Goal: Task Accomplishment & Management: Use online tool/utility

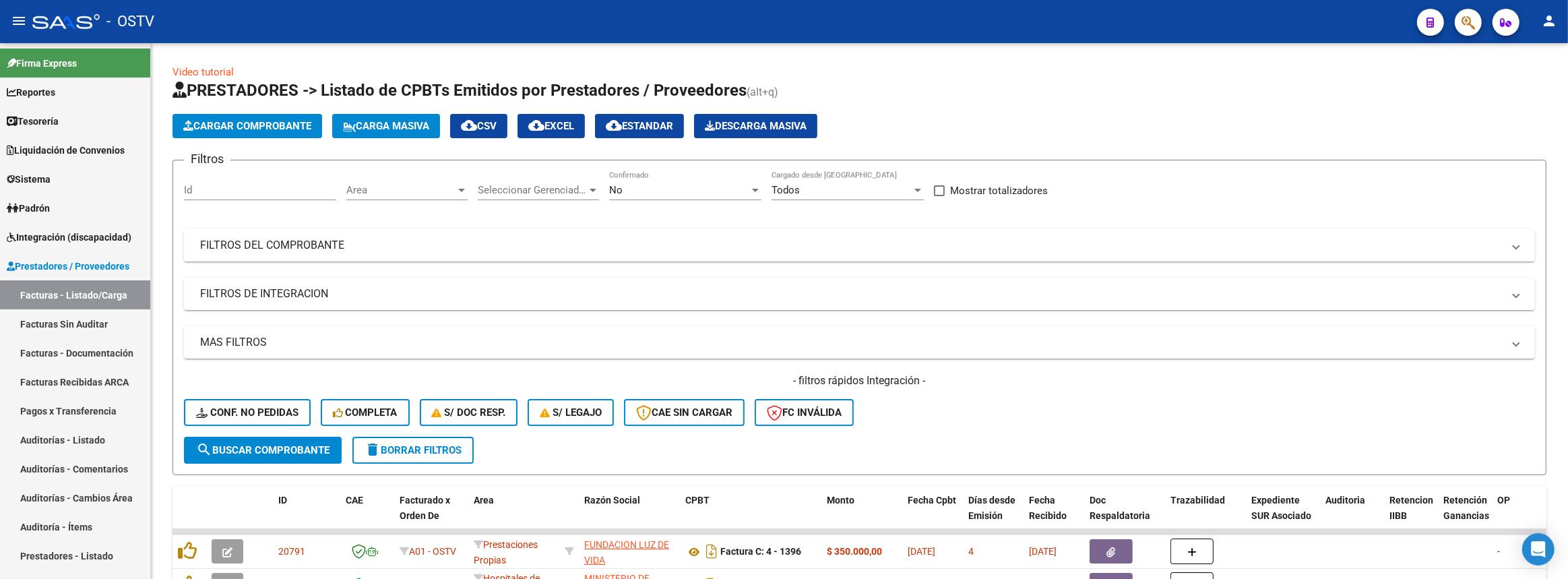
scroll to position [183, 0]
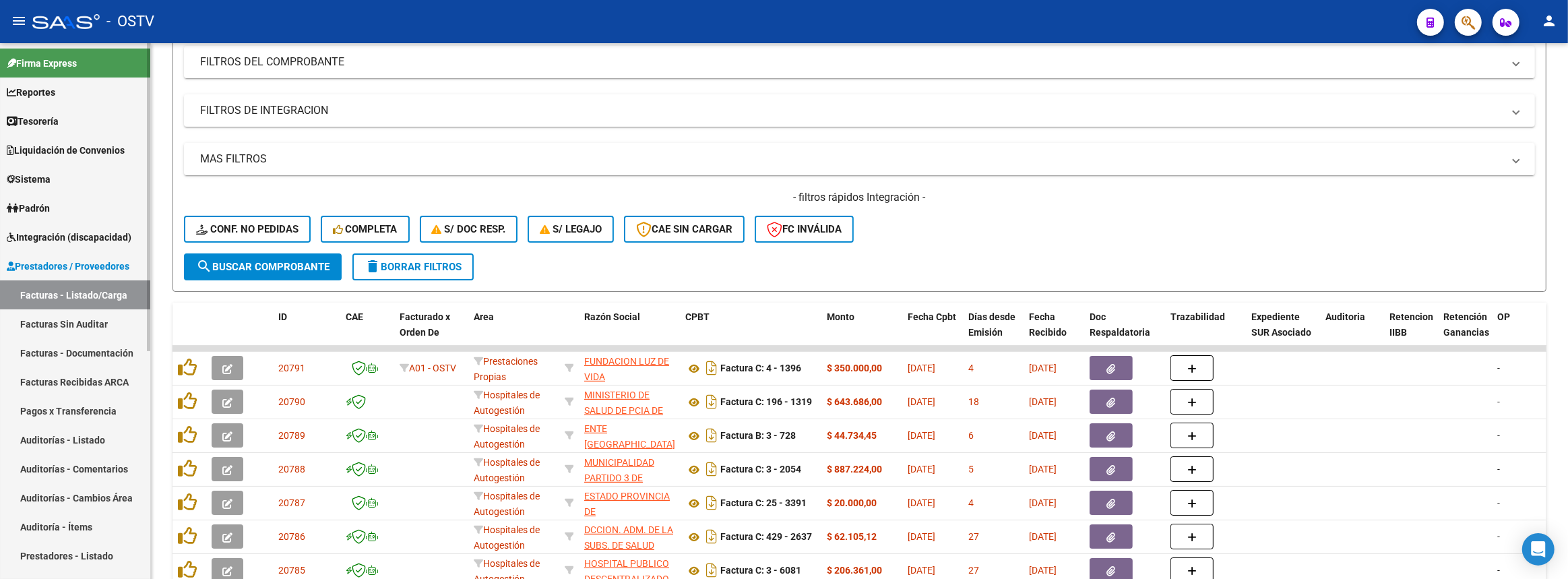
click at [51, 256] on link "Prestadores / Proveedores" at bounding box center [75, 266] width 150 height 29
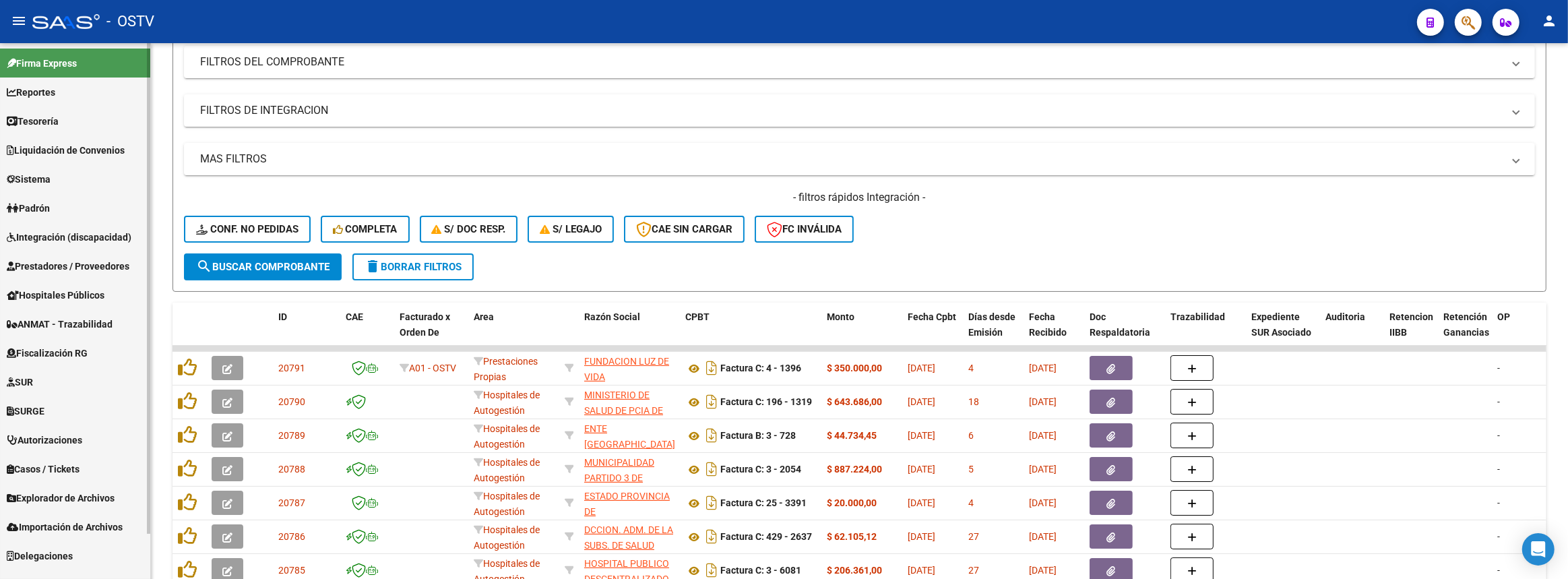
click at [93, 276] on link "Prestadores / Proveedores" at bounding box center [75, 266] width 150 height 29
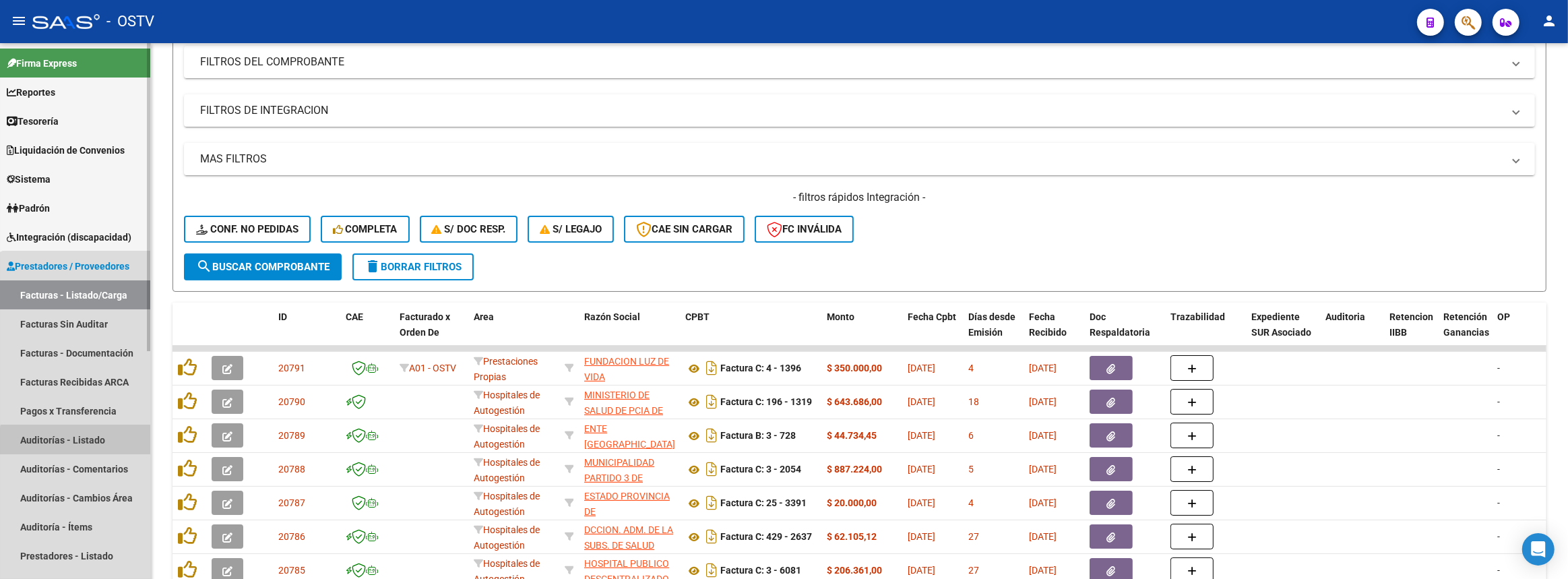
click at [82, 445] on link "Auditorías - Listado" at bounding box center [75, 439] width 150 height 29
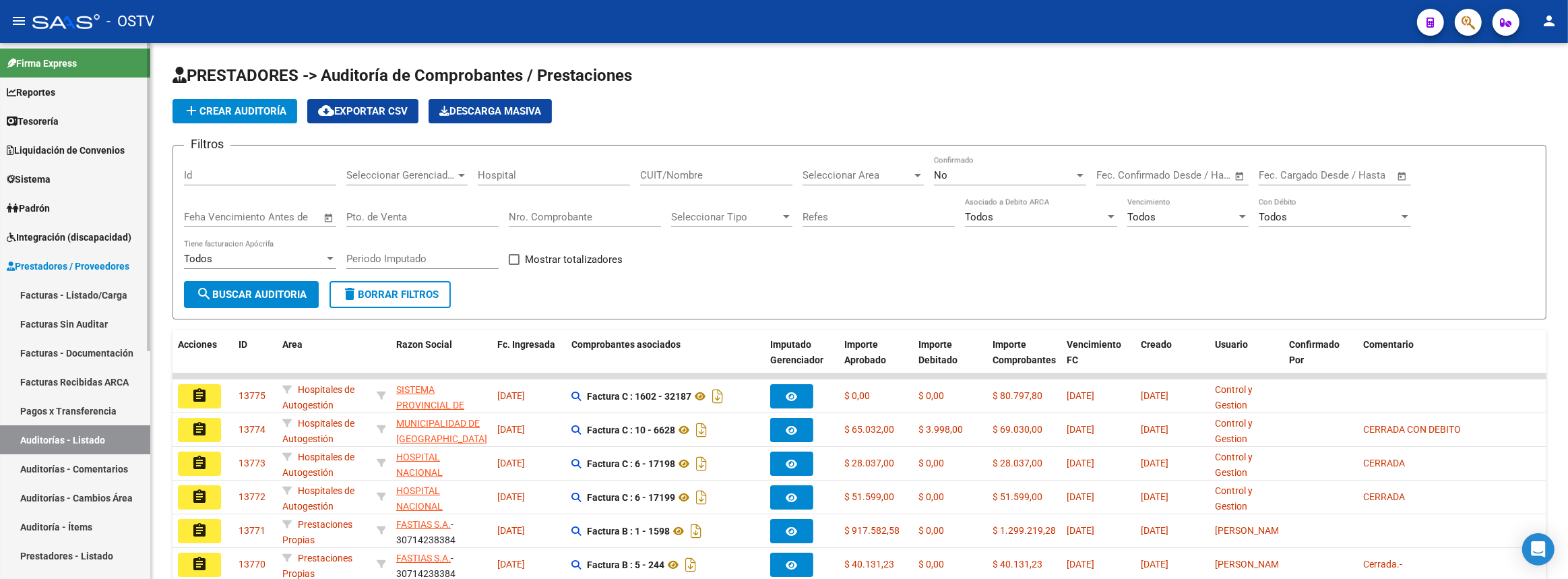
click at [117, 263] on span "Prestadores / Proveedores" at bounding box center [68, 266] width 122 height 15
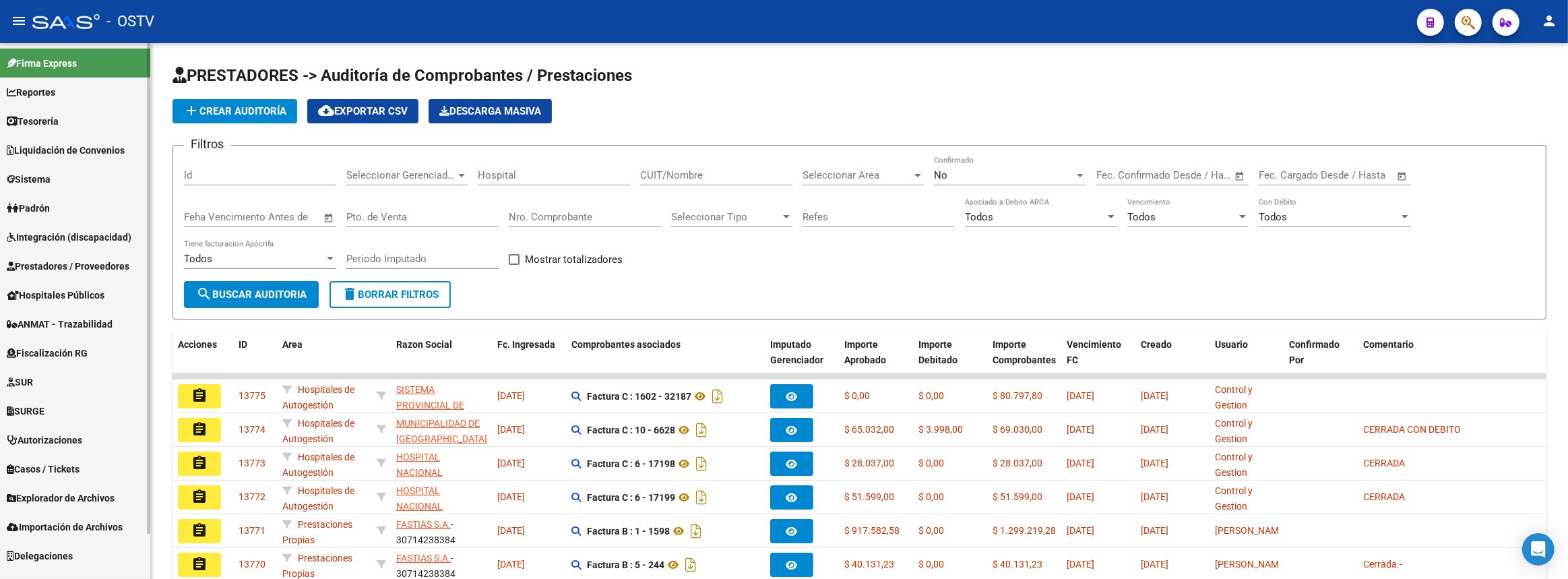
click at [117, 263] on span "Prestadores / Proveedores" at bounding box center [68, 266] width 122 height 15
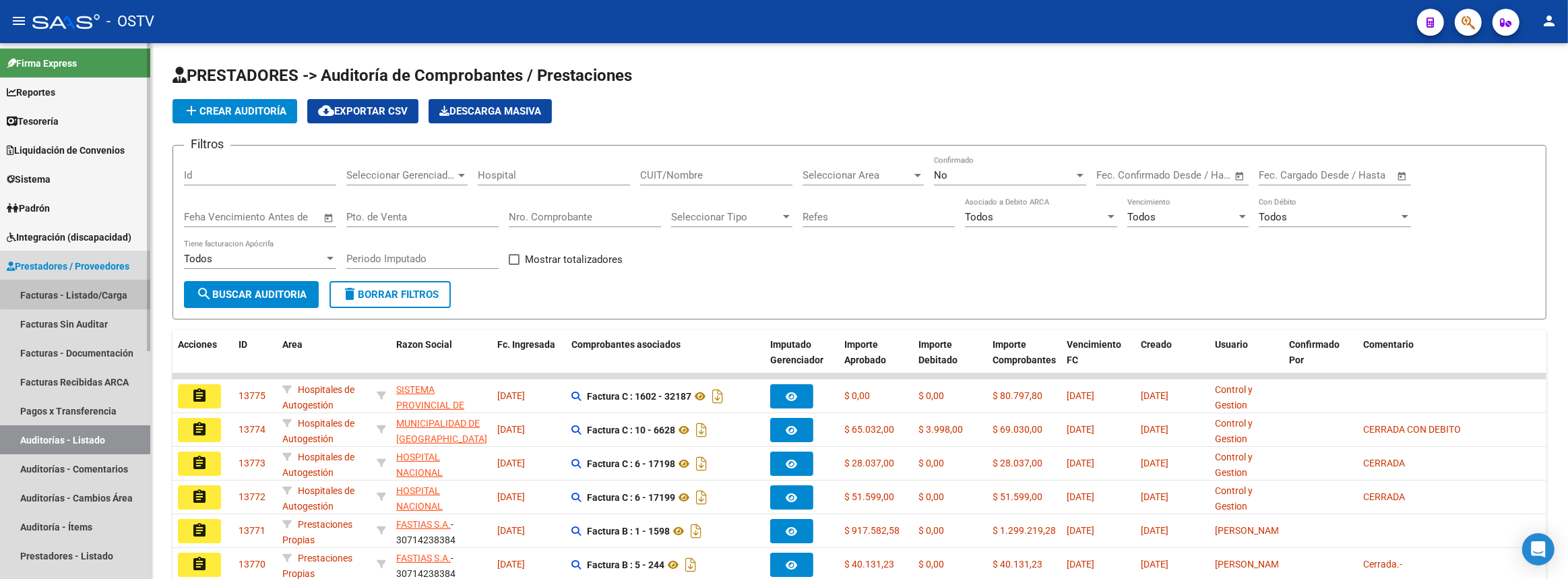
click at [93, 292] on link "Facturas - Listado/Carga" at bounding box center [75, 295] width 150 height 29
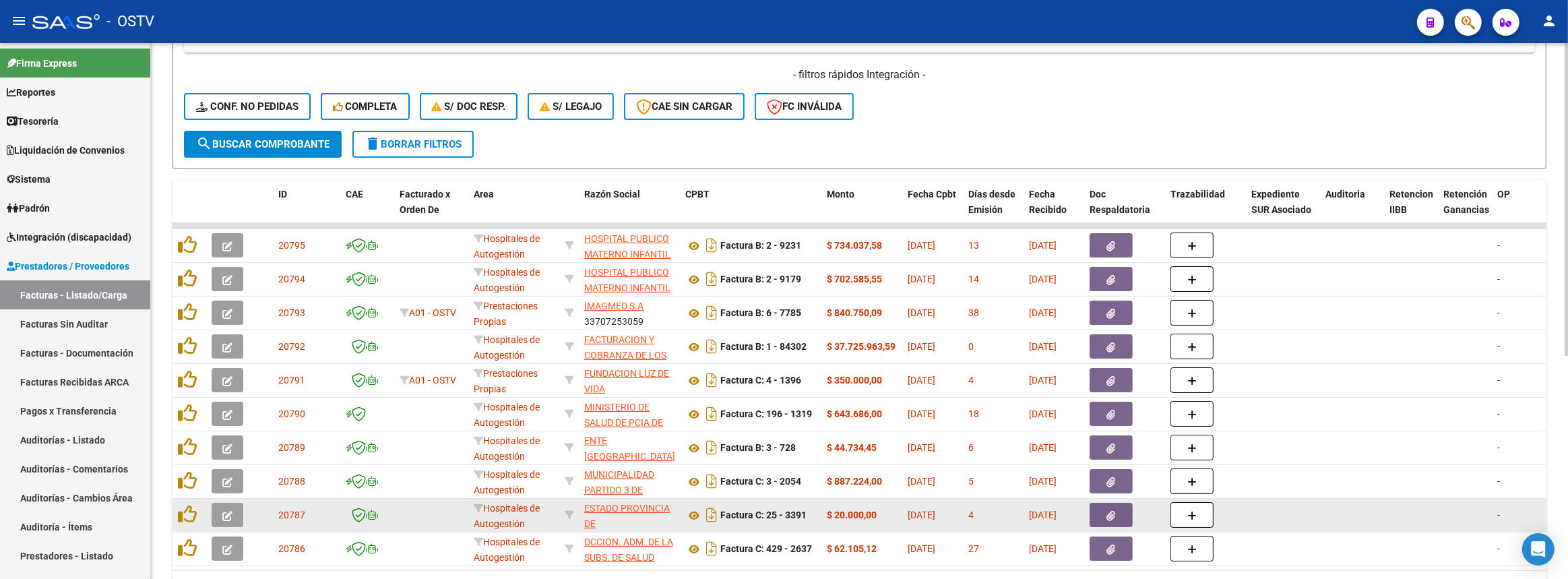
scroll to position [245, 0]
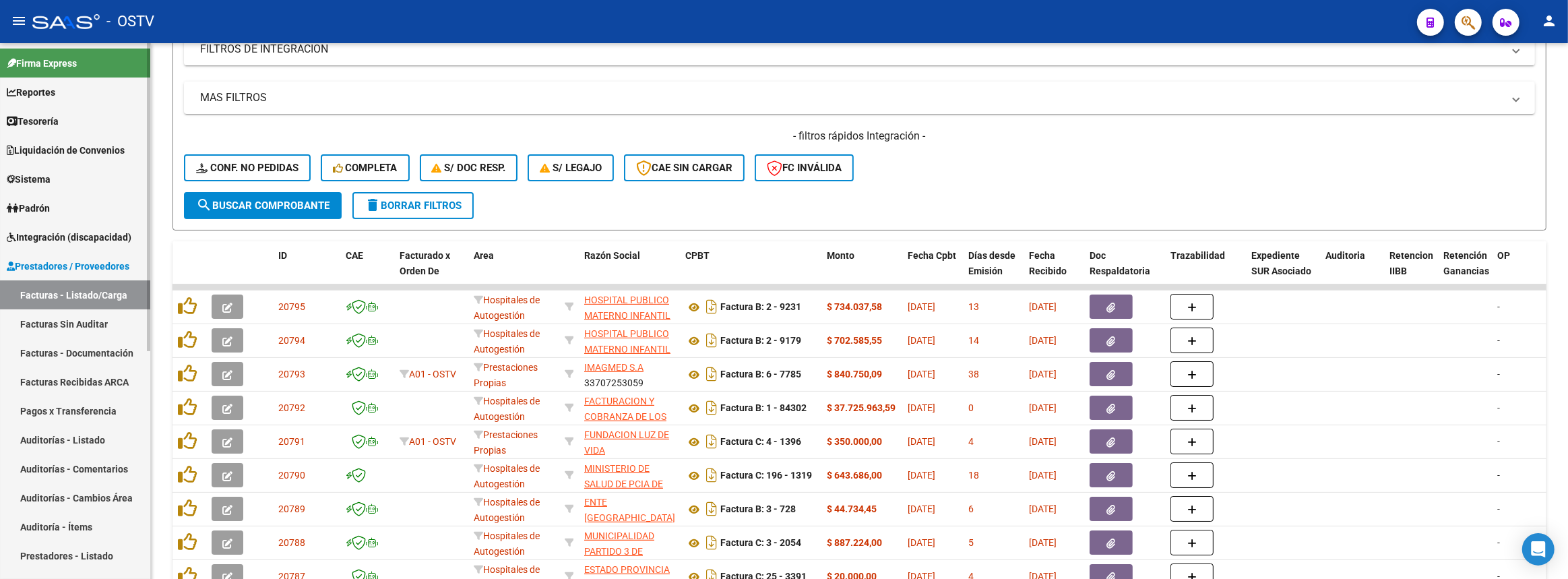
click at [94, 430] on link "Auditorías - Listado" at bounding box center [75, 439] width 150 height 29
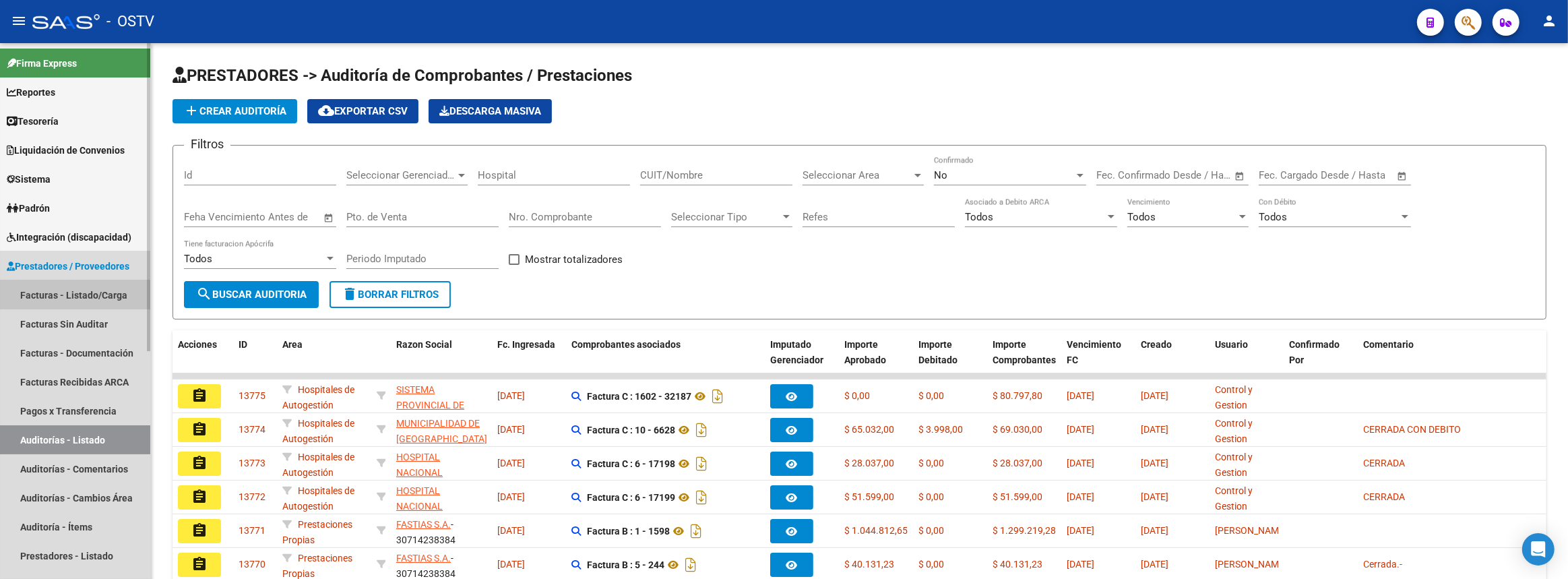
click at [100, 303] on link "Facturas - Listado/Carga" at bounding box center [75, 295] width 150 height 29
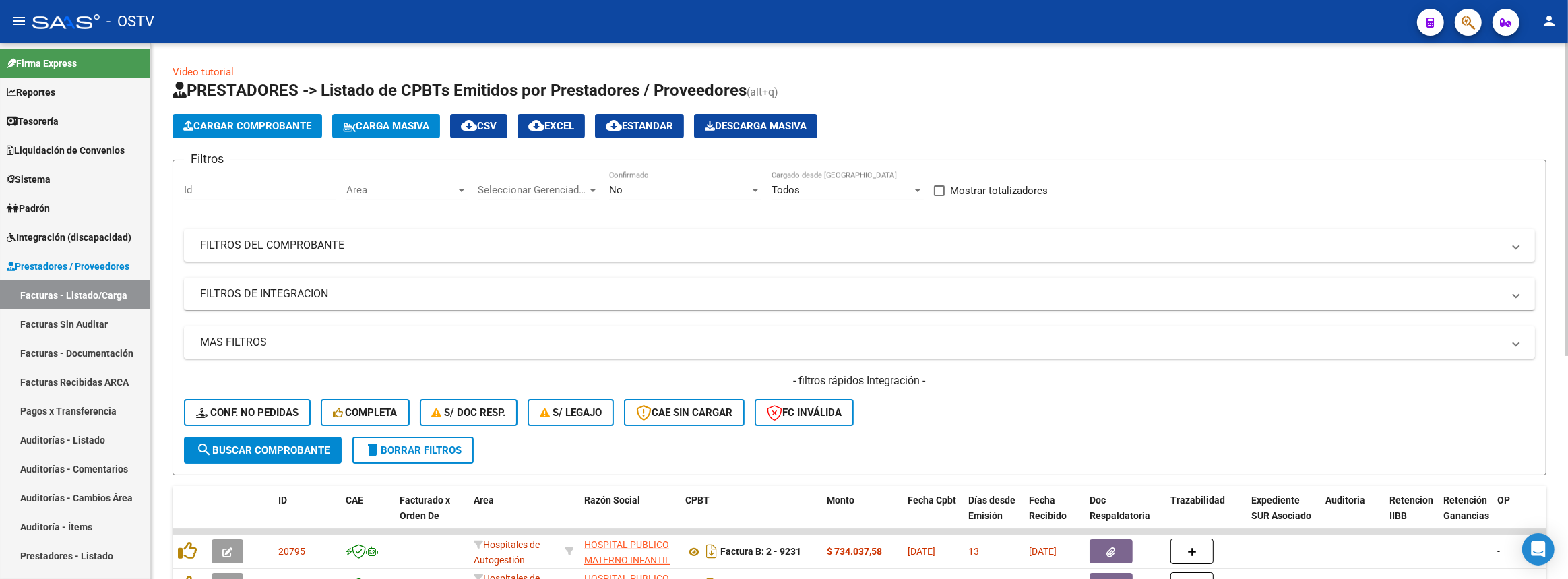
scroll to position [245, 0]
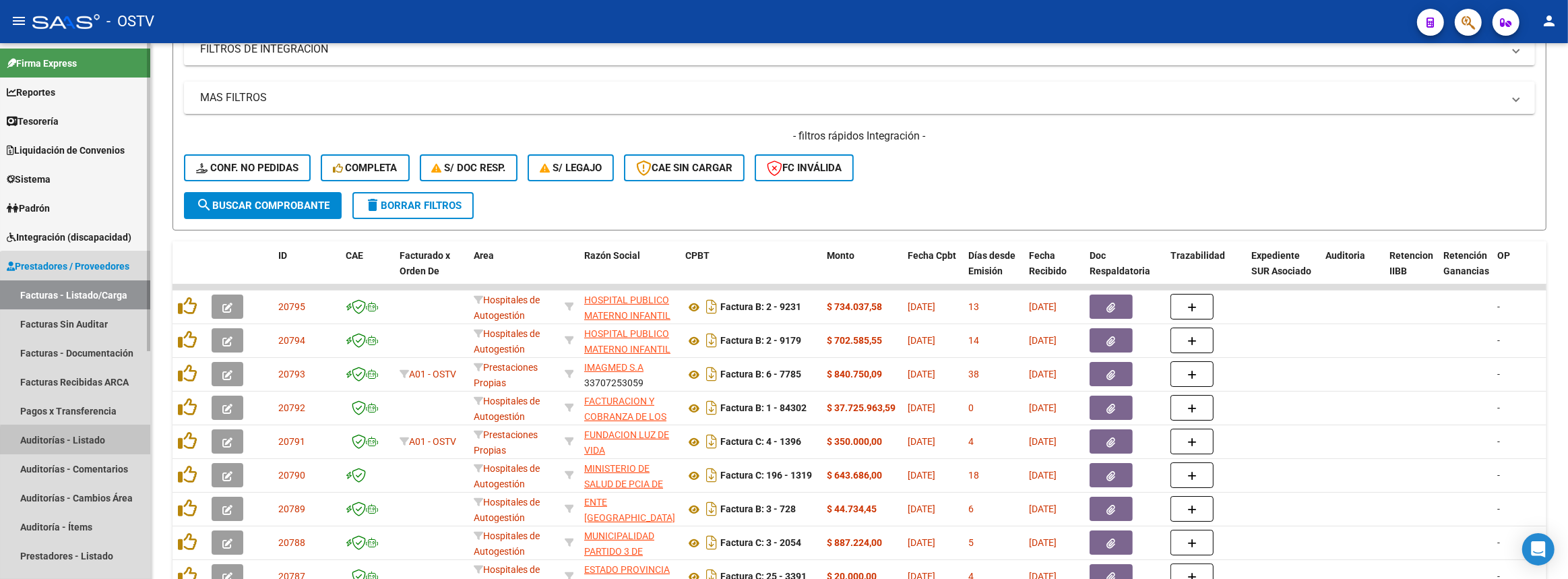
click at [94, 442] on link "Auditorías - Listado" at bounding box center [75, 439] width 150 height 29
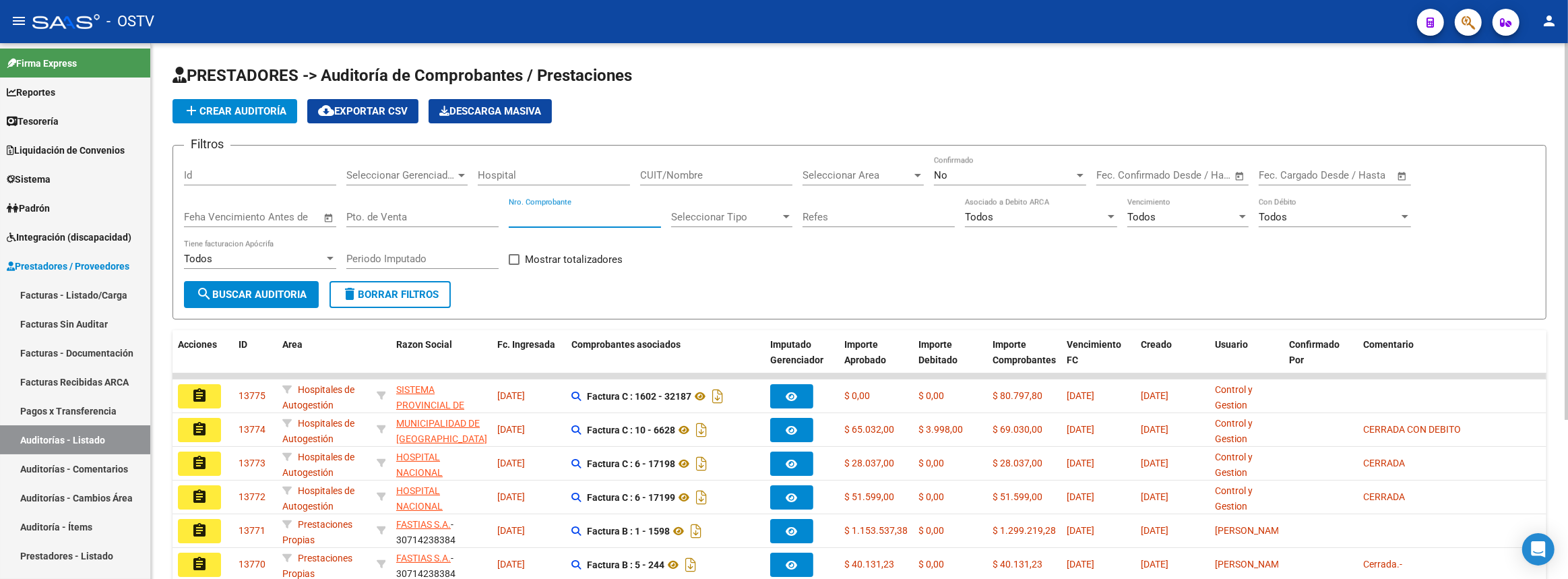
click at [633, 218] on input "Nro. Comprobante" at bounding box center [585, 217] width 152 height 12
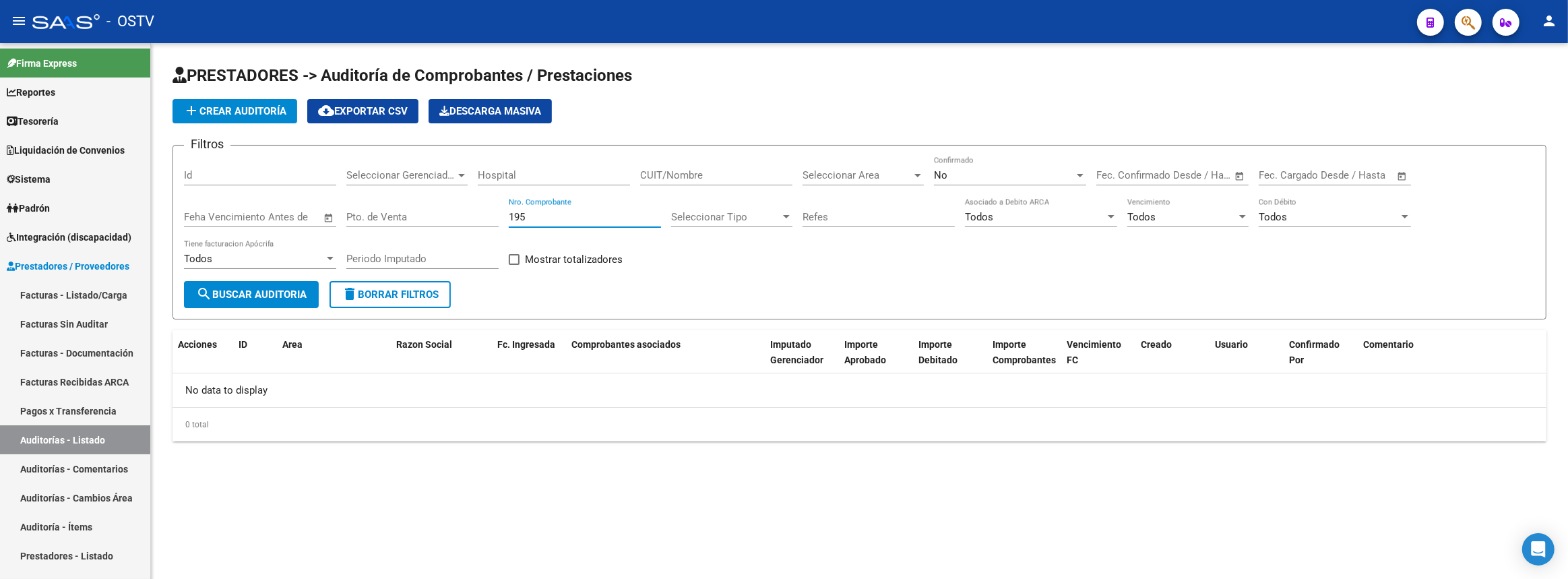
type input "195"
click at [970, 171] on div "No" at bounding box center [1004, 175] width 140 height 12
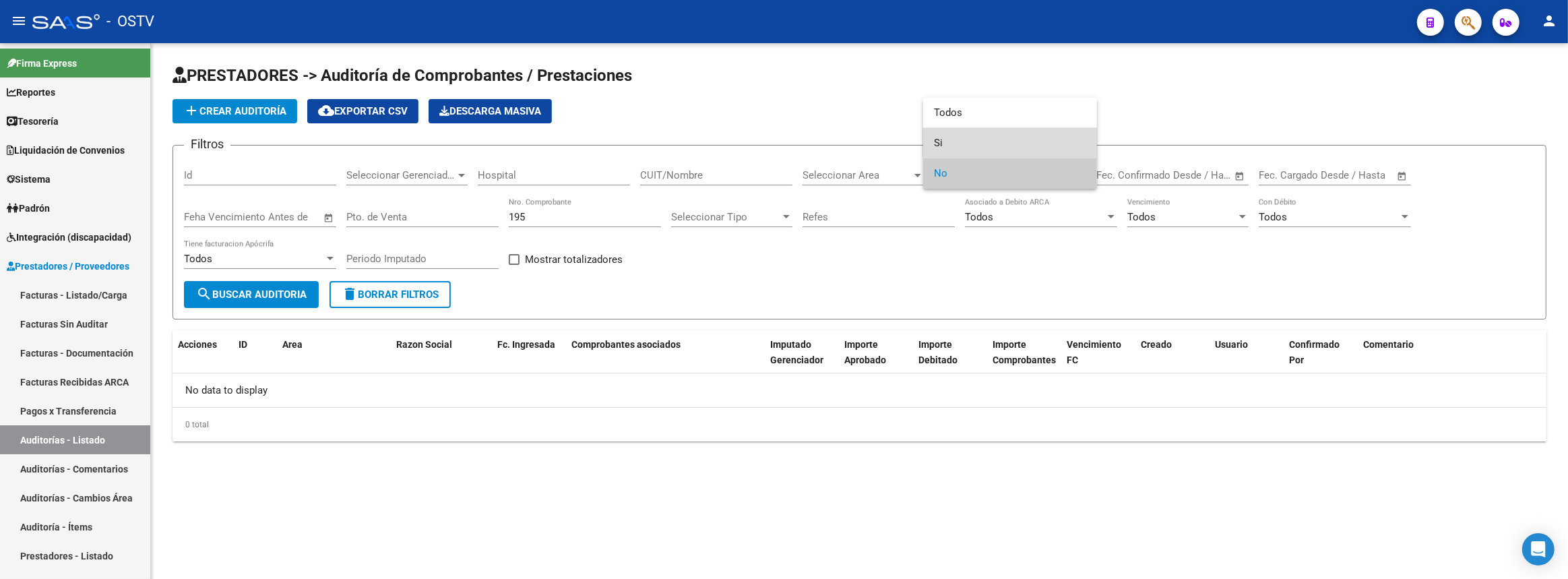
drag, startPoint x: 962, startPoint y: 146, endPoint x: 312, endPoint y: 256, distance: 659.2
click at [961, 146] on span "Si" at bounding box center [1010, 143] width 152 height 31
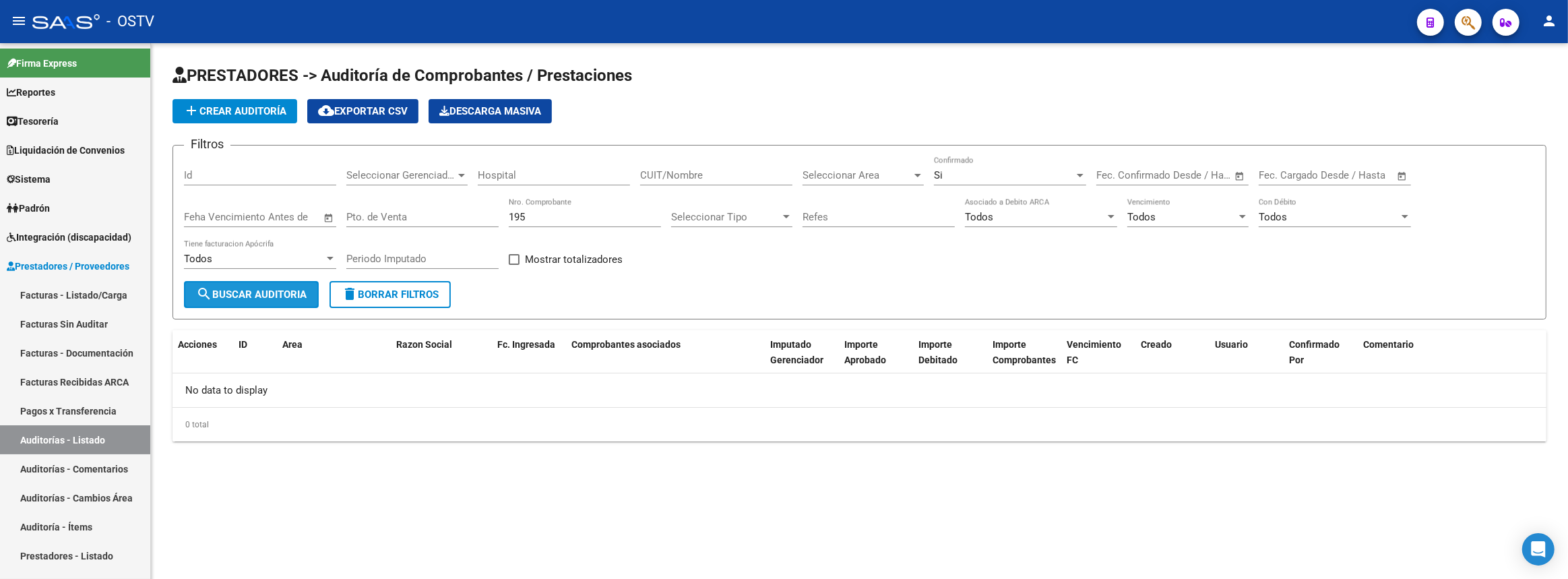
click at [282, 284] on button "search Buscar Auditoria" at bounding box center [251, 295] width 135 height 27
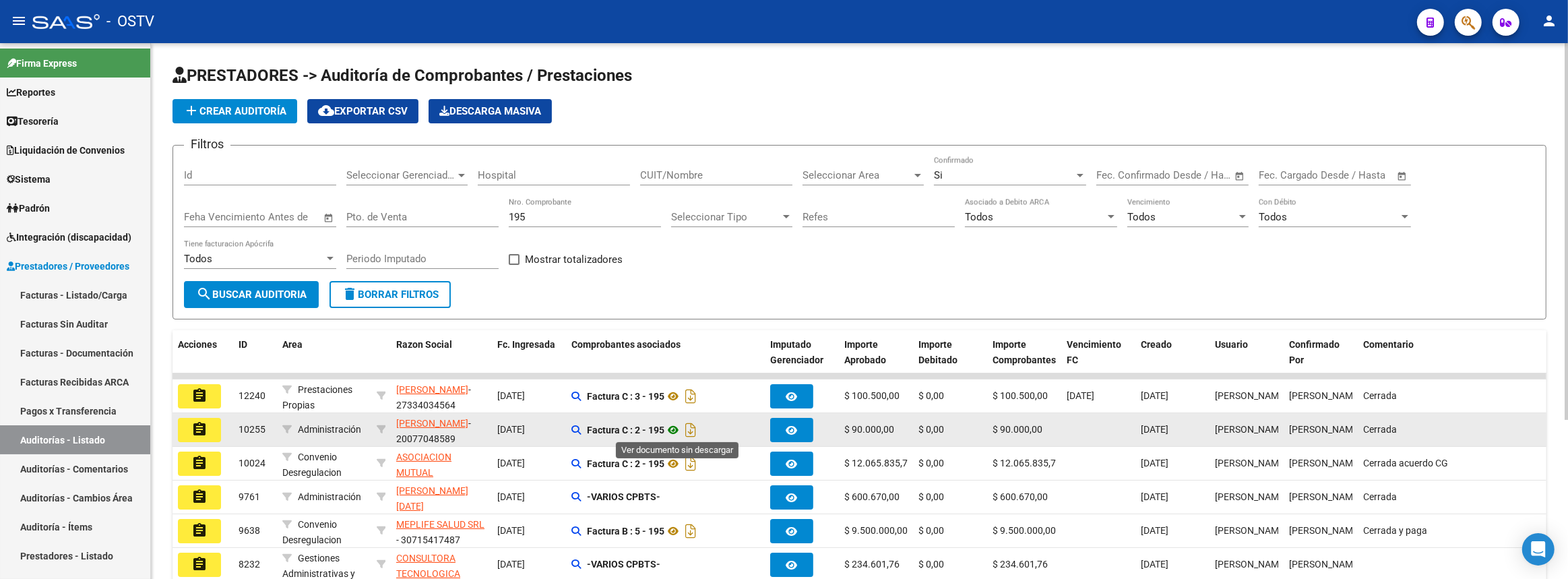
click at [675, 431] on icon at bounding box center [673, 430] width 18 height 16
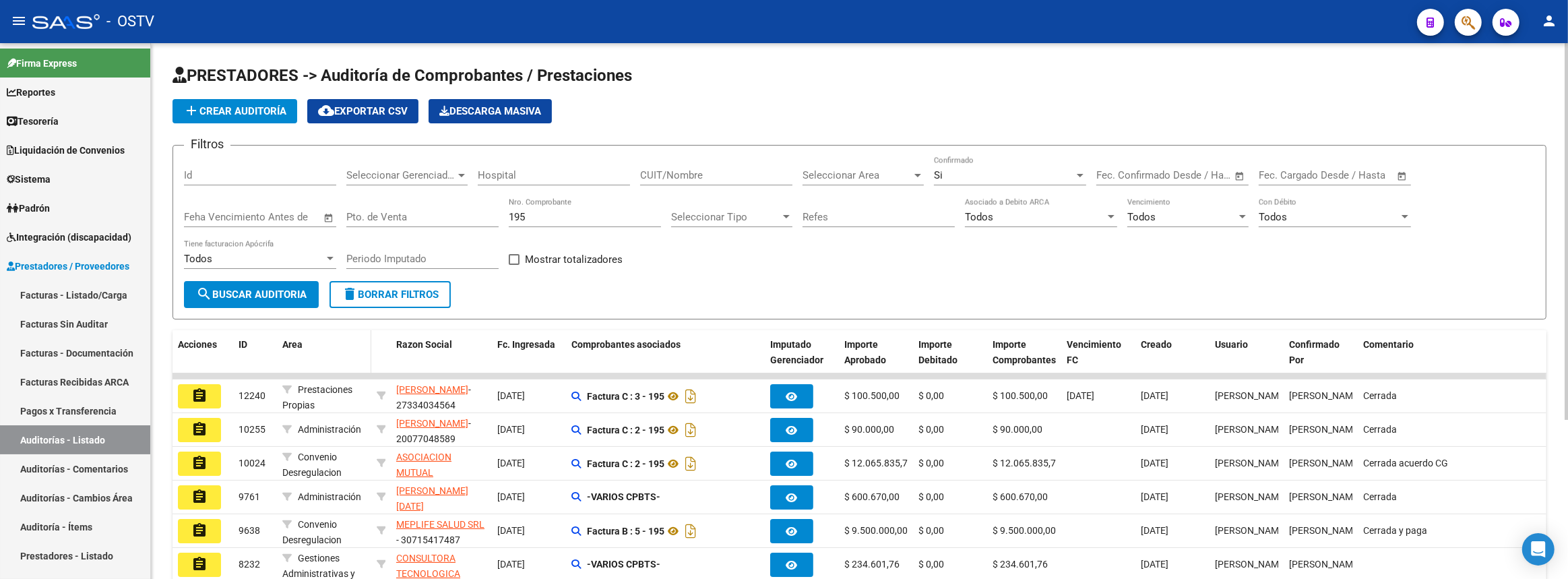
scroll to position [122, 0]
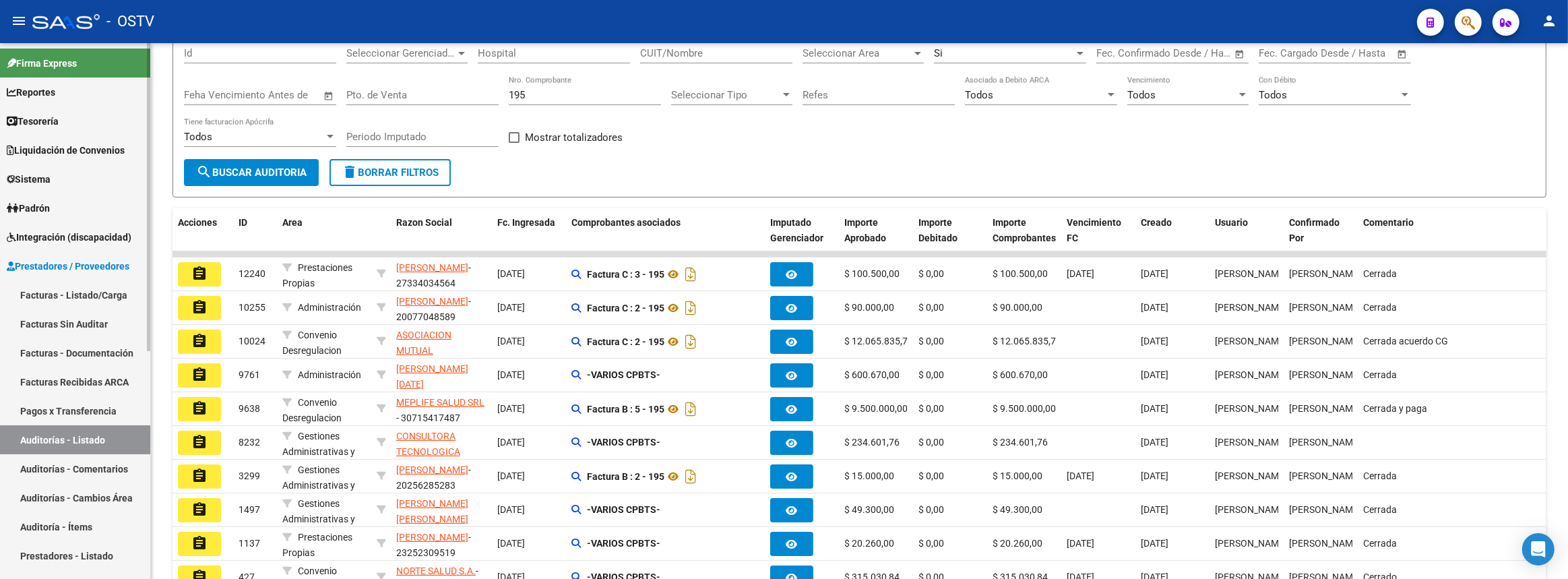
click at [73, 447] on link "Auditorías - Listado" at bounding box center [75, 439] width 150 height 29
click at [260, 167] on span "search Buscar Auditoria" at bounding box center [251, 172] width 110 height 12
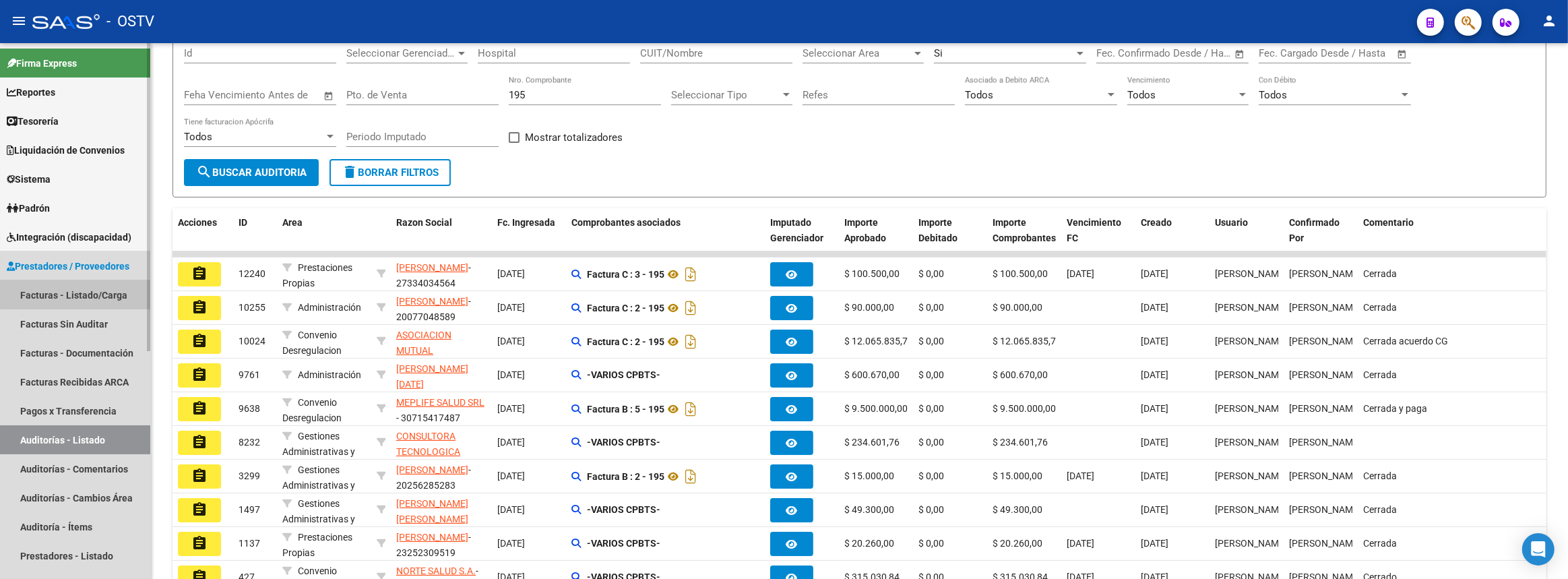
click at [112, 281] on link "Facturas - Listado/Carga" at bounding box center [75, 295] width 150 height 29
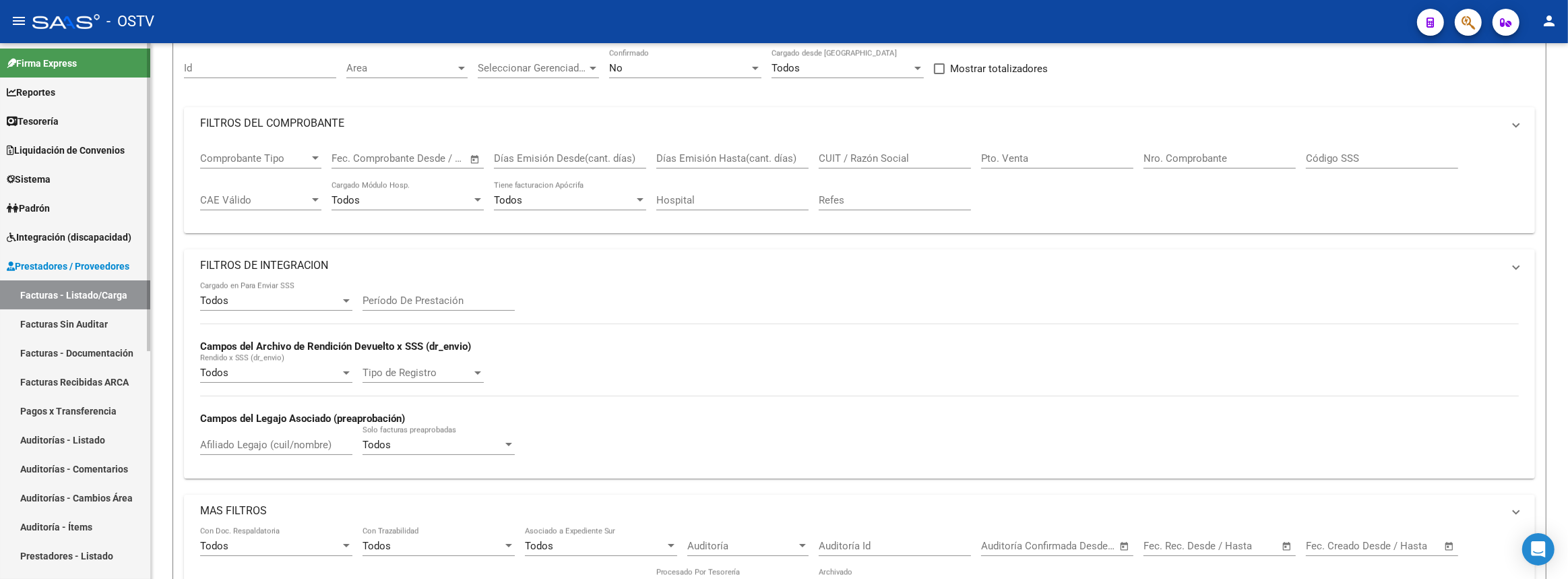
scroll to position [28, 0]
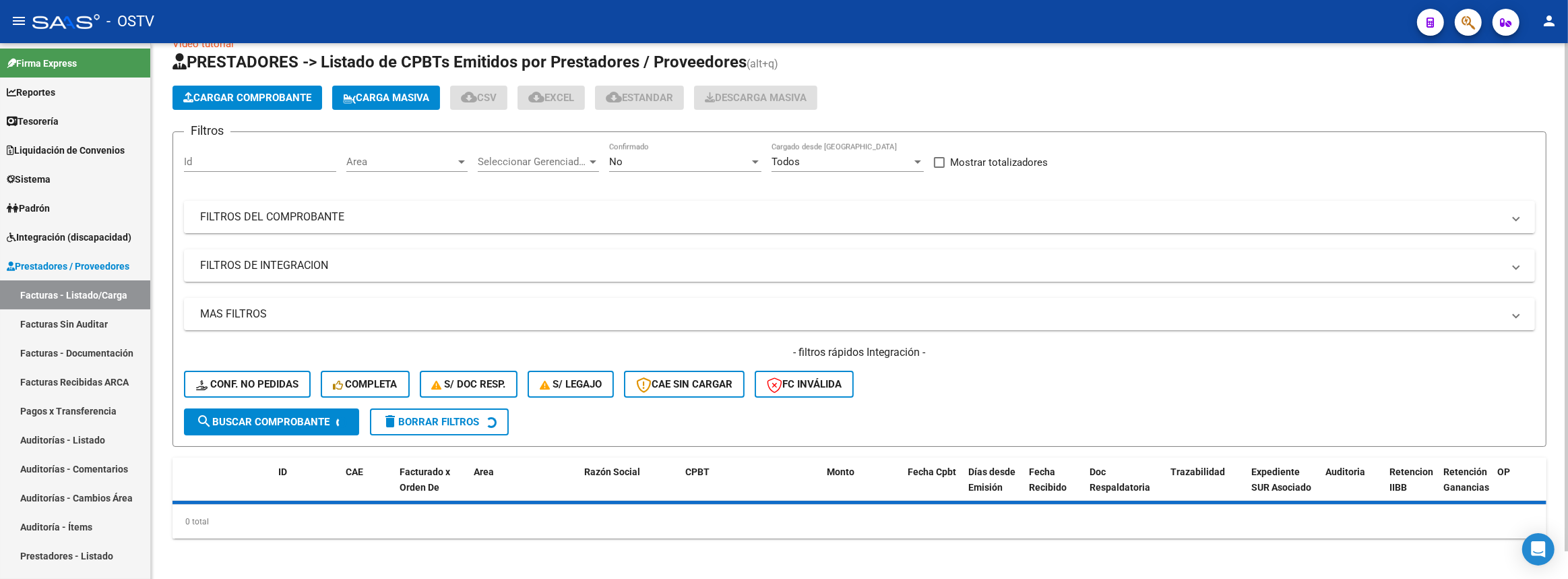
drag, startPoint x: 376, startPoint y: 201, endPoint x: 406, endPoint y: 212, distance: 32.0
click at [376, 201] on mat-expansion-panel-header "FILTROS DEL COMPROBANTE" at bounding box center [859, 217] width 1351 height 32
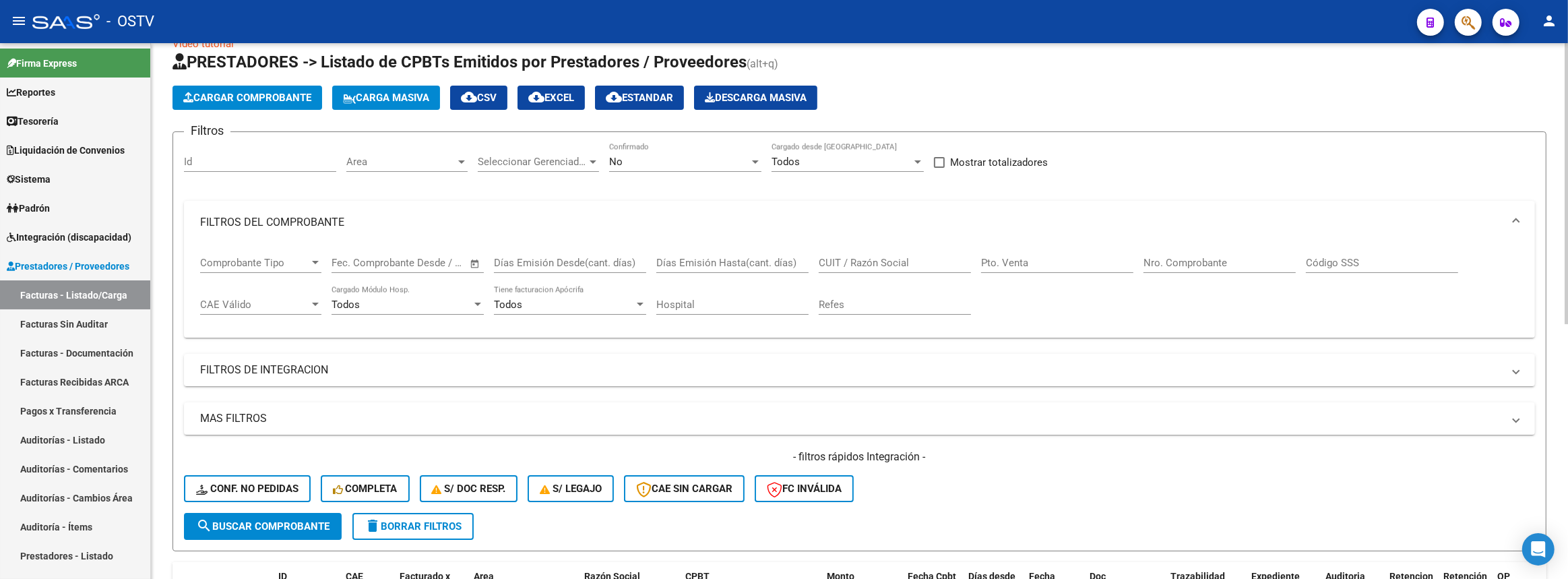
click at [1196, 264] on input "Nro. Comprobante" at bounding box center [1219, 263] width 152 height 12
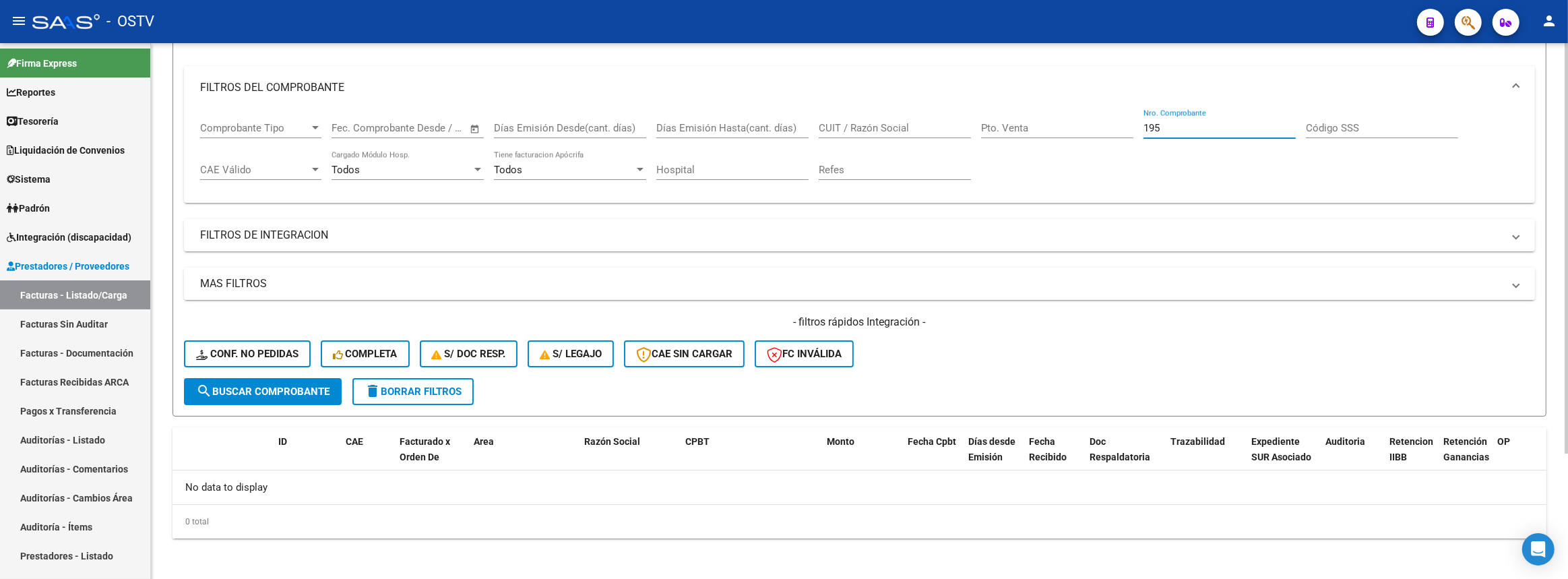
scroll to position [41, 0]
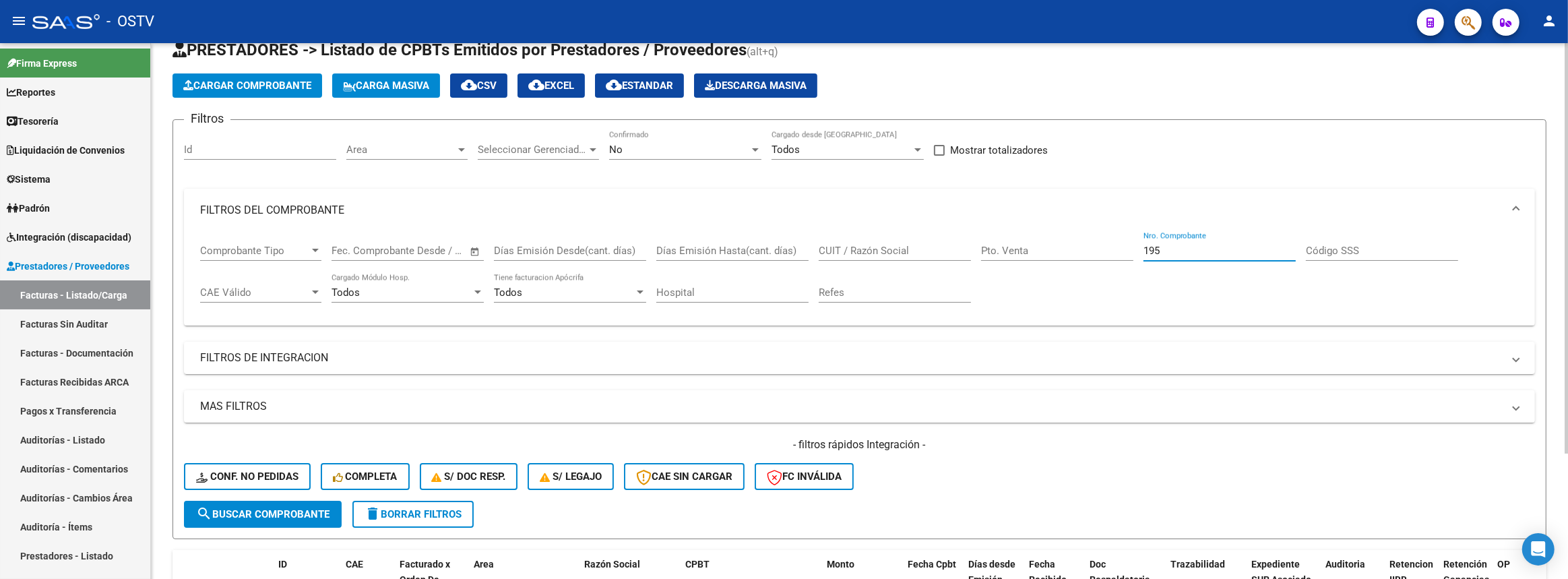
type input "195"
click at [665, 151] on div "No" at bounding box center [679, 150] width 140 height 12
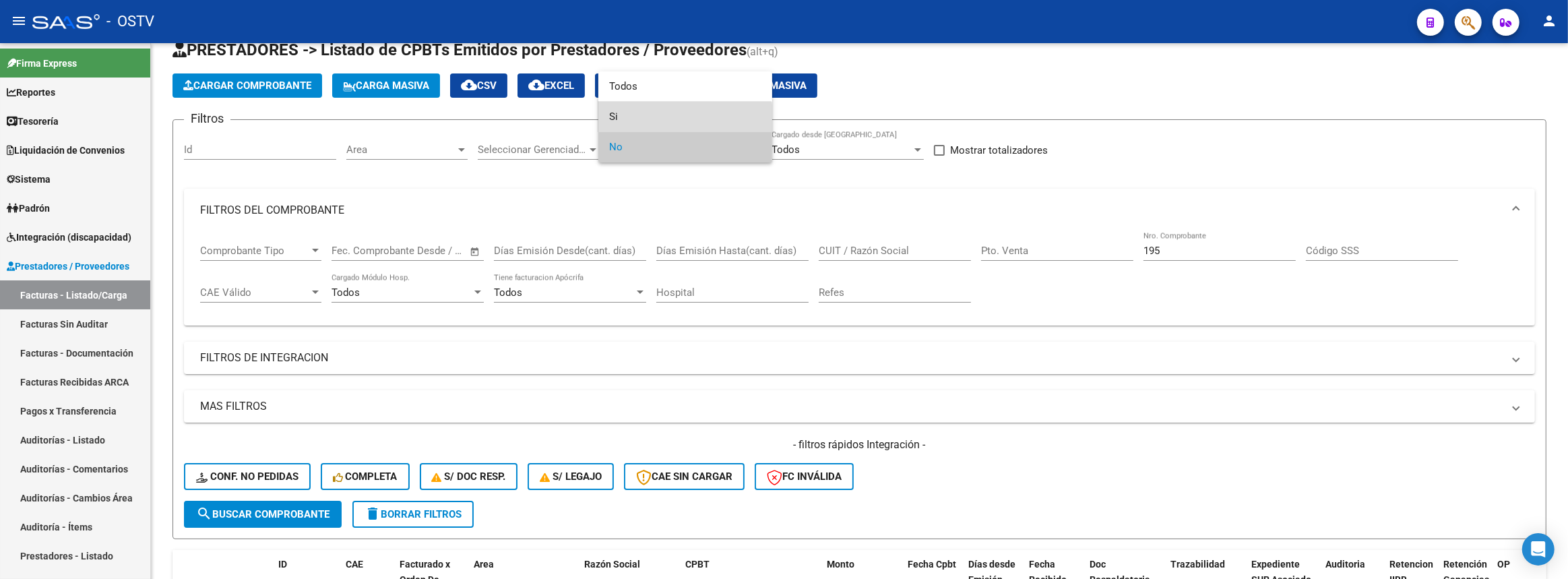
click at [653, 126] on span "Si" at bounding box center [685, 117] width 152 height 31
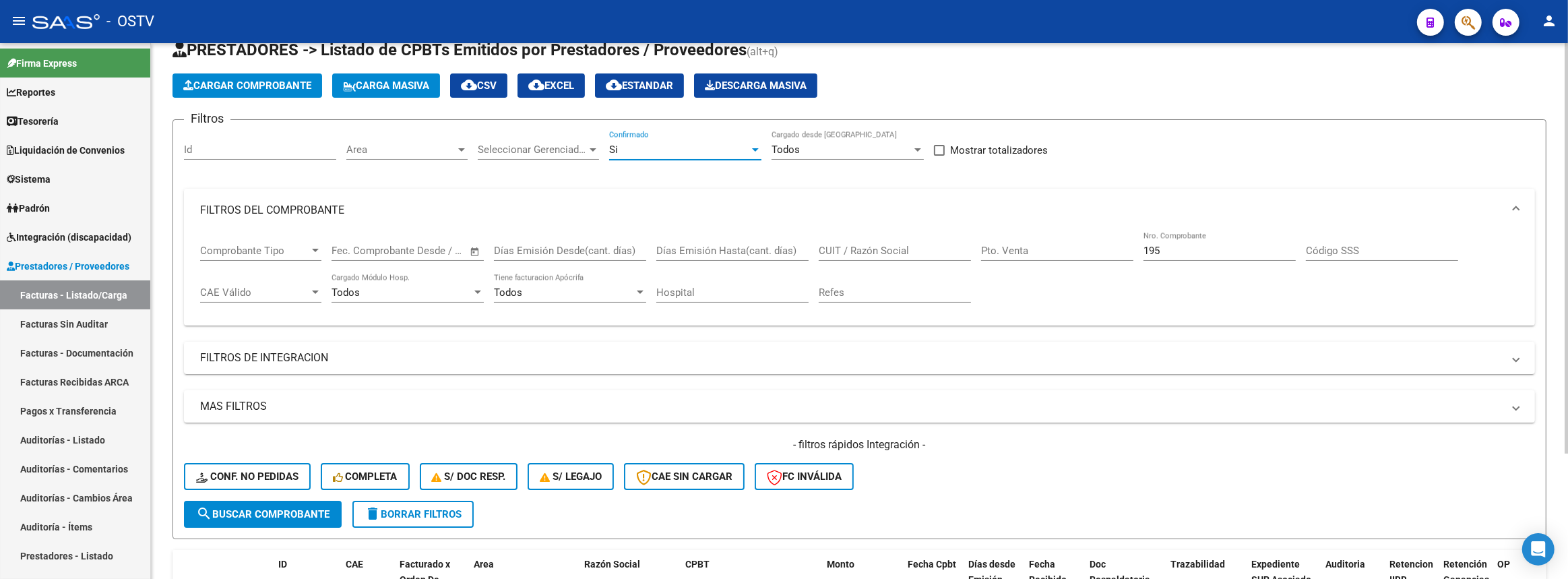
click at [317, 526] on form "Filtros Id Area Area Seleccionar Gerenciador Seleccionar Gerenciador Si Confirm…" at bounding box center [859, 330] width 1374 height 420
click at [317, 522] on button "search Buscar Comprobante" at bounding box center [262, 514] width 157 height 27
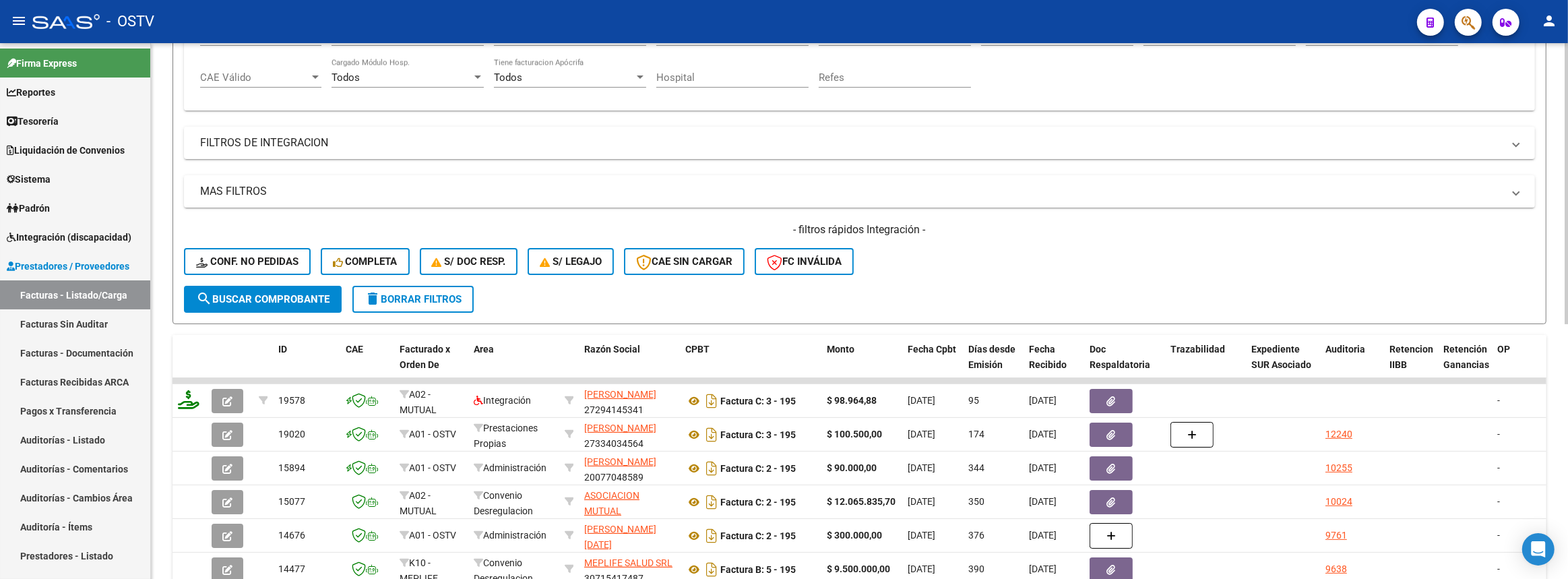
scroll to position [439, 0]
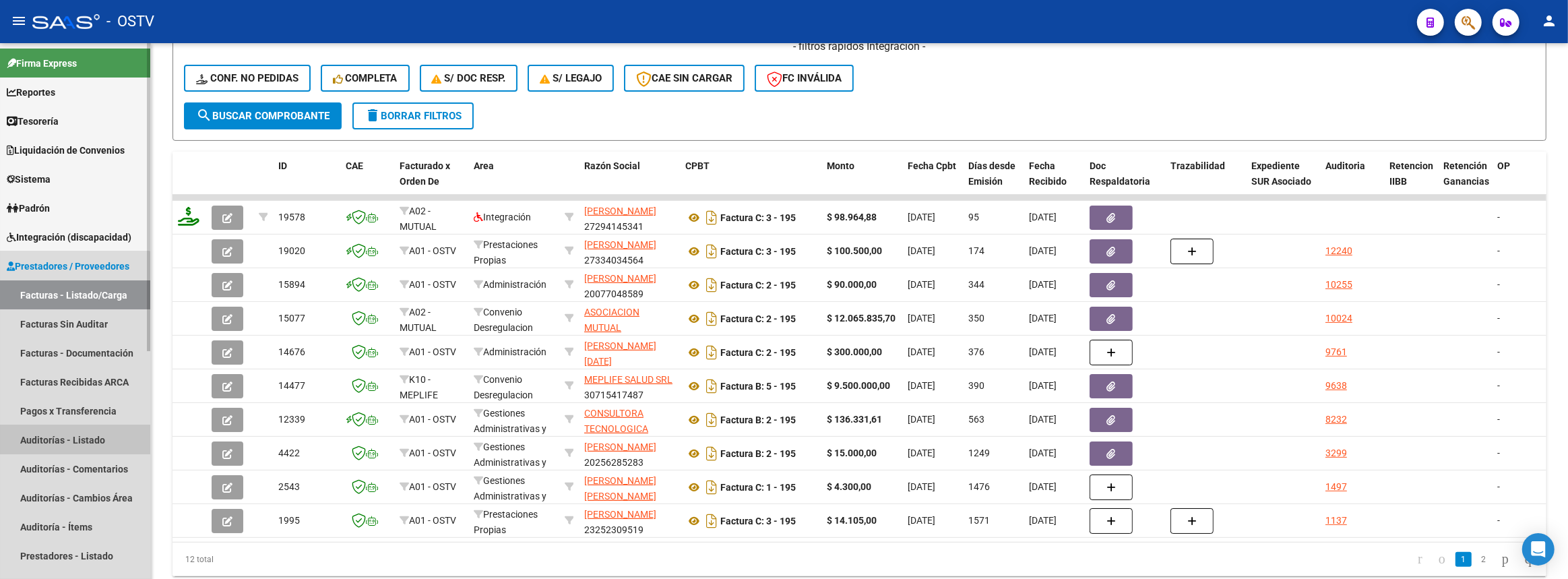
click at [59, 449] on link "Auditorías - Listado" at bounding box center [75, 439] width 150 height 29
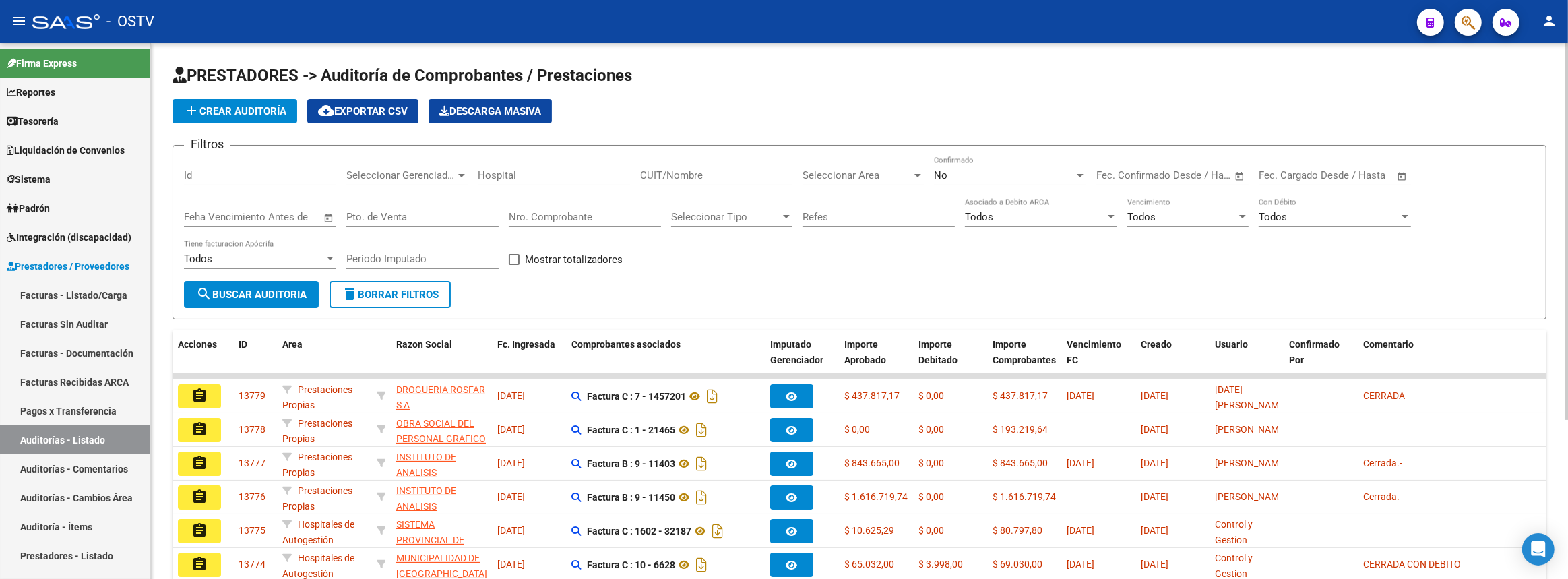
click at [612, 207] on div "Nro. Comprobante" at bounding box center [585, 212] width 152 height 29
paste input "1457201"
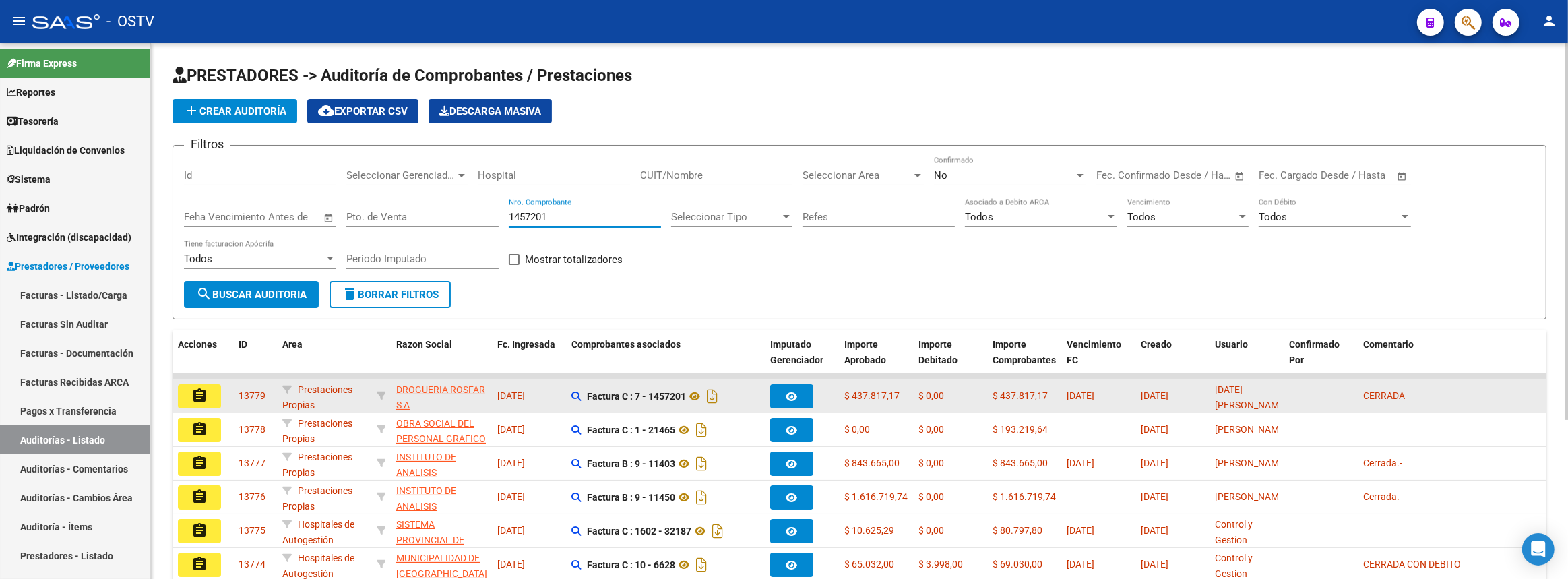
type input "1457201"
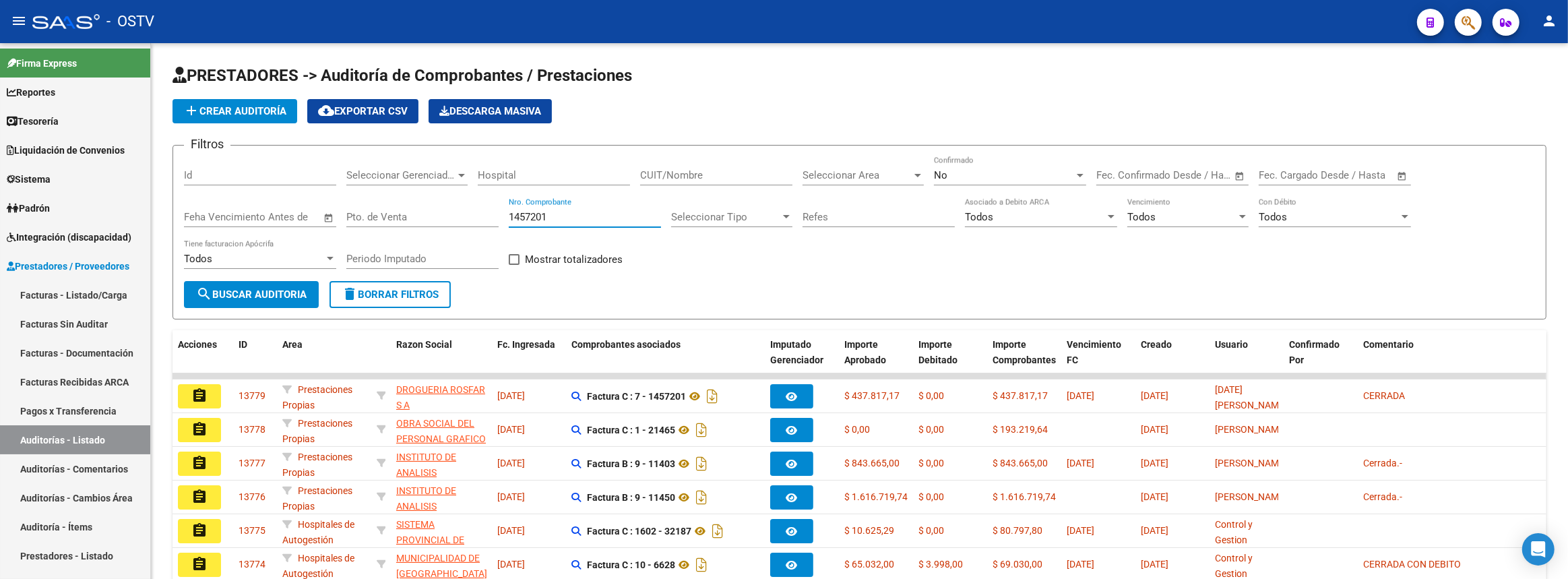
click at [199, 397] on mat-icon "assignment" at bounding box center [199, 395] width 16 height 16
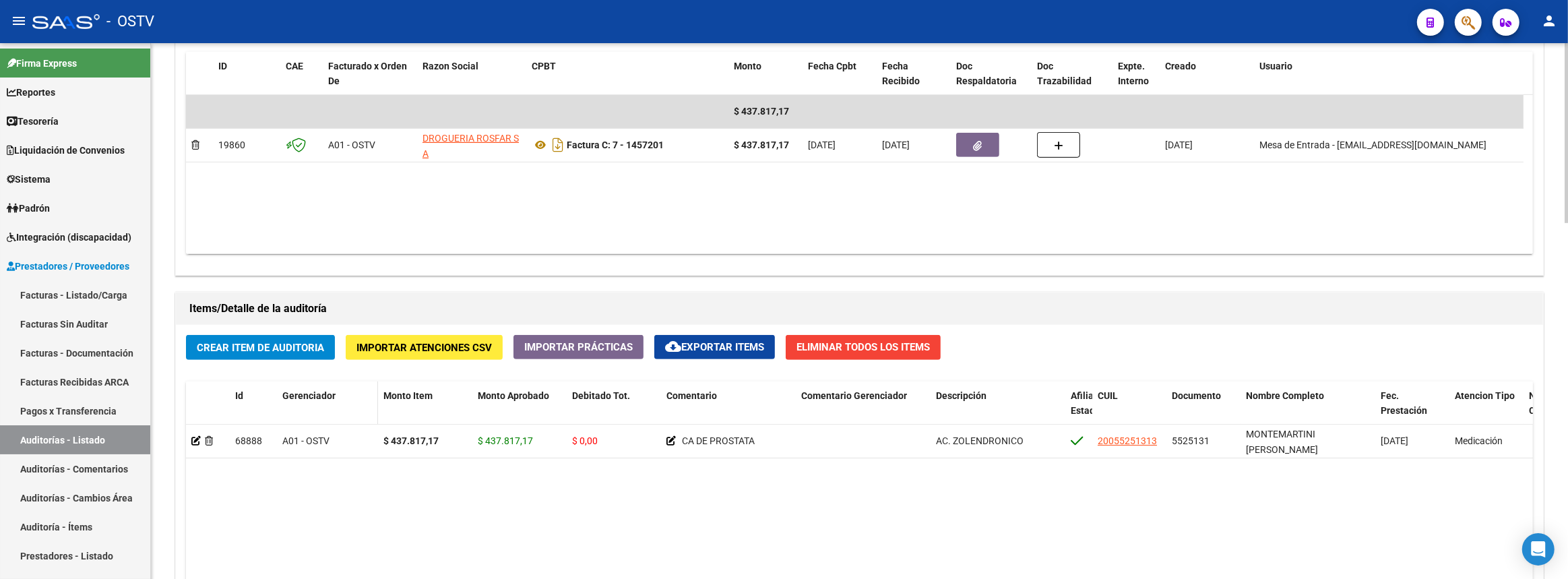
scroll to position [1057, 0]
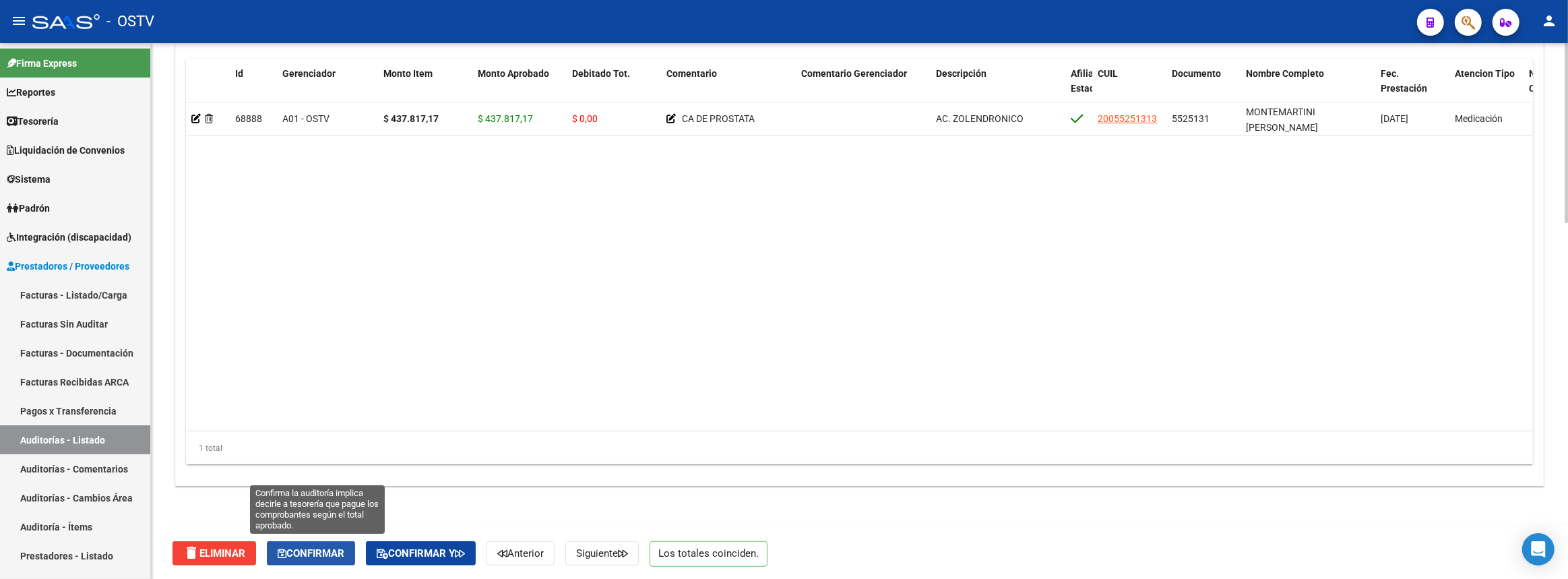
click at [327, 548] on span "Confirmar" at bounding box center [311, 553] width 67 height 12
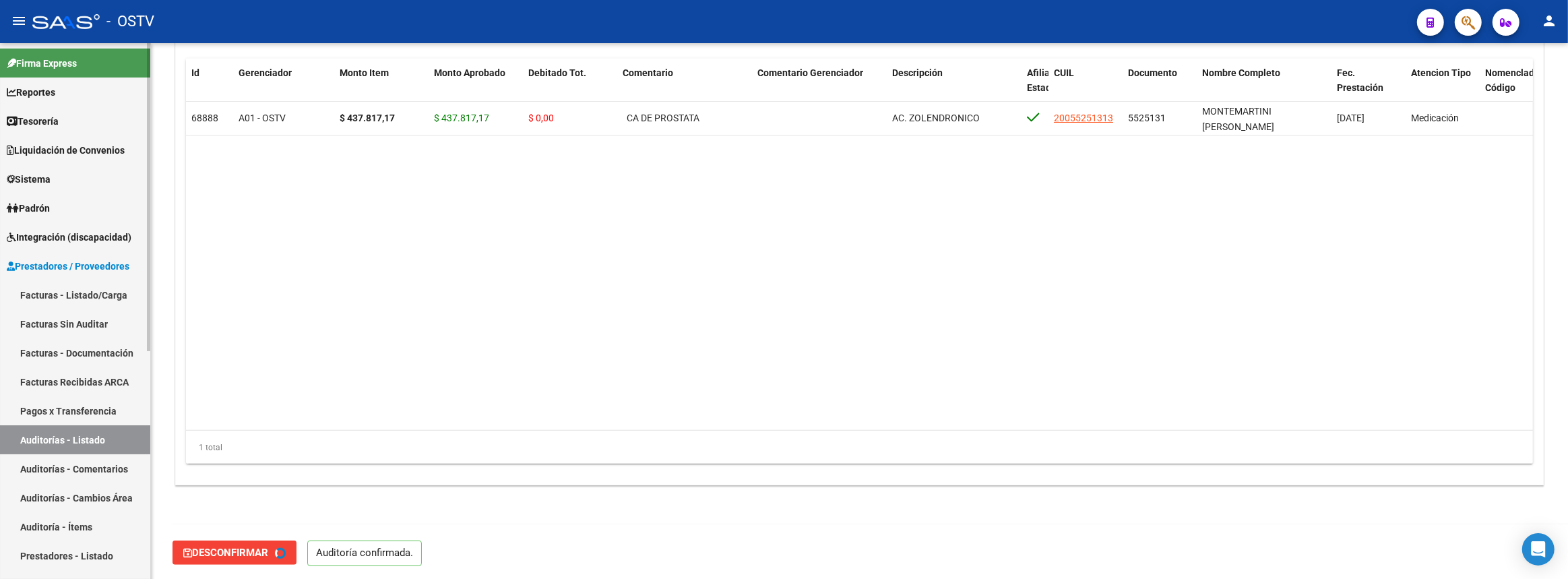
type input "202508"
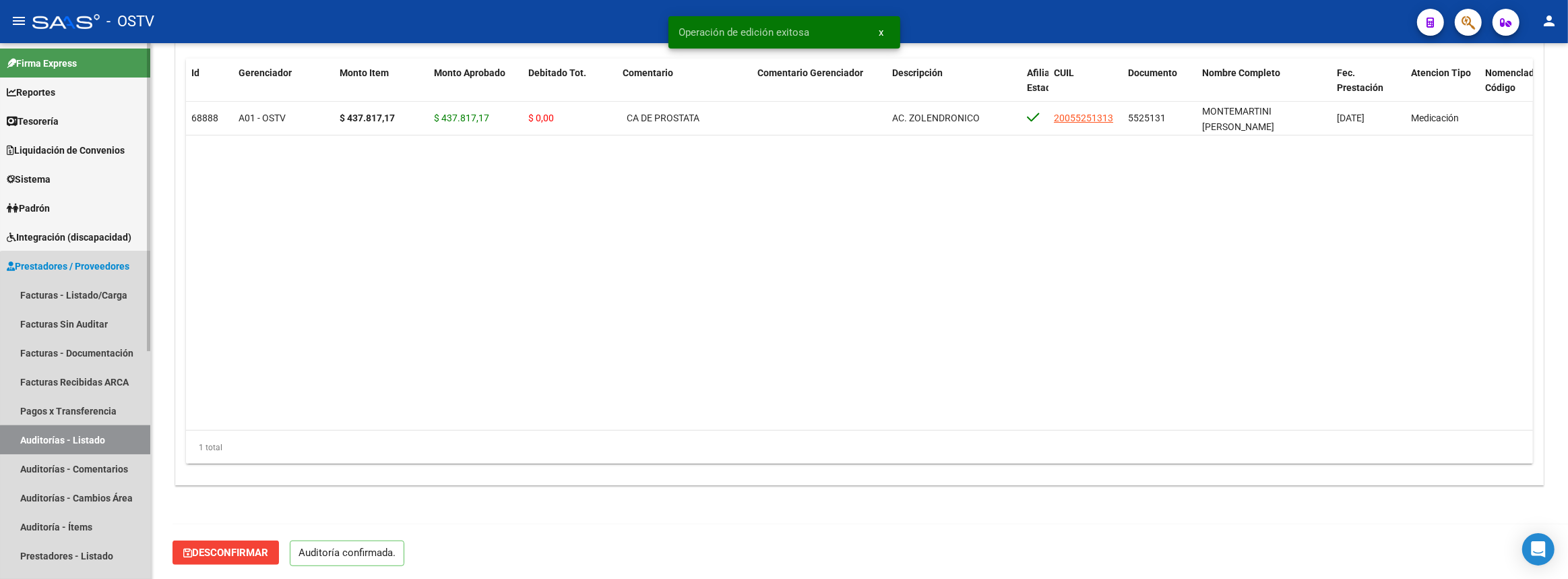
click at [93, 440] on link "Auditorías - Listado" at bounding box center [75, 439] width 150 height 29
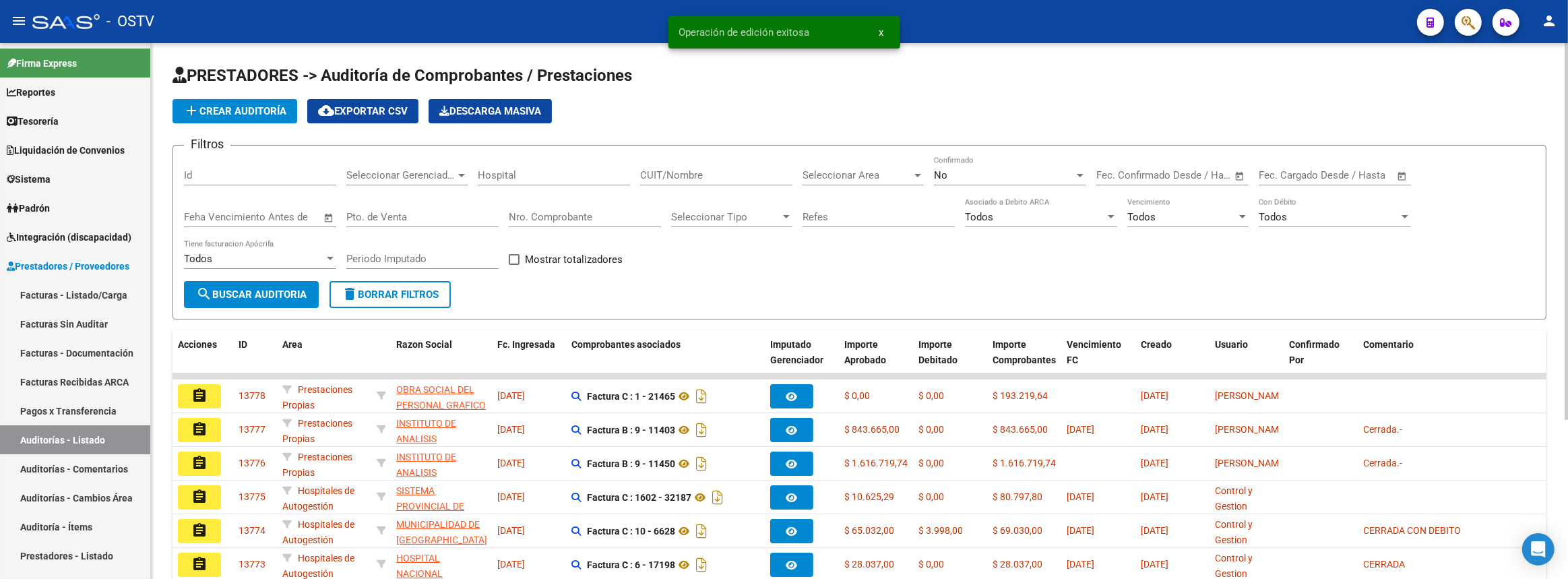
click at [700, 175] on input "CUIT/Nombre" at bounding box center [716, 175] width 152 height 12
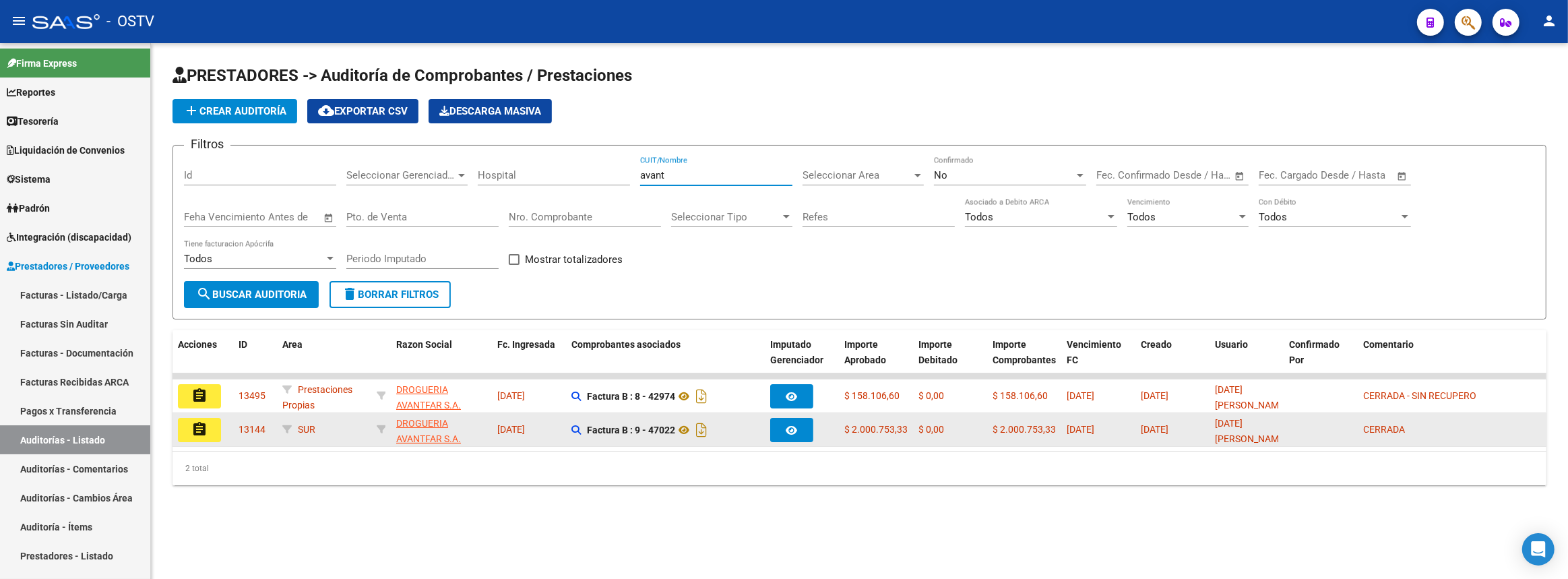
type input "avant"
click at [209, 430] on button "assignment" at bounding box center [199, 430] width 43 height 24
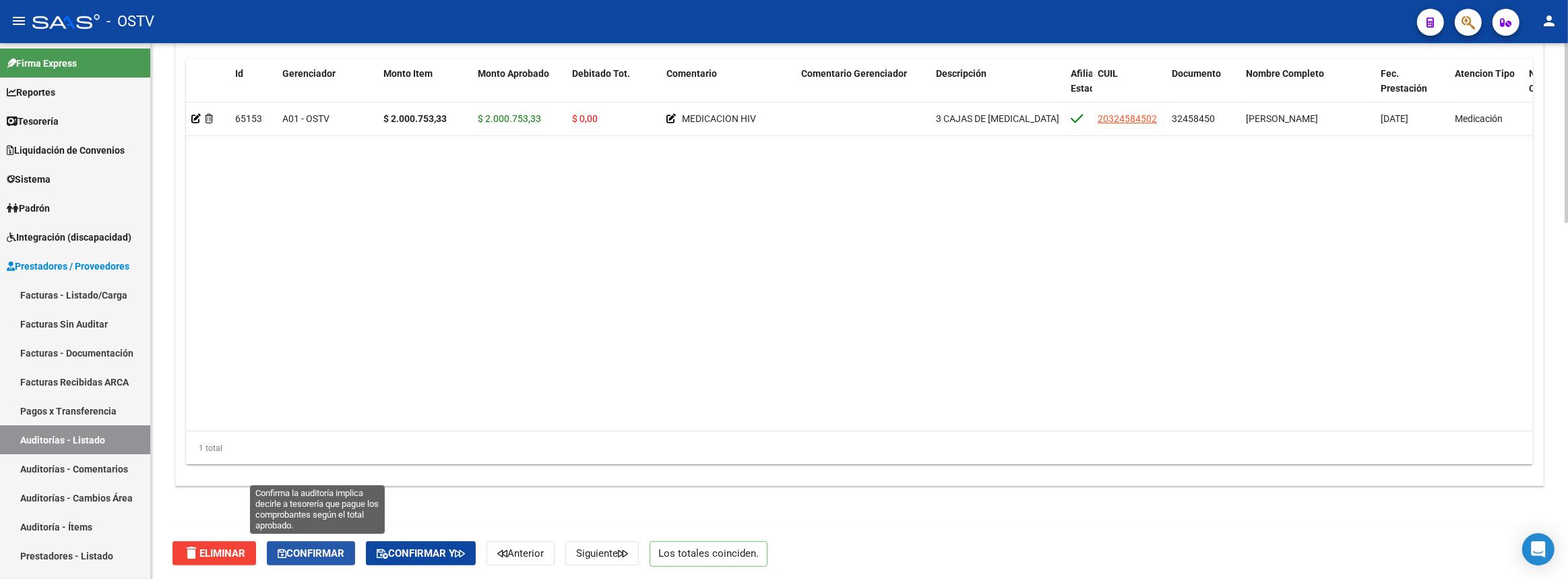
click at [312, 551] on span "Confirmar" at bounding box center [311, 553] width 67 height 12
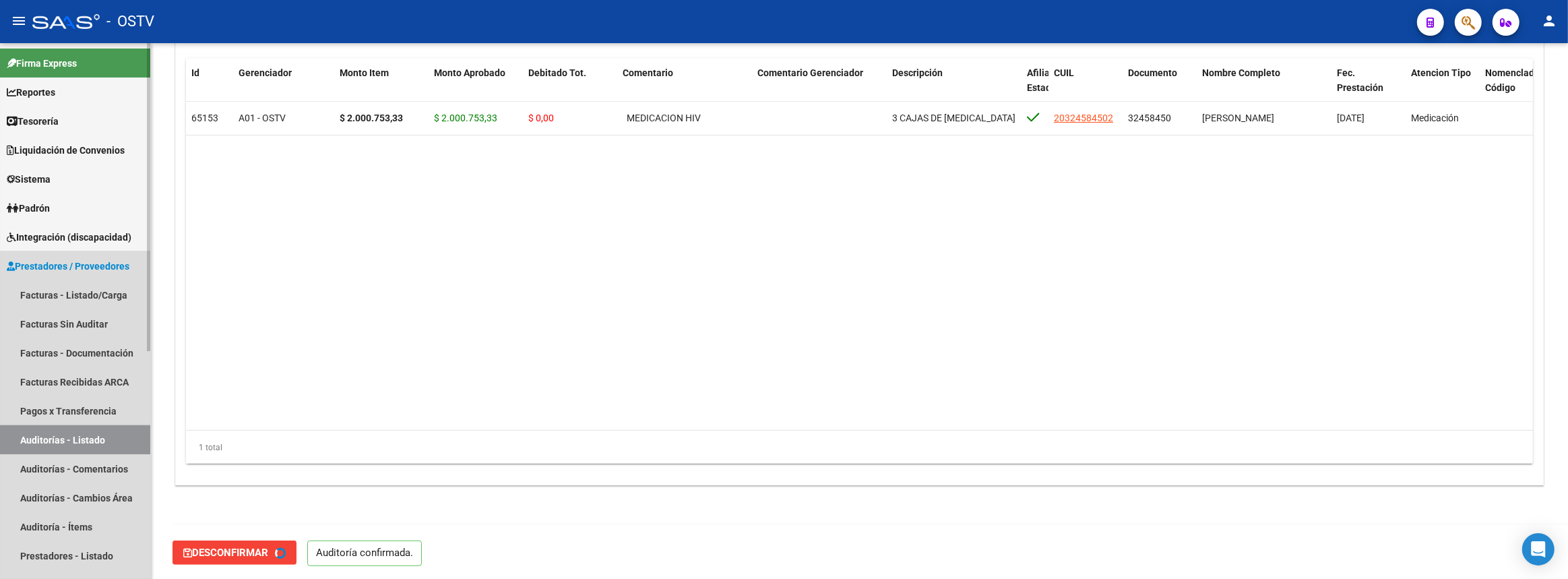
type input "202508"
click at [70, 439] on link "Auditorías - Listado" at bounding box center [75, 439] width 150 height 29
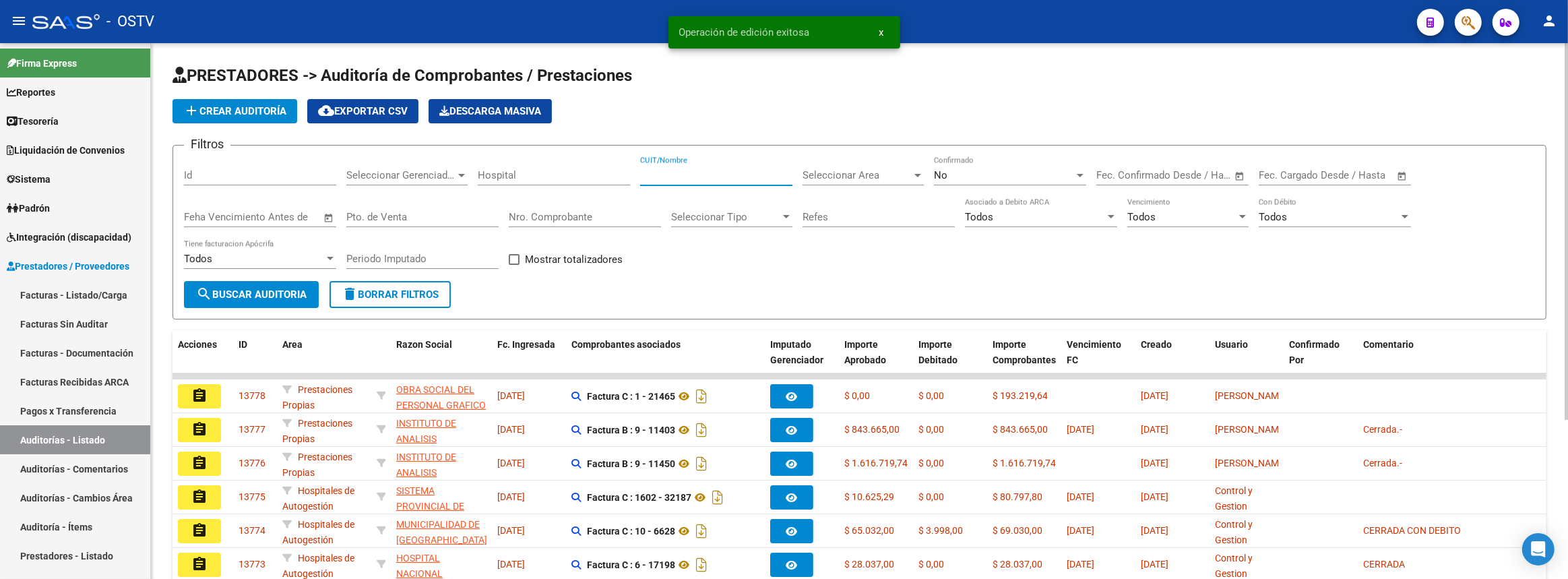
click at [695, 169] on input "CUIT/Nombre" at bounding box center [716, 175] width 152 height 12
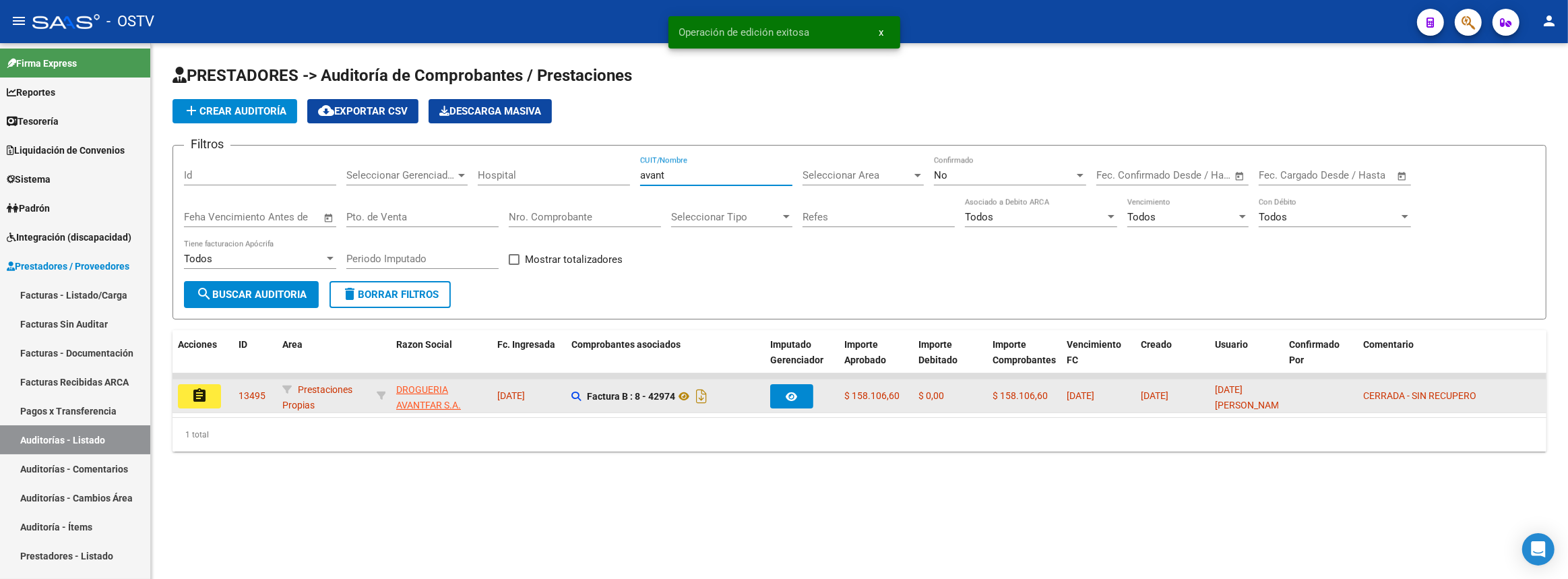
type input "avant"
click at [209, 396] on button "assignment" at bounding box center [199, 397] width 43 height 24
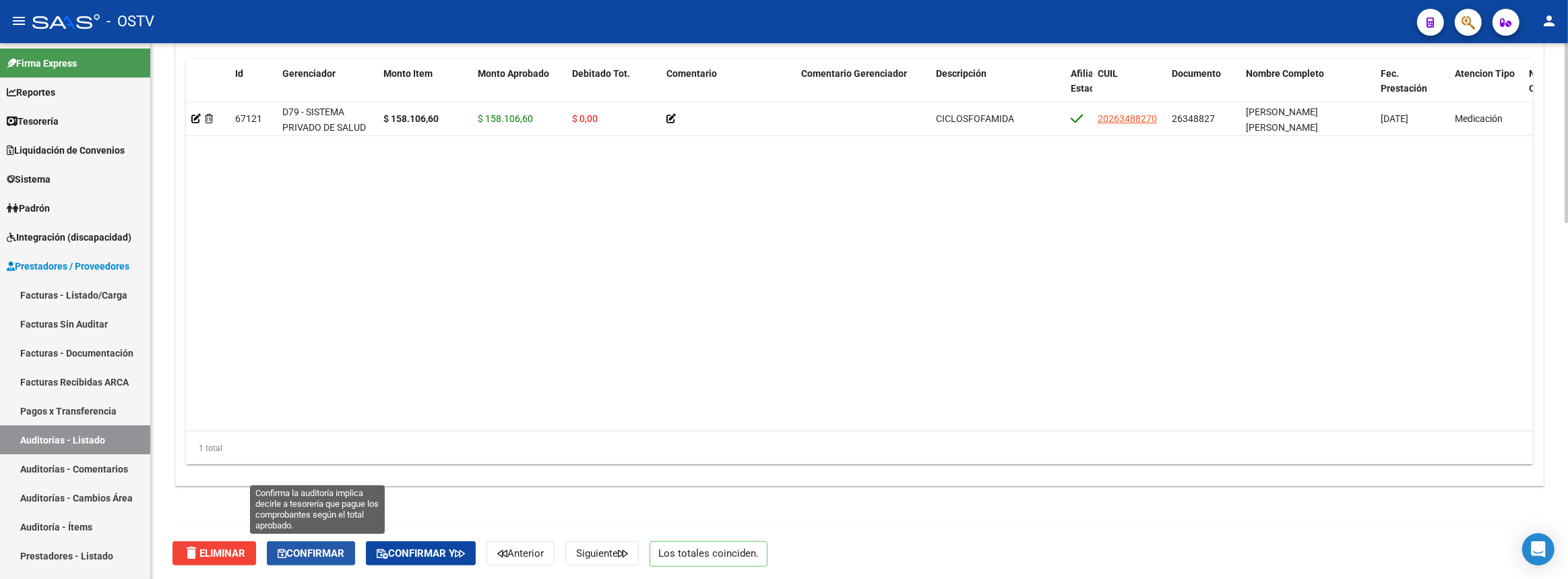
click at [334, 553] on span "Confirmar" at bounding box center [311, 553] width 67 height 12
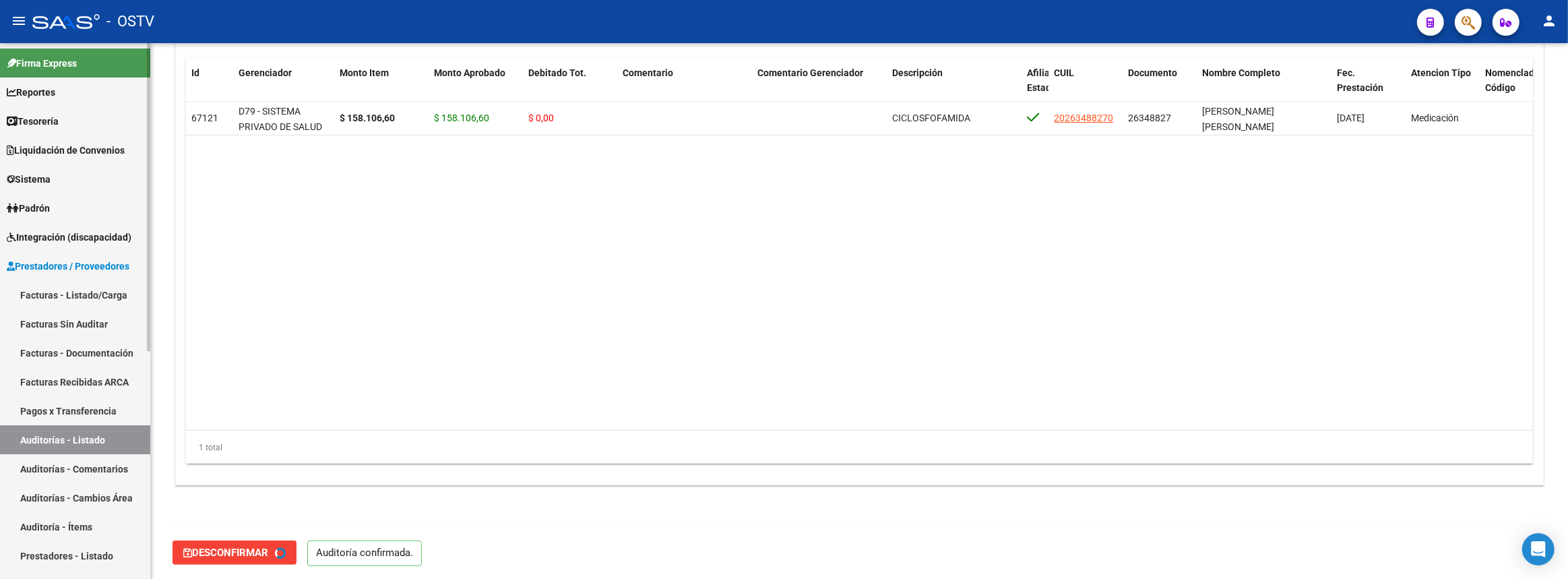
type input "202508"
click at [117, 440] on link "Auditorías - Listado" at bounding box center [75, 439] width 150 height 29
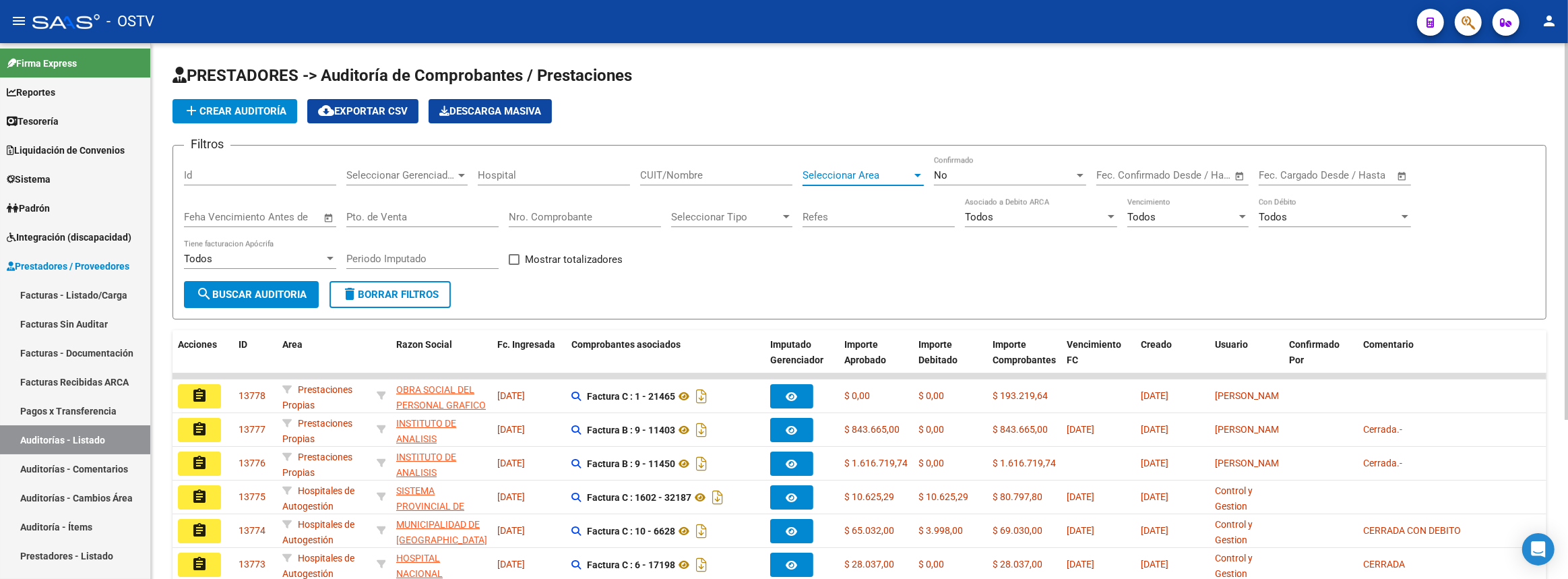
click at [851, 174] on span "Seleccionar Area" at bounding box center [856, 175] width 109 height 12
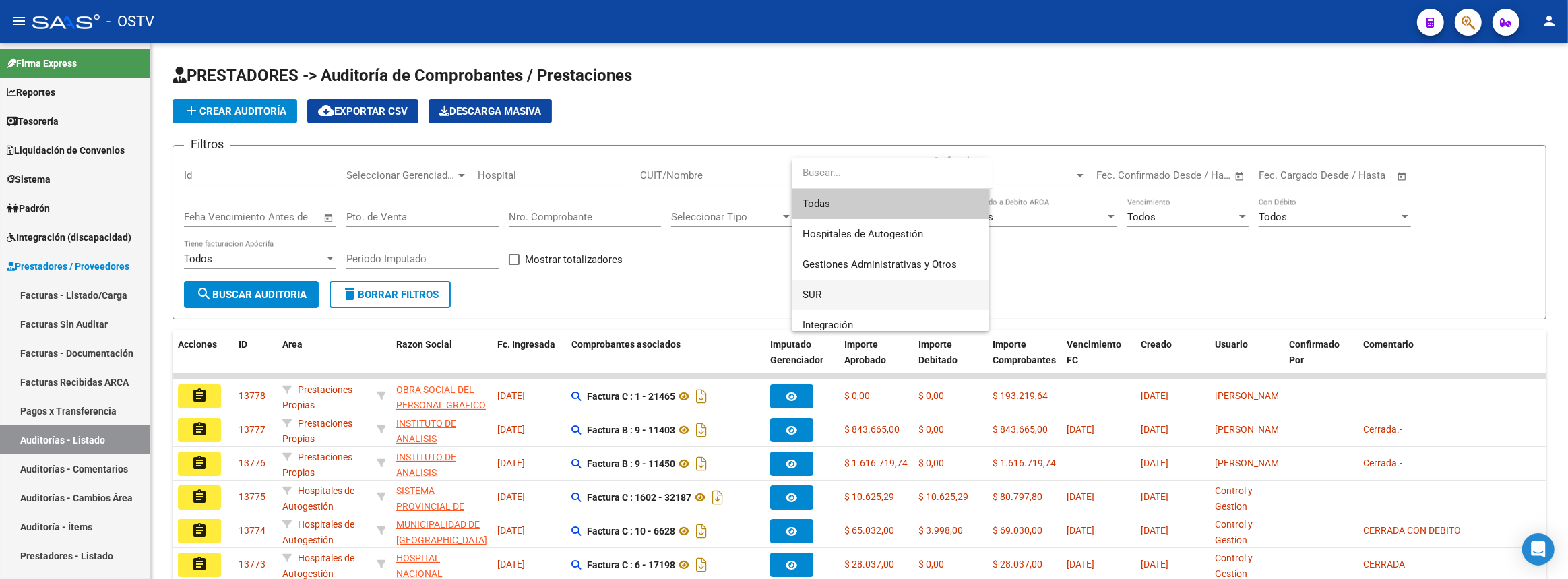
click at [845, 285] on span "SUR" at bounding box center [890, 295] width 176 height 31
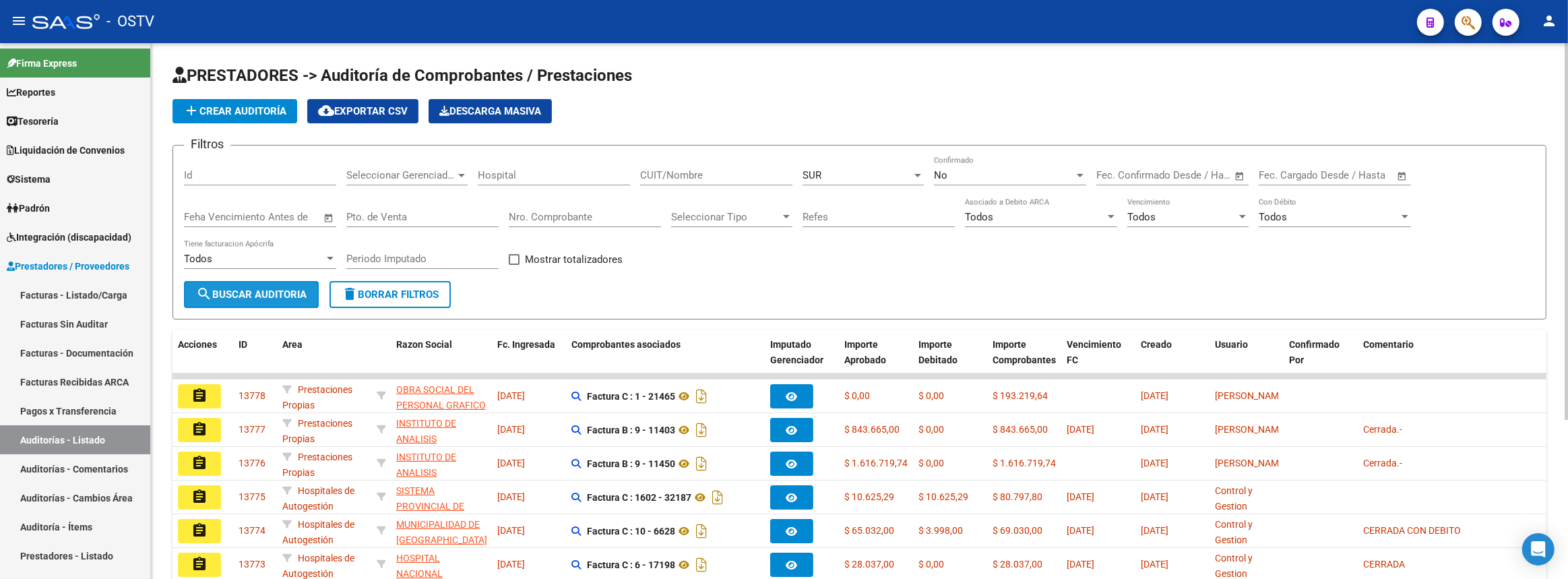
click at [283, 290] on span "search Buscar Auditoria" at bounding box center [251, 294] width 110 height 12
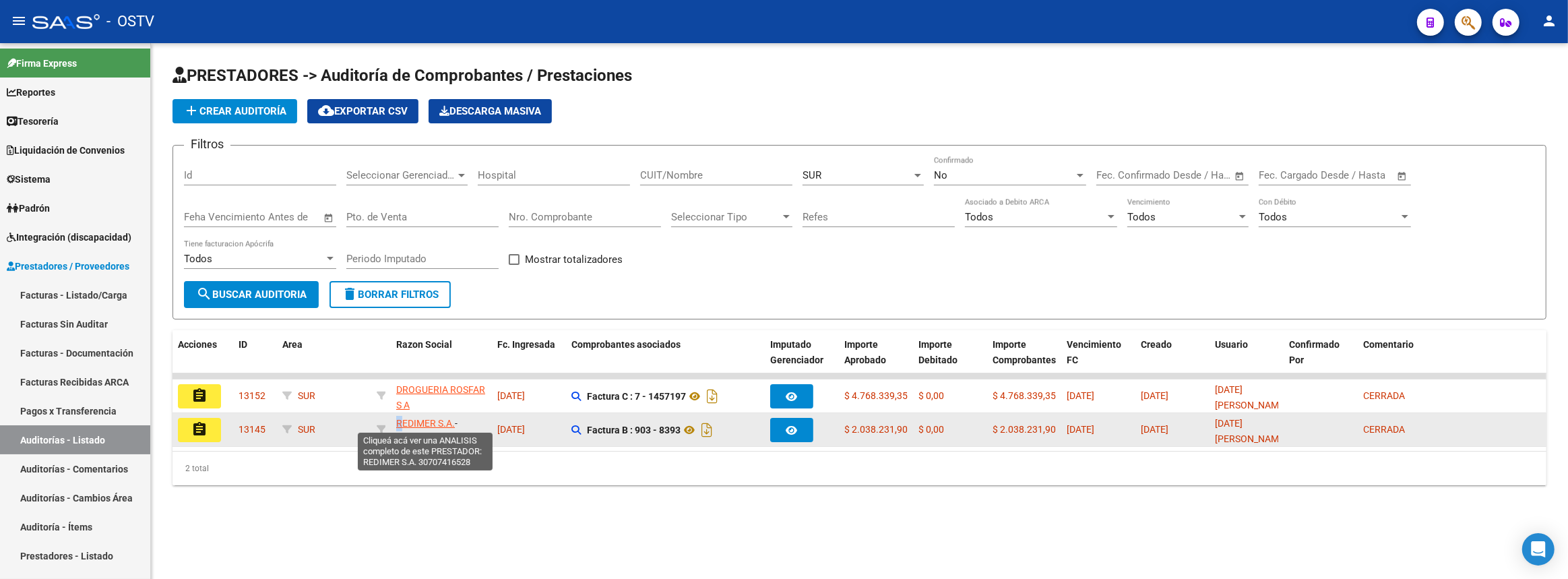
drag, startPoint x: 391, startPoint y: 421, endPoint x: 398, endPoint y: 420, distance: 7.1
click at [398, 420] on datatable-body-cell "REDIMER S.A. - 30707416528" at bounding box center [441, 429] width 101 height 33
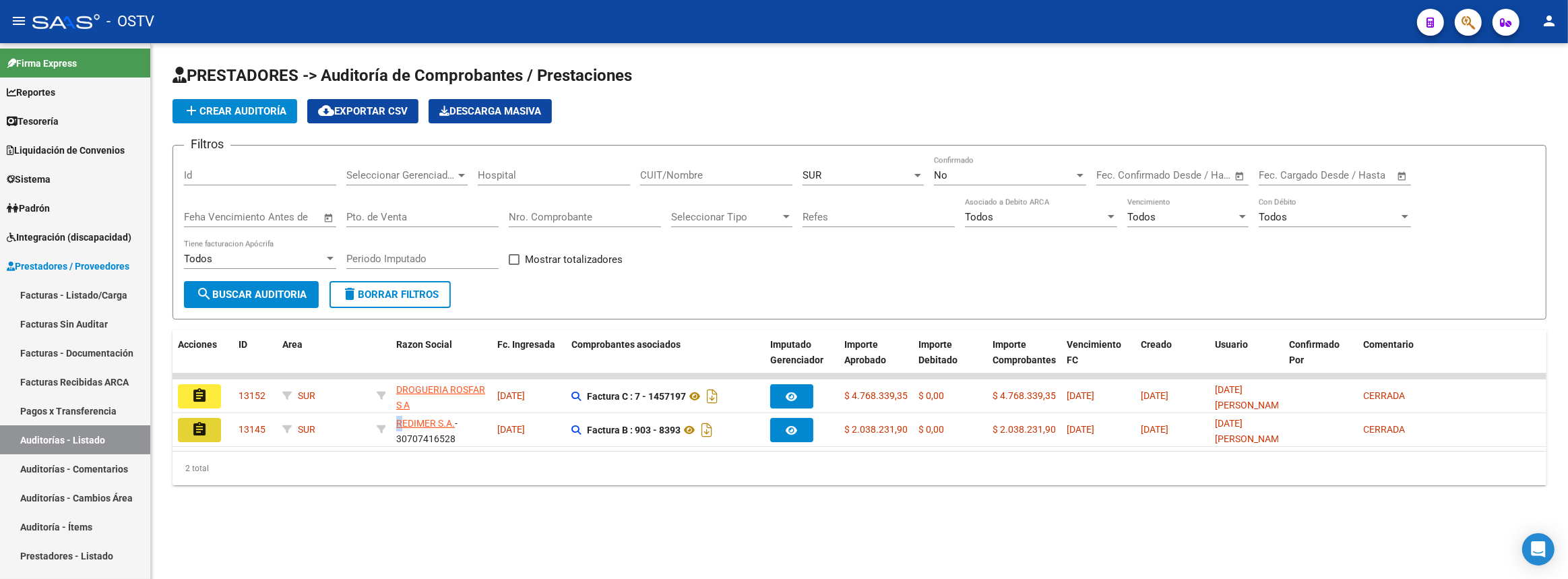
click at [211, 426] on button "assignment" at bounding box center [199, 430] width 43 height 24
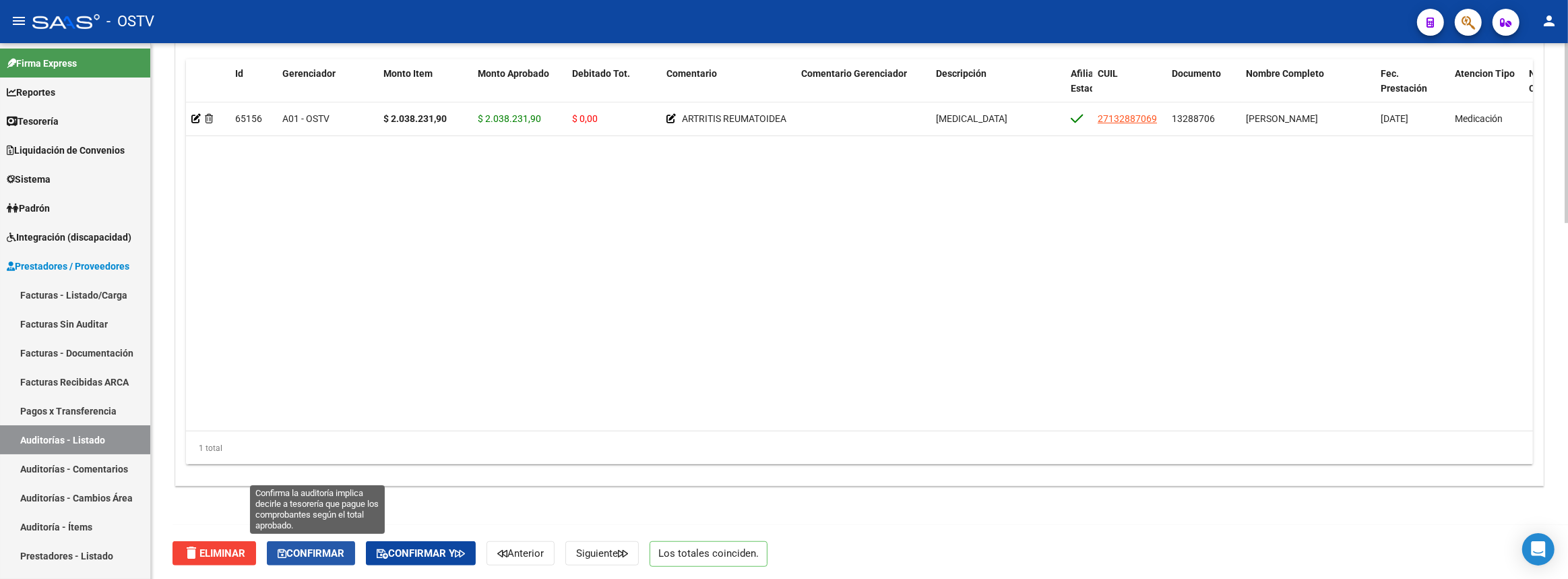
click at [306, 548] on span "Confirmar" at bounding box center [311, 553] width 67 height 12
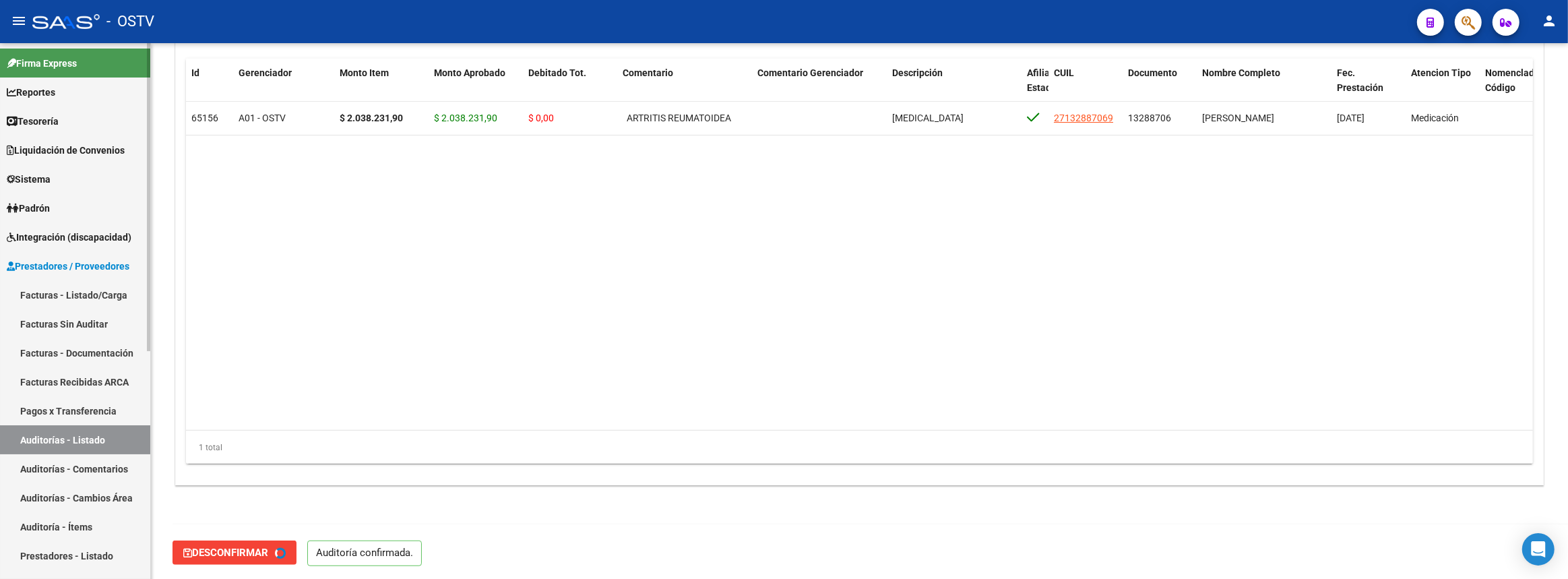
click at [115, 439] on link "Auditorías - Listado" at bounding box center [75, 439] width 150 height 29
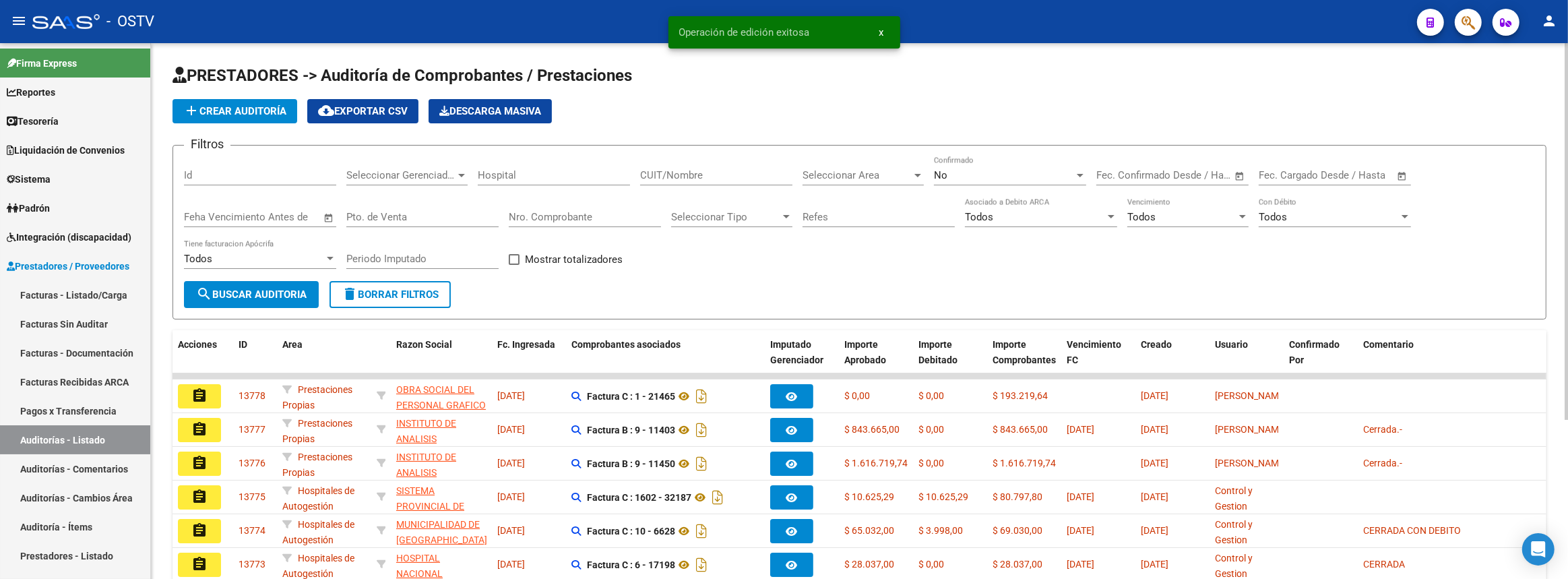
click at [723, 177] on input "CUIT/Nombre" at bounding box center [716, 175] width 152 height 12
type input "redimer"
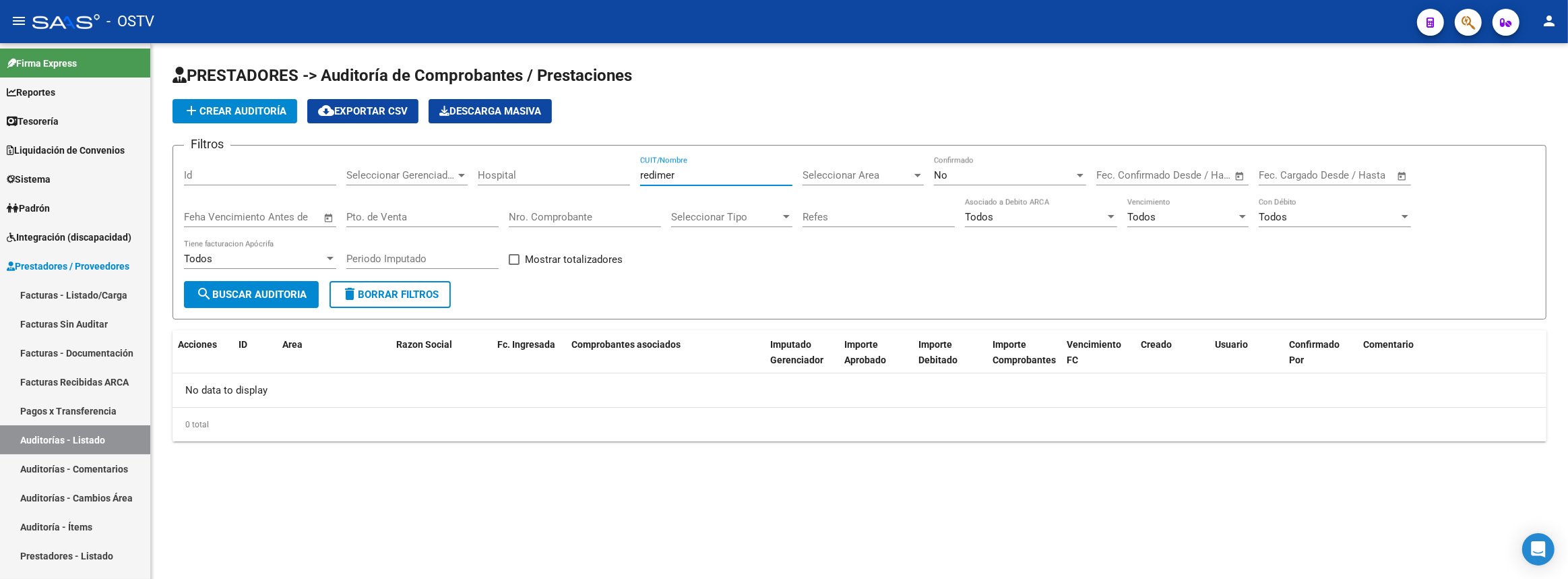
drag, startPoint x: 674, startPoint y: 174, endPoint x: 580, endPoint y: 174, distance: 94.0
click at [580, 174] on div "Filtros Id Seleccionar Gerenciador Seleccionar Gerenciador Hospital redimer CUI…" at bounding box center [859, 219] width 1351 height 125
paste input "1457201"
type input "1457201"
click at [298, 301] on button "search Buscar Auditoria" at bounding box center [251, 295] width 135 height 27
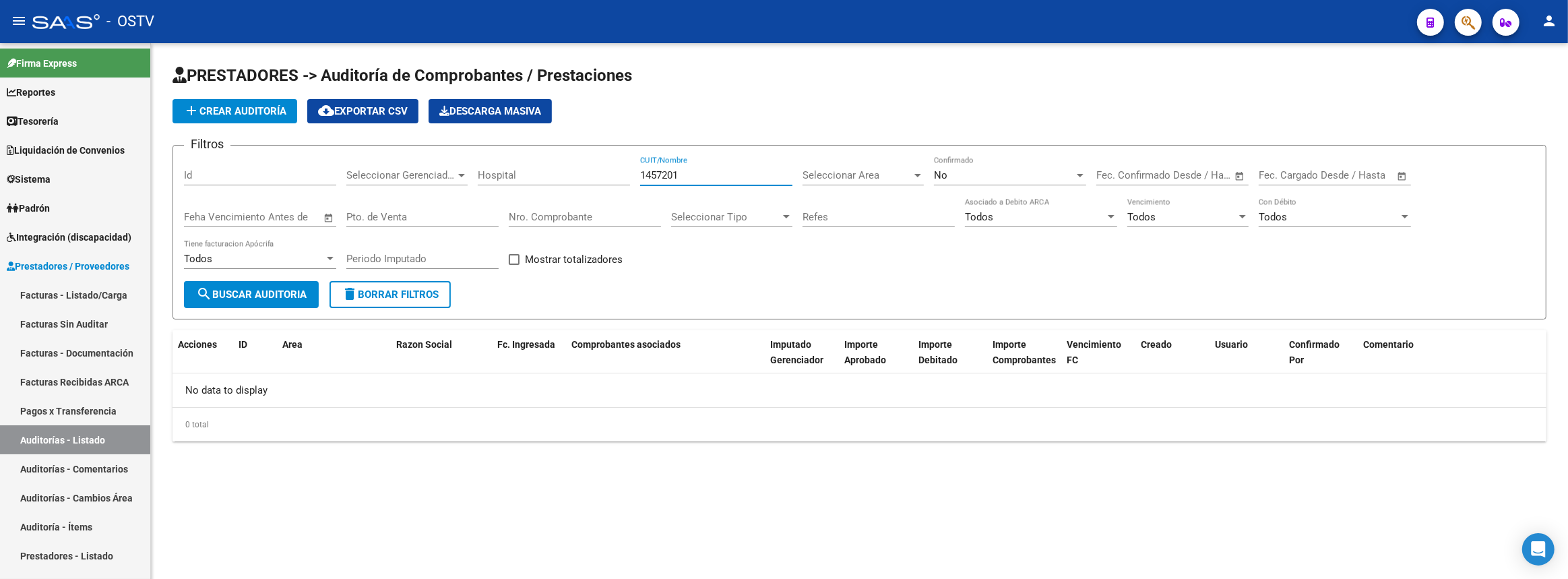
drag, startPoint x: 693, startPoint y: 179, endPoint x: 586, endPoint y: 179, distance: 107.0
click at [586, 178] on div "Filtros Id Seleccionar Gerenciador Seleccionar Gerenciador Hospital 1457201 CUI…" at bounding box center [859, 219] width 1351 height 125
type input "r"
click at [258, 290] on span "search Buscar Auditoria" at bounding box center [251, 294] width 110 height 12
click at [690, 175] on input "avant" at bounding box center [716, 175] width 152 height 12
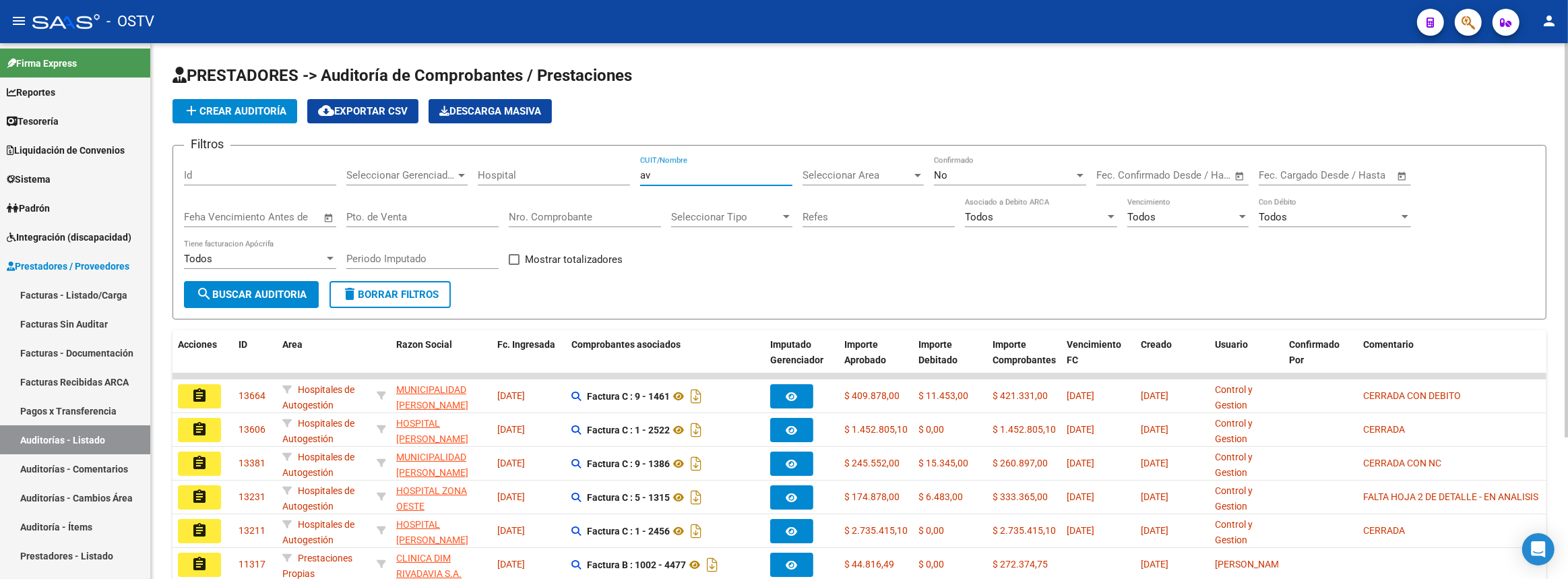
type input "a"
type input "avant"
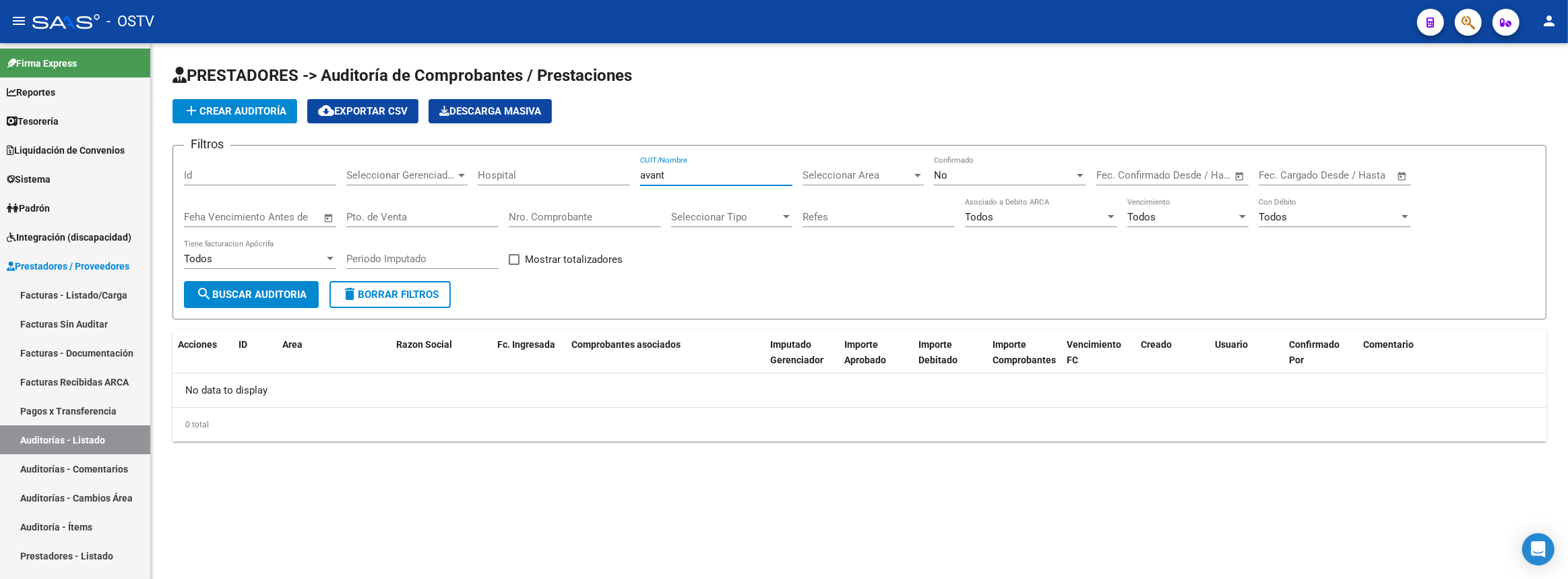
drag, startPoint x: 677, startPoint y: 175, endPoint x: 557, endPoint y: 171, distance: 120.1
click at [557, 171] on div "Filtros Id Seleccionar Gerenciador Seleccionar Gerenciador Hospital avant CUIT/…" at bounding box center [859, 219] width 1351 height 125
type input "a"
type input "m"
type input "mil"
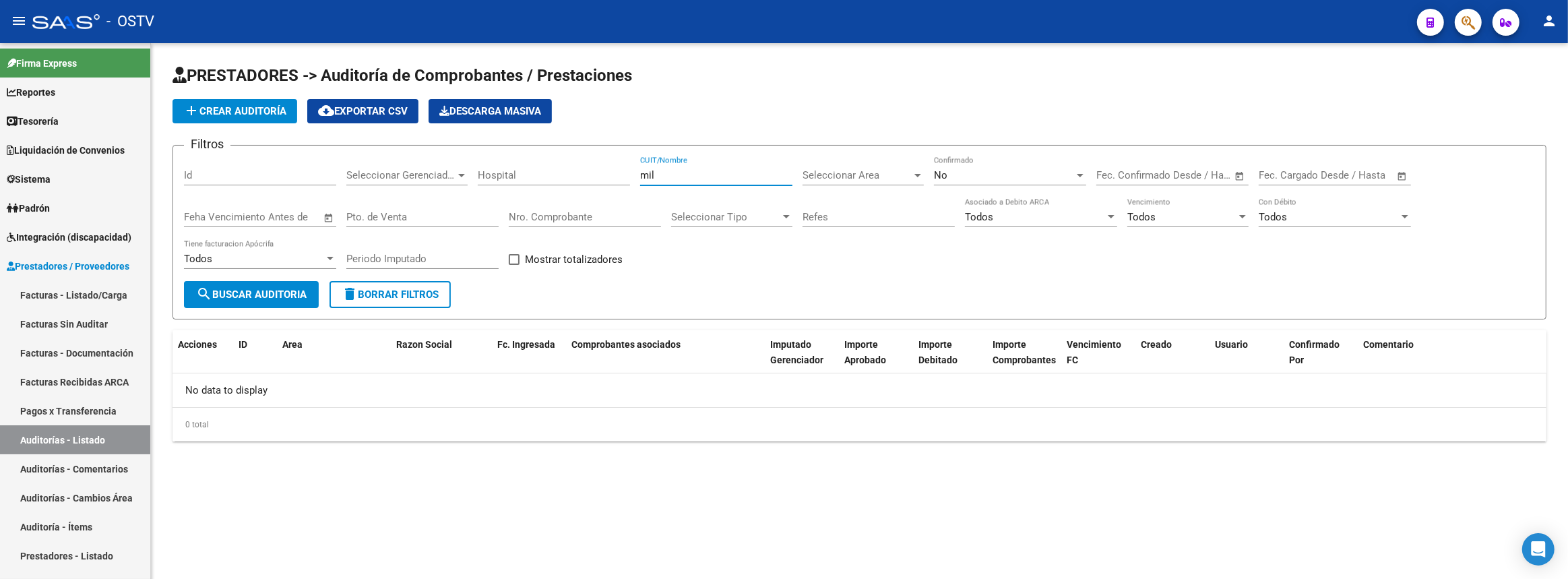
drag, startPoint x: 651, startPoint y: 174, endPoint x: 536, endPoint y: 171, distance: 115.0
click at [550, 172] on div "Filtros Id Seleccionar Gerenciador Seleccionar Gerenciador Hospital mil CUIT/No…" at bounding box center [859, 219] width 1351 height 125
type input "mill"
drag, startPoint x: 685, startPoint y: 176, endPoint x: 264, endPoint y: 142, distance: 422.4
click at [362, 168] on div "Filtros Id Seleccionar Gerenciador Seleccionar Gerenciador Hospital mill CUIT/N…" at bounding box center [859, 219] width 1351 height 125
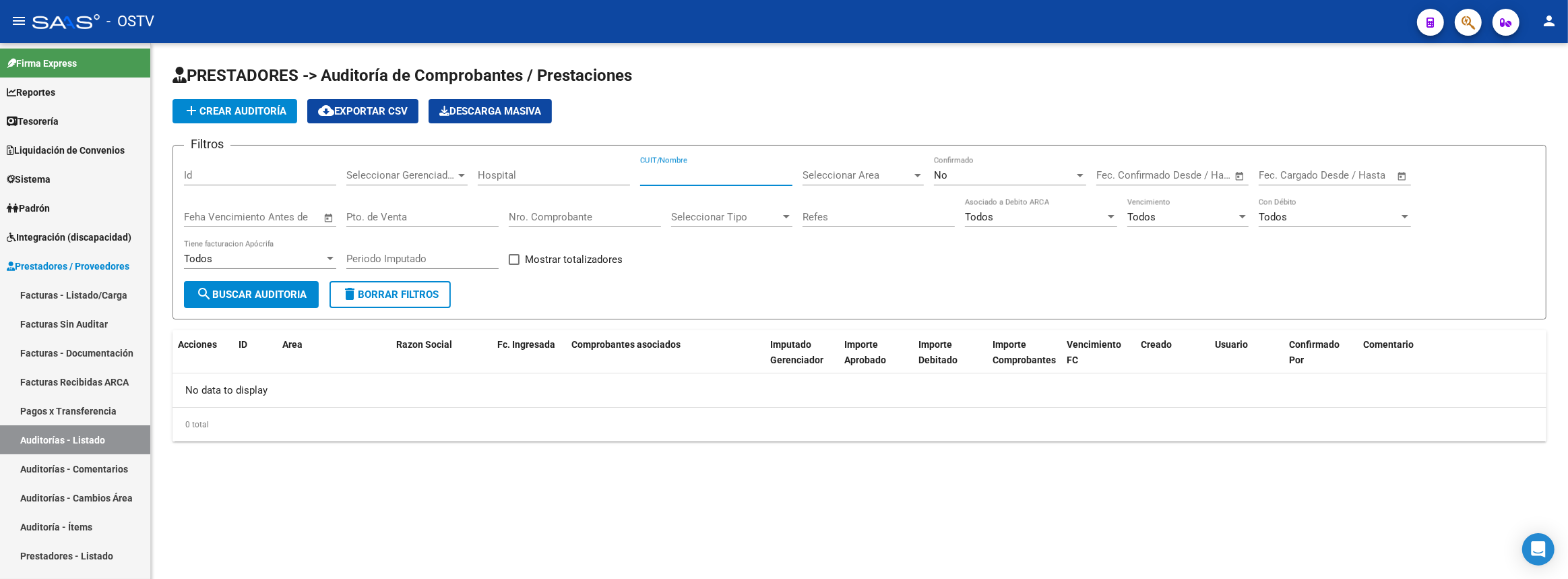
click at [826, 173] on span "Seleccionar Area" at bounding box center [856, 175] width 109 height 12
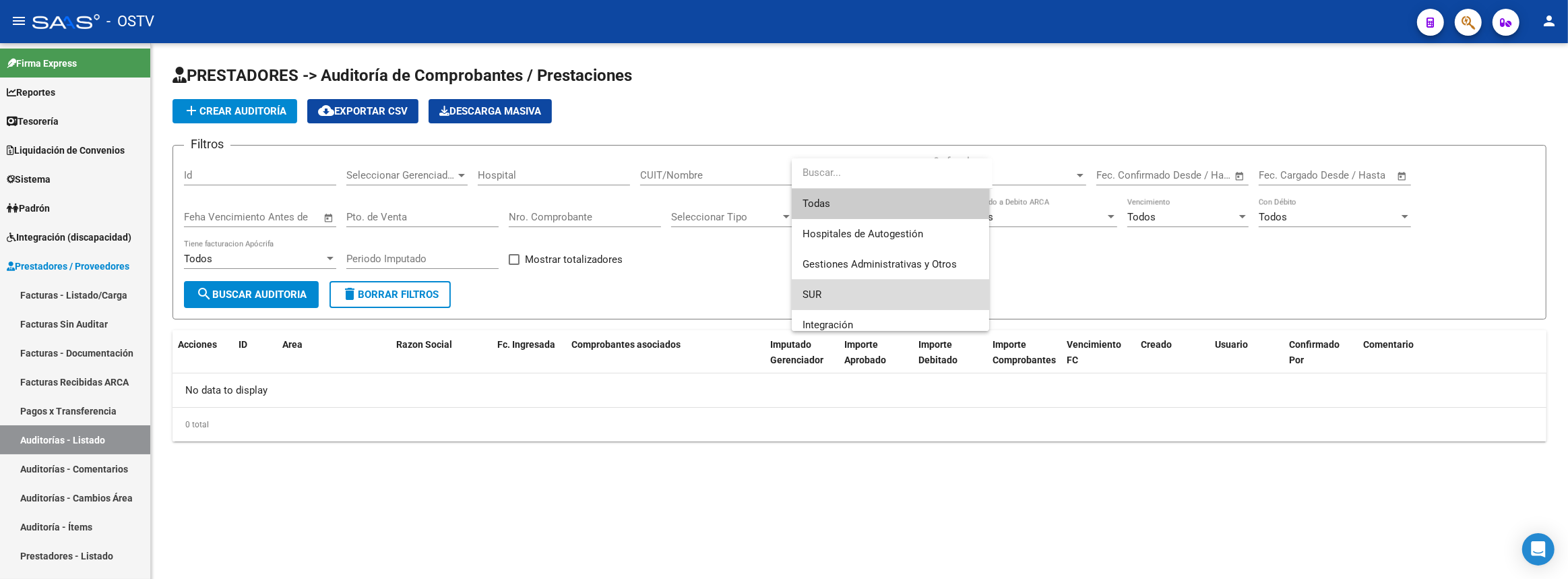
click at [838, 295] on span "SUR" at bounding box center [890, 295] width 176 height 31
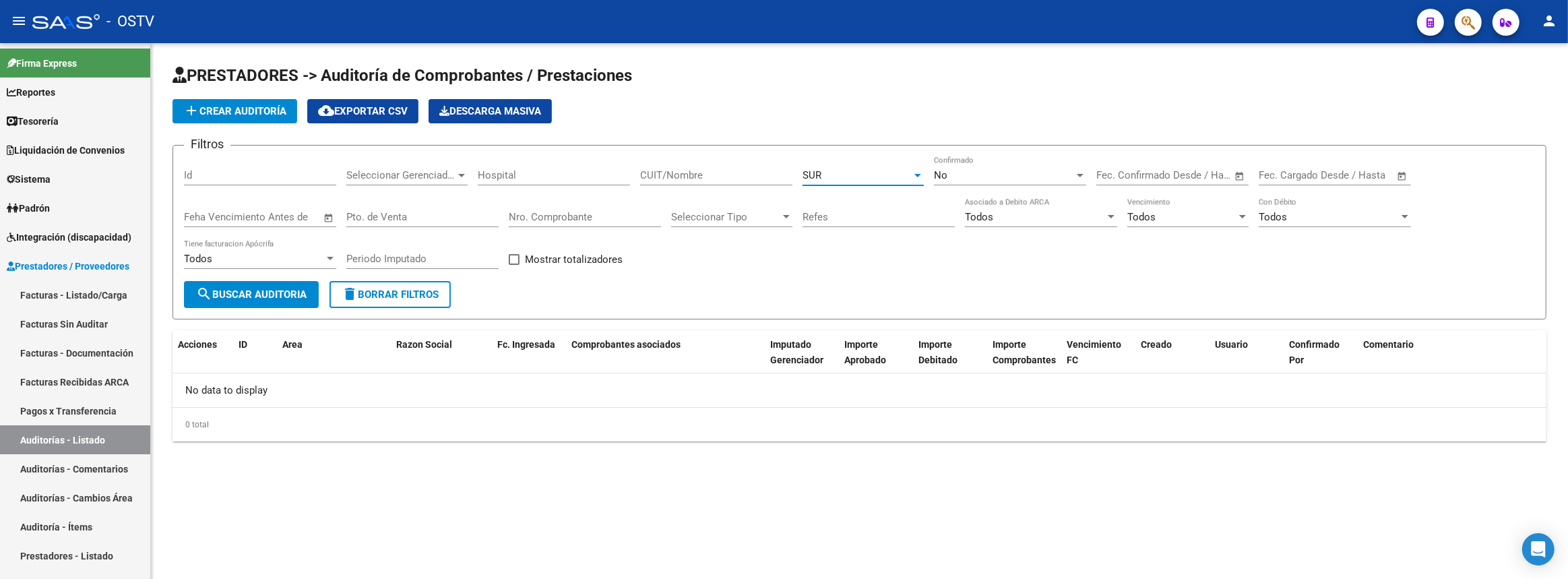
click at [944, 177] on span "No" at bounding box center [940, 175] width 14 height 12
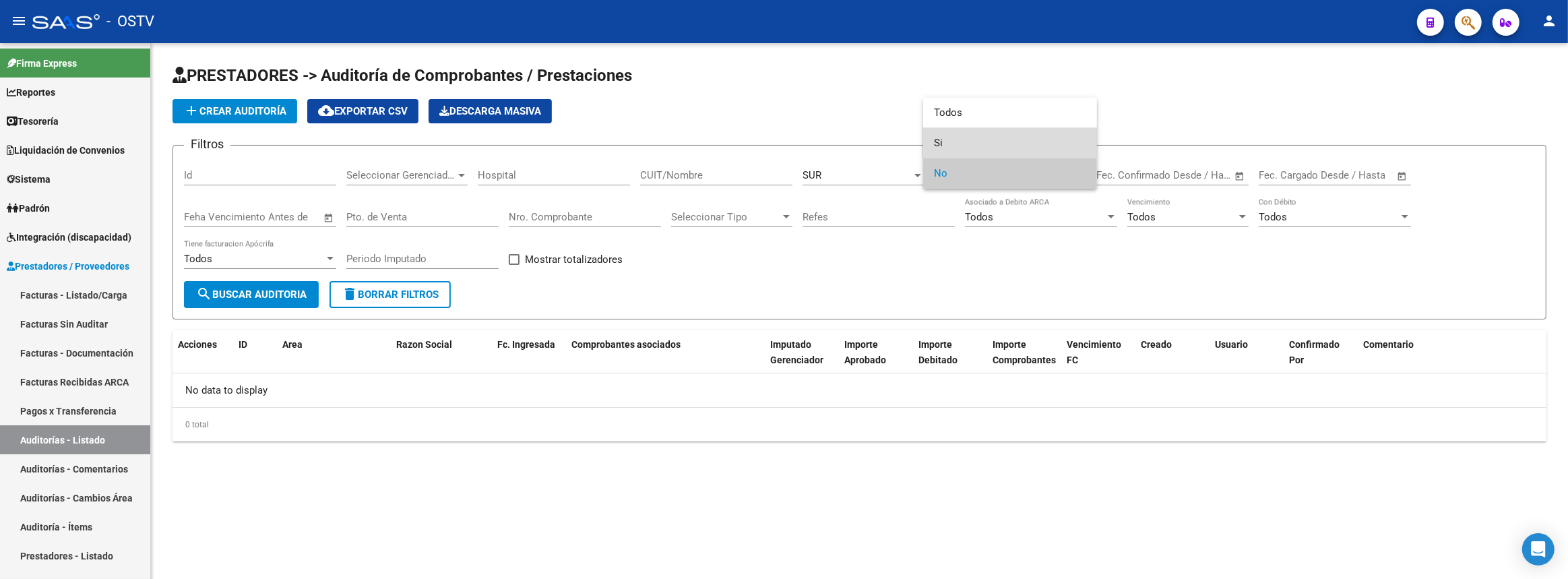
drag, startPoint x: 944, startPoint y: 141, endPoint x: 936, endPoint y: 141, distance: 8.0
click at [940, 140] on span "Si" at bounding box center [1010, 143] width 152 height 31
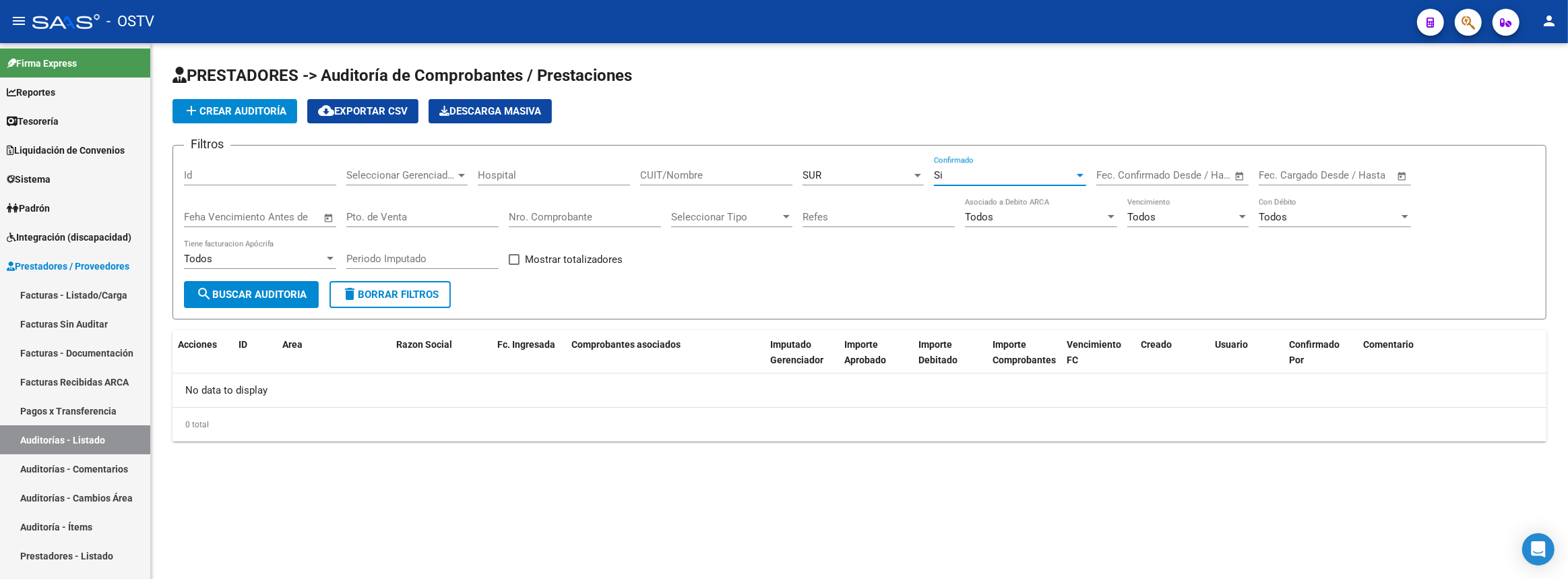
click at [230, 289] on span "search Buscar Auditoria" at bounding box center [251, 294] width 110 height 12
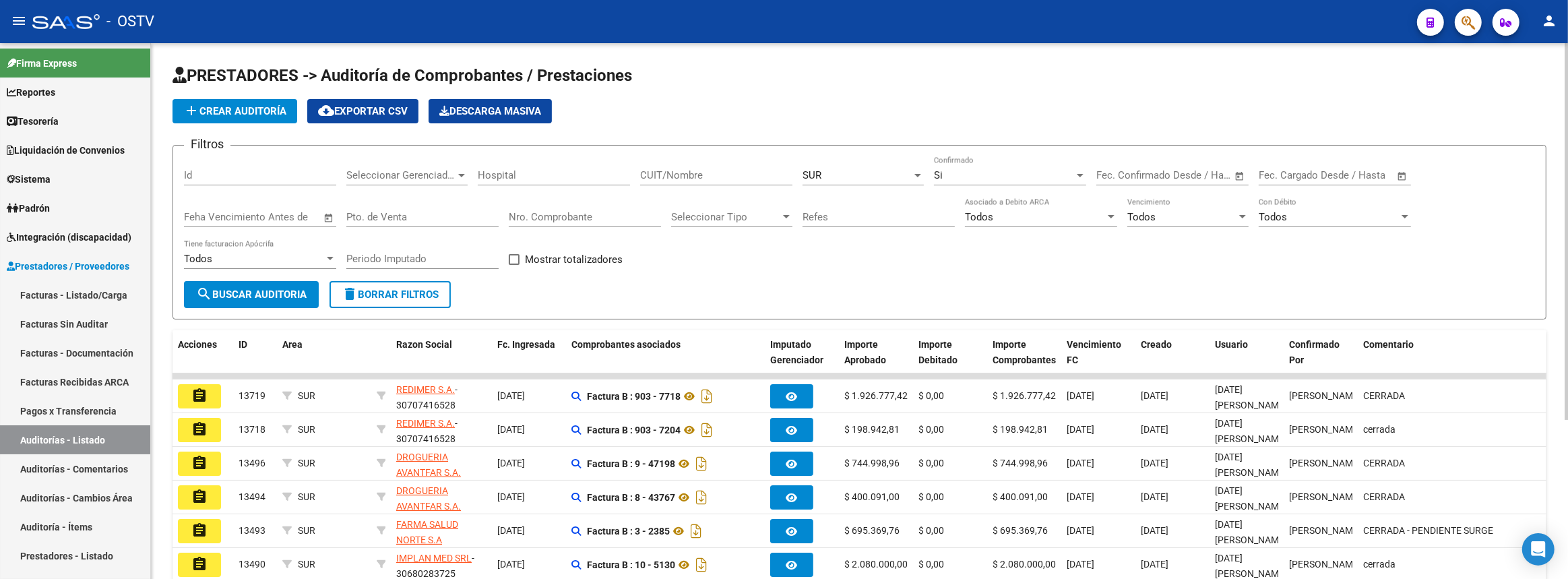
scroll to position [226, 0]
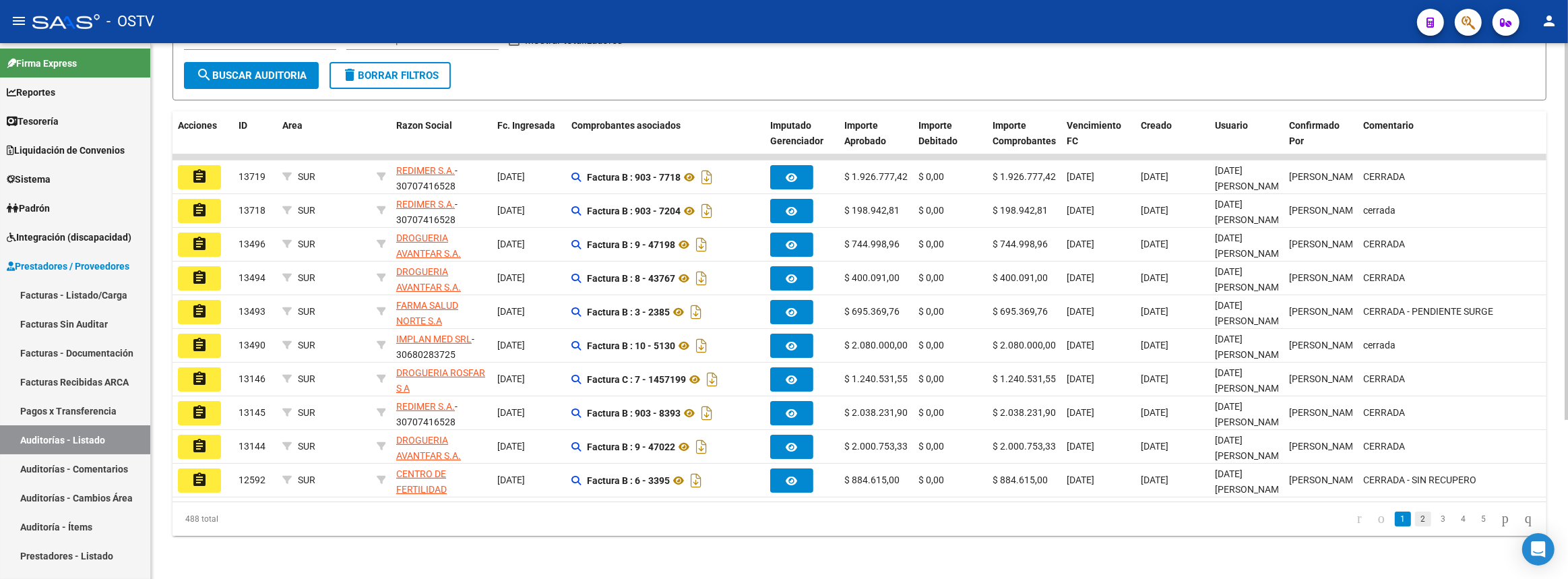
click at [1416, 519] on link "2" at bounding box center [1423, 518] width 16 height 15
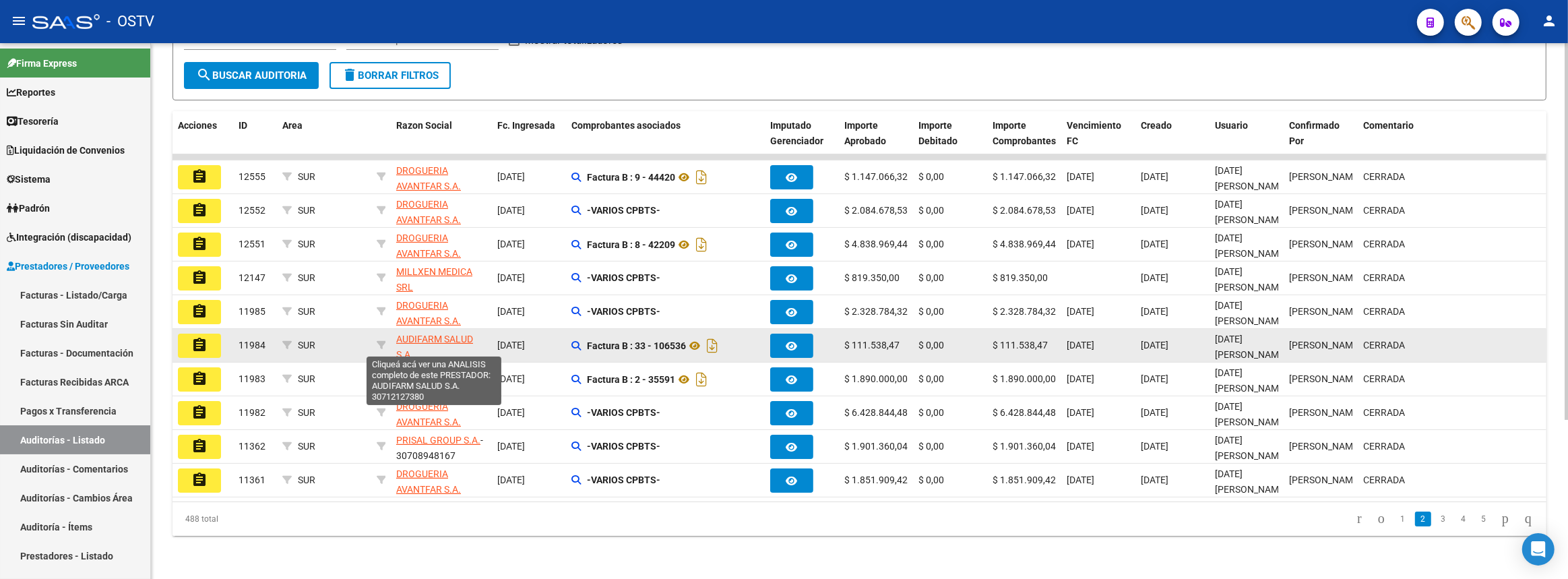
click at [404, 334] on span "AUDIFARM SALUD S.A." at bounding box center [435, 347] width 77 height 26
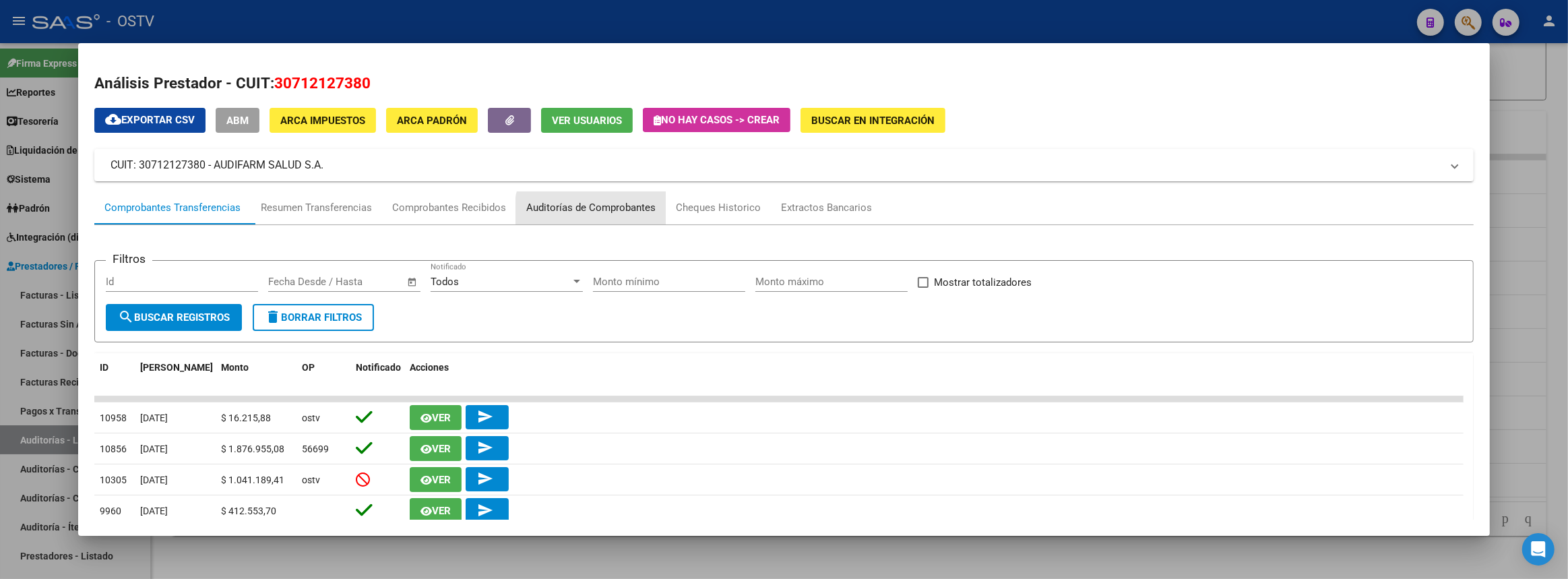
click at [612, 211] on div "Auditorías de Comprobantes" at bounding box center [591, 208] width 130 height 16
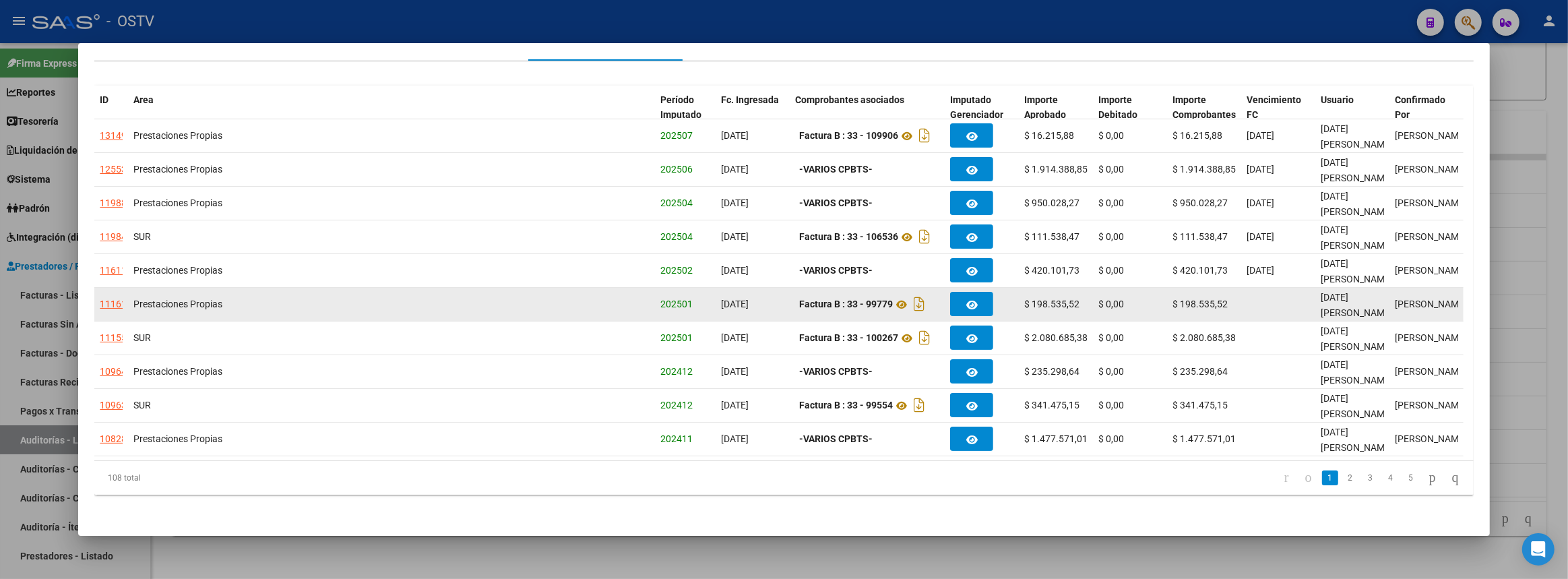
scroll to position [0, 0]
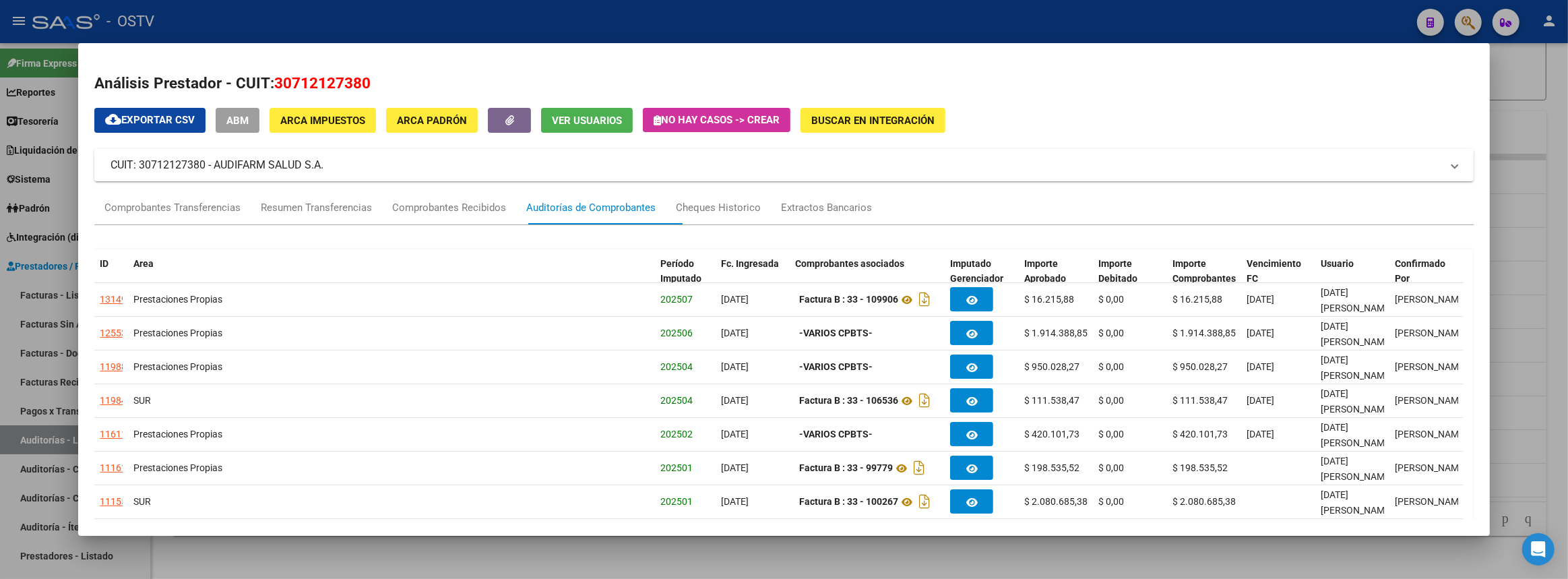
click at [1562, 201] on div at bounding box center [784, 289] width 1568 height 579
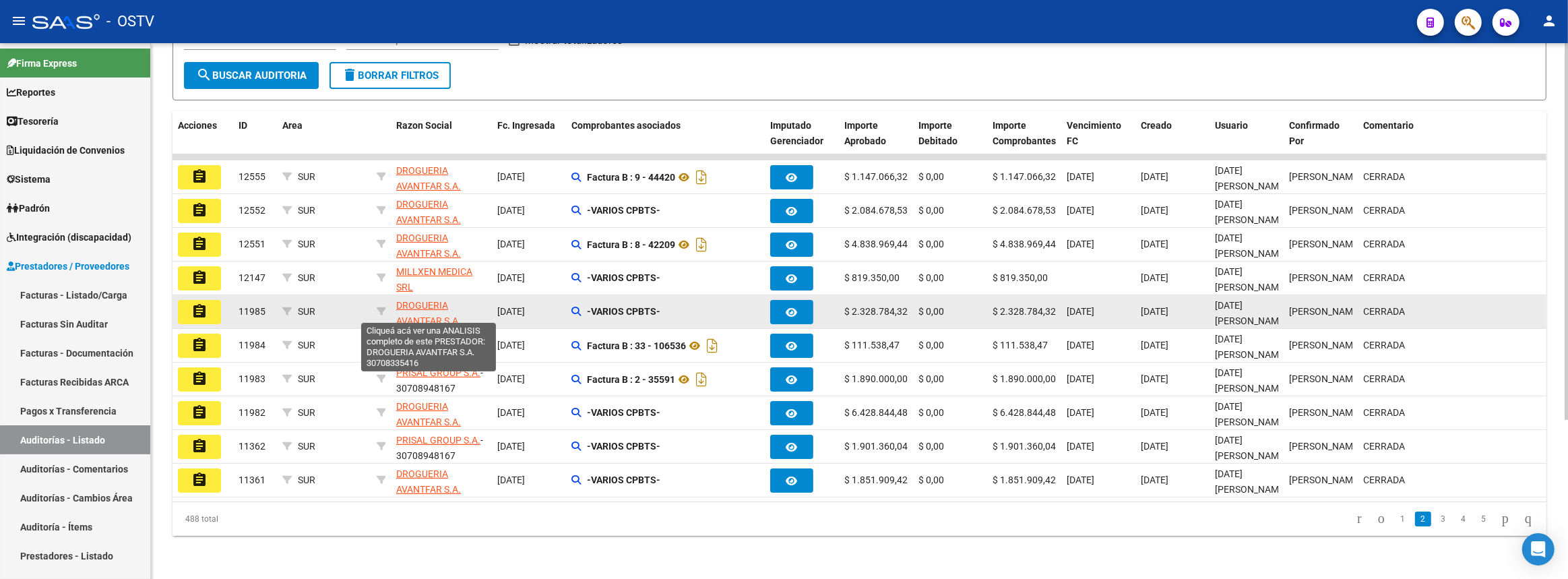
click at [423, 300] on span "DROGUERIA AVANTFAR S.A." at bounding box center [428, 313] width 65 height 26
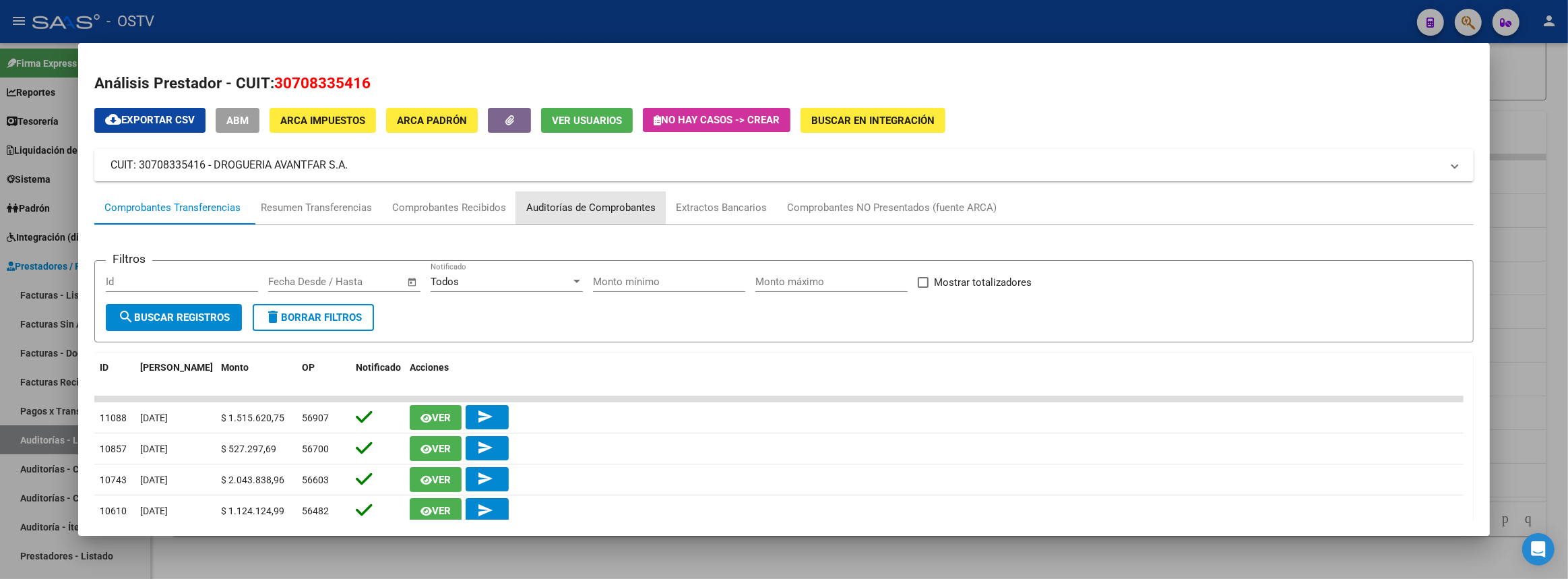
click at [594, 208] on div "Auditorías de Comprobantes" at bounding box center [591, 208] width 130 height 16
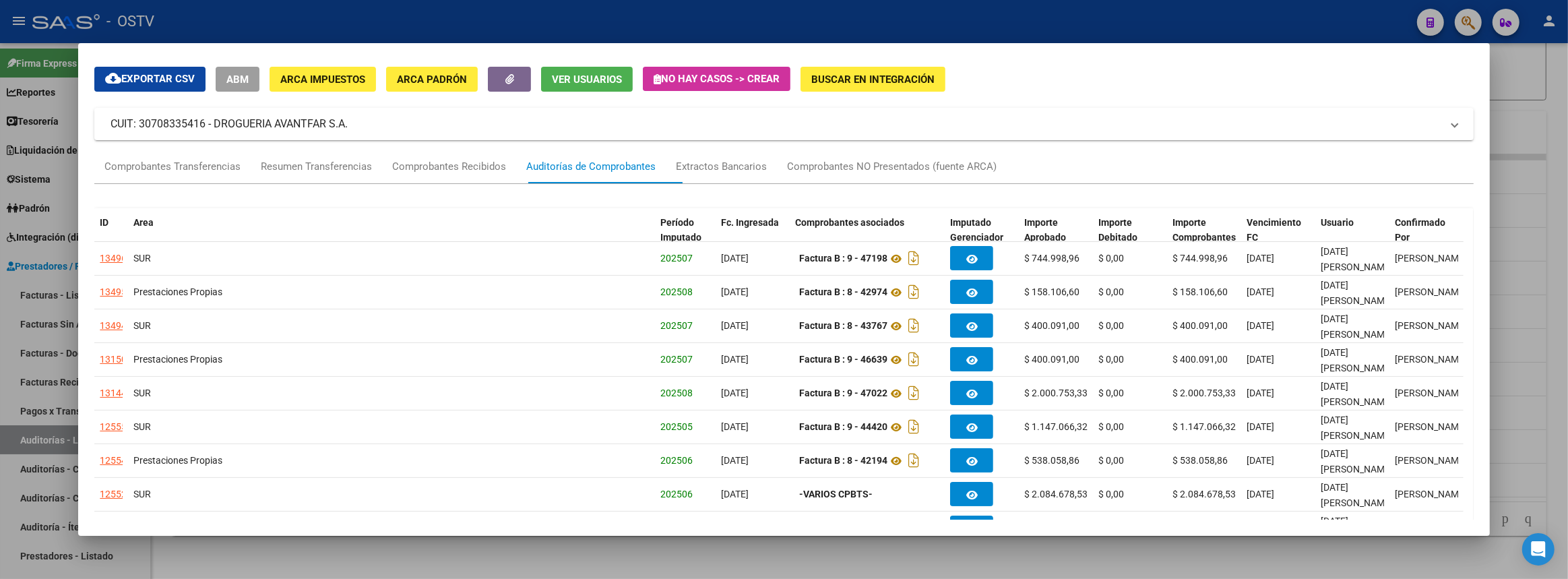
scroll to position [164, 0]
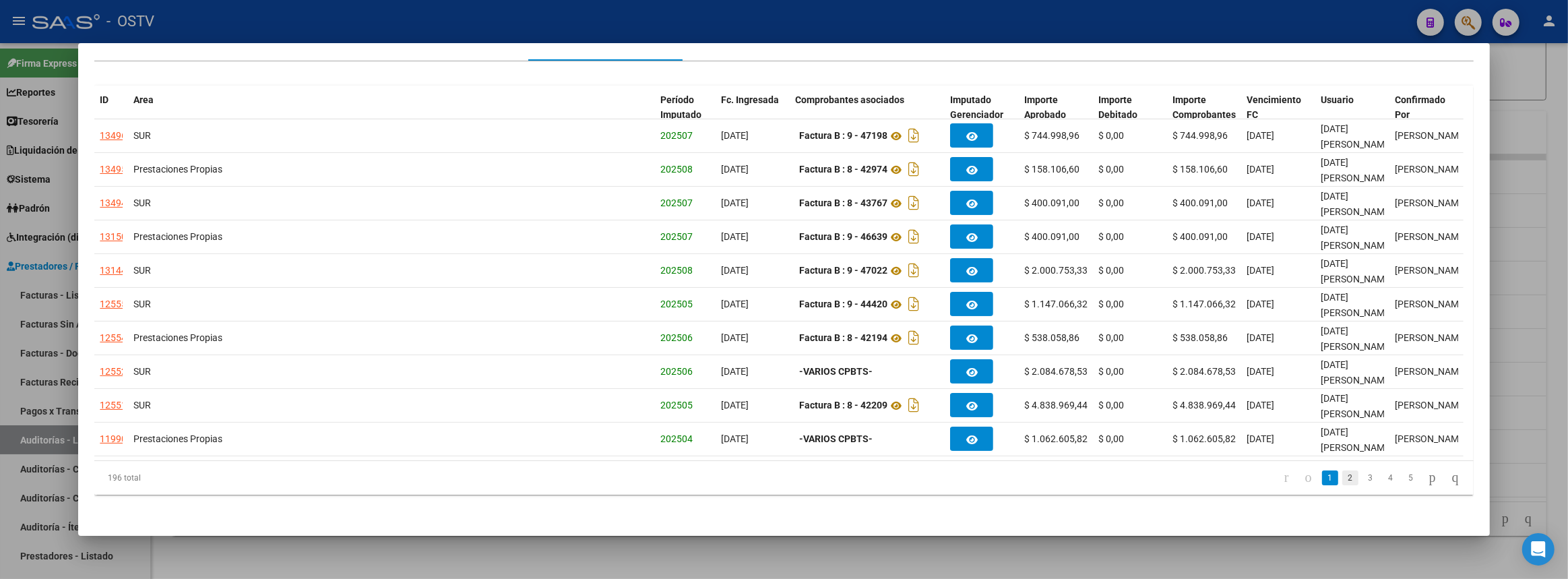
click at [1342, 480] on link "2" at bounding box center [1350, 478] width 16 height 15
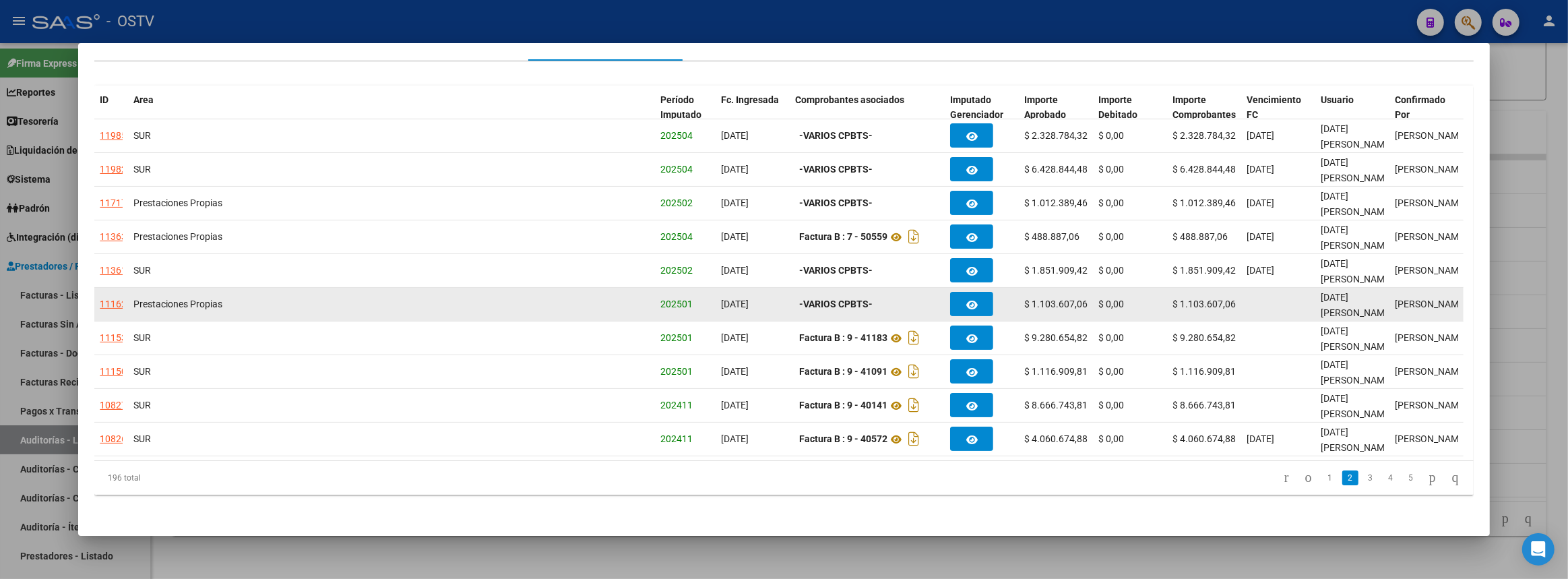
scroll to position [103, 0]
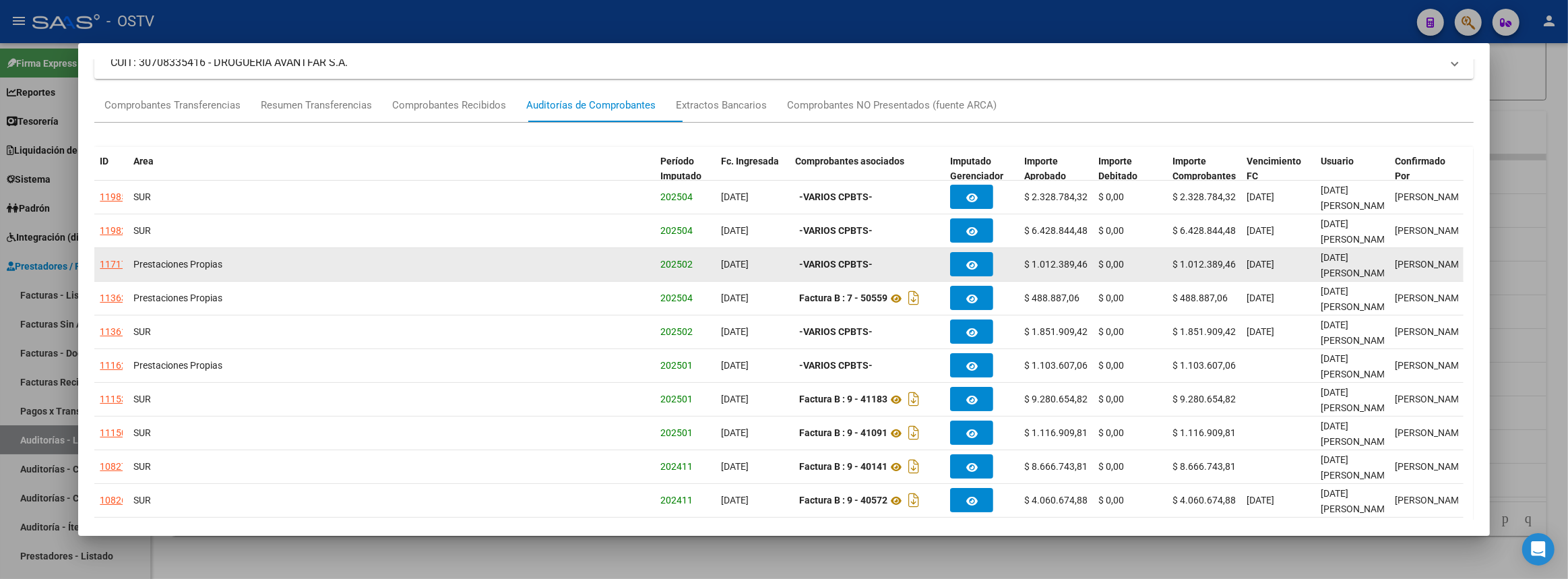
drag, startPoint x: 1567, startPoint y: 283, endPoint x: 630, endPoint y: 275, distance: 937.0
click at [1567, 282] on div at bounding box center [784, 289] width 1568 height 579
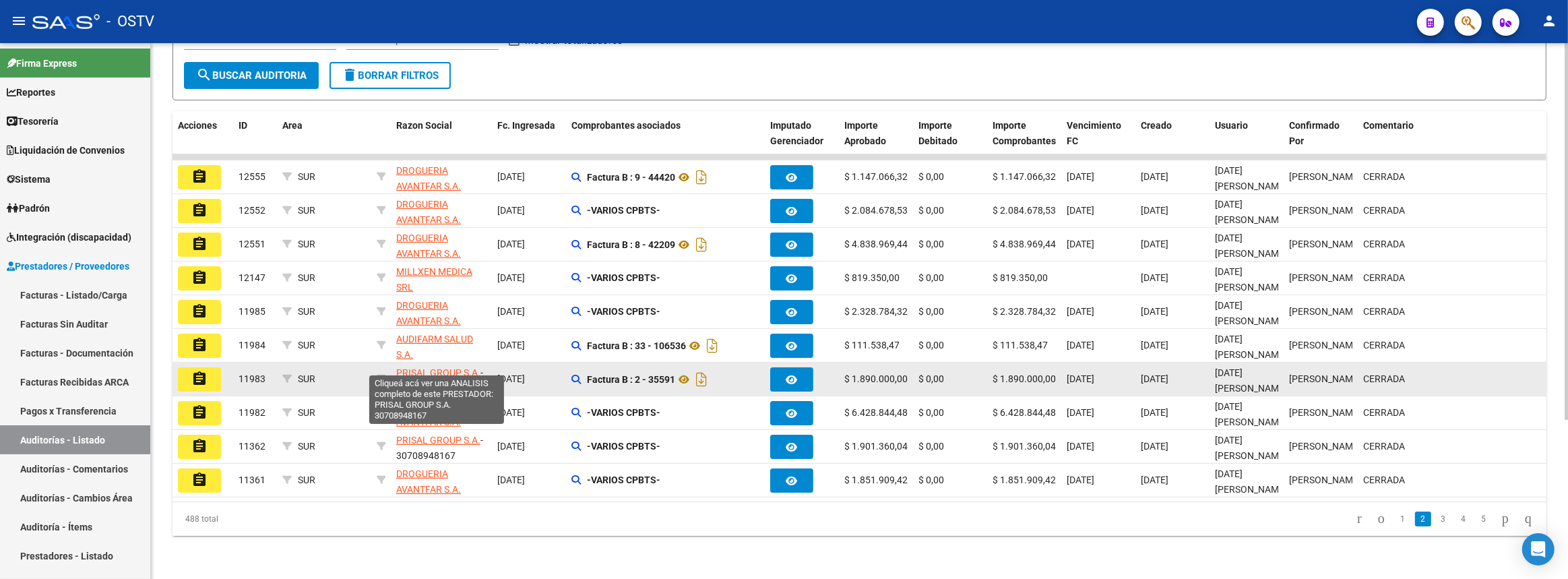
click at [451, 367] on span "PRISAL GROUP S.A." at bounding box center [438, 372] width 84 height 11
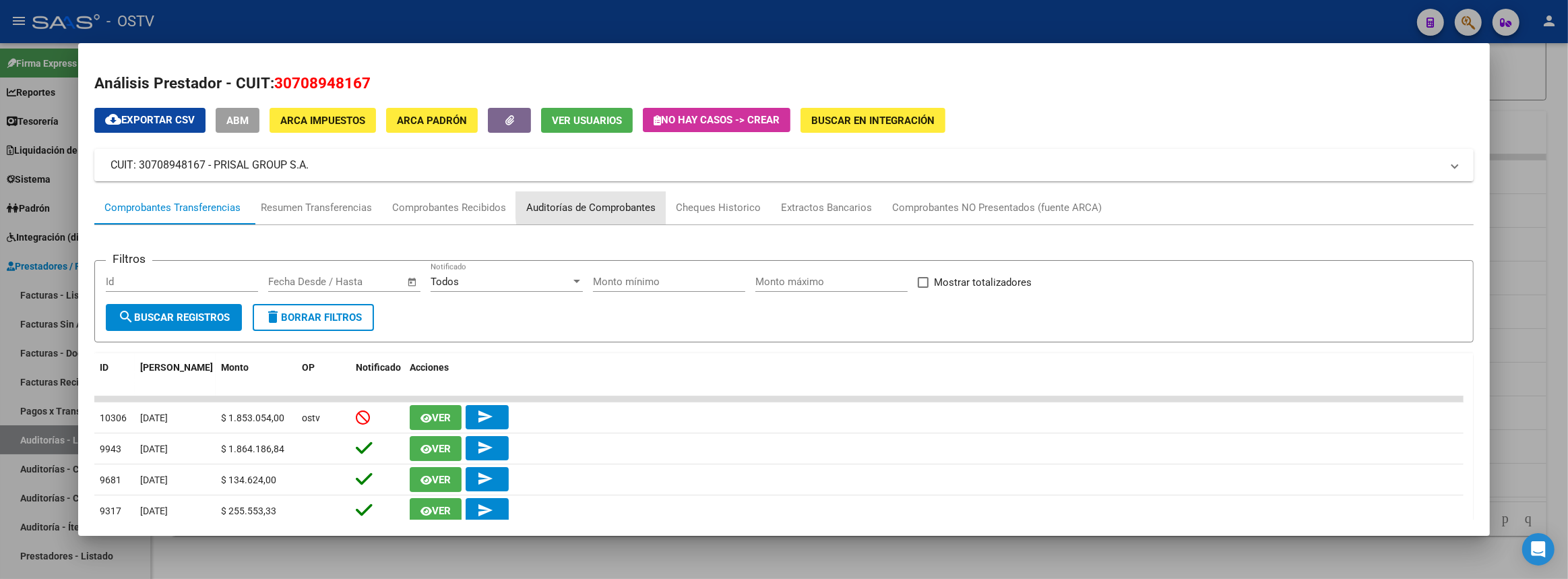
click at [656, 204] on div "Auditorías de Comprobantes" at bounding box center [591, 208] width 130 height 16
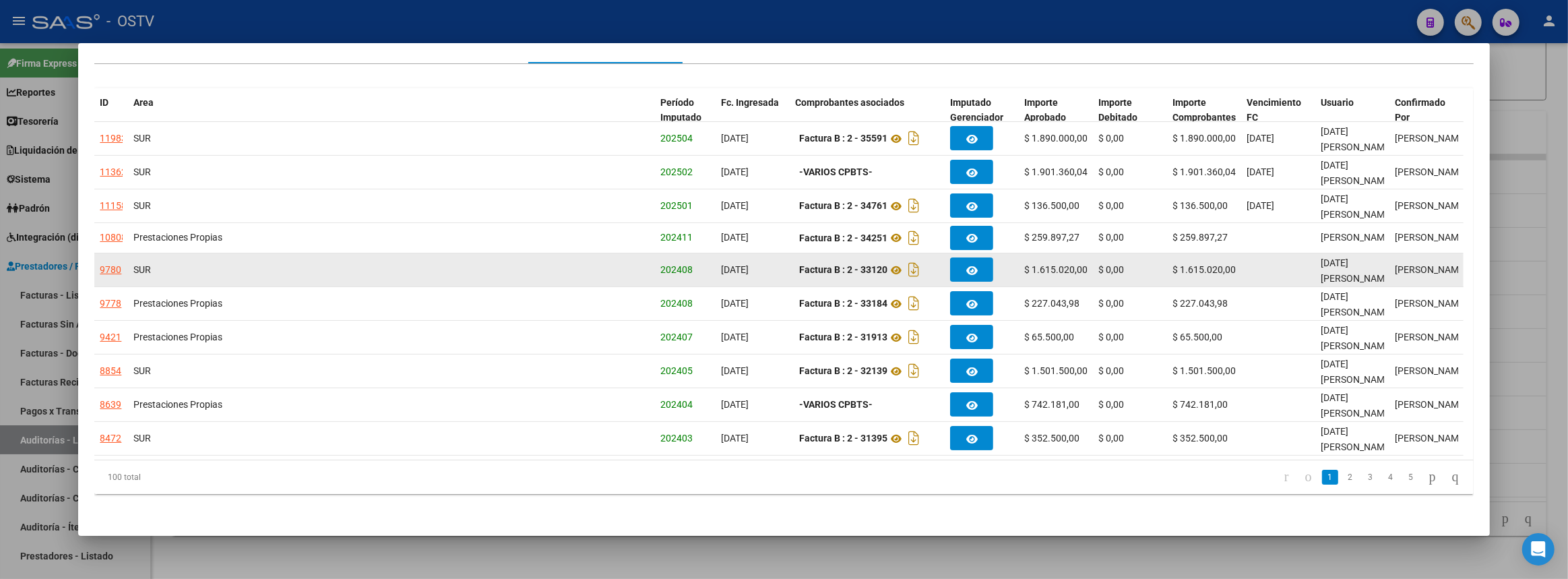
scroll to position [0, 0]
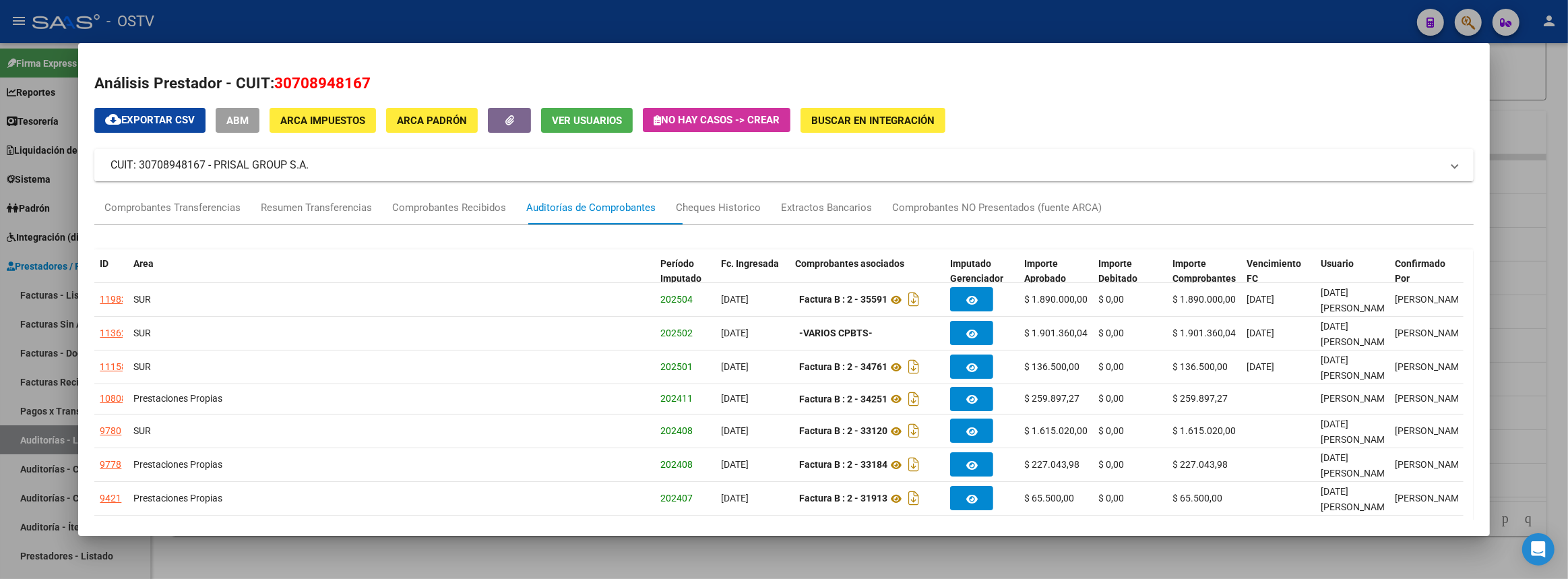
click at [1567, 235] on div at bounding box center [784, 289] width 1568 height 579
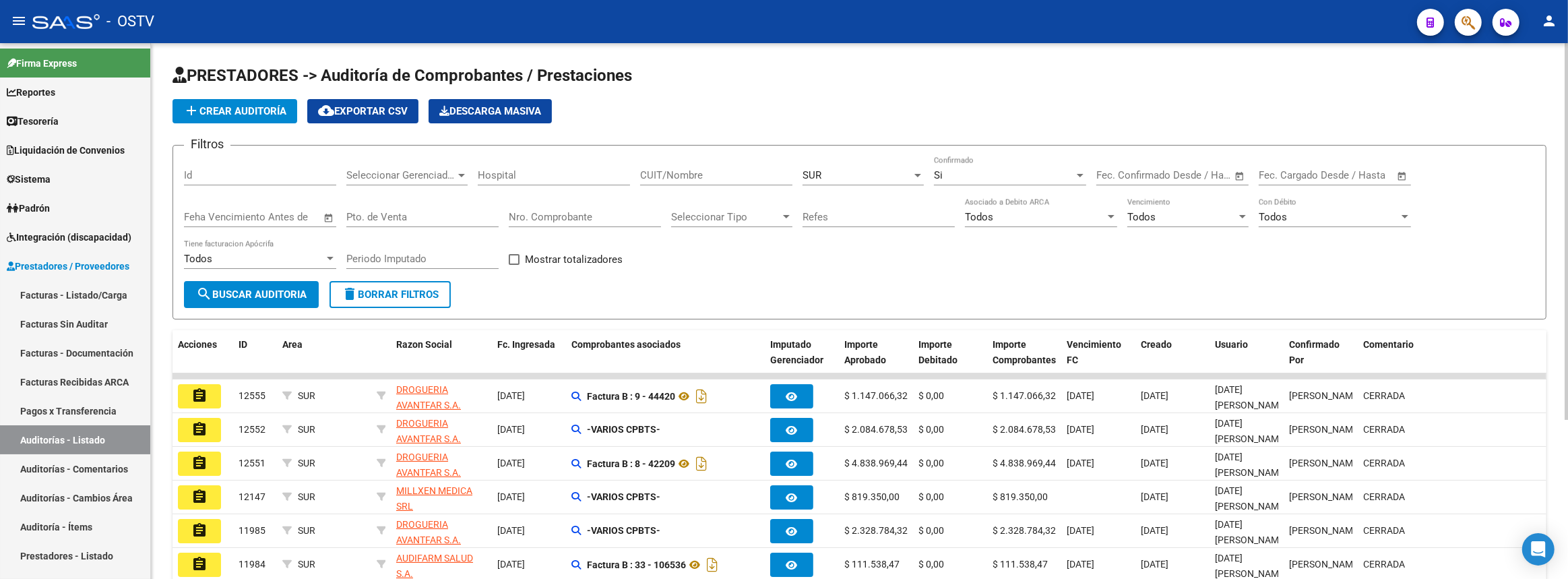
scroll to position [226, 0]
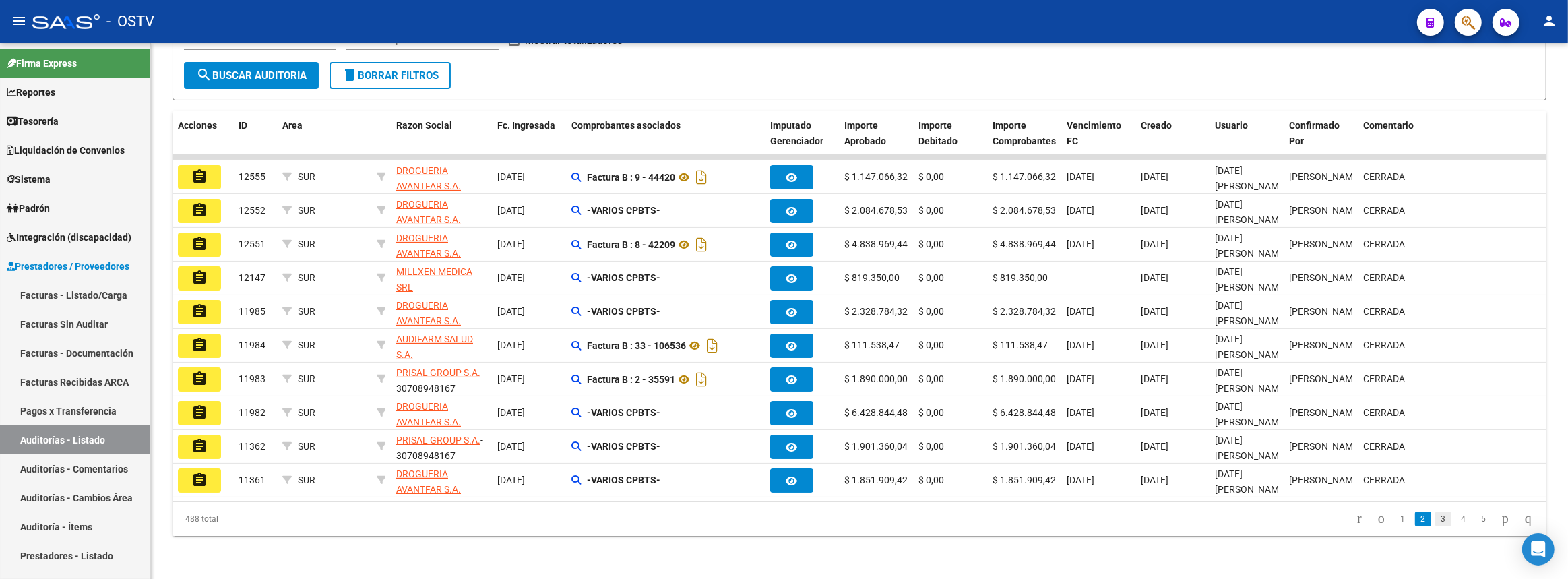
click at [1435, 519] on link "3" at bounding box center [1443, 518] width 16 height 15
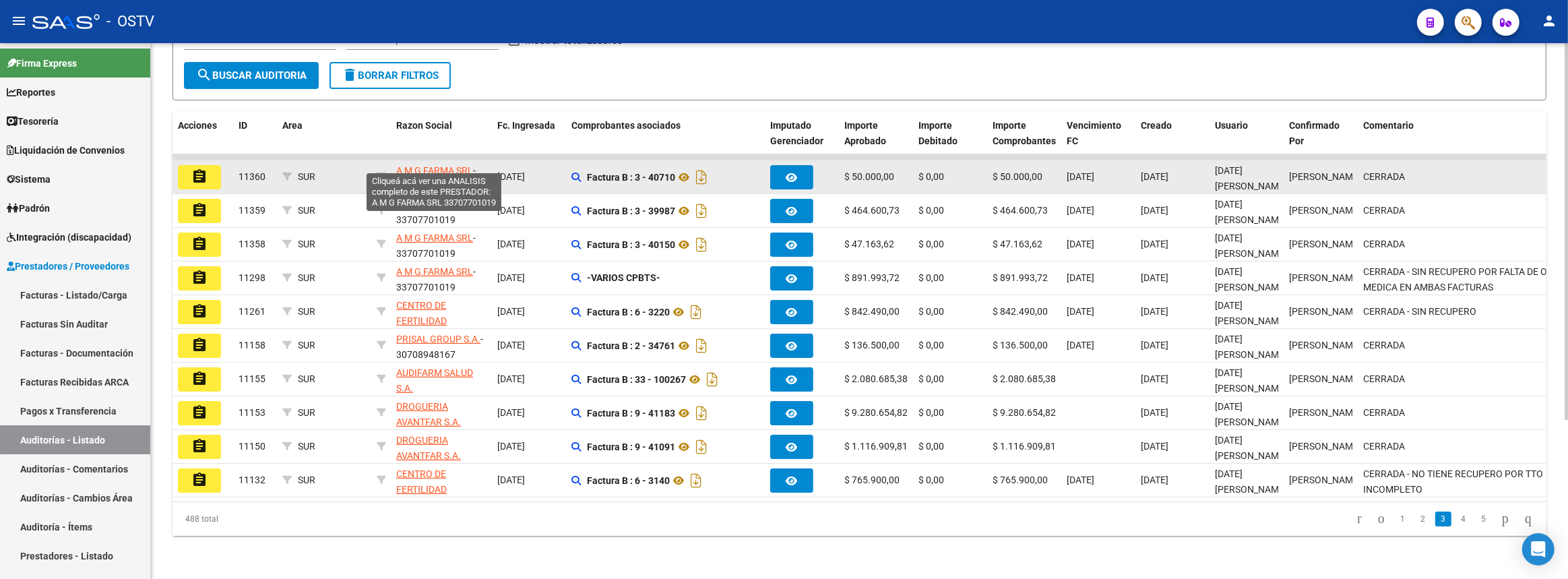
click at [416, 165] on span "A M G FARMA SRL" at bounding box center [435, 170] width 77 height 11
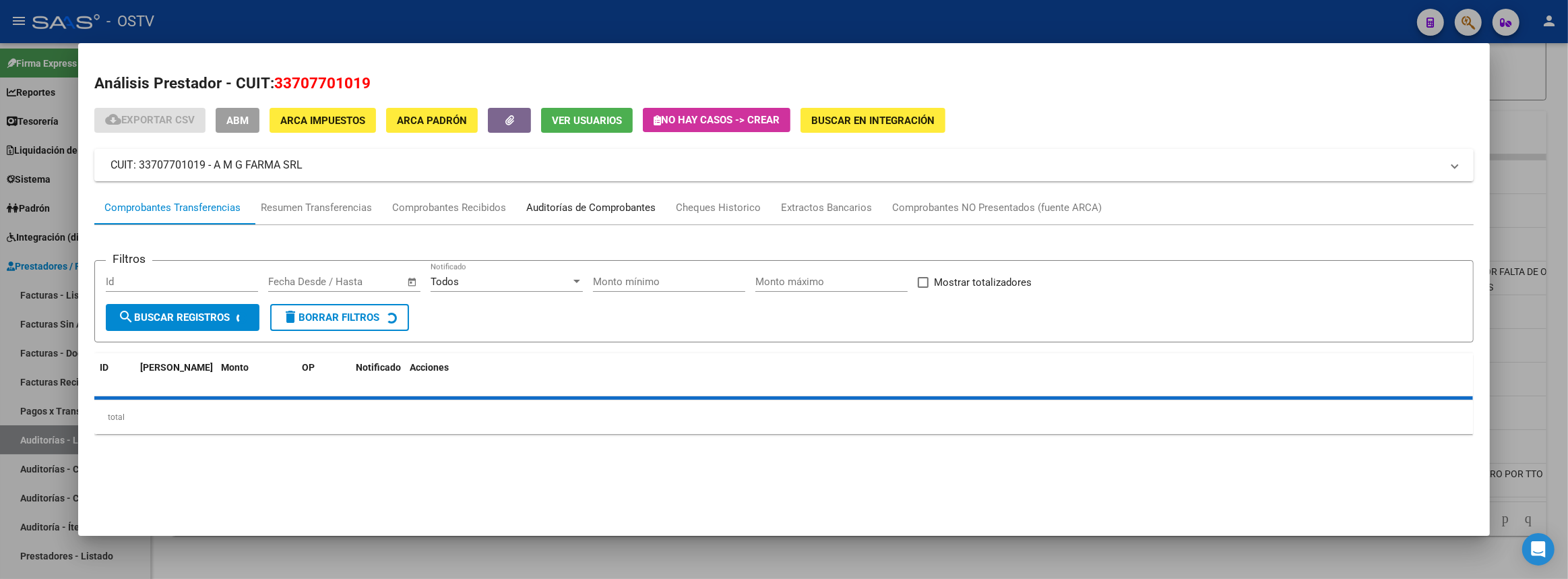
click at [569, 208] on div "Auditorías de Comprobantes" at bounding box center [591, 208] width 130 height 16
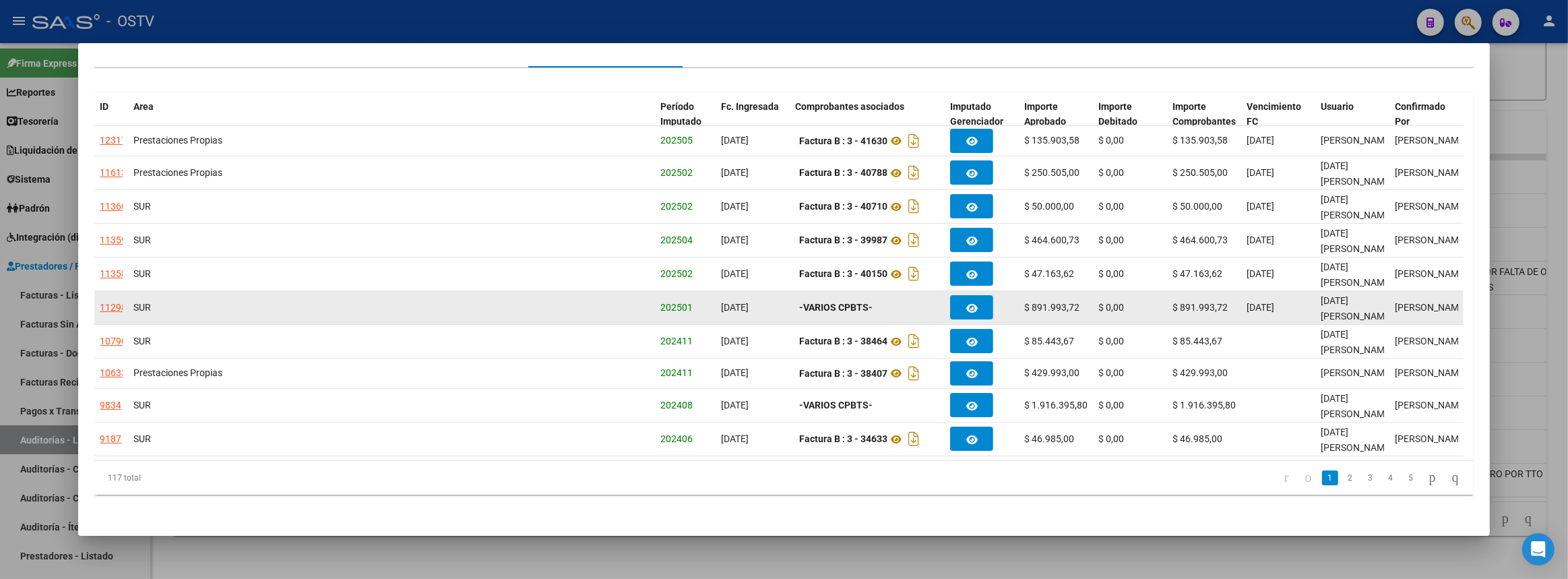
scroll to position [34, 0]
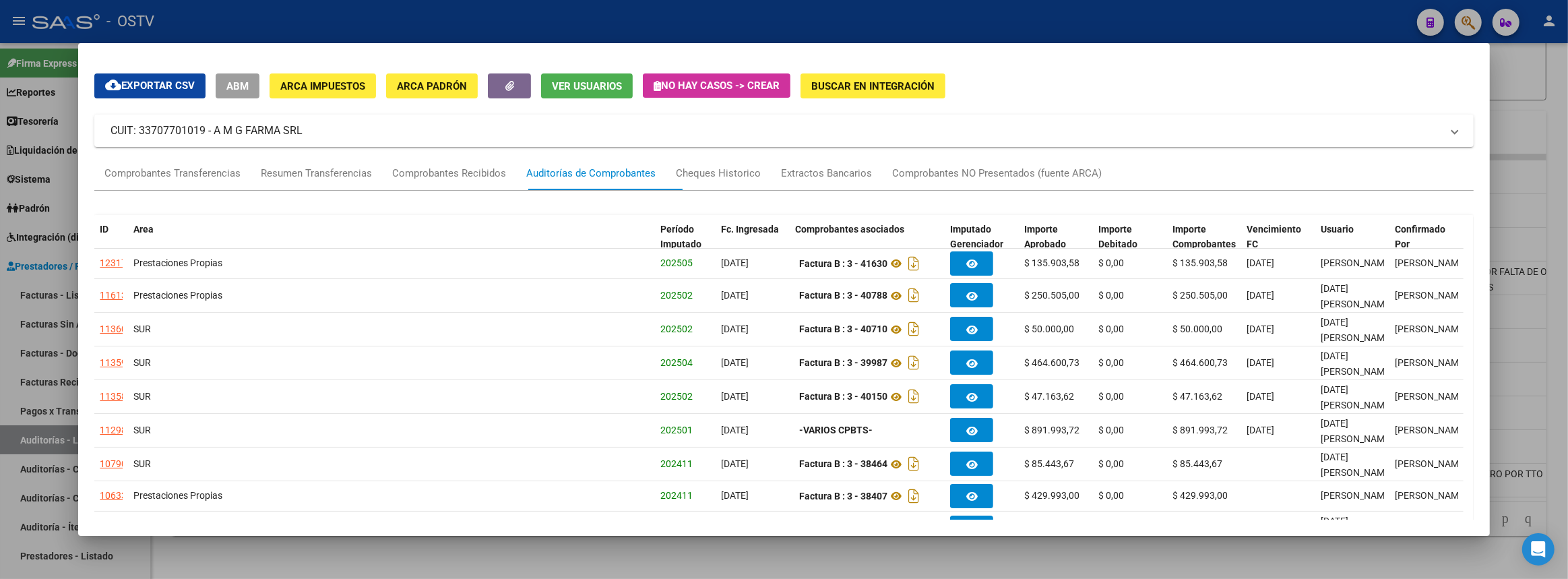
click at [1567, 222] on div at bounding box center [784, 289] width 1568 height 579
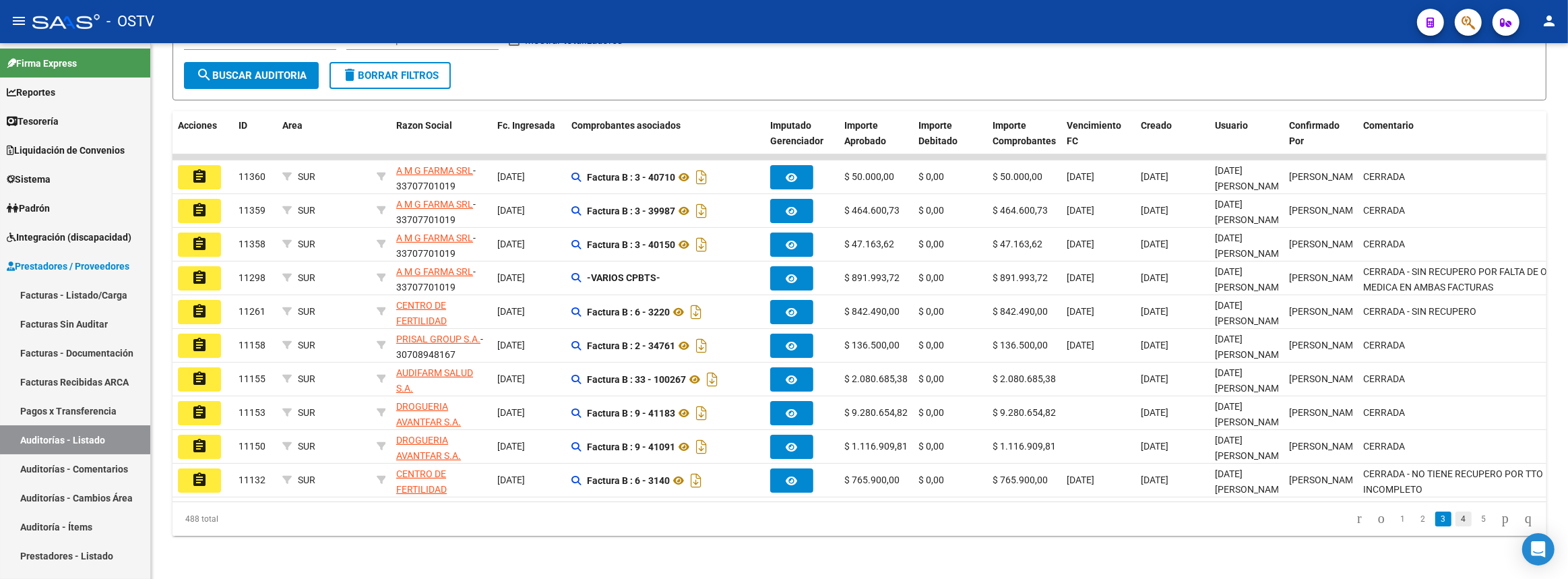
click at [1456, 519] on link "4" at bounding box center [1463, 518] width 16 height 15
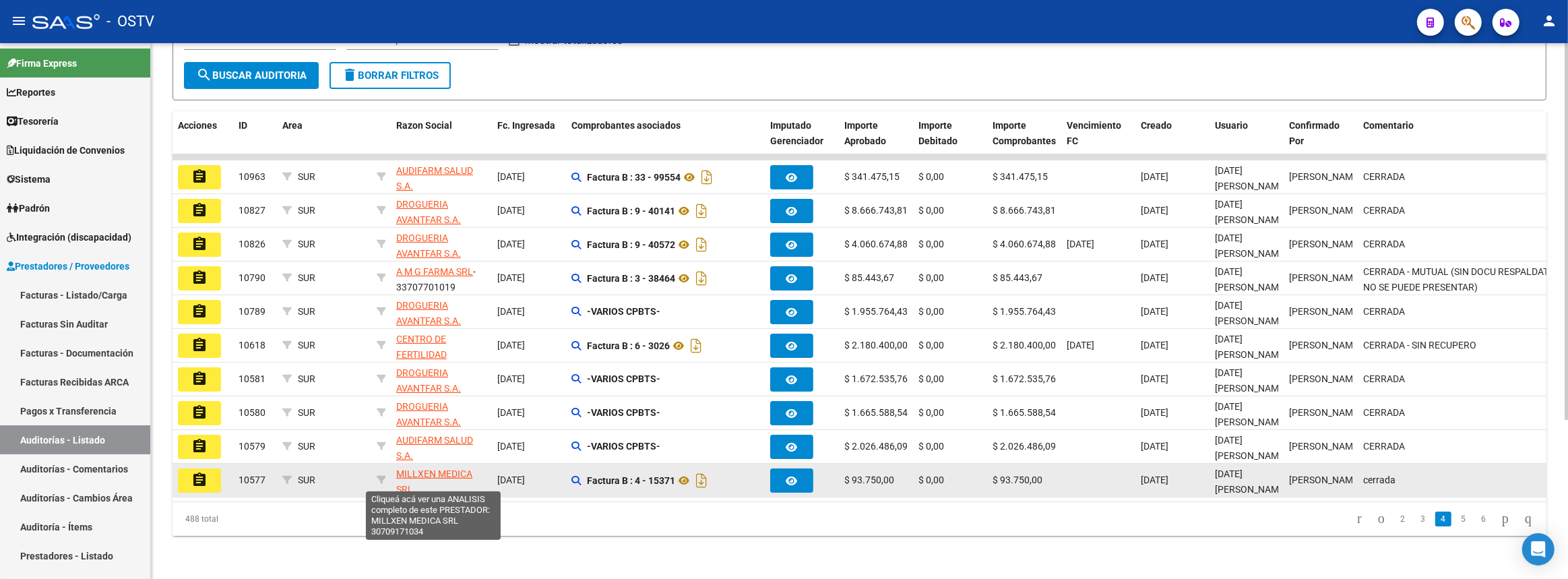
click at [445, 469] on span "MILLXEN MEDICA SRL" at bounding box center [434, 481] width 76 height 26
type textarea "30709171034"
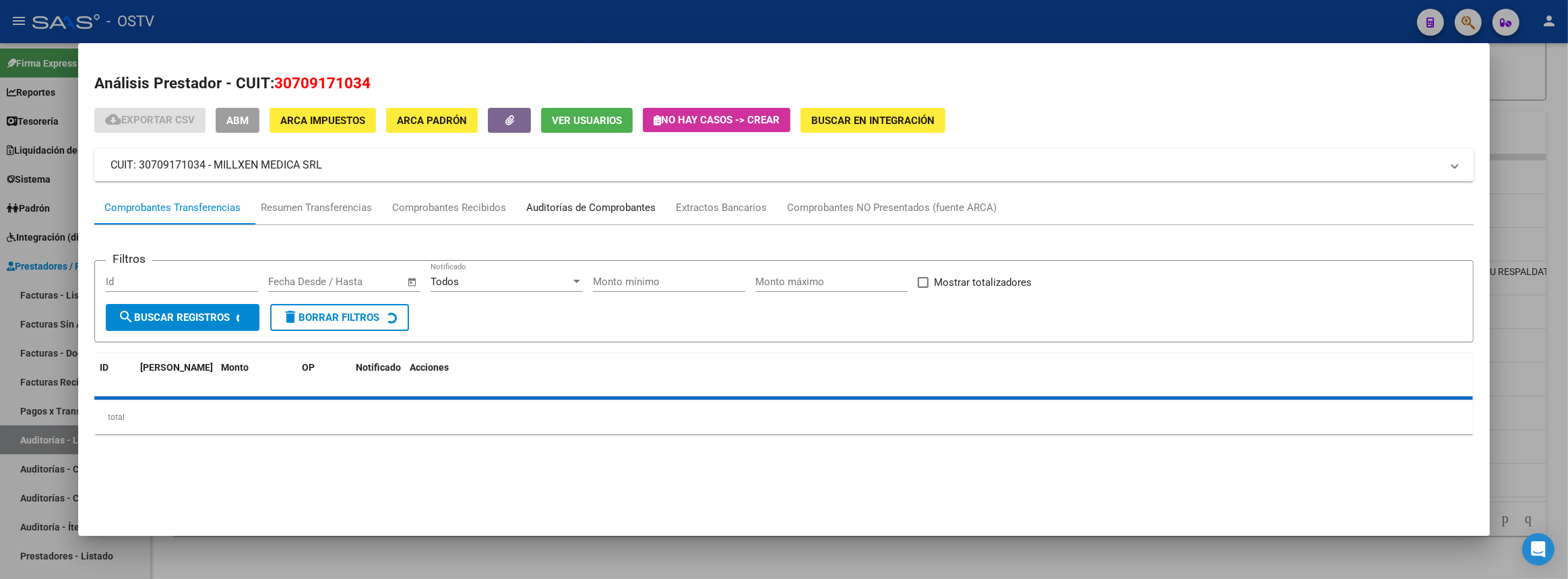
click at [639, 202] on div "Auditorías de Comprobantes" at bounding box center [591, 208] width 130 height 16
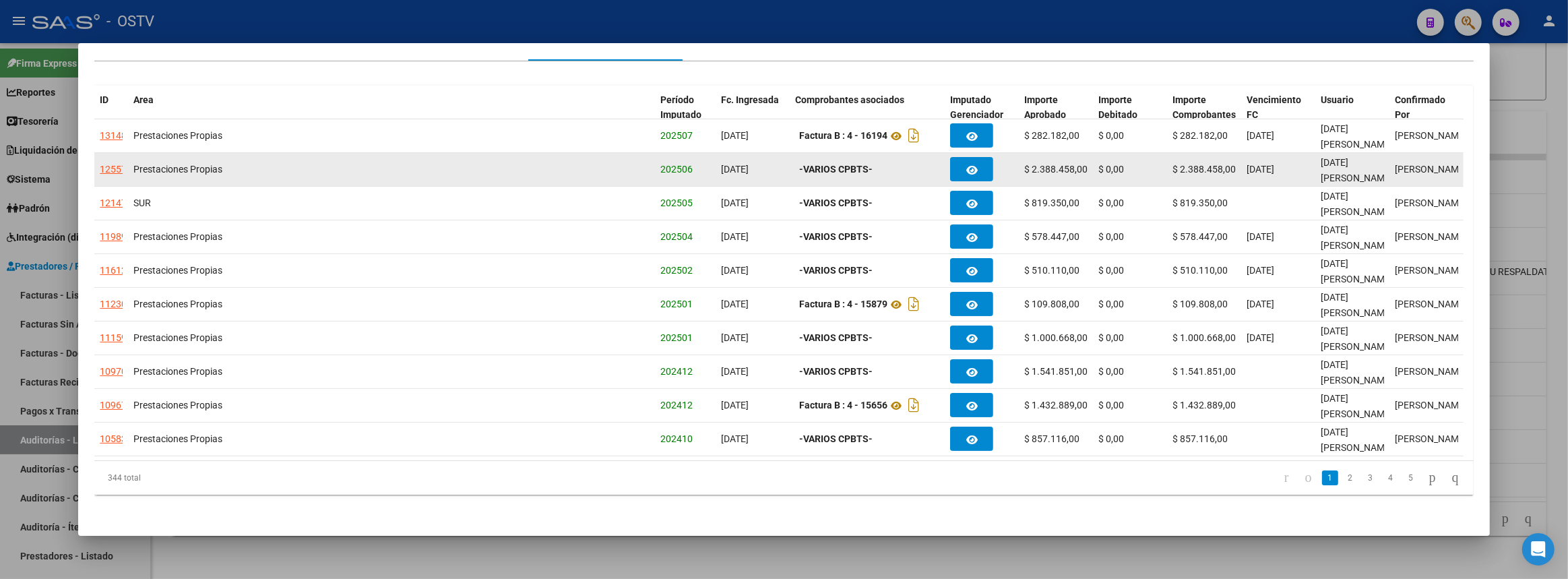
scroll to position [0, 0]
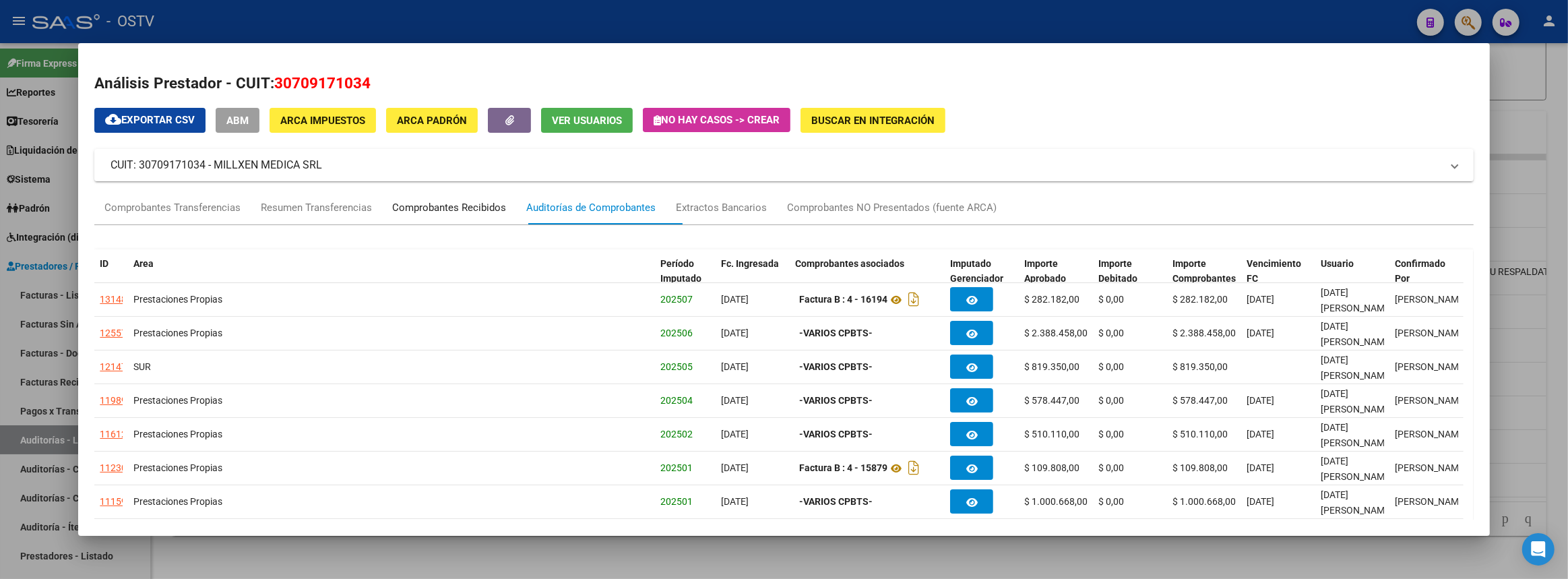
click at [466, 212] on div "Comprobantes Recibidos" at bounding box center [449, 208] width 114 height 16
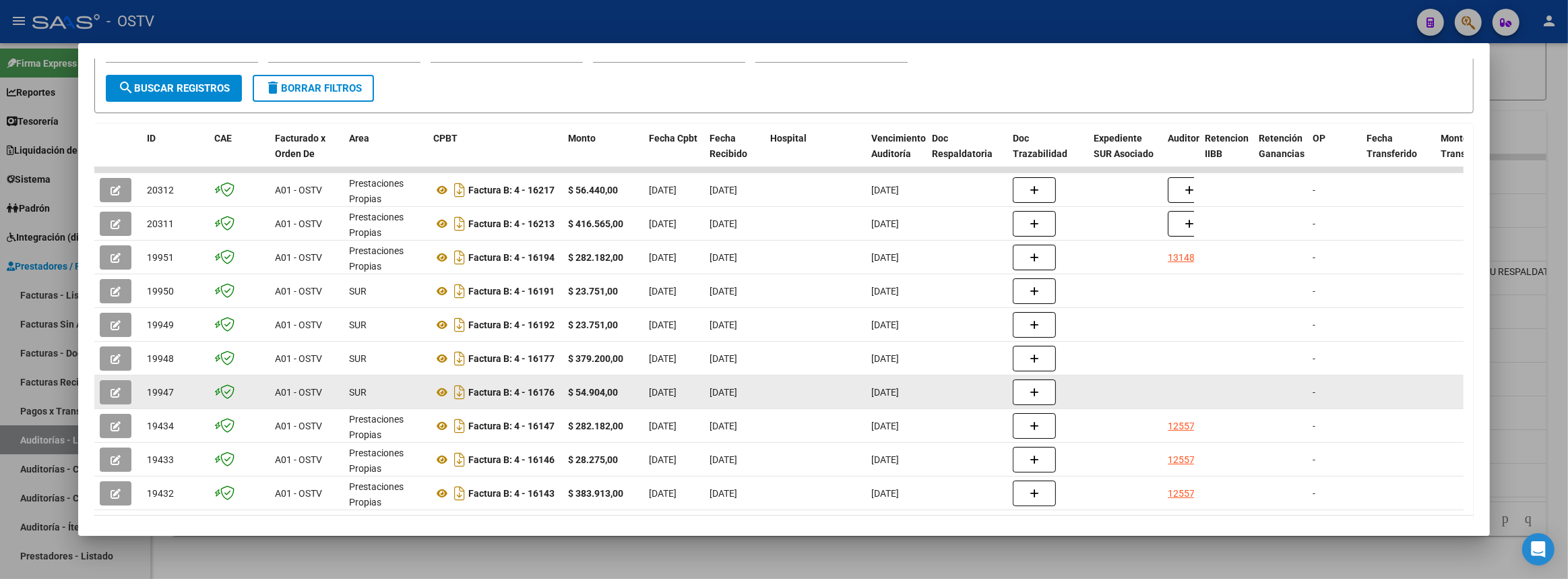
scroll to position [290, 0]
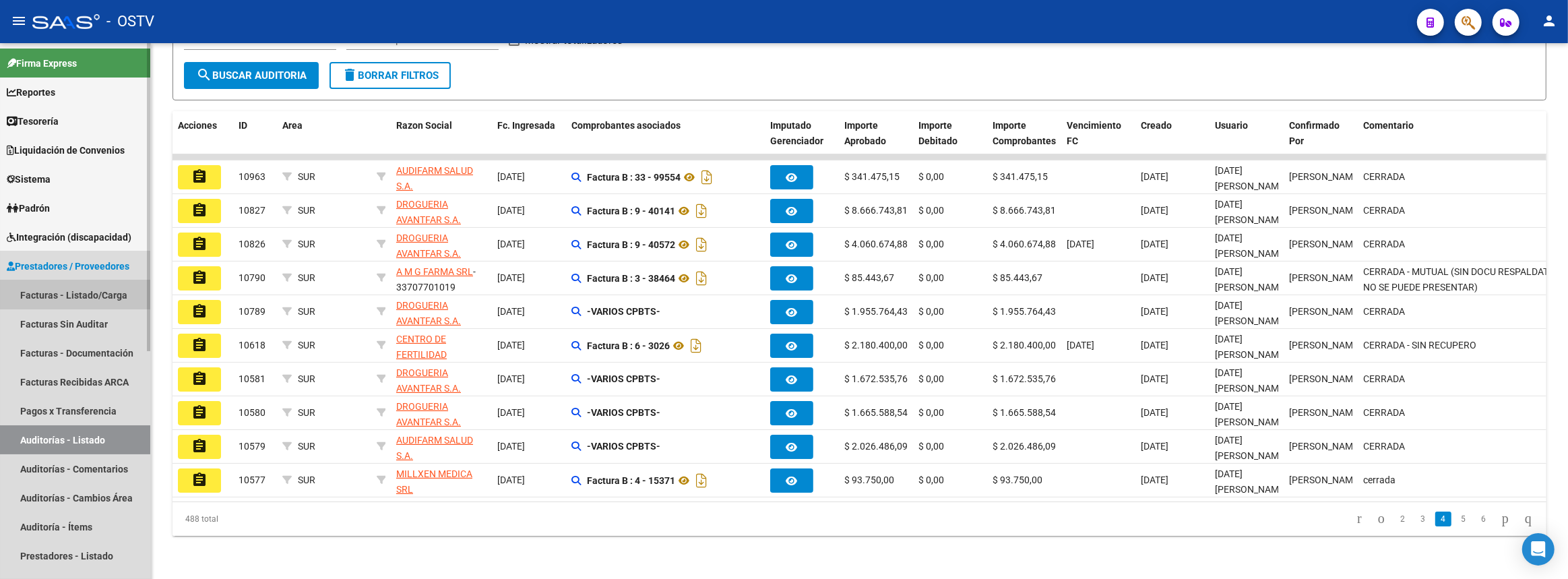
click at [70, 302] on link "Facturas - Listado/Carga" at bounding box center [75, 295] width 150 height 29
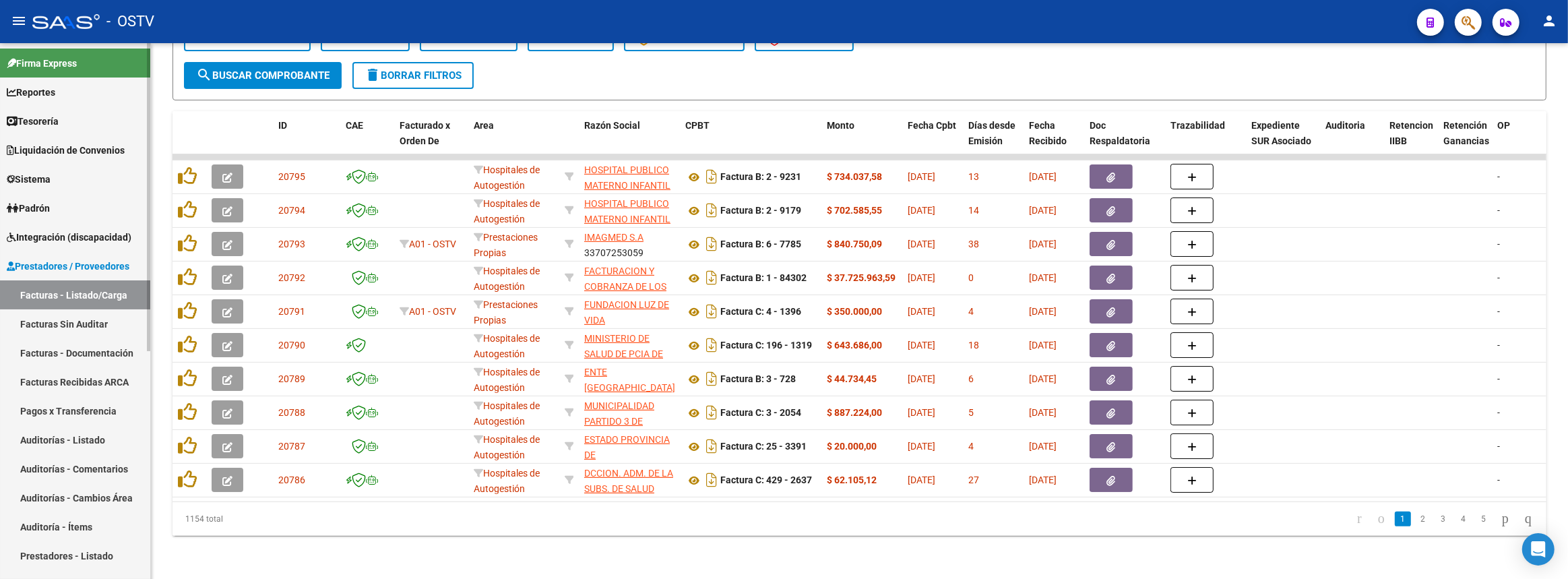
scroll to position [61, 0]
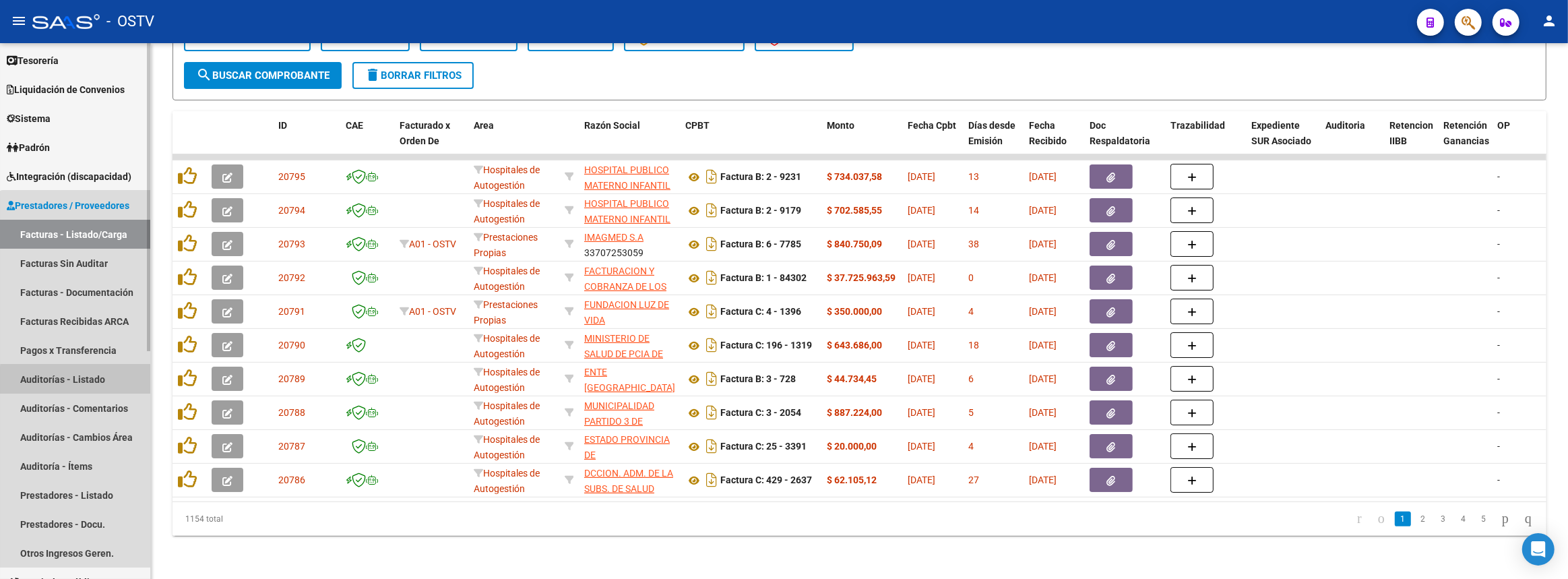
click at [80, 378] on link "Auditorías - Listado" at bounding box center [75, 379] width 150 height 29
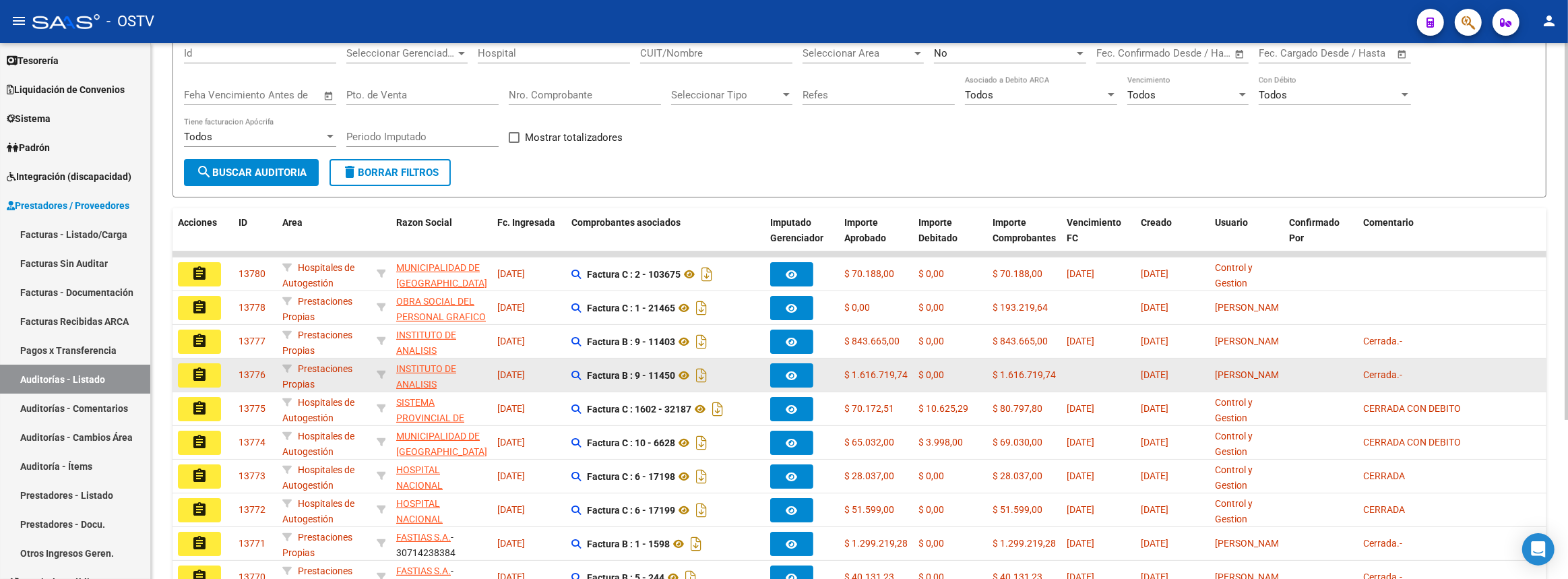
scroll to position [226, 0]
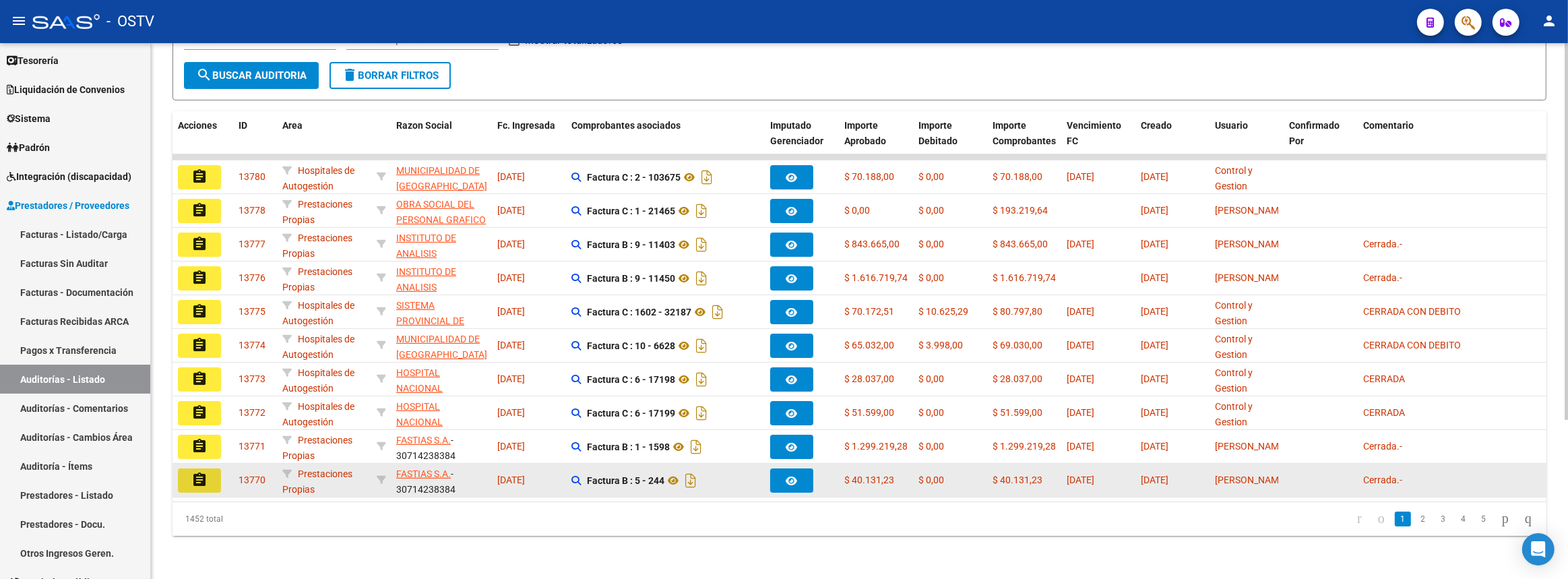
click at [211, 469] on button "assignment" at bounding box center [199, 481] width 43 height 24
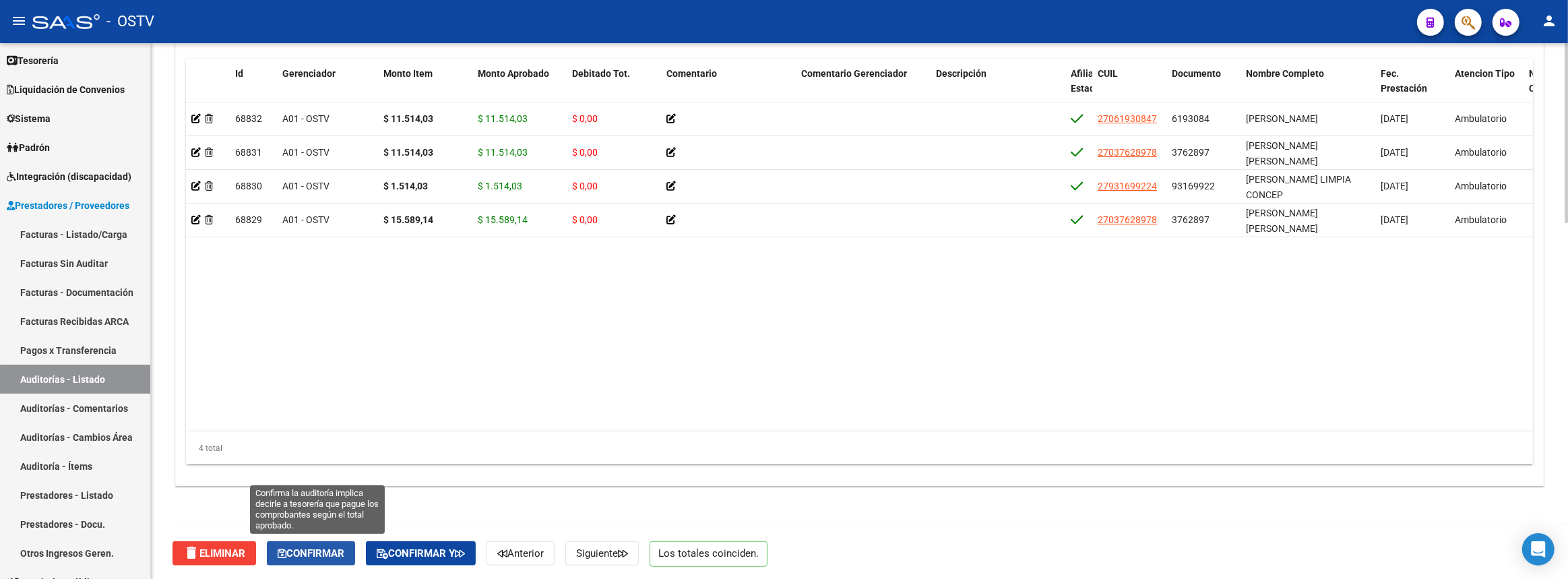
click at [327, 548] on span "Confirmar" at bounding box center [311, 553] width 67 height 12
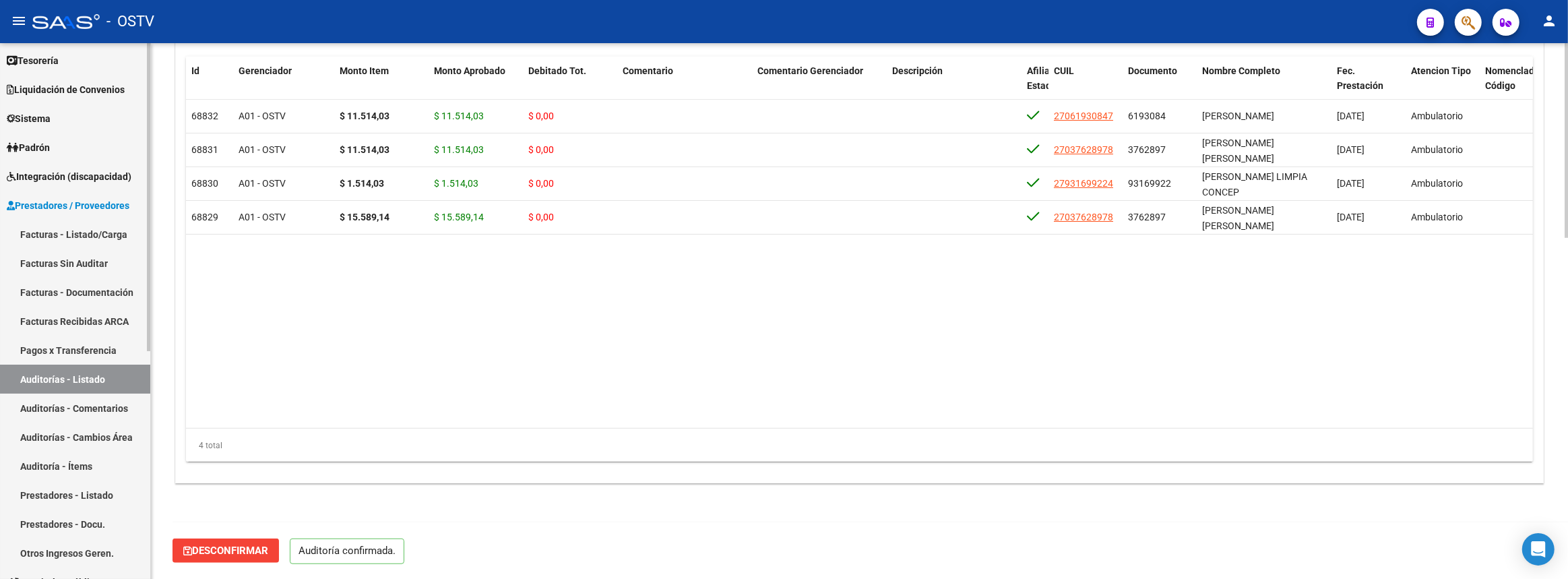
scroll to position [938, 0]
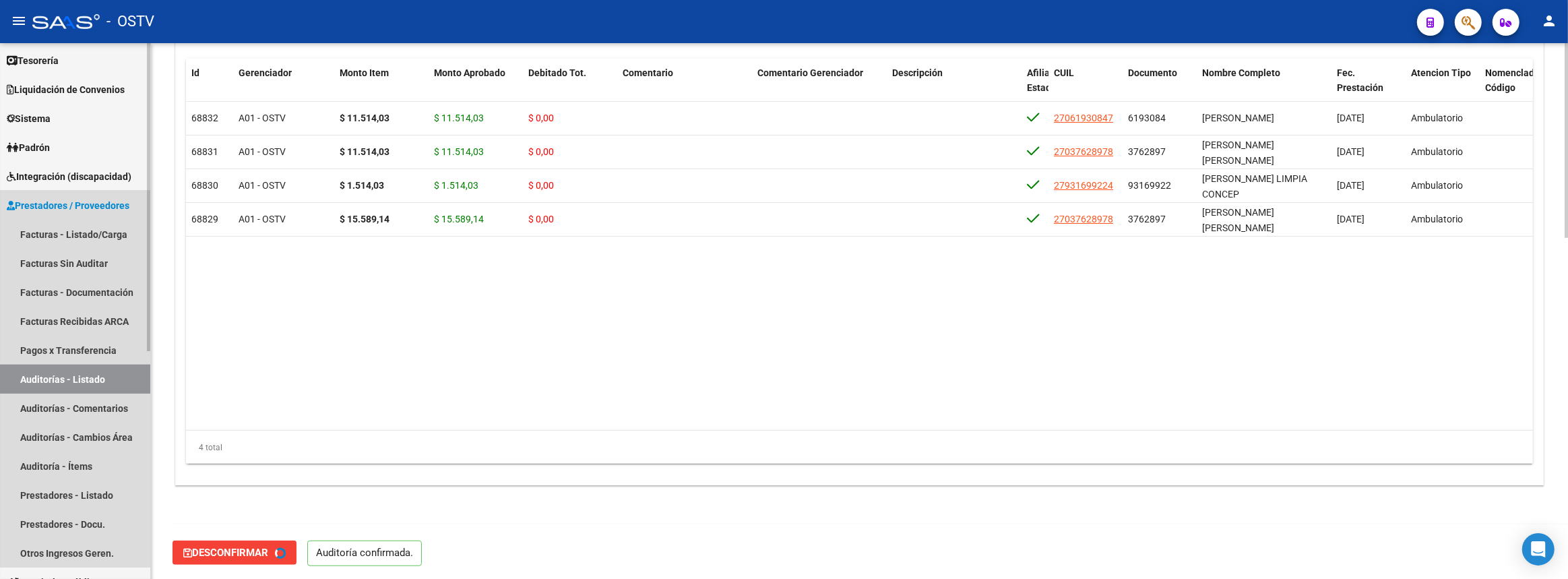
click at [119, 370] on link "Auditorías - Listado" at bounding box center [75, 379] width 150 height 29
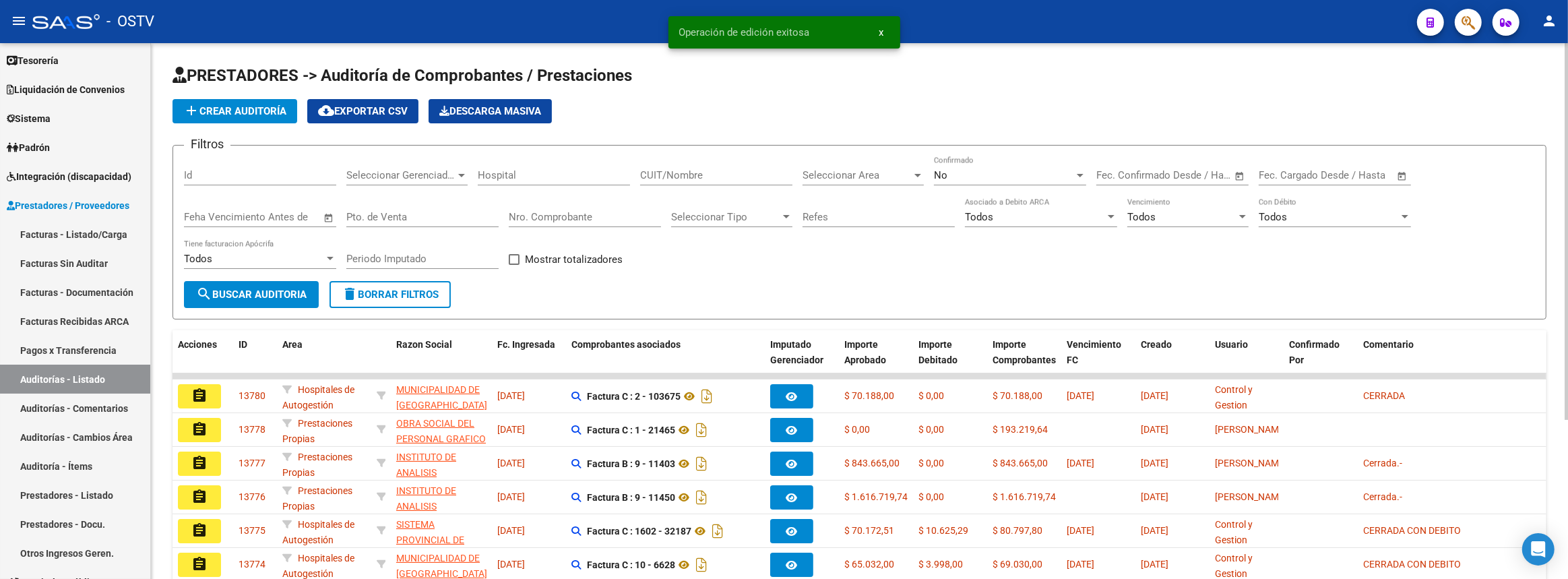
click at [437, 170] on span "Seleccionar Gerenciador" at bounding box center [401, 175] width 109 height 12
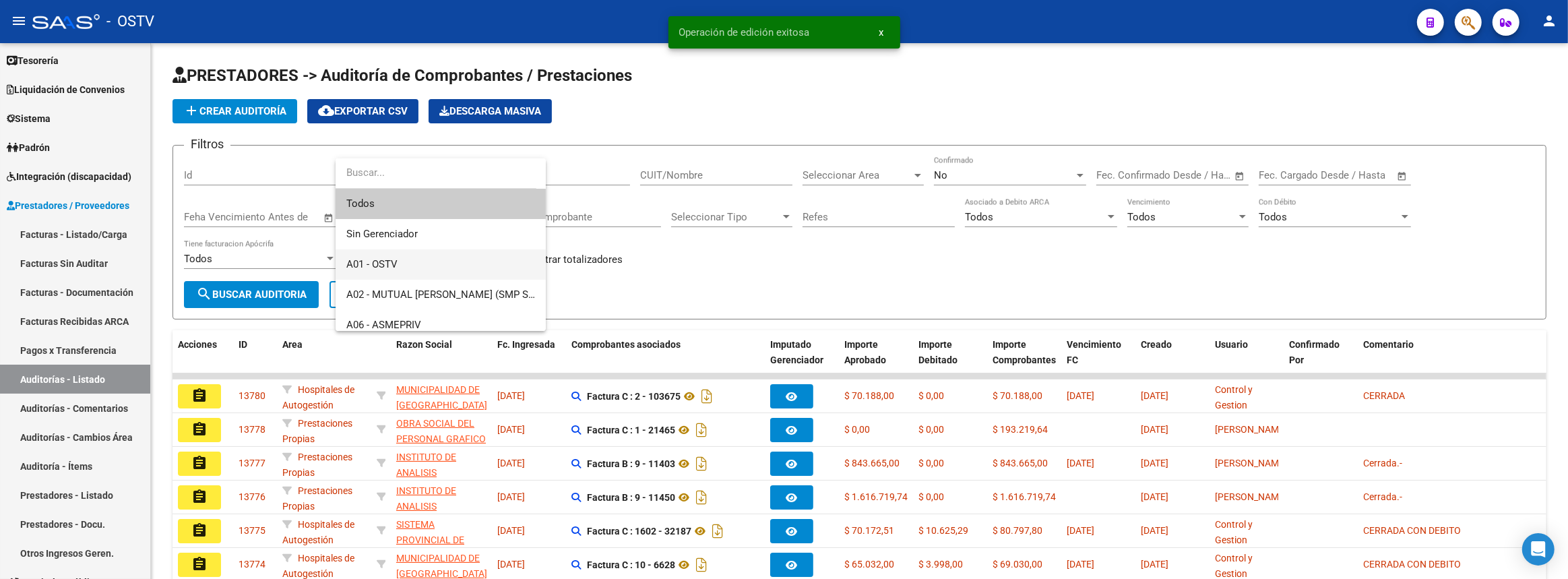
click at [411, 252] on span "A01 - OSTV" at bounding box center [441, 264] width 189 height 31
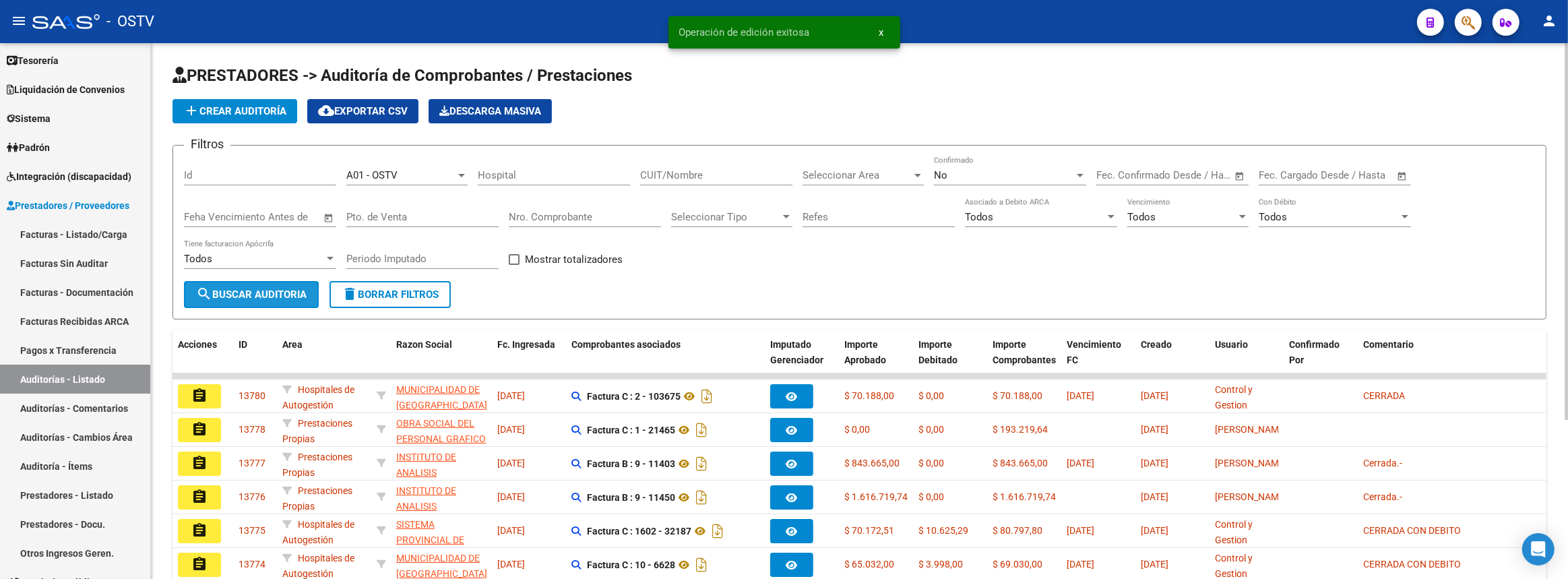
click at [295, 298] on span "search Buscar Auditoria" at bounding box center [251, 294] width 110 height 12
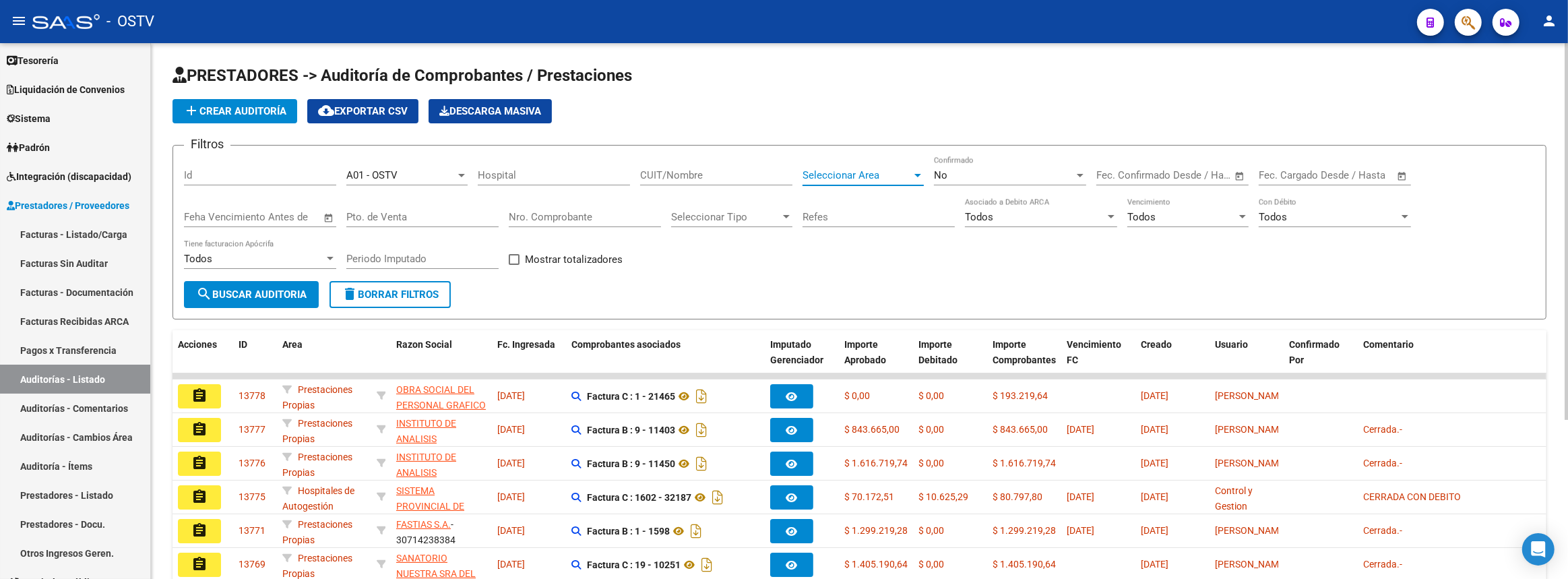
click at [880, 177] on span "Seleccionar Area" at bounding box center [856, 175] width 109 height 12
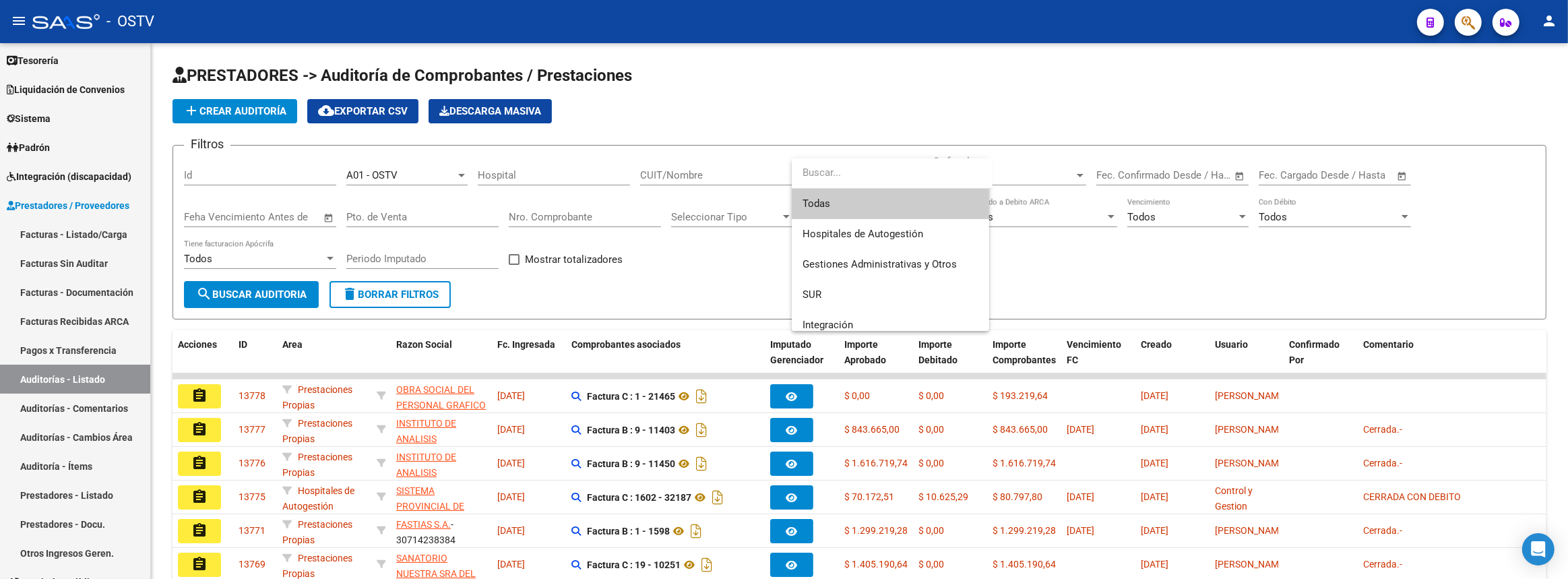
scroll to position [61, 0]
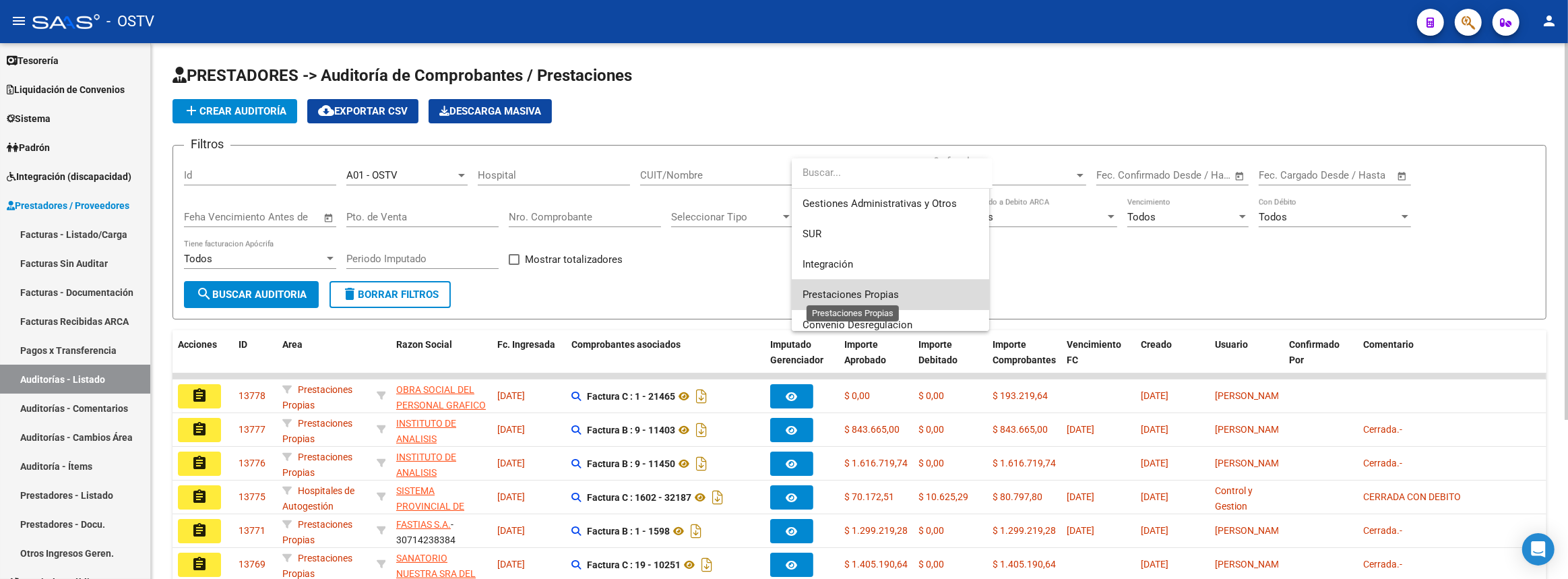
drag, startPoint x: 849, startPoint y: 295, endPoint x: 369, endPoint y: 293, distance: 480.0
click at [848, 295] on span "Prestaciones Propias" at bounding box center [850, 294] width 96 height 12
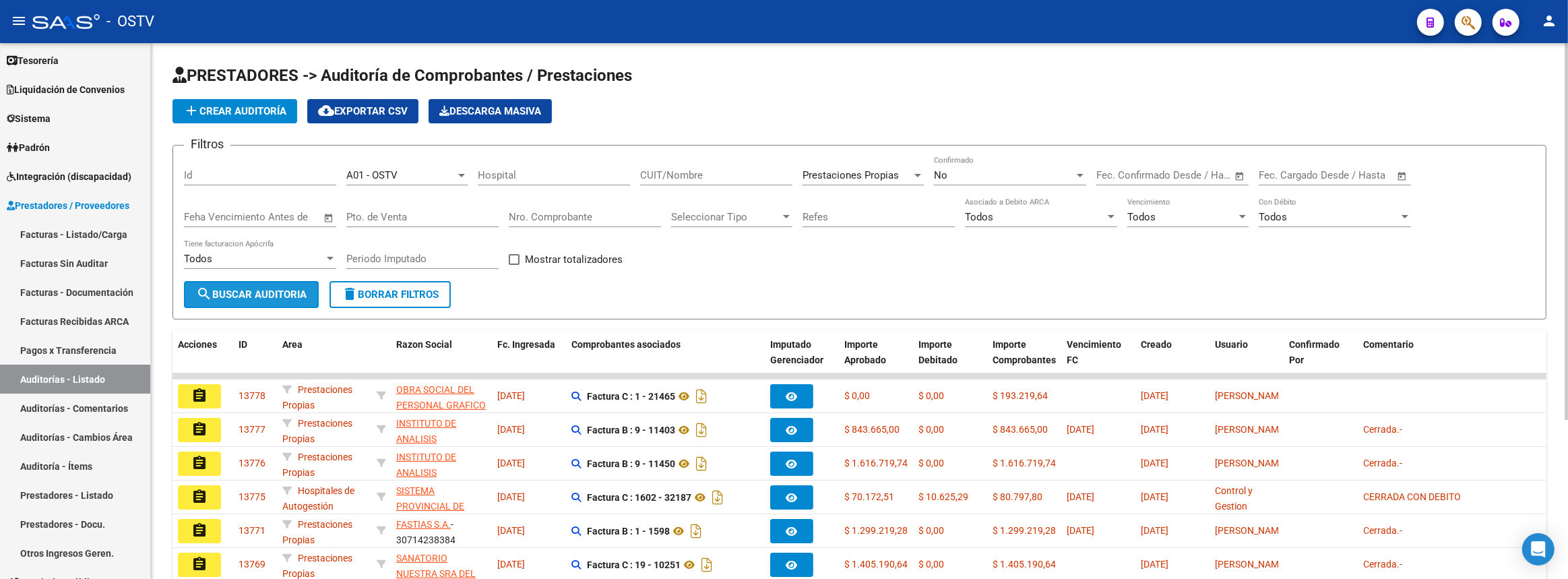
click at [249, 291] on span "search Buscar Auditoria" at bounding box center [251, 294] width 110 height 12
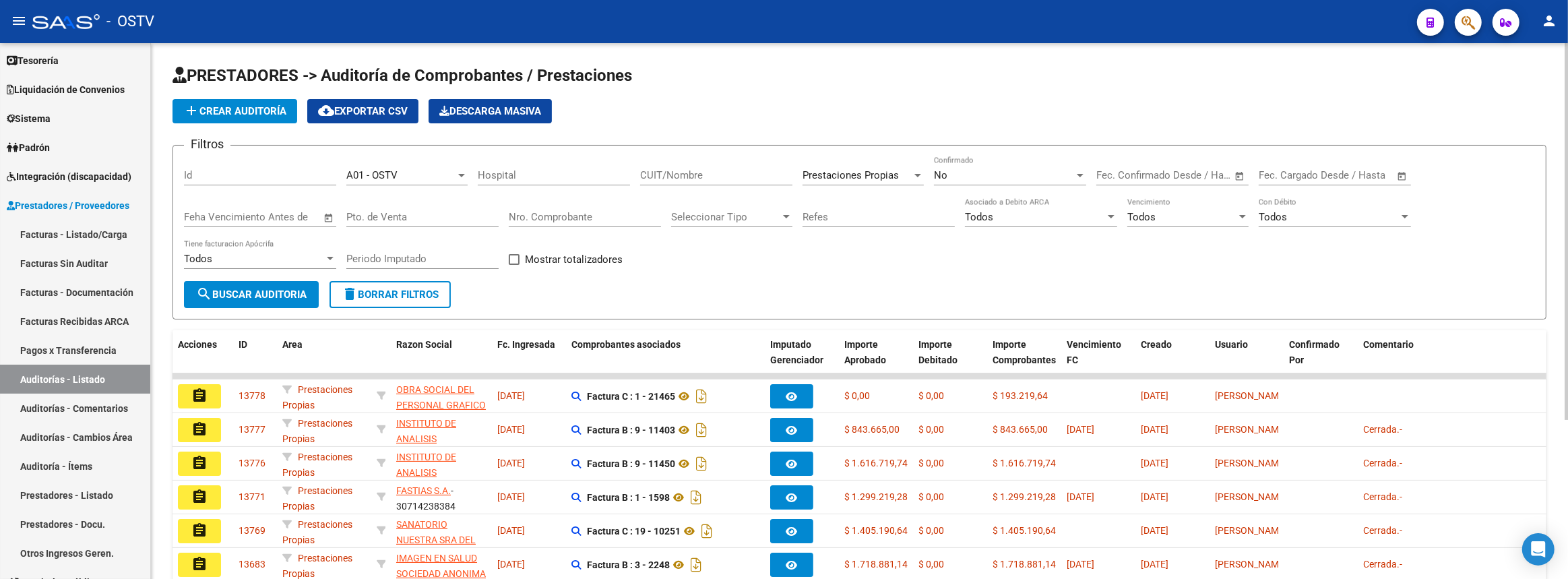
scroll to position [226, 0]
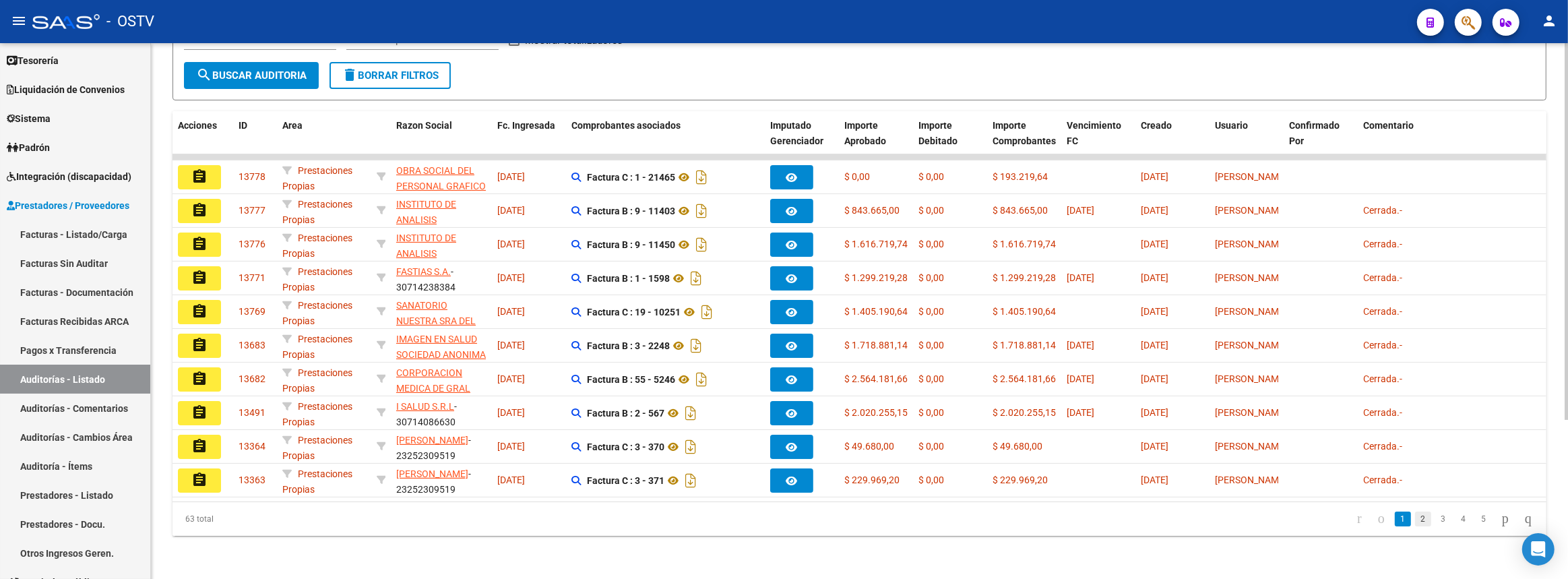
click at [1415, 517] on link "2" at bounding box center [1423, 518] width 16 height 15
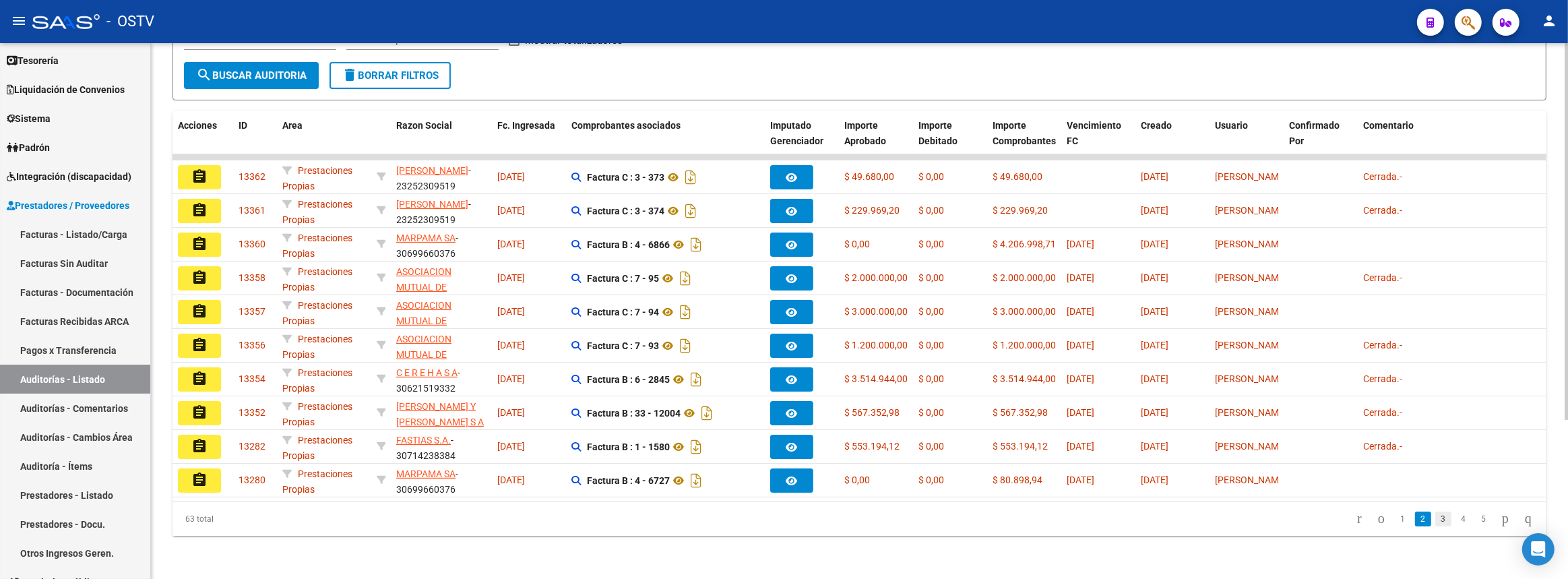
click at [1435, 522] on link "3" at bounding box center [1443, 518] width 16 height 15
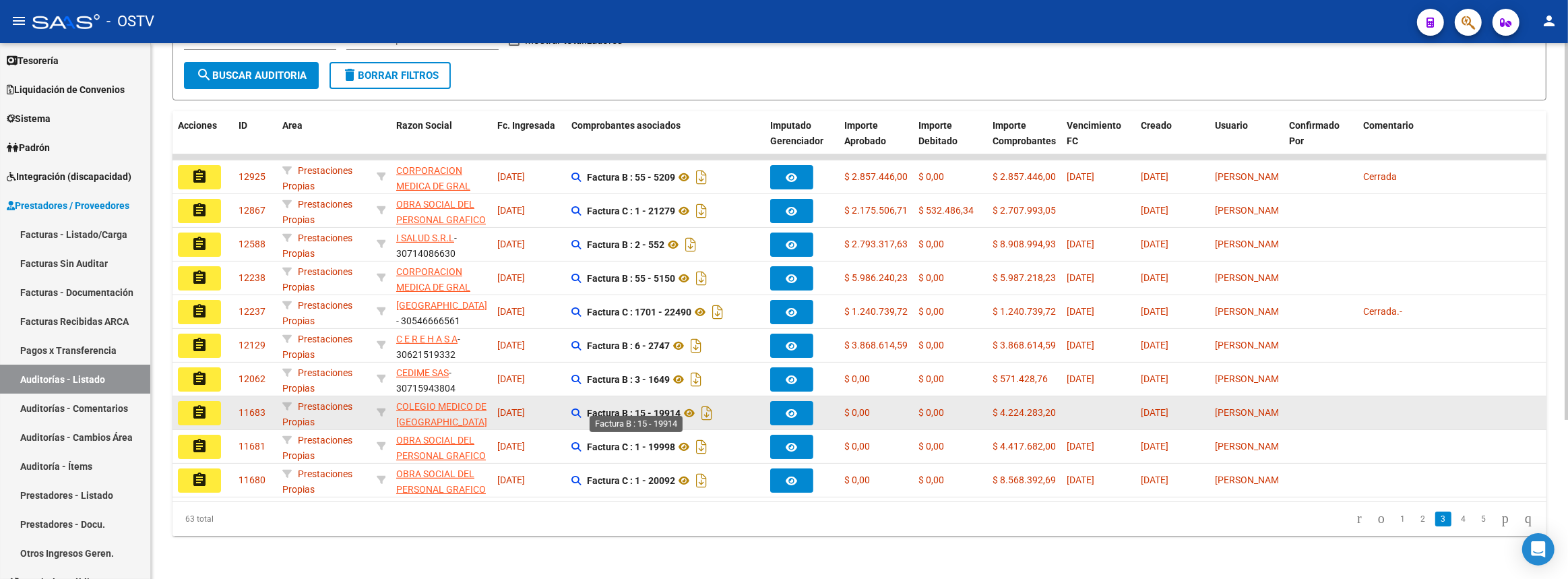
drag, startPoint x: 652, startPoint y: 407, endPoint x: 680, endPoint y: 404, distance: 28.2
click at [680, 408] on strong "Factura B : 15 - 19914" at bounding box center [633, 413] width 94 height 11
copy strong "19914"
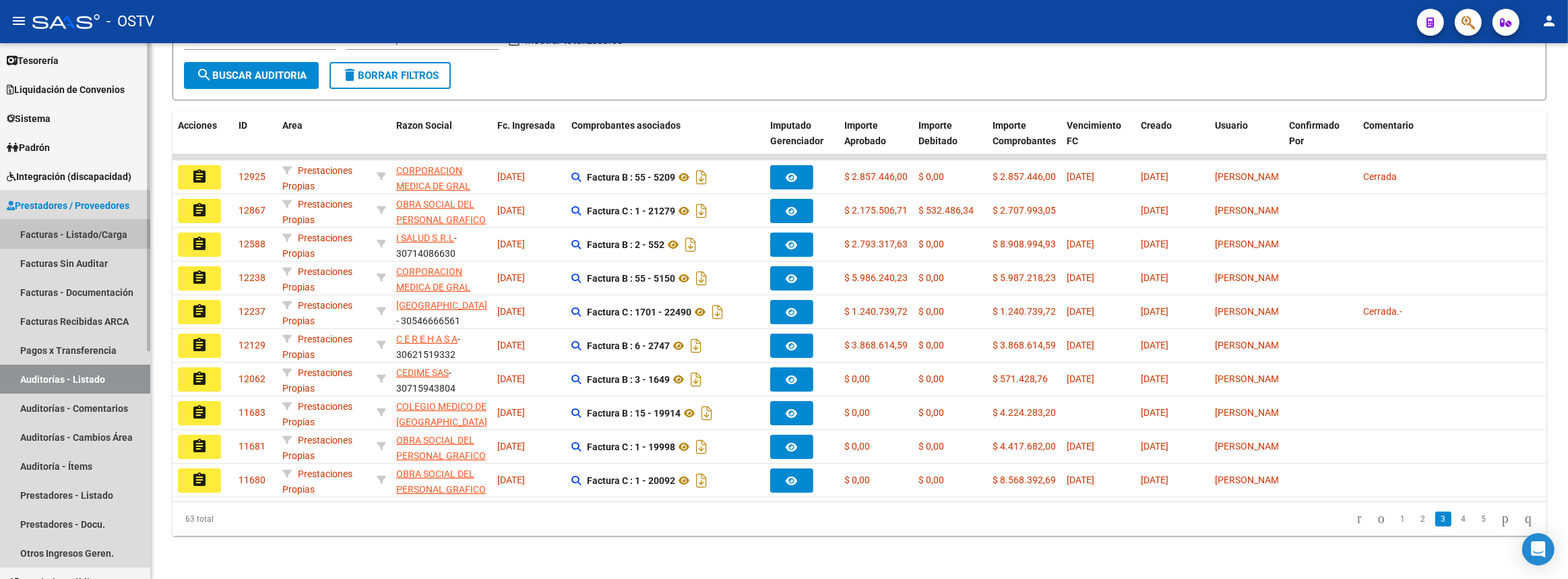
click at [82, 223] on link "Facturas - Listado/Carga" at bounding box center [75, 234] width 150 height 29
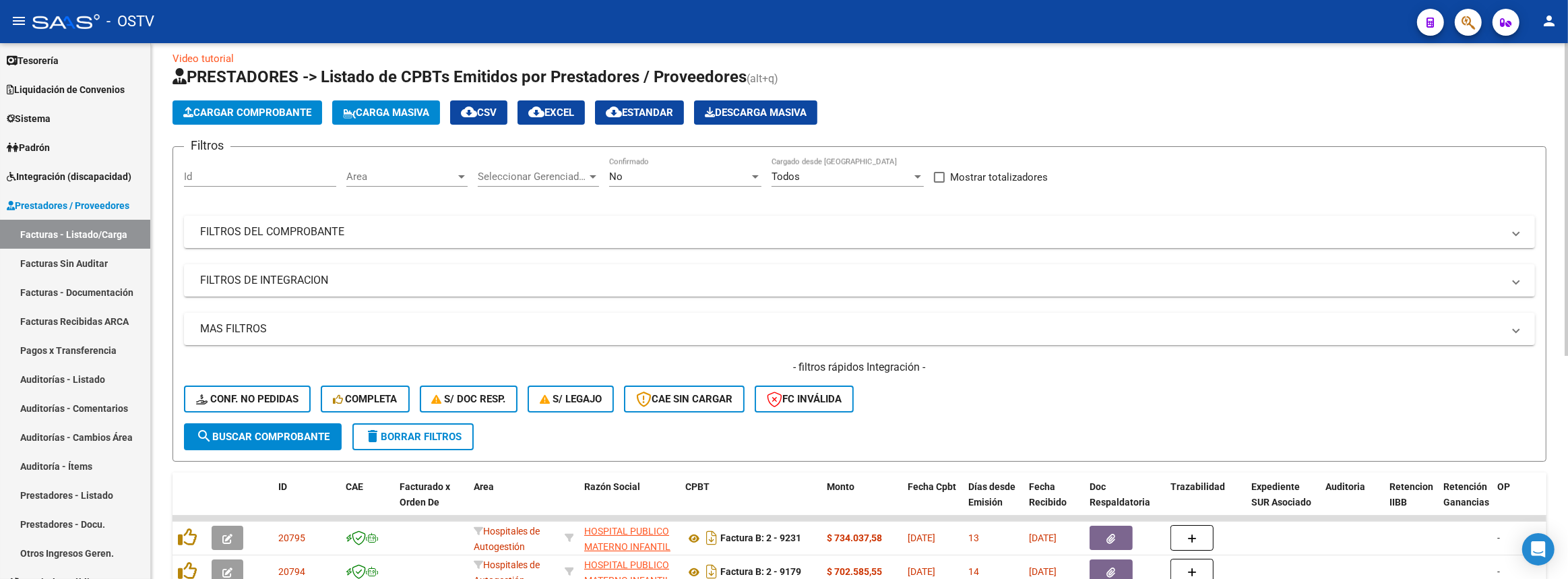
scroll to position [320, 0]
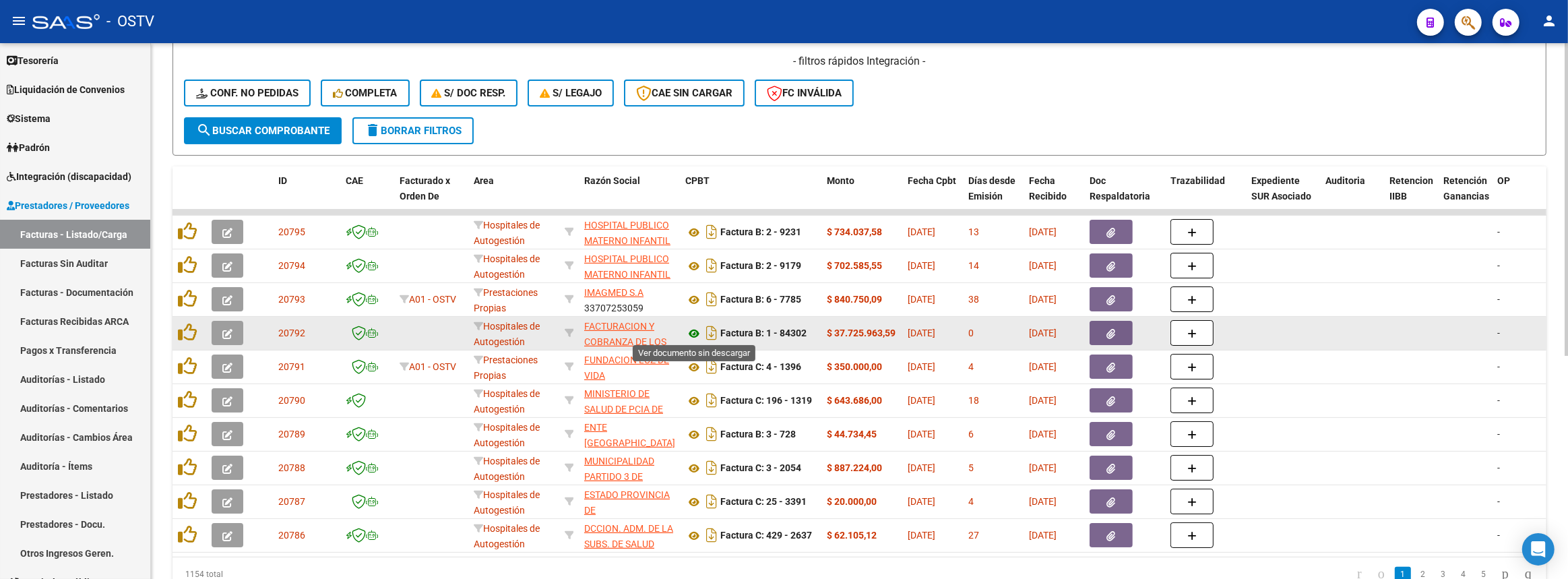
click at [696, 330] on icon at bounding box center [694, 333] width 18 height 16
click at [1101, 330] on button "button" at bounding box center [1111, 333] width 43 height 24
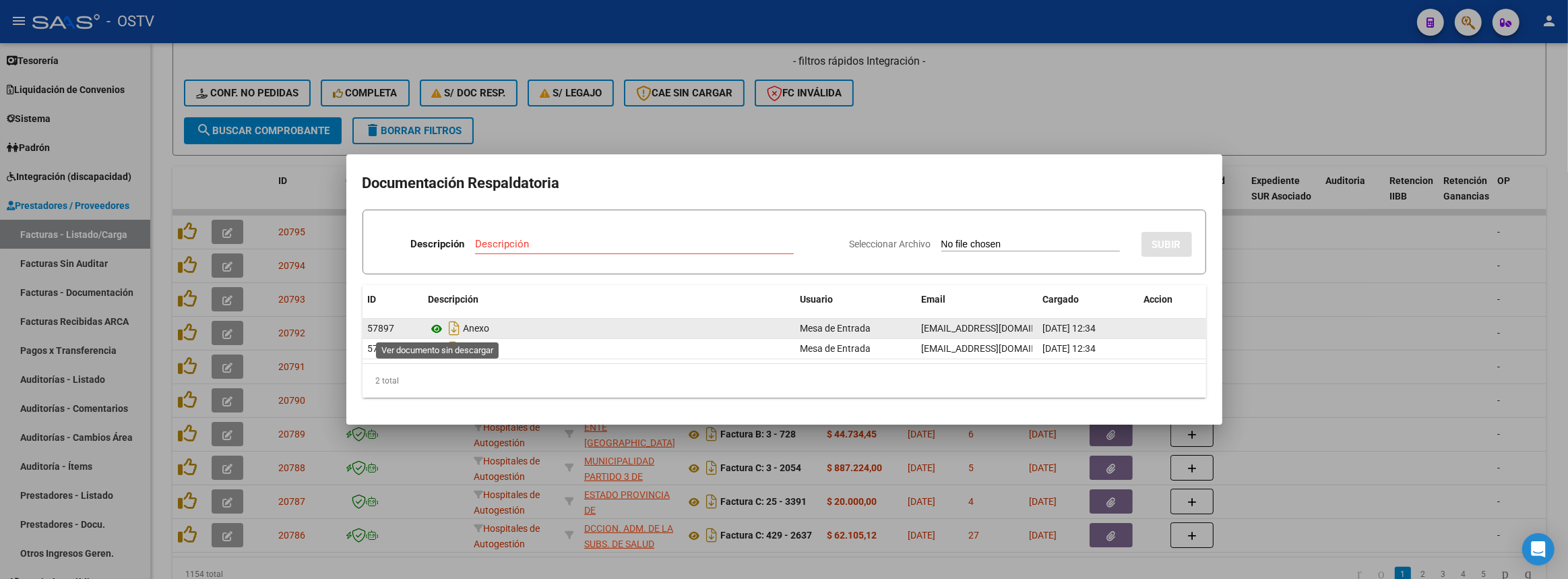
click at [438, 328] on icon at bounding box center [437, 329] width 18 height 16
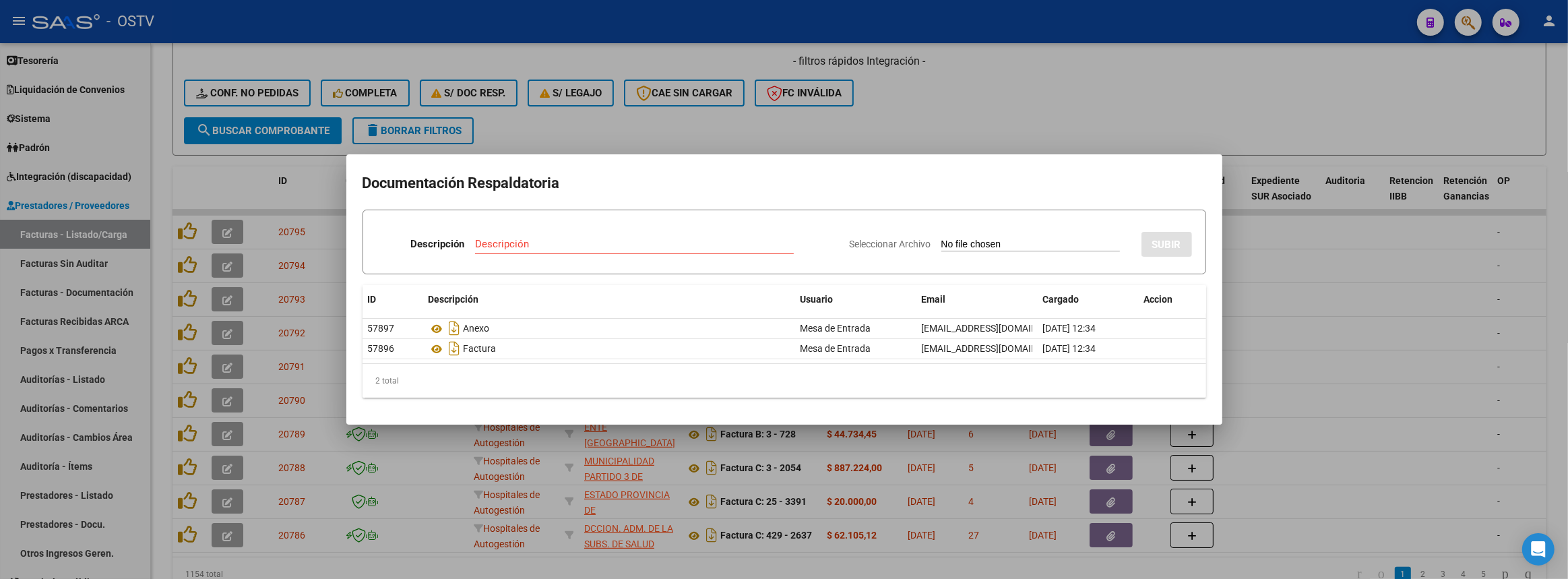
click at [710, 119] on div at bounding box center [784, 289] width 1568 height 579
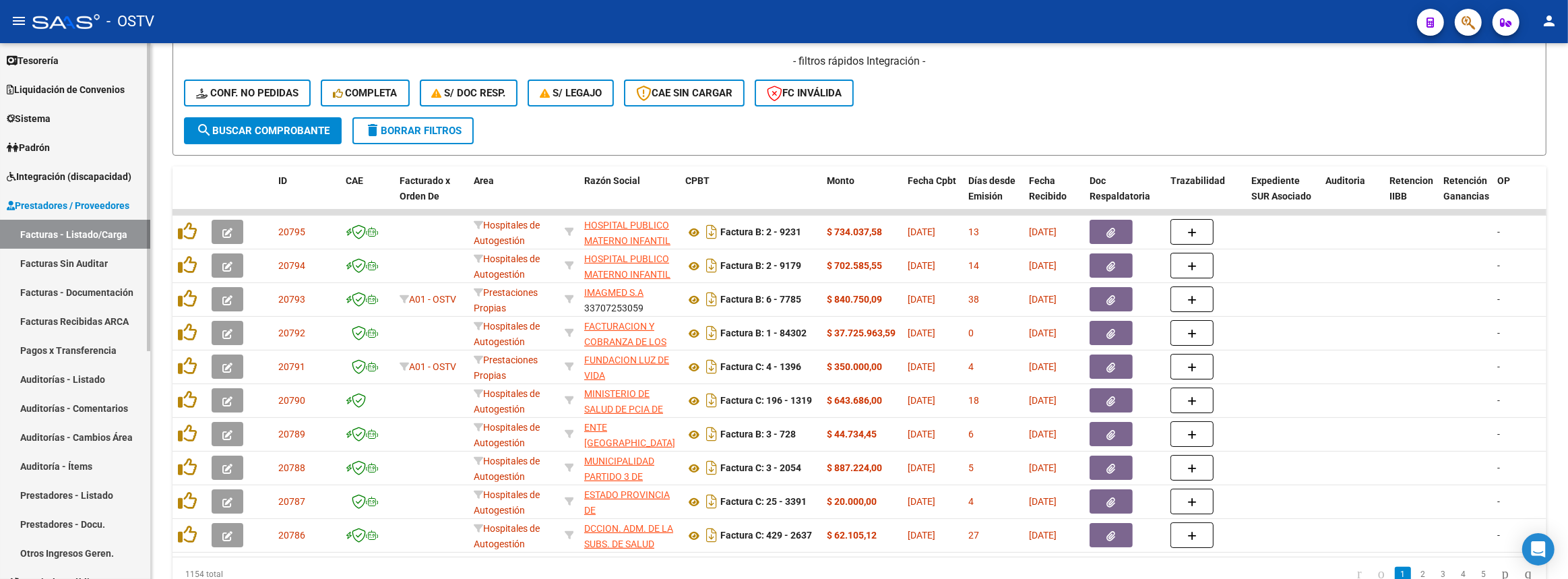
scroll to position [0, 0]
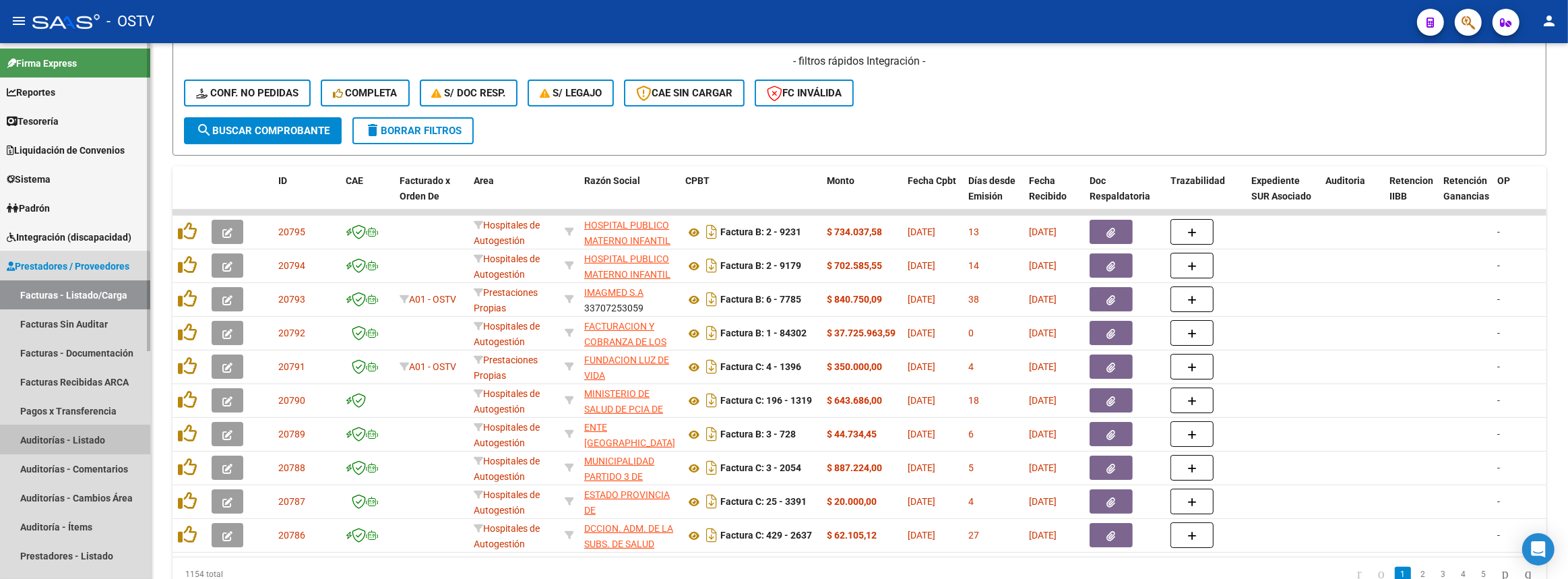
click at [64, 444] on link "Auditorías - Listado" at bounding box center [75, 439] width 150 height 29
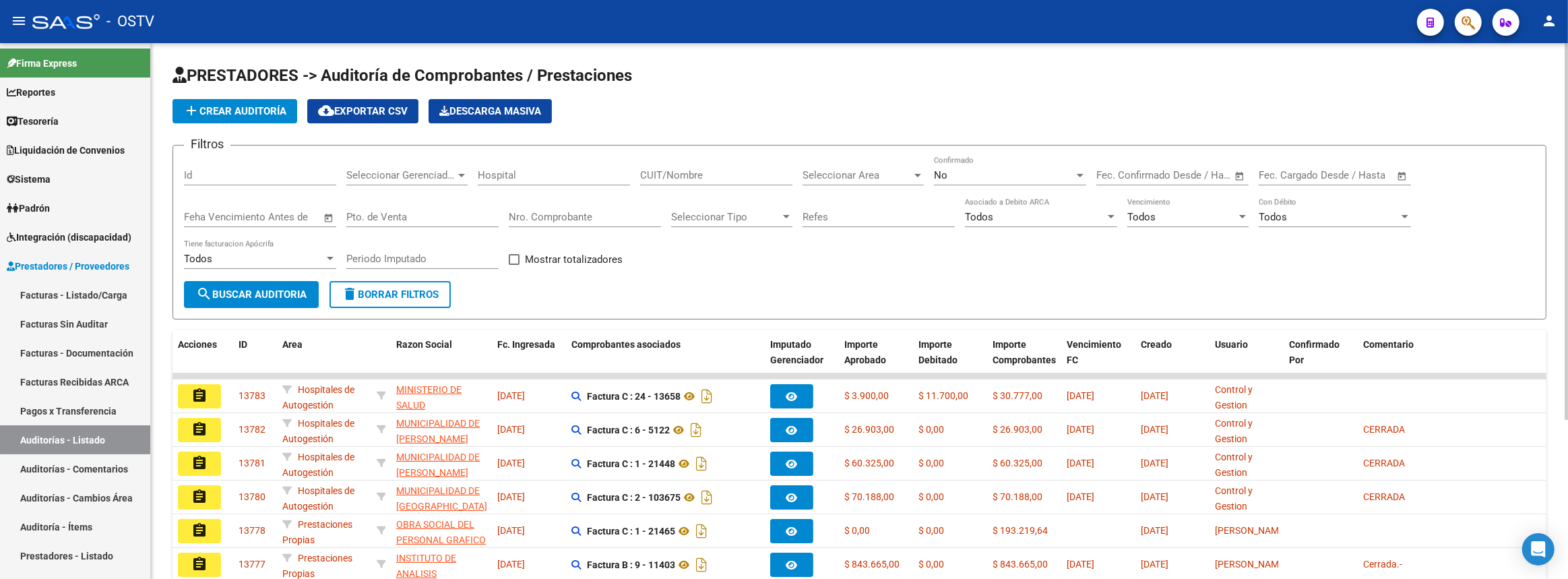
click at [705, 172] on input "CUIT/Nombre" at bounding box center [716, 175] width 152 height 12
type input "9"
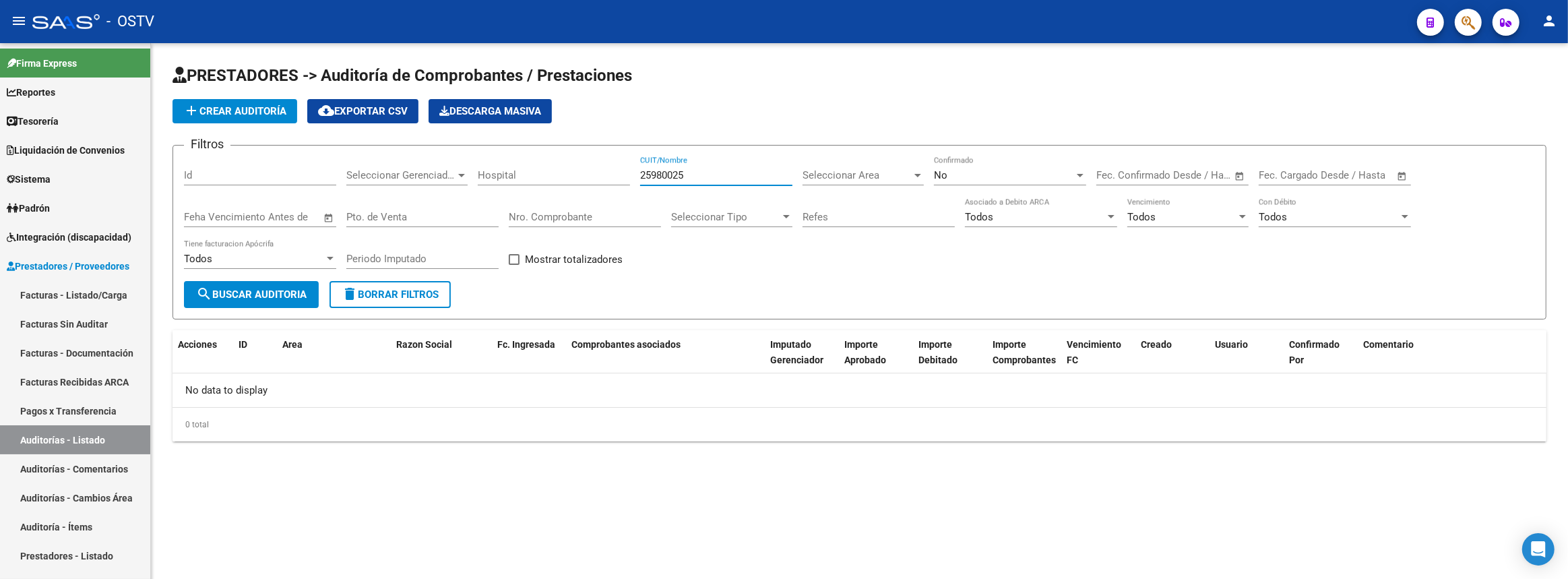
drag, startPoint x: 704, startPoint y: 171, endPoint x: 561, endPoint y: 169, distance: 143.0
click at [561, 169] on div "Filtros Id Seleccionar Gerenciador Seleccionar Gerenciador Hospital 25980025 CU…" at bounding box center [859, 219] width 1351 height 125
type input "25980025"
click at [42, 202] on span "Padrón" at bounding box center [28, 208] width 43 height 15
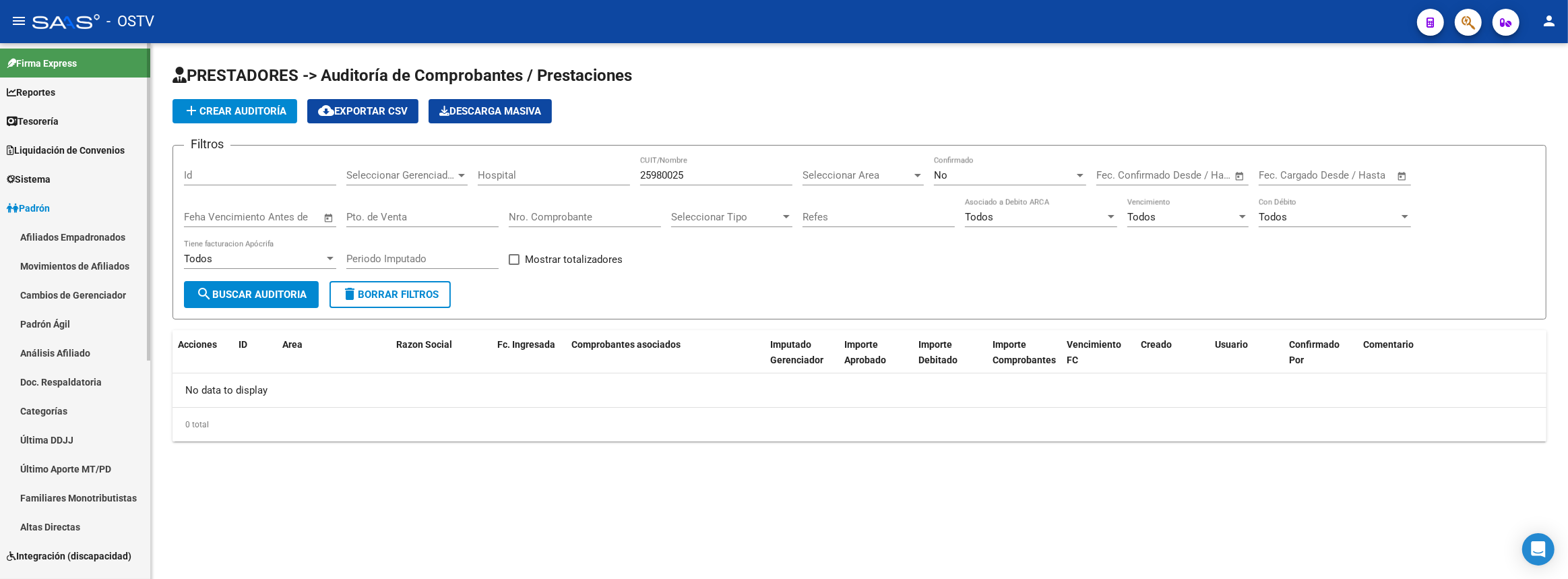
click at [48, 311] on link "Padrón Ágil" at bounding box center [75, 323] width 150 height 29
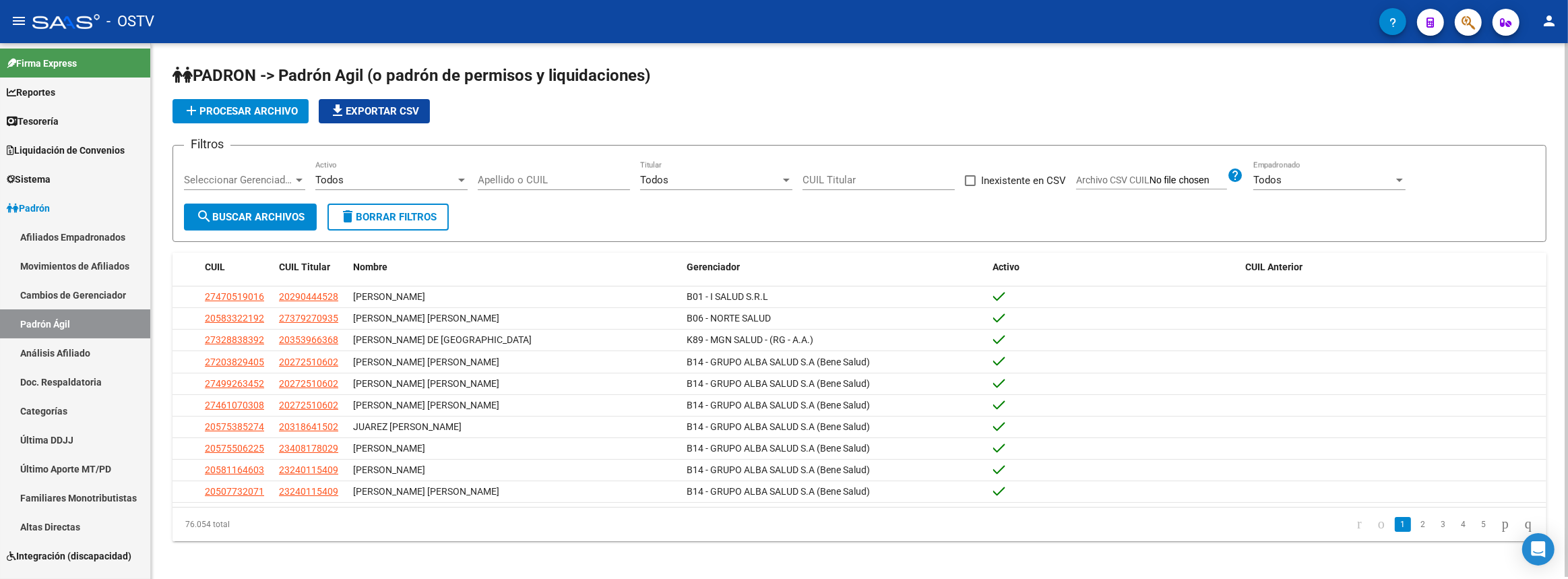
click at [567, 169] on div "Apellido o CUIL" at bounding box center [554, 175] width 152 height 29
paste input "25980025"
type input "25980025"
click at [288, 212] on span "search Buscar Archivos" at bounding box center [250, 217] width 108 height 12
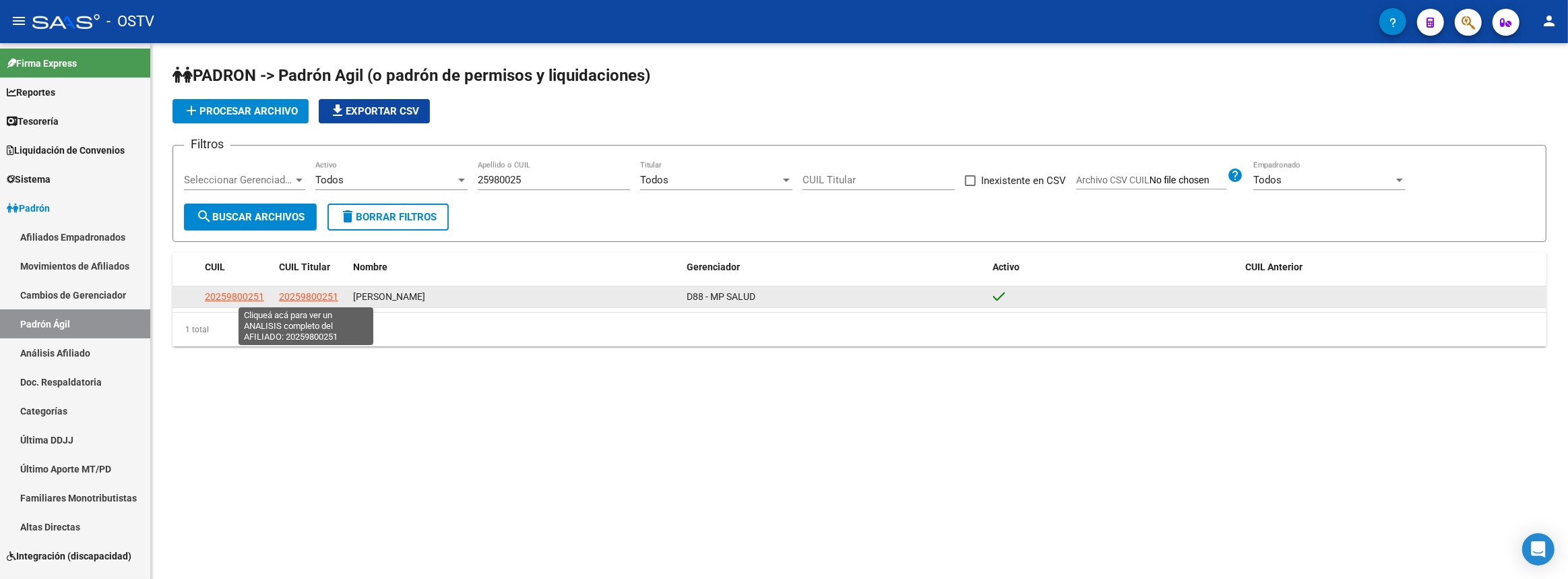
click at [294, 292] on span "20259800251" at bounding box center [308, 296] width 59 height 11
type textarea "20259800251"
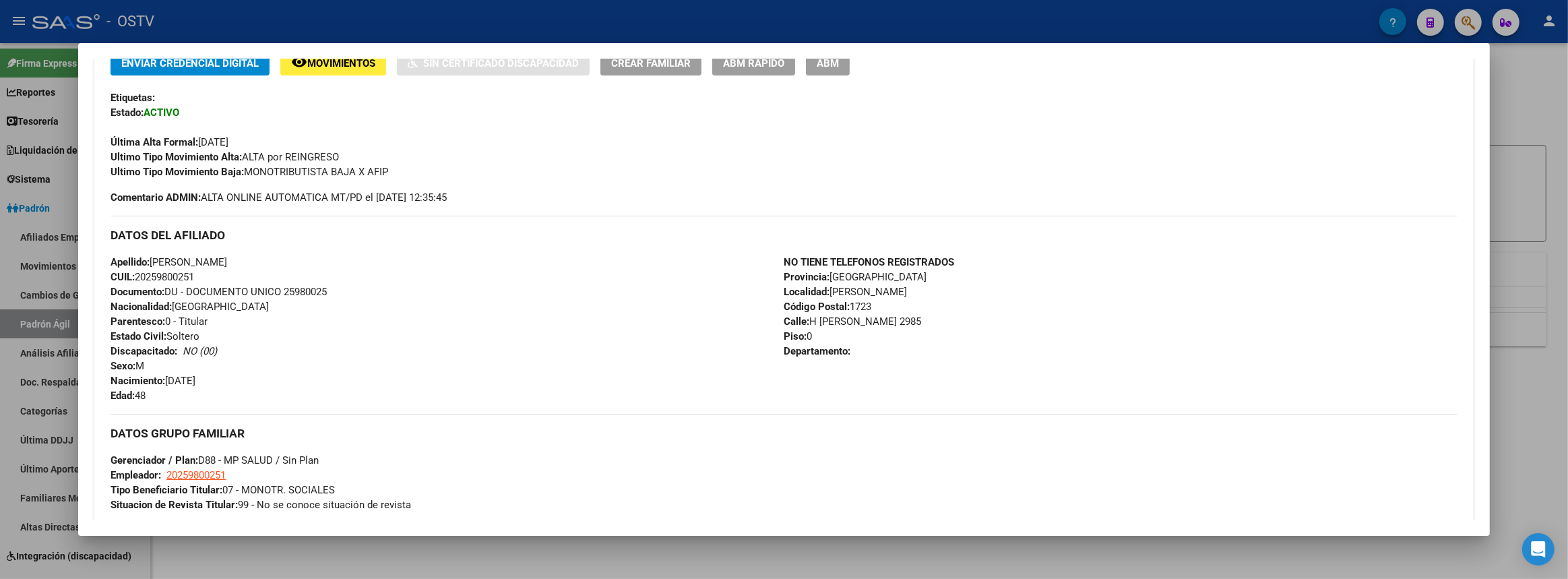
scroll to position [578, 0]
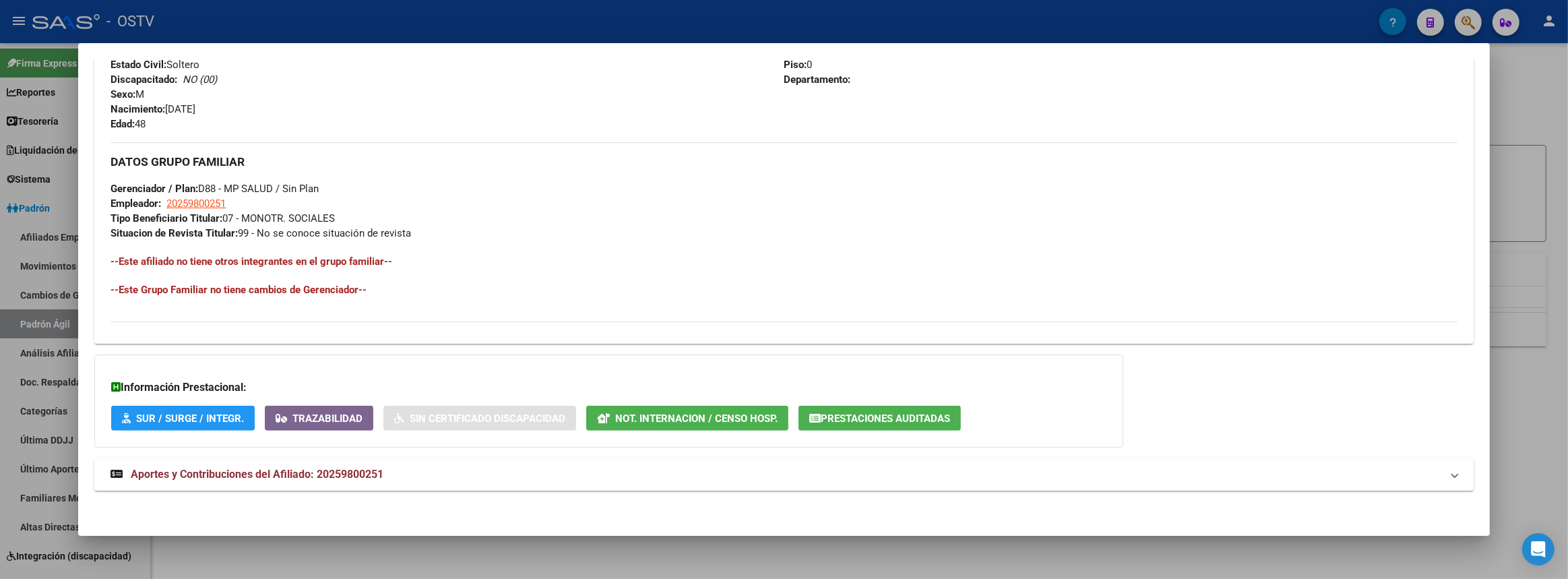
click at [705, 412] on span "Not. Internacion / Censo Hosp." at bounding box center [696, 418] width 162 height 12
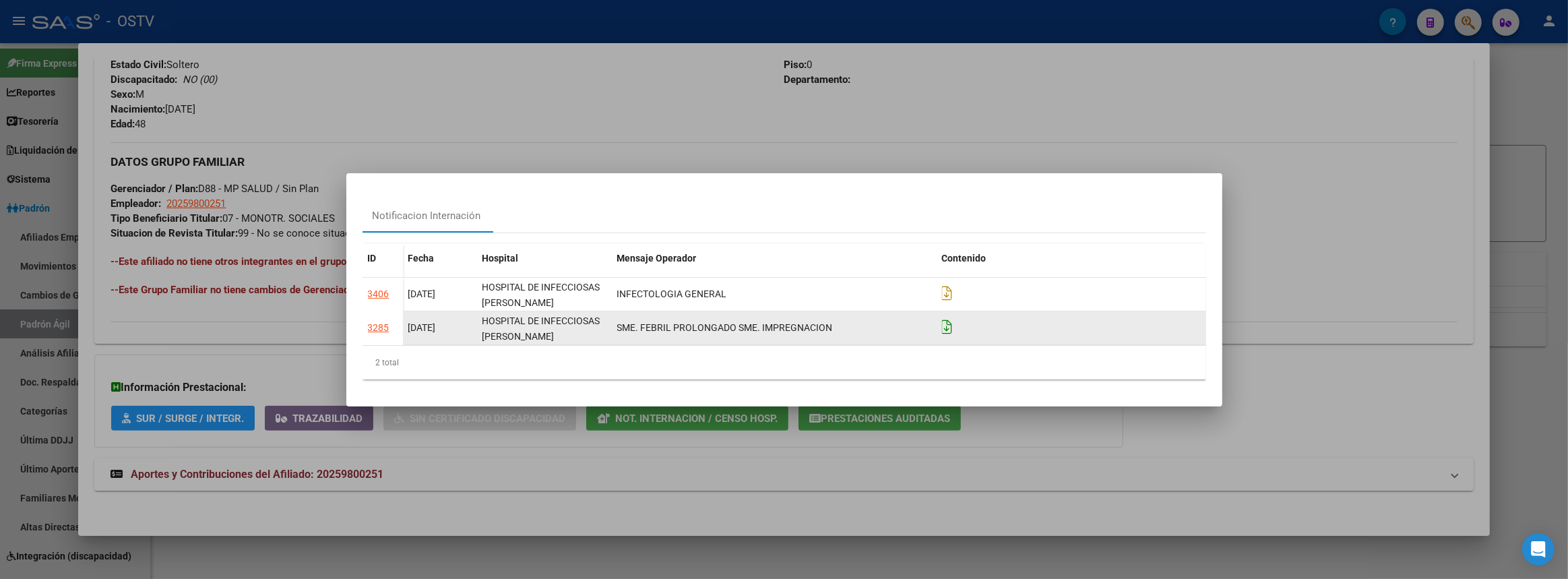
click at [946, 329] on icon at bounding box center [947, 327] width 11 height 15
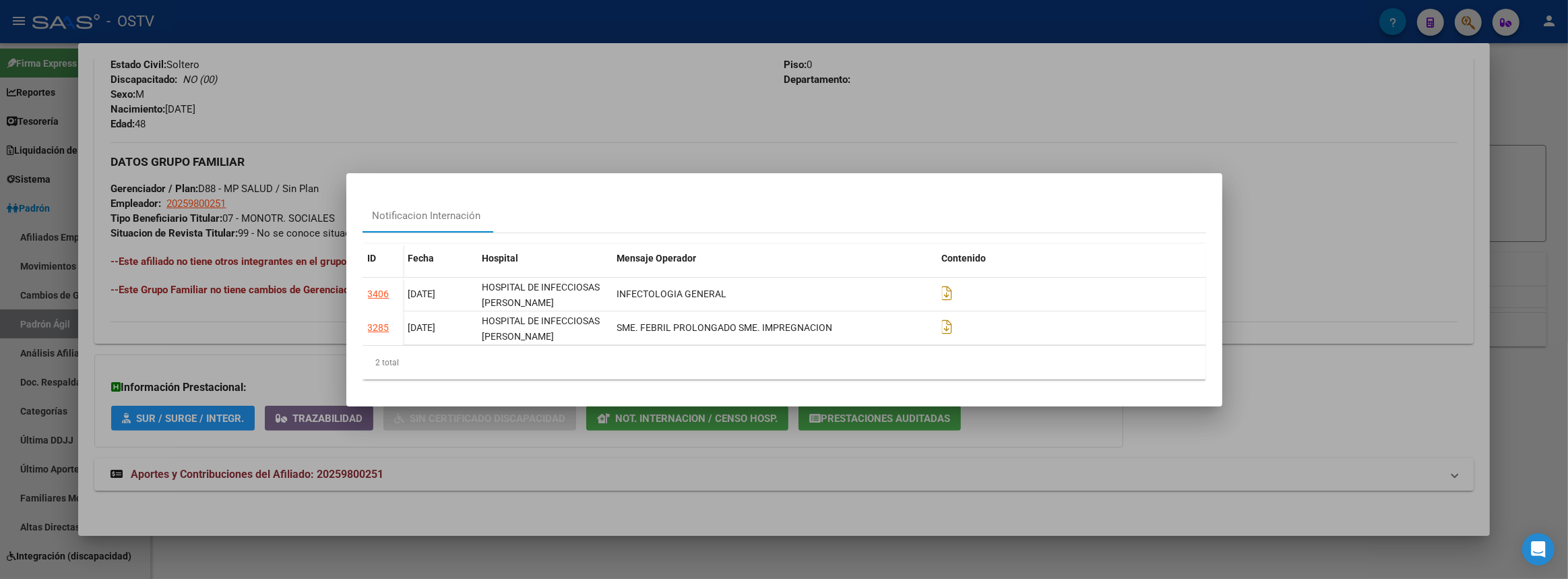
click at [1338, 377] on div at bounding box center [784, 289] width 1568 height 579
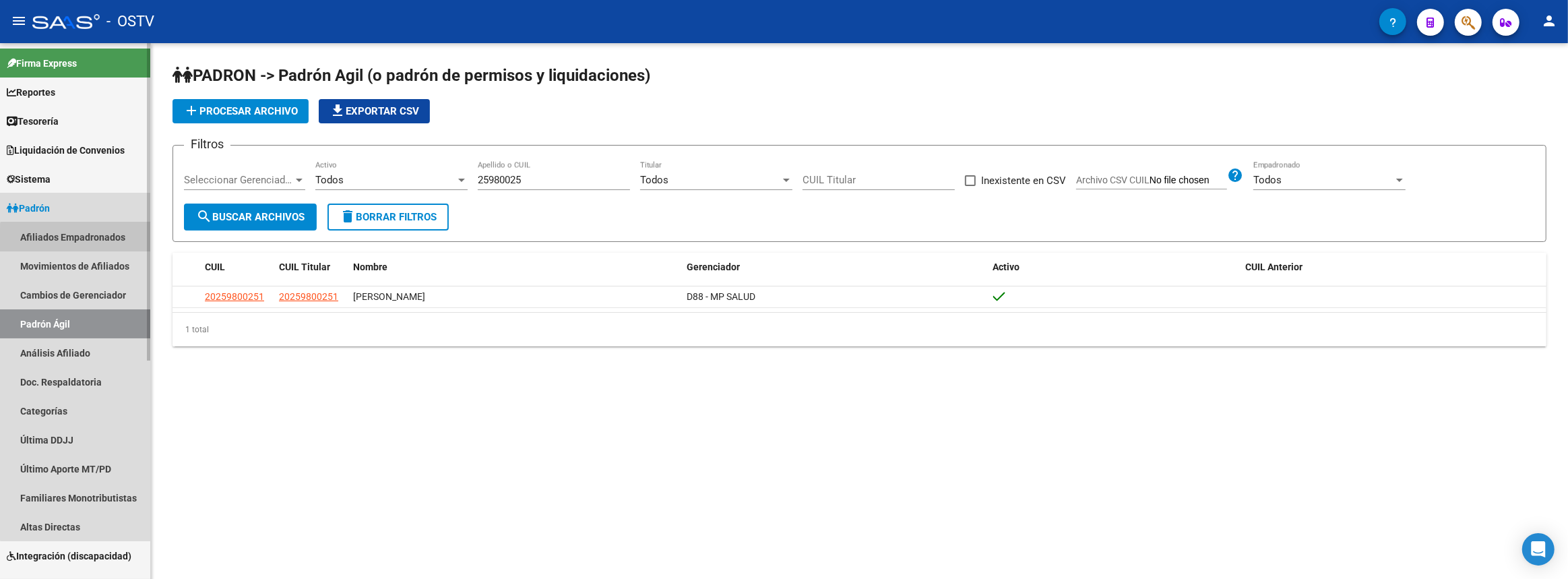
click at [92, 243] on link "Afiliados Empadronados" at bounding box center [75, 236] width 150 height 29
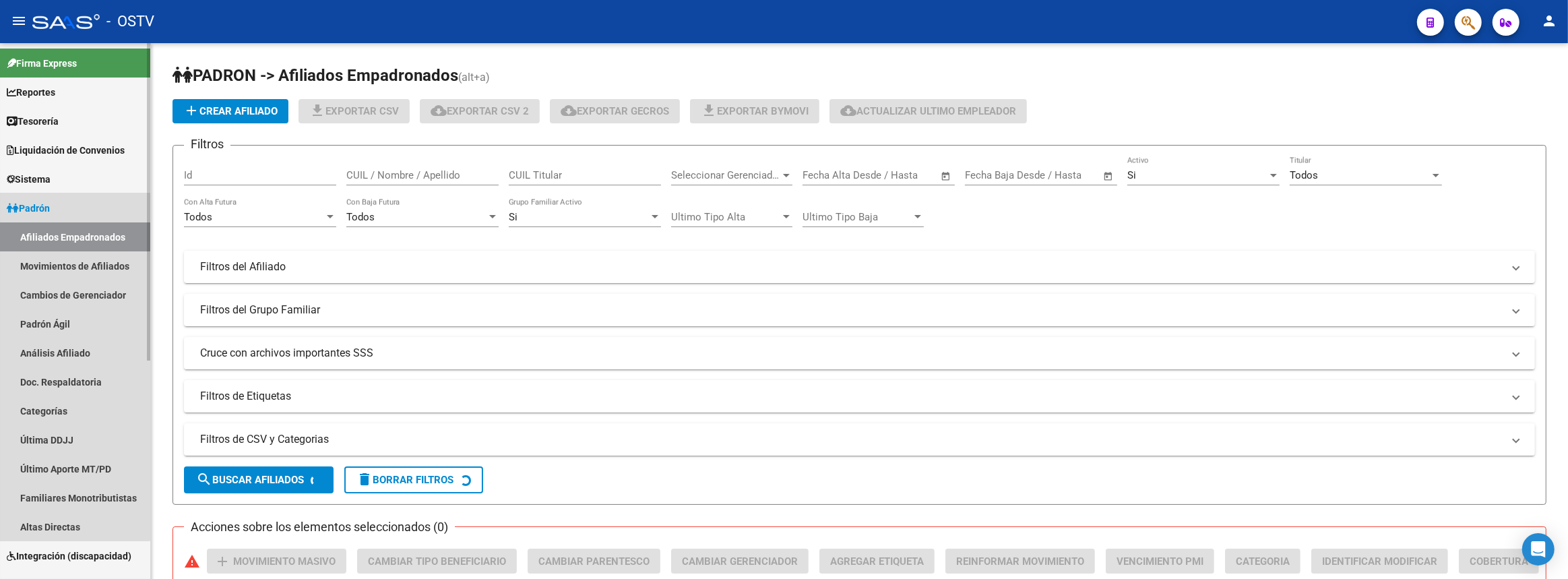
click at [57, 209] on link "Padrón" at bounding box center [75, 208] width 150 height 29
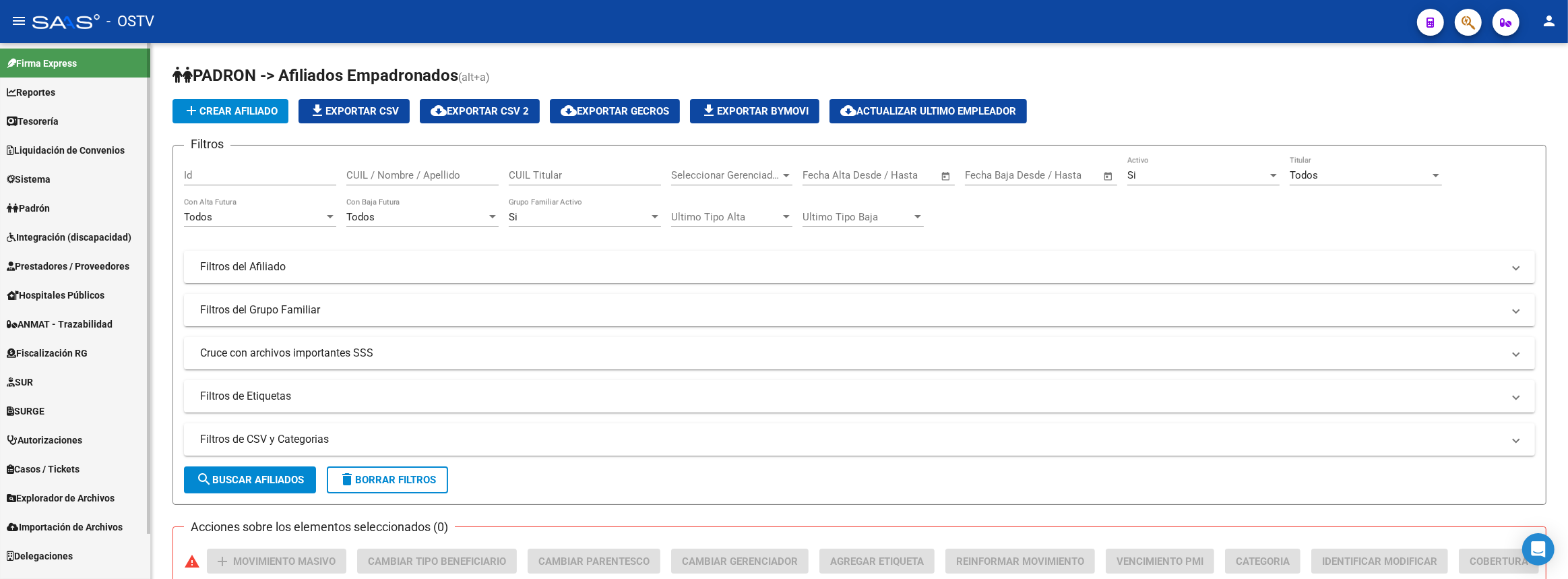
drag, startPoint x: 59, startPoint y: 259, endPoint x: 56, endPoint y: 271, distance: 12.4
click at [59, 259] on span "Prestadores / Proveedores" at bounding box center [68, 266] width 122 height 15
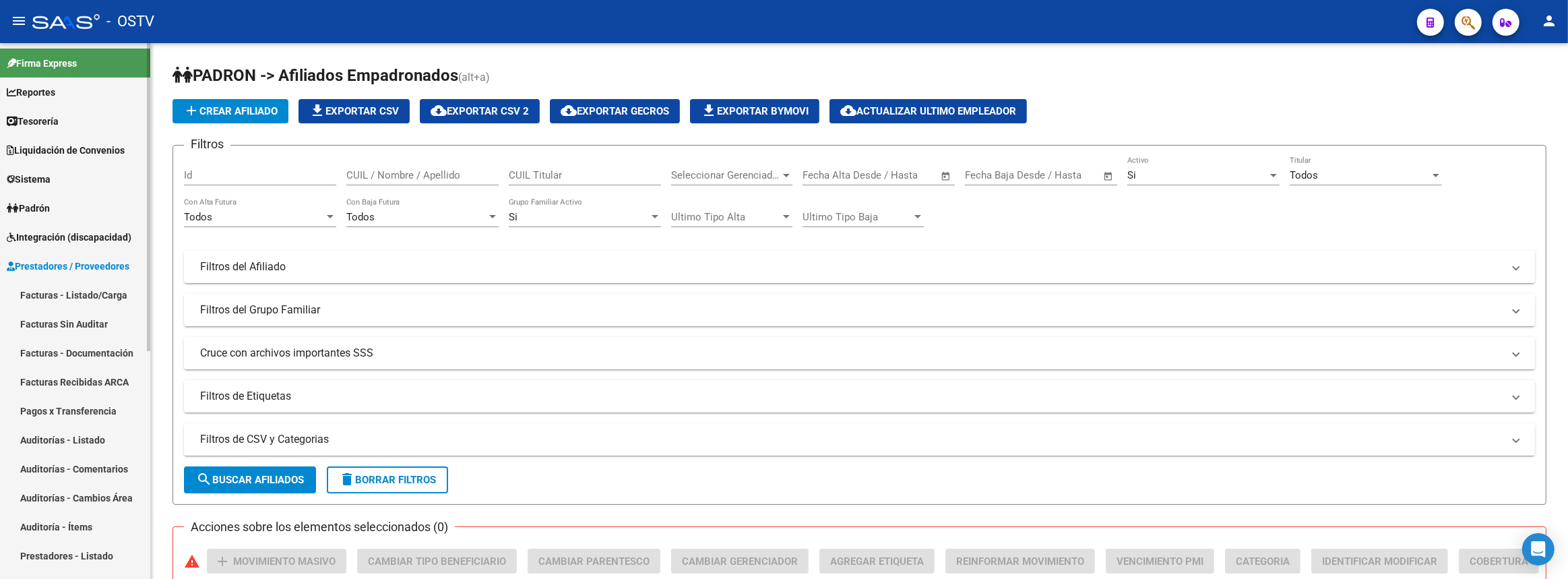
click at [48, 288] on link "Facturas - Listado/Carga" at bounding box center [75, 295] width 150 height 29
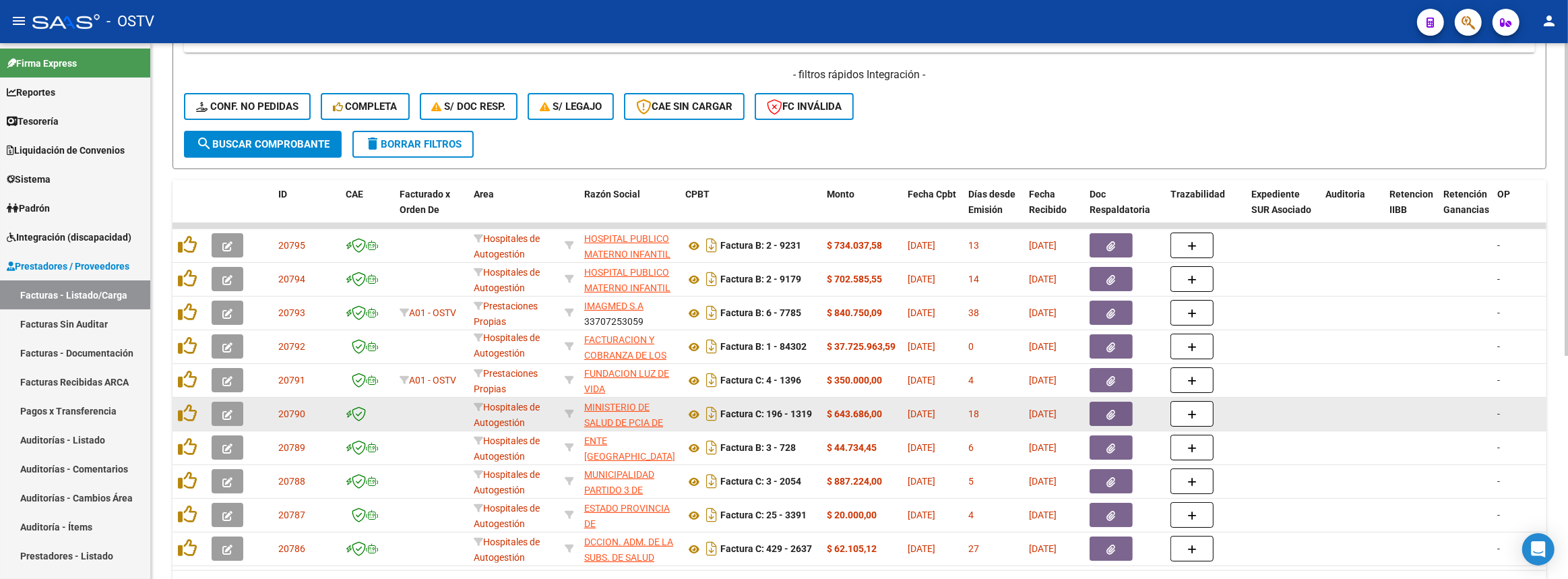
scroll to position [367, 0]
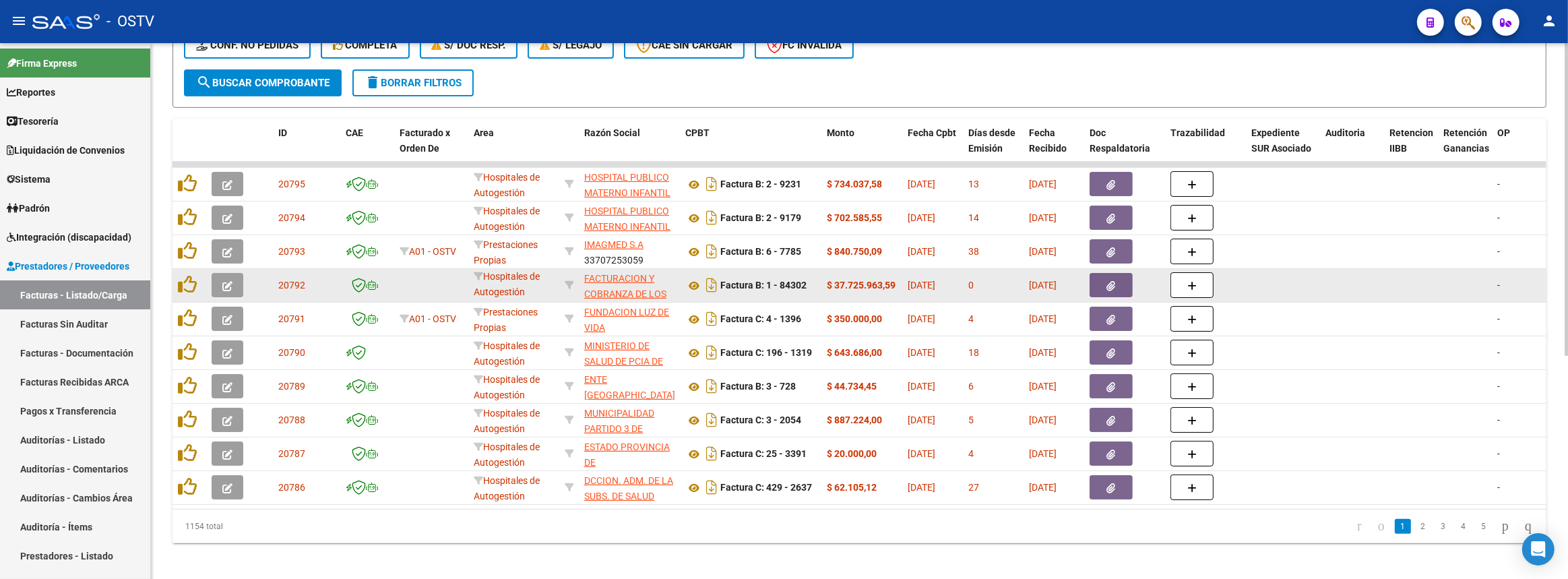
drag, startPoint x: 486, startPoint y: 336, endPoint x: 961, endPoint y: 290, distance: 477.2
copy div "Hospitales de Autogestión FACTURACION Y COBRANZA DE LOS EFECTORES PUBLICOS S.E.…"
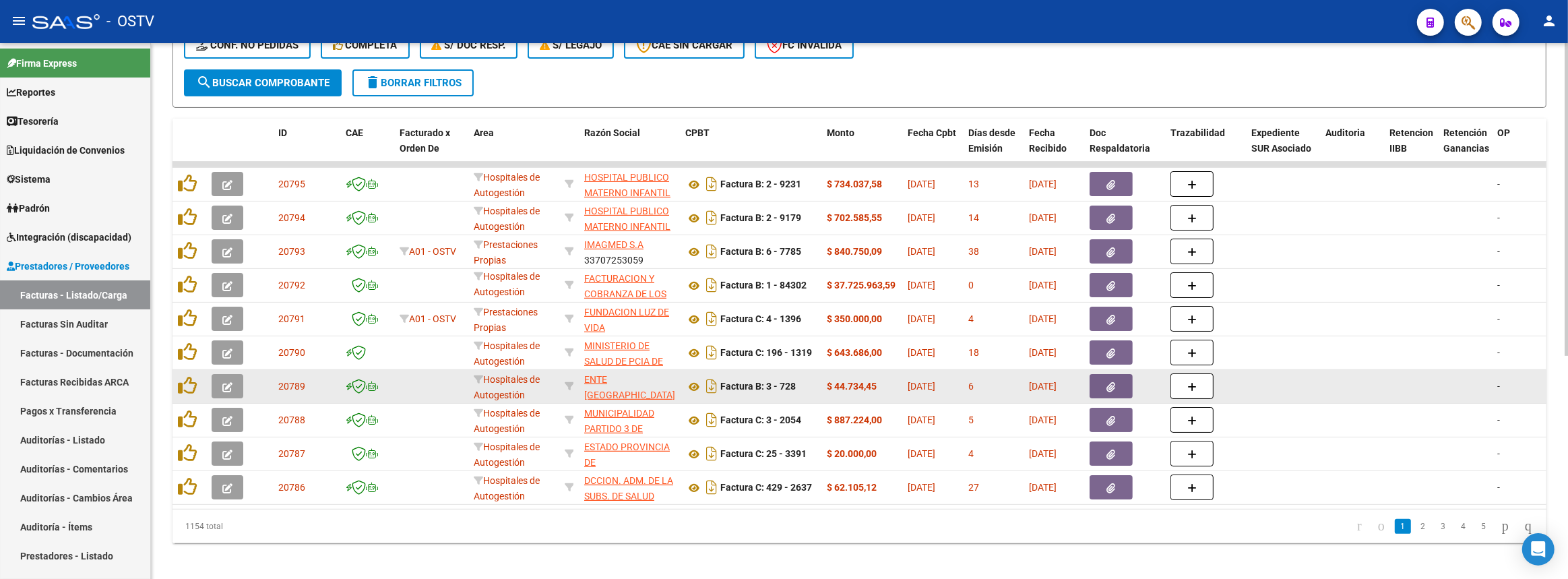
scroll to position [381, 0]
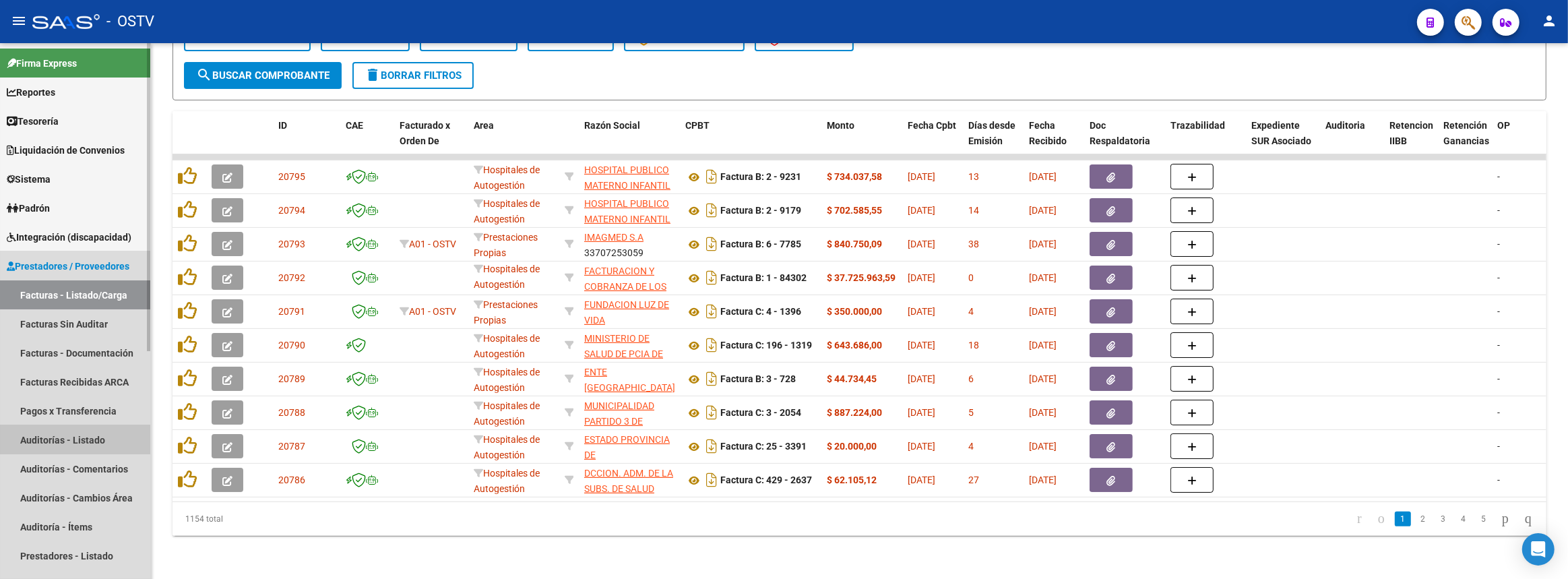
click at [73, 432] on link "Auditorías - Listado" at bounding box center [75, 439] width 150 height 29
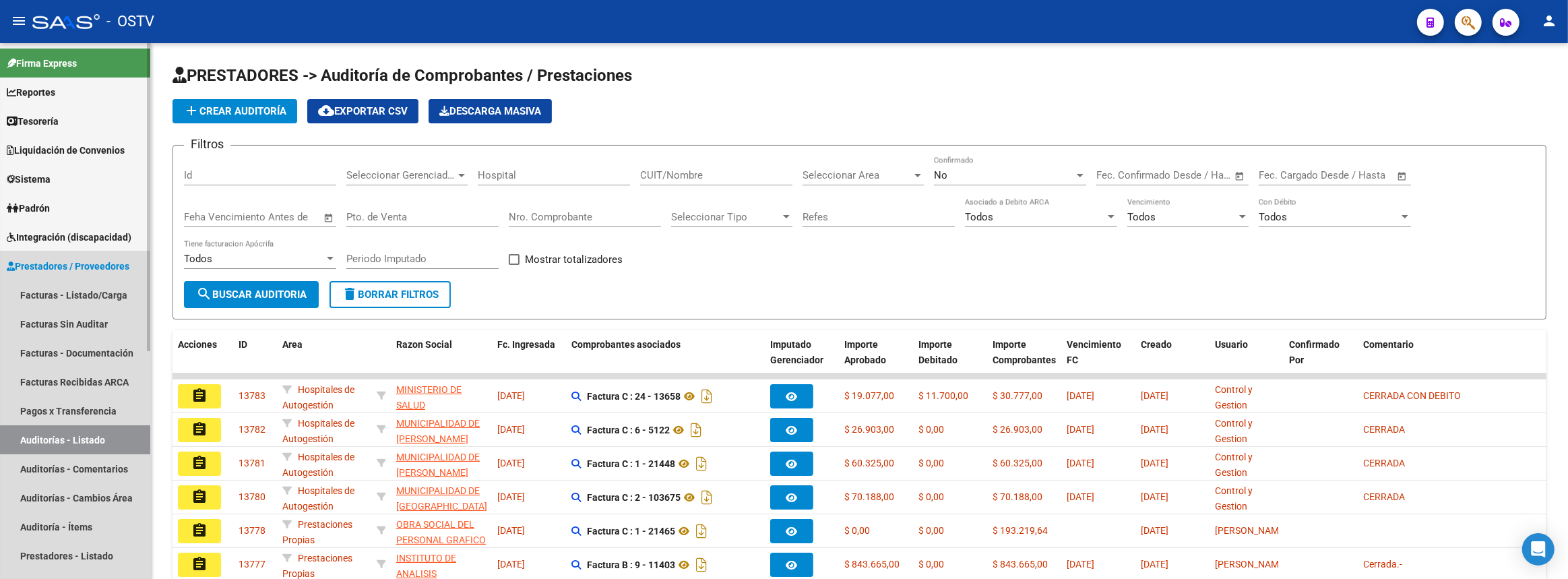
click at [35, 273] on link "Prestadores / Proveedores" at bounding box center [75, 266] width 150 height 29
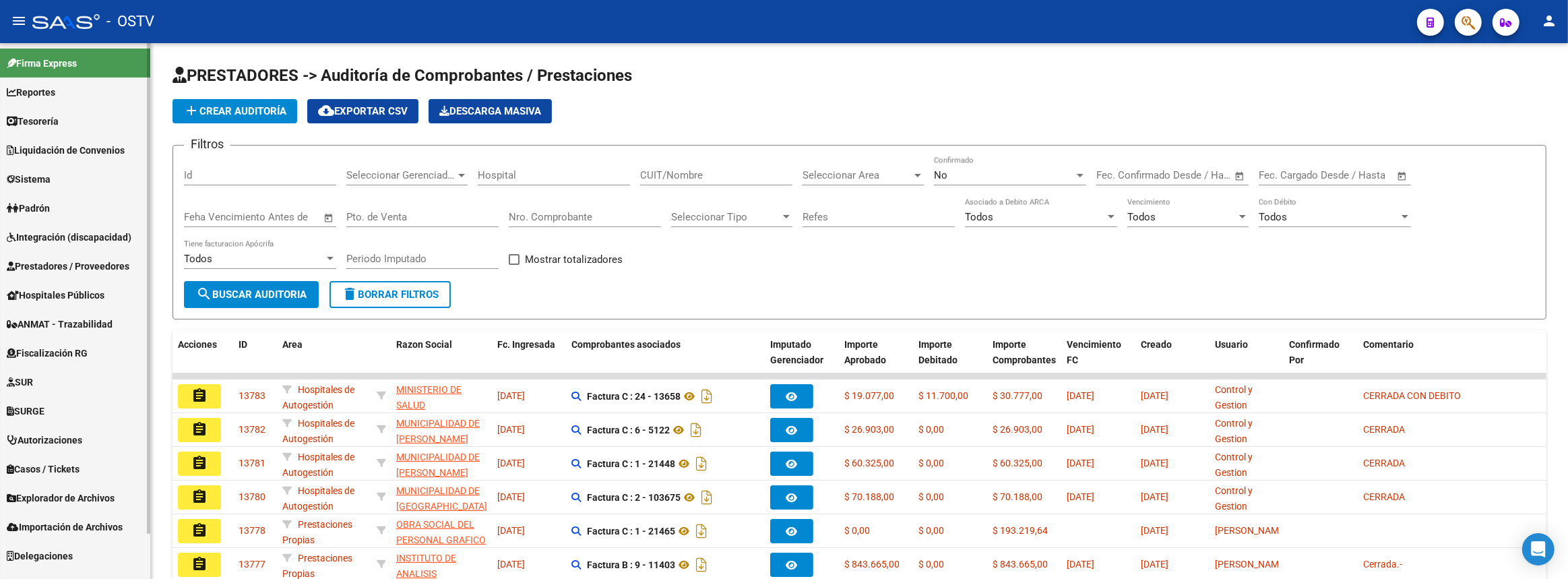
click at [67, 155] on span "Liquidación de Convenios" at bounding box center [65, 150] width 118 height 15
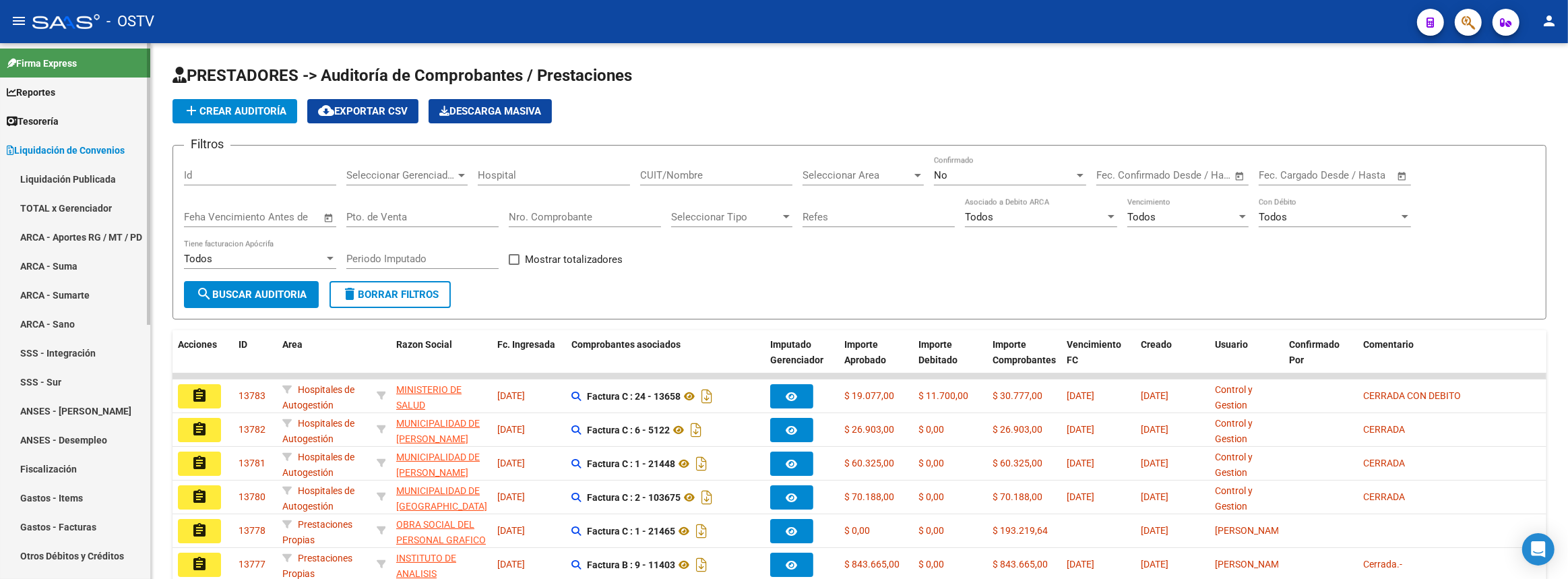
click at [66, 204] on link "TOTAL x Gerenciador" at bounding box center [75, 208] width 150 height 29
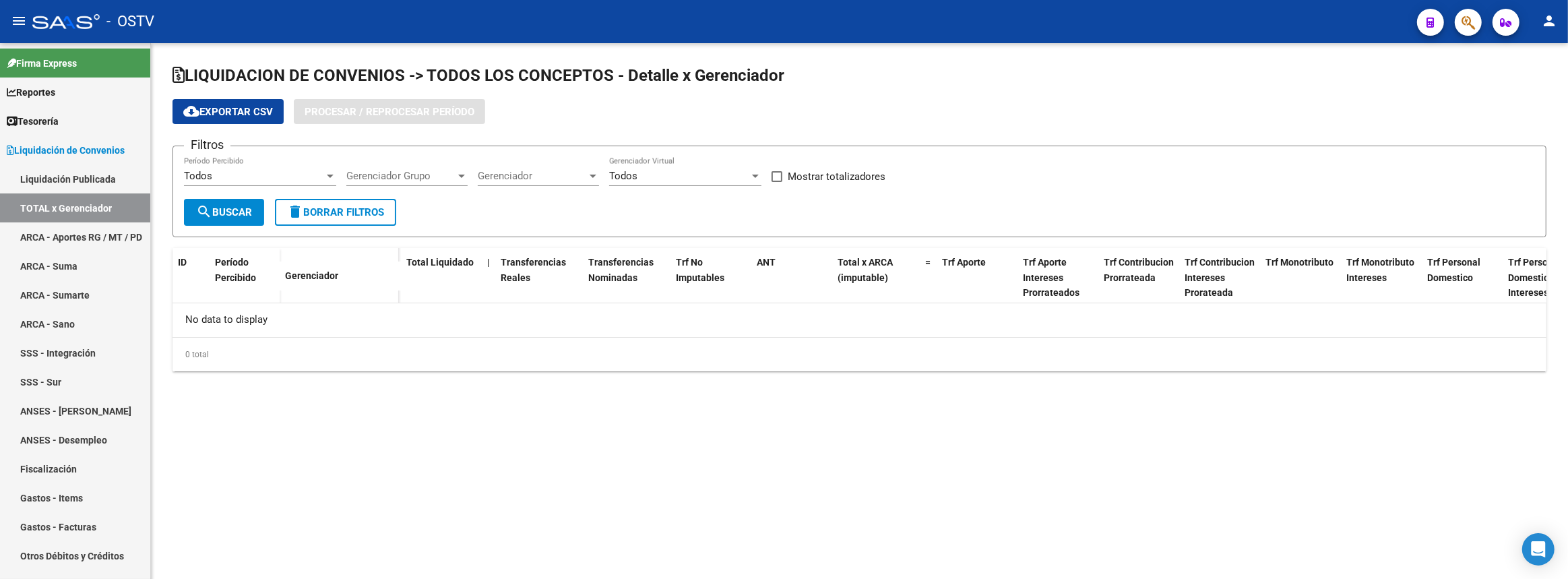
checkbox input "true"
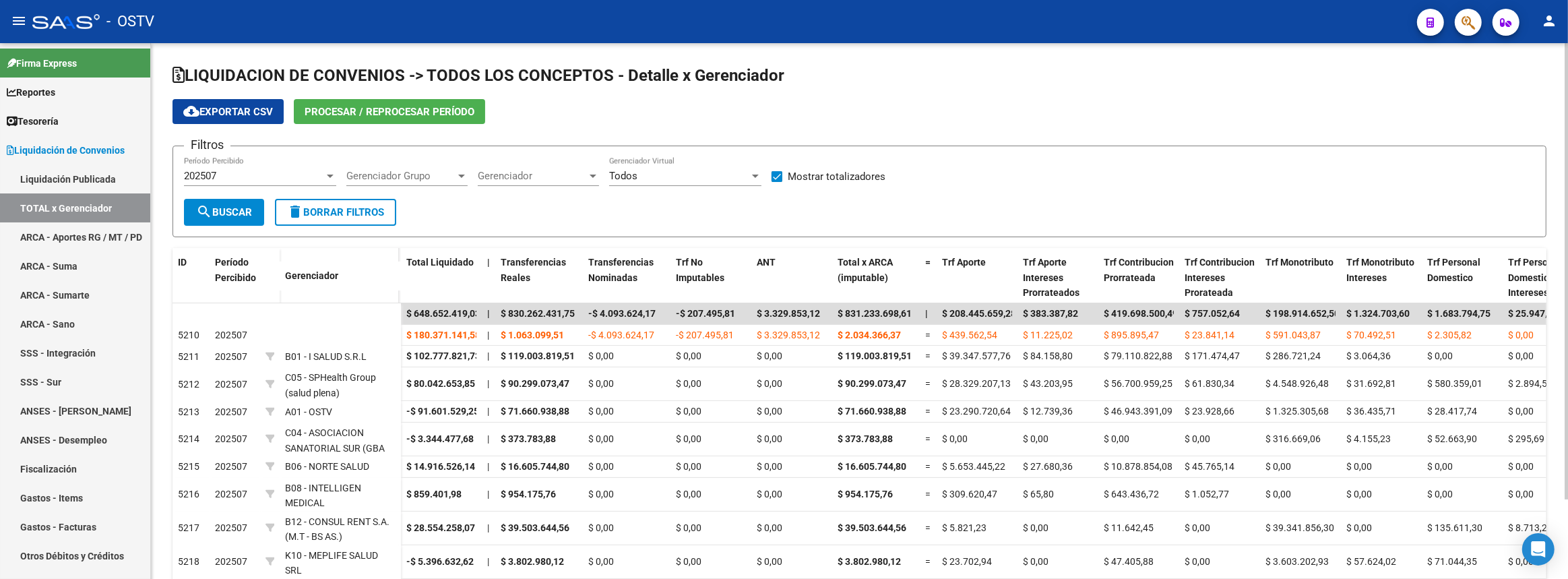
click at [355, 108] on span "Procesar / Reprocesar período" at bounding box center [389, 112] width 170 height 12
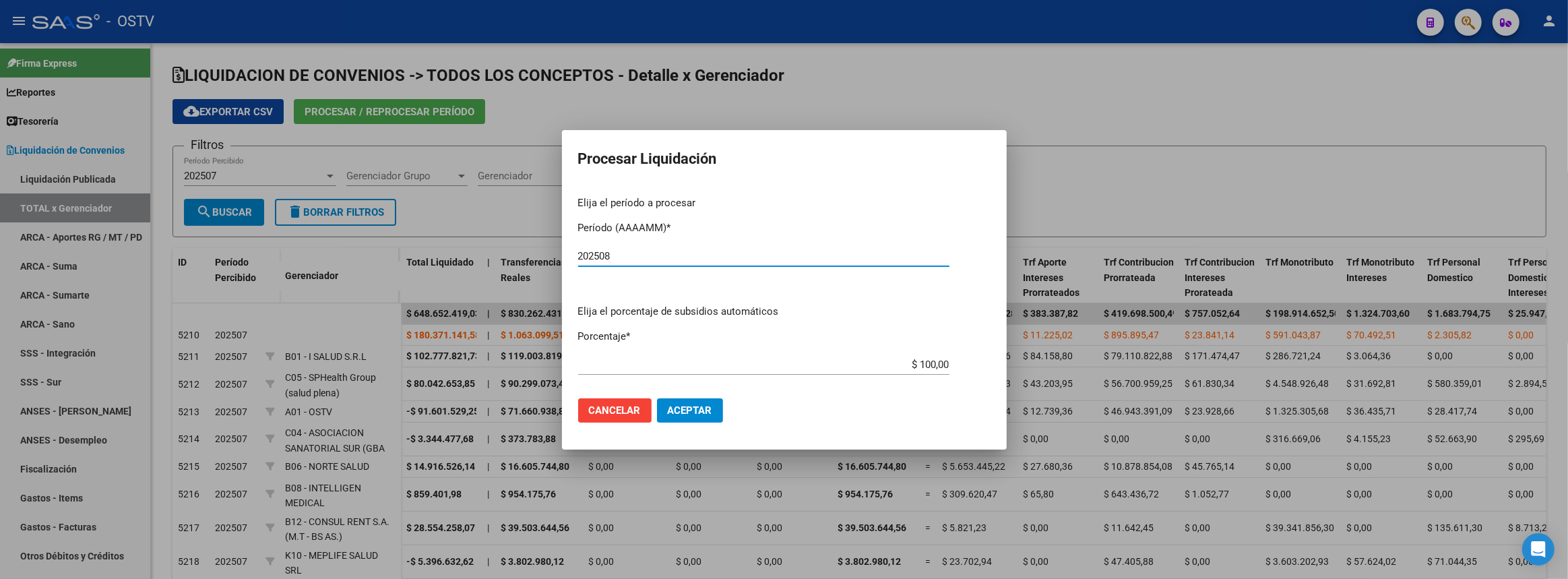
type input "202508"
click at [916, 364] on input "$ 100,00" at bounding box center [764, 365] width 372 height 12
type input "$ 80,00"
click at [694, 410] on span "Aceptar" at bounding box center [690, 410] width 44 height 12
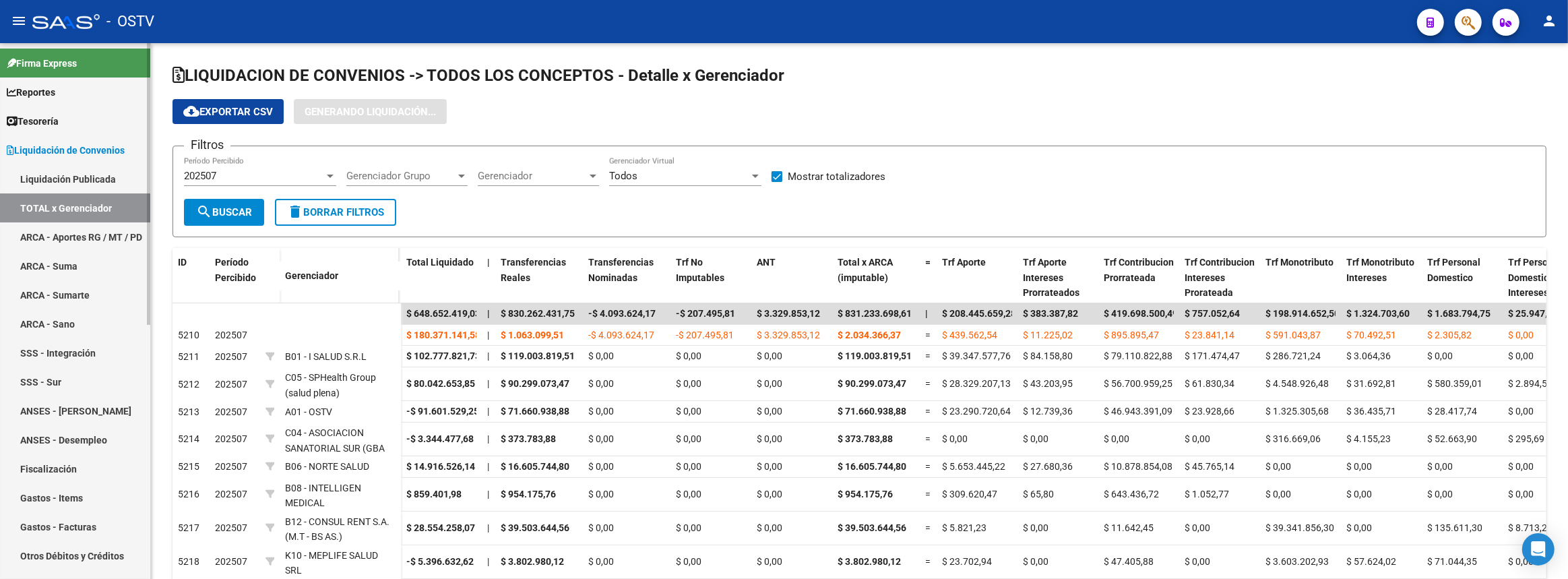
click at [85, 239] on link "ARCA - Aportes RG / MT / PD" at bounding box center [75, 236] width 150 height 29
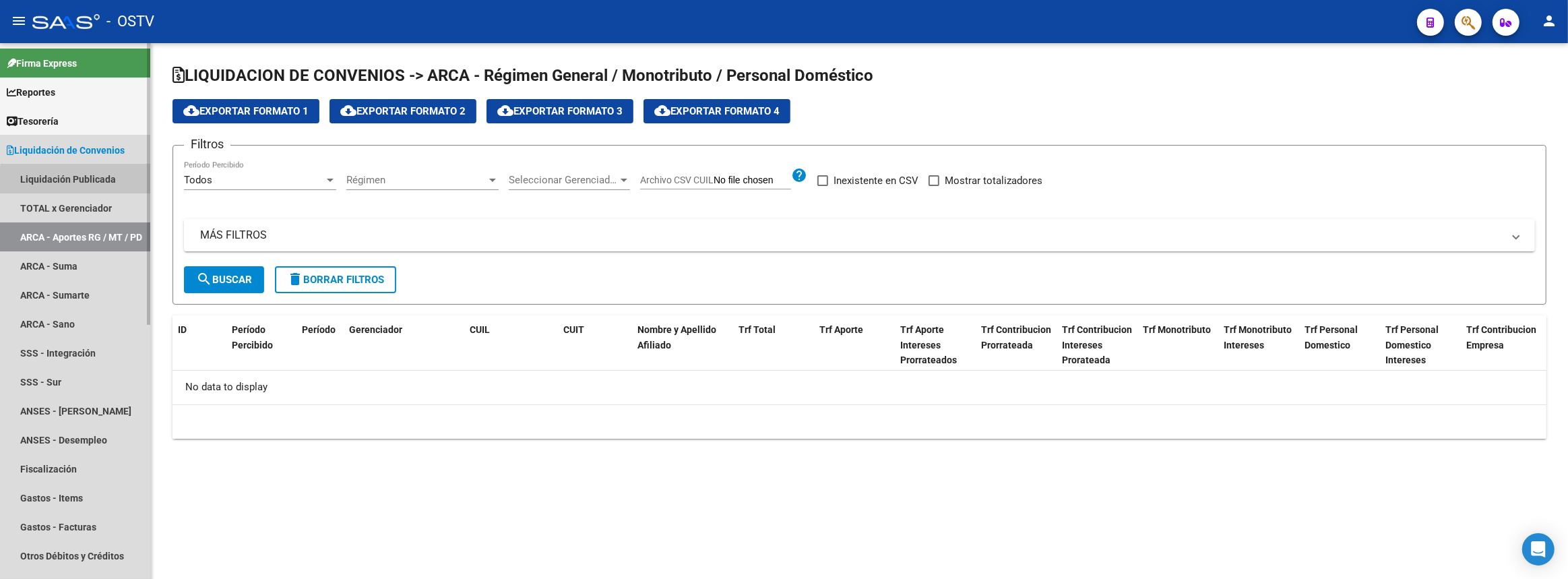
click at [95, 182] on link "Liquidación Publicada" at bounding box center [75, 179] width 150 height 29
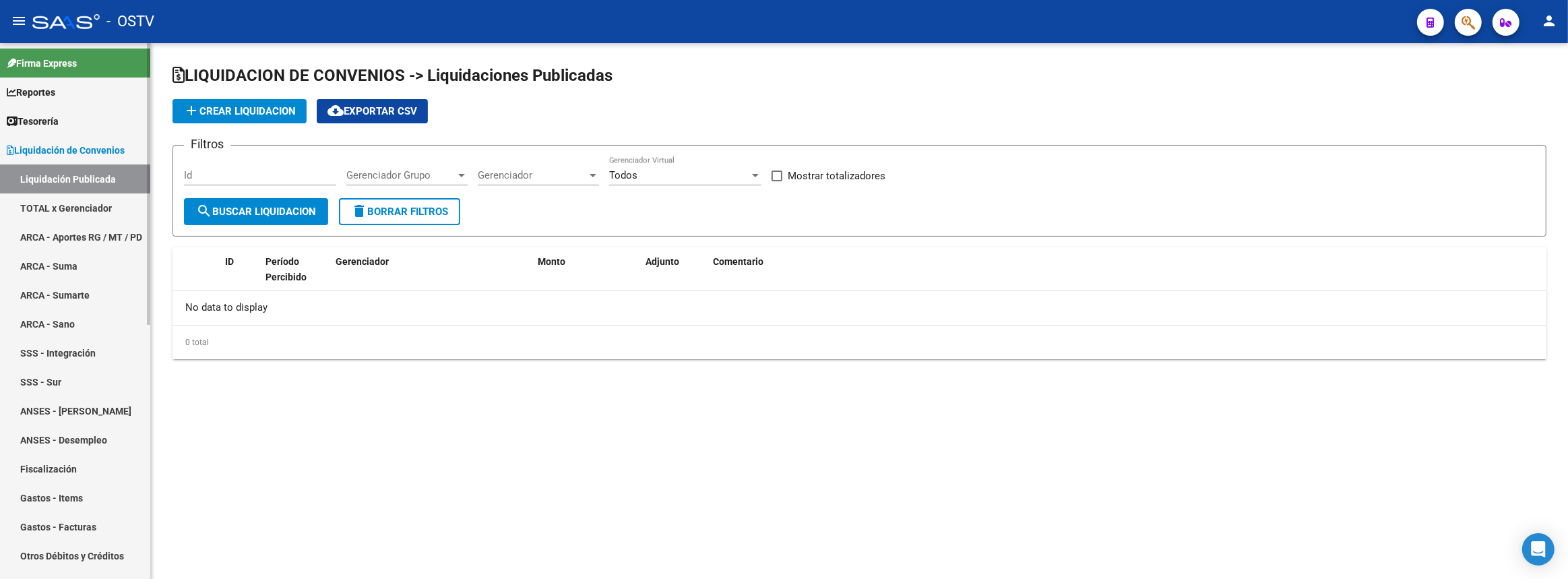
checkbox input "true"
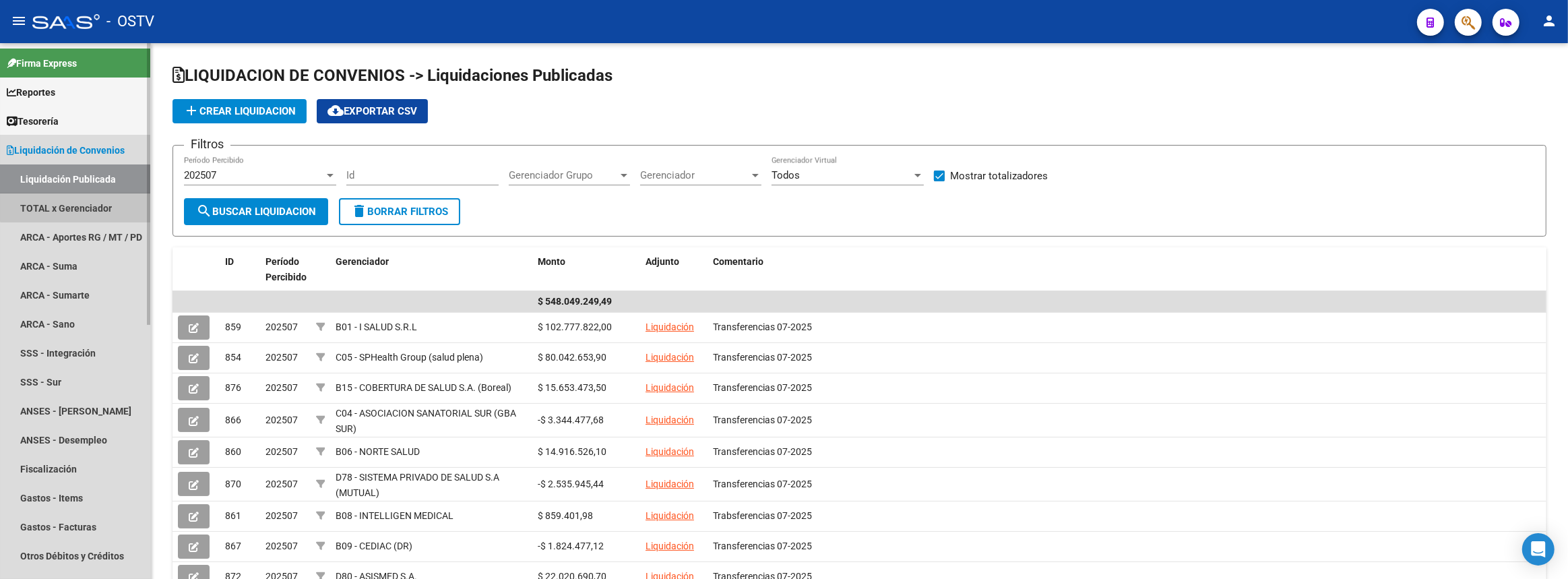
click at [93, 202] on link "TOTAL x Gerenciador" at bounding box center [75, 208] width 150 height 29
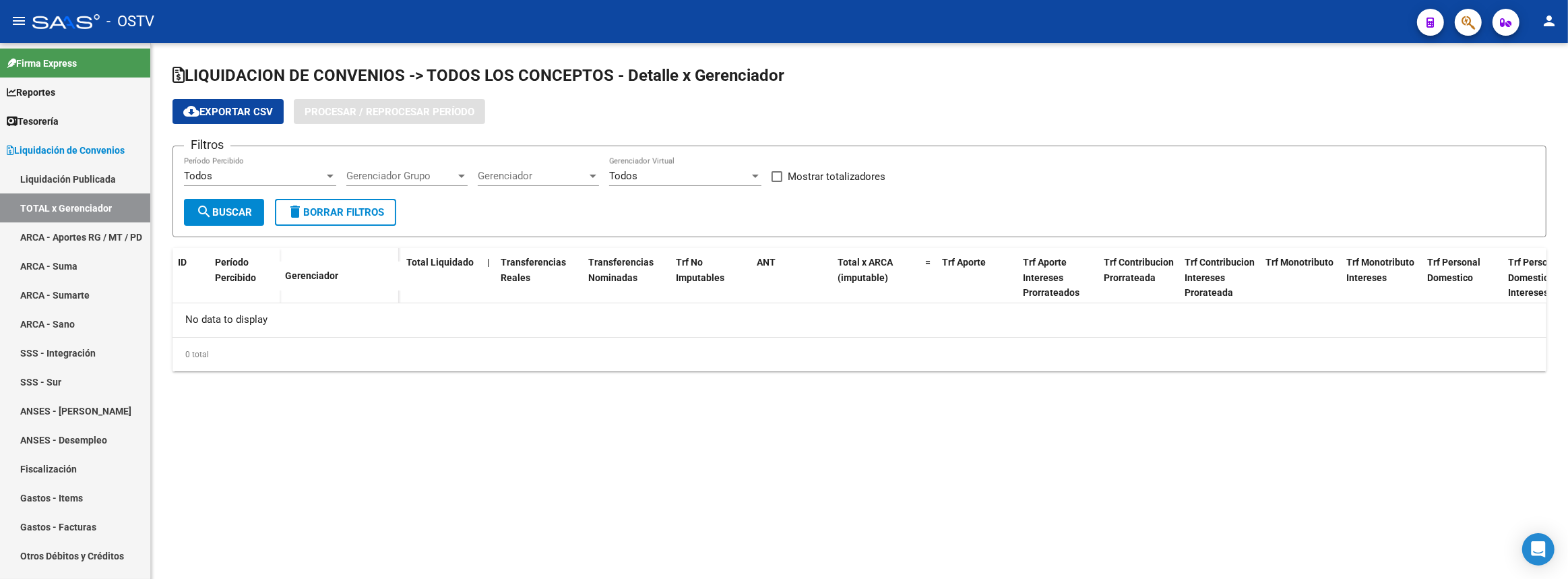
checkbox input "true"
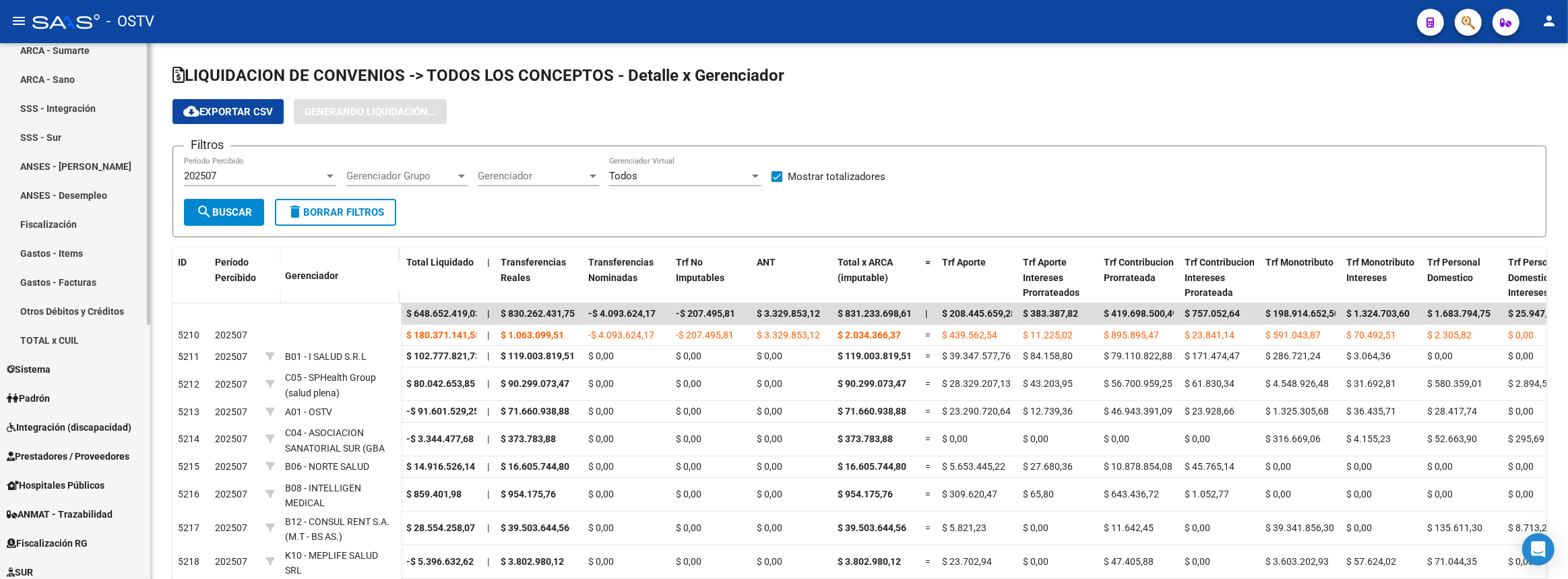
scroll to position [61, 0]
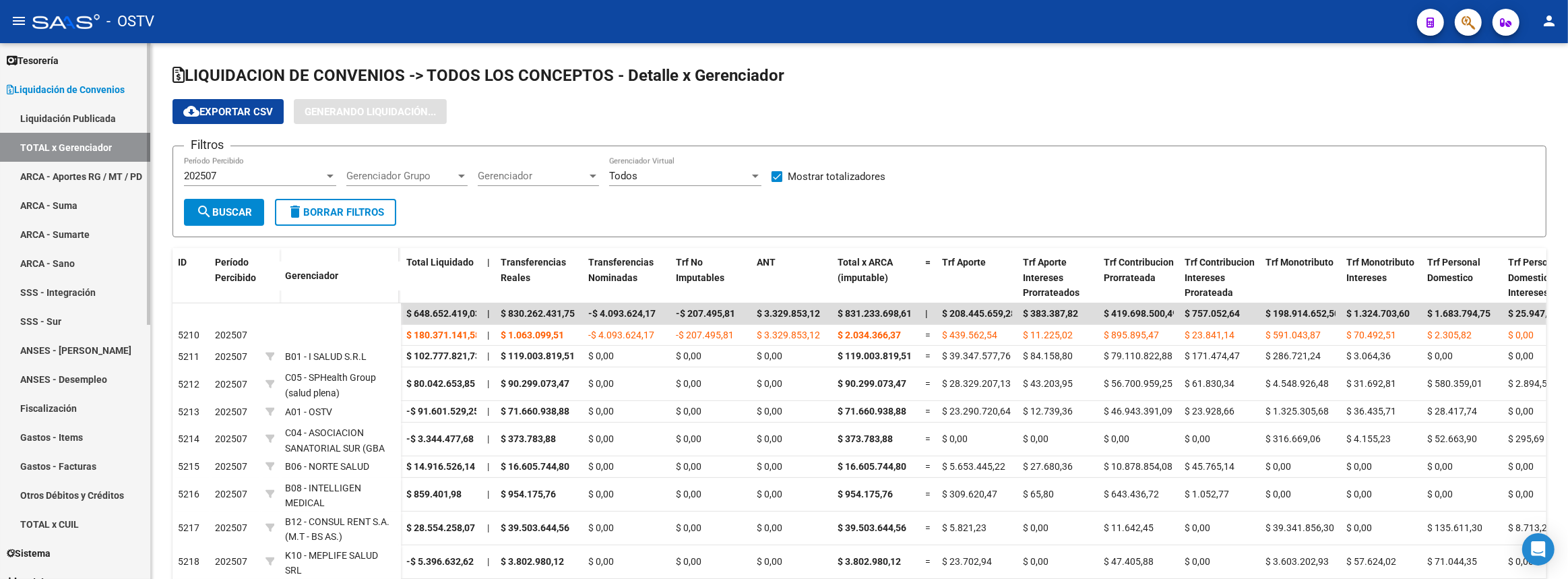
click at [48, 97] on link "Liquidación de Convenios" at bounding box center [75, 89] width 150 height 29
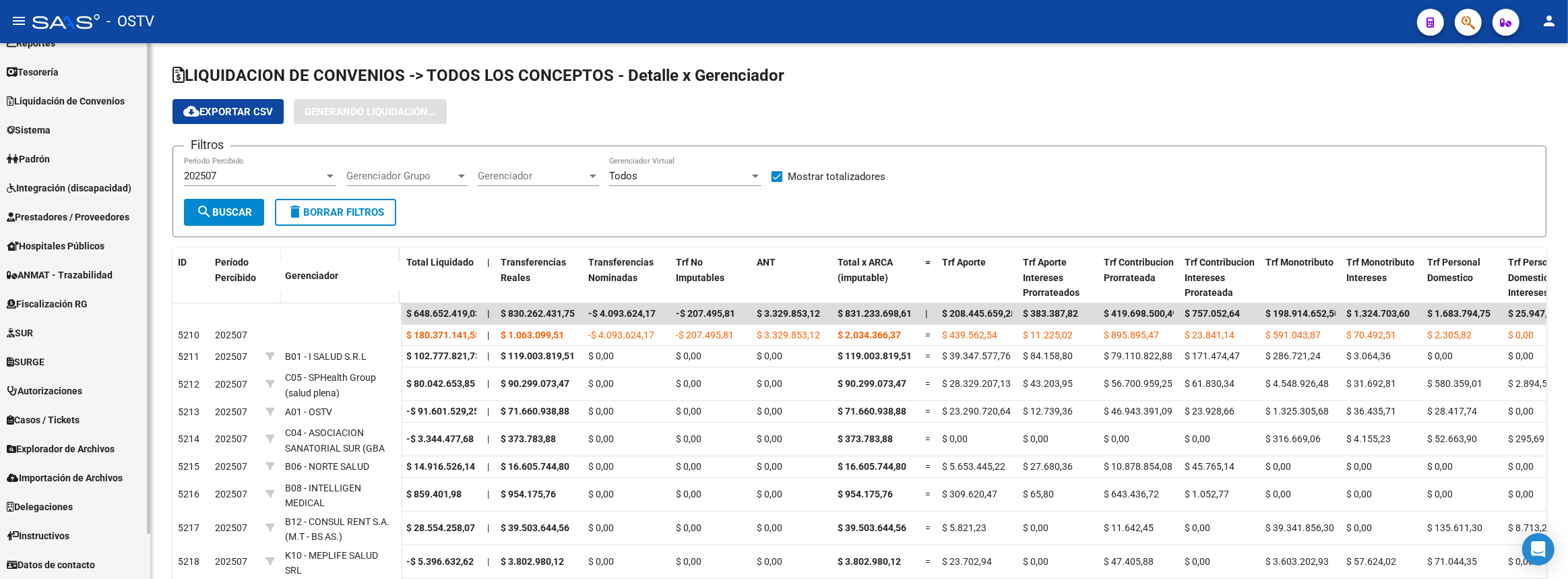
scroll to position [48, 0]
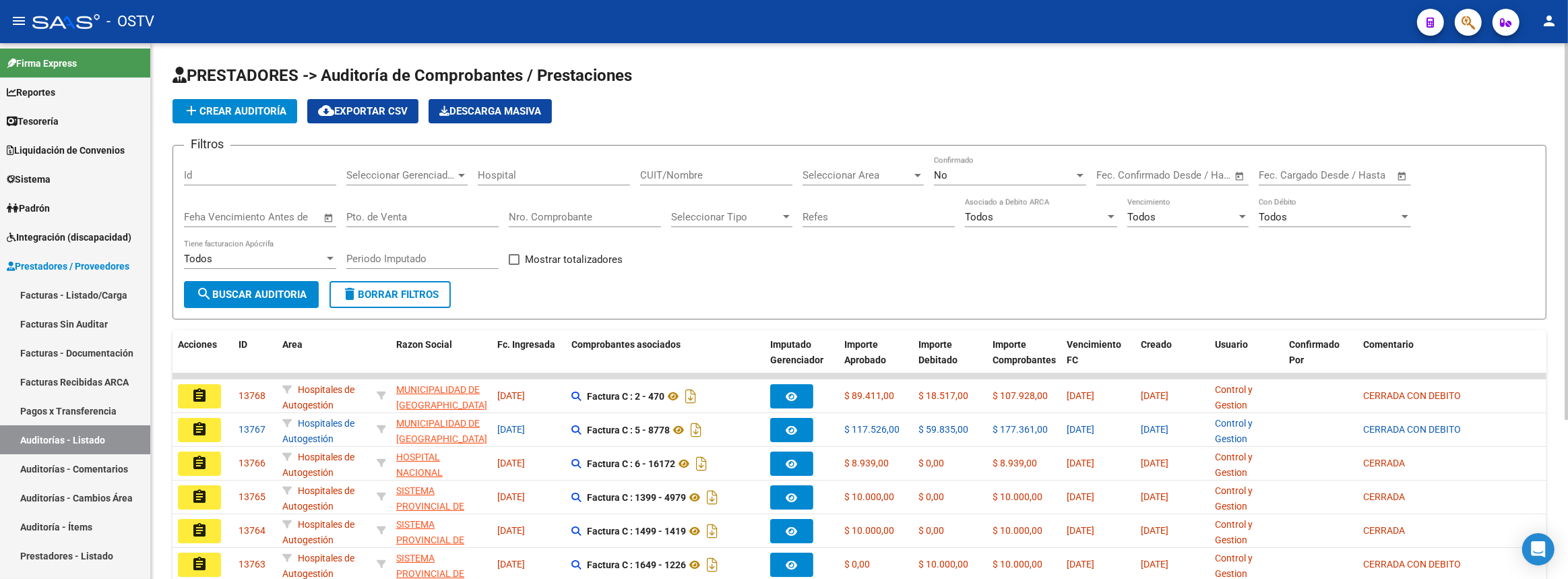
click at [598, 215] on input "Nro. Comprobante" at bounding box center [585, 217] width 152 height 12
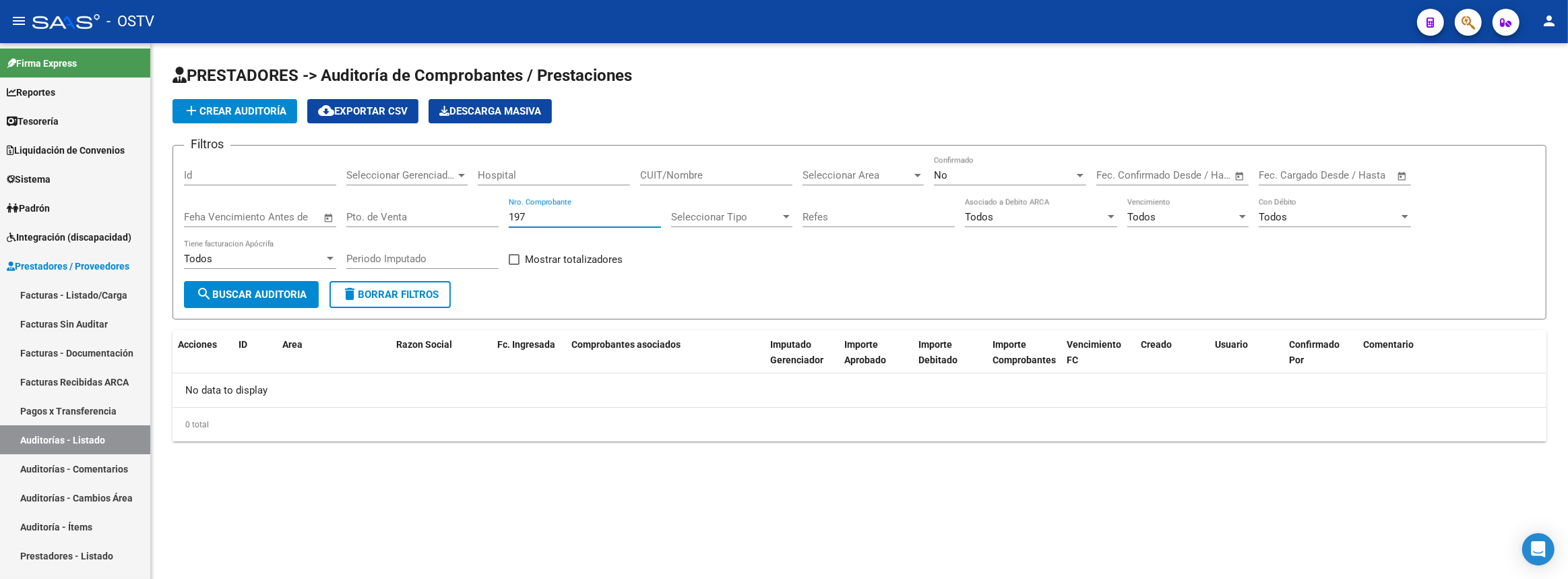
type input "197"
click at [941, 175] on span "No" at bounding box center [940, 175] width 14 height 12
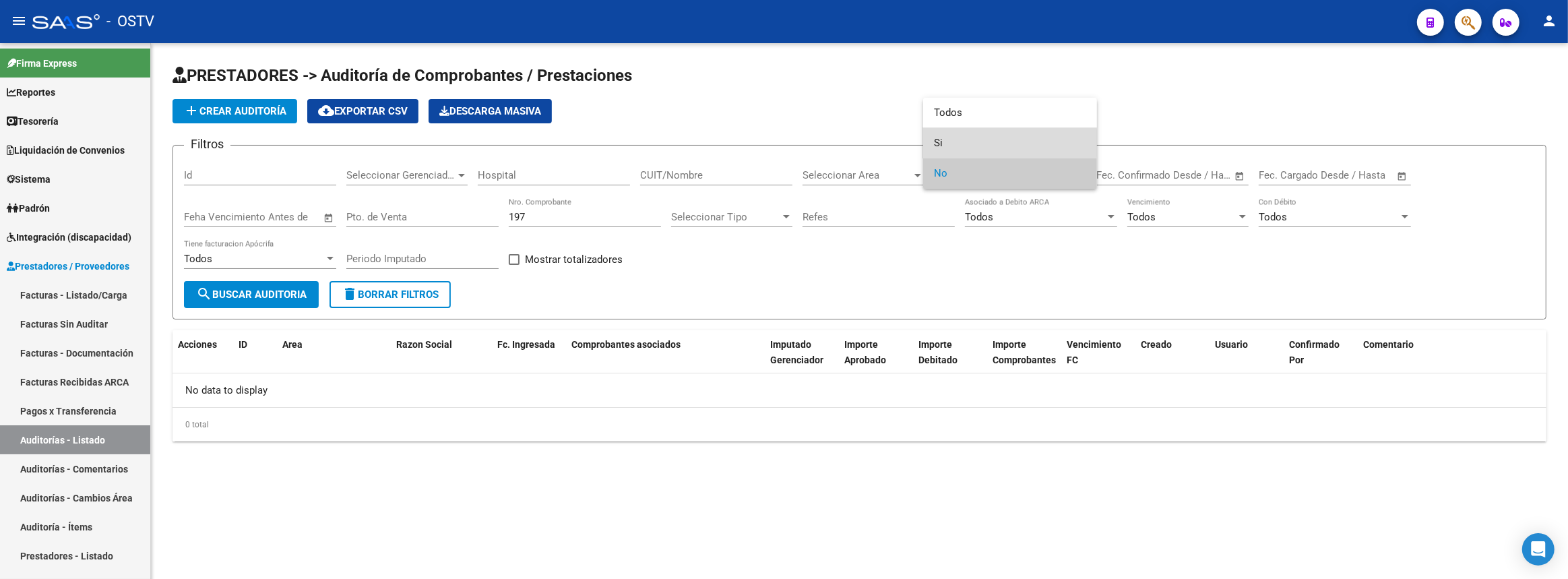
click at [941, 143] on span "Si" at bounding box center [1010, 143] width 152 height 31
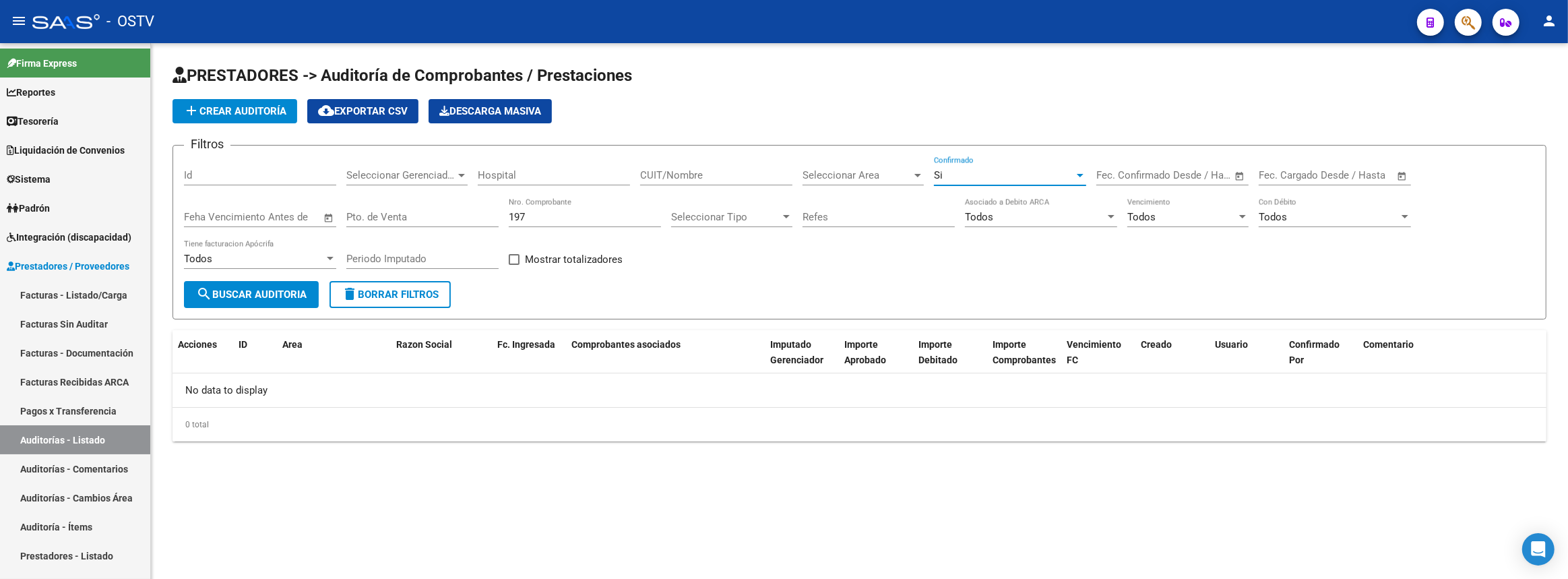
click at [267, 296] on span "search Buscar Auditoria" at bounding box center [251, 294] width 110 height 12
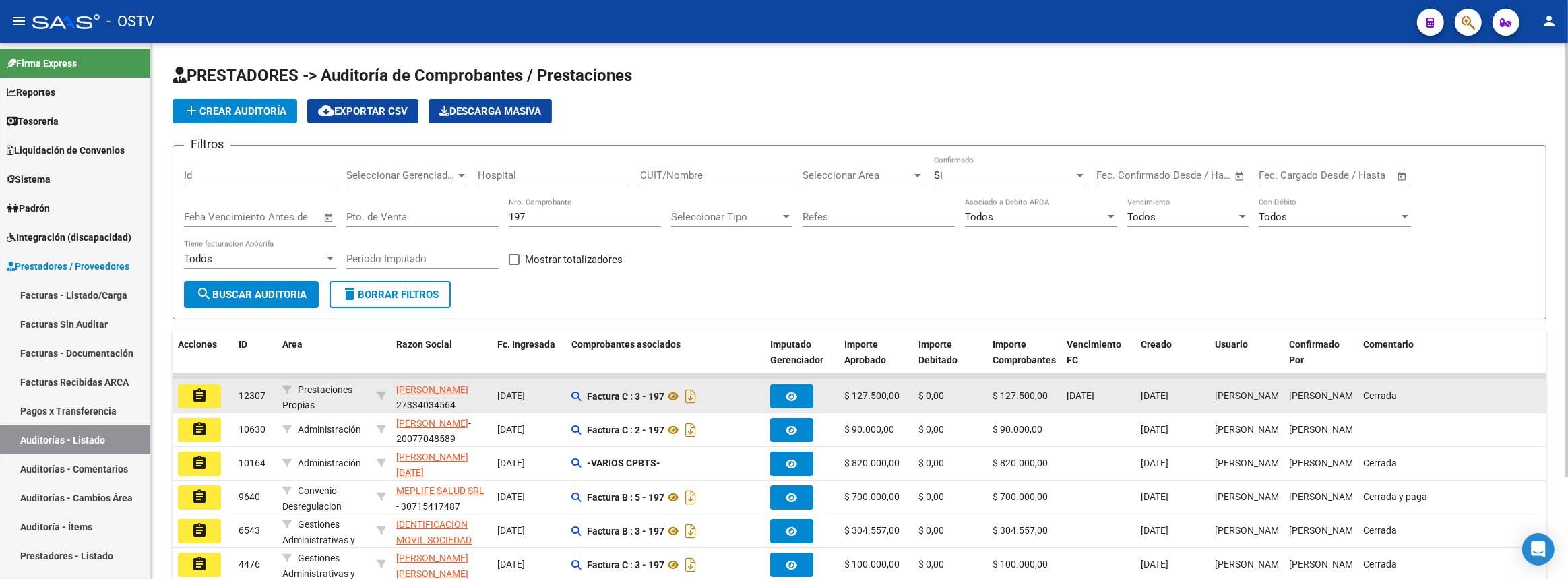
scroll to position [61, 0]
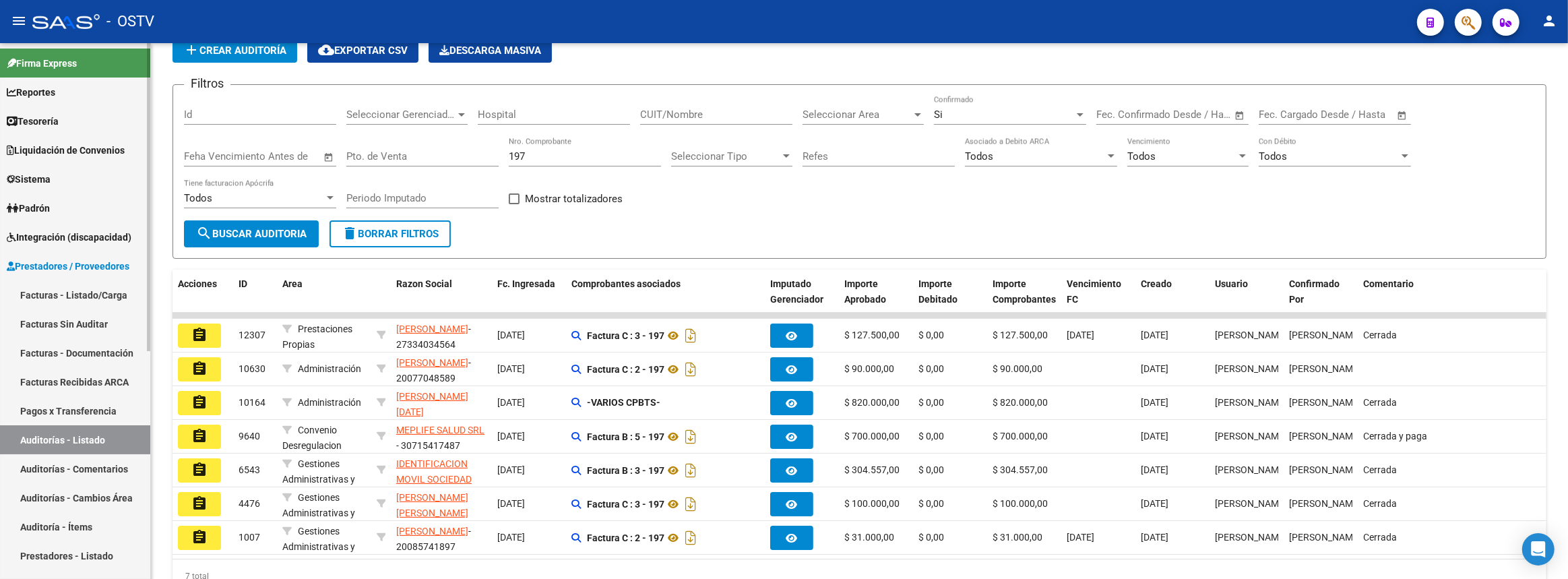
click at [90, 287] on link "Facturas - Listado/Carga" at bounding box center [75, 295] width 150 height 29
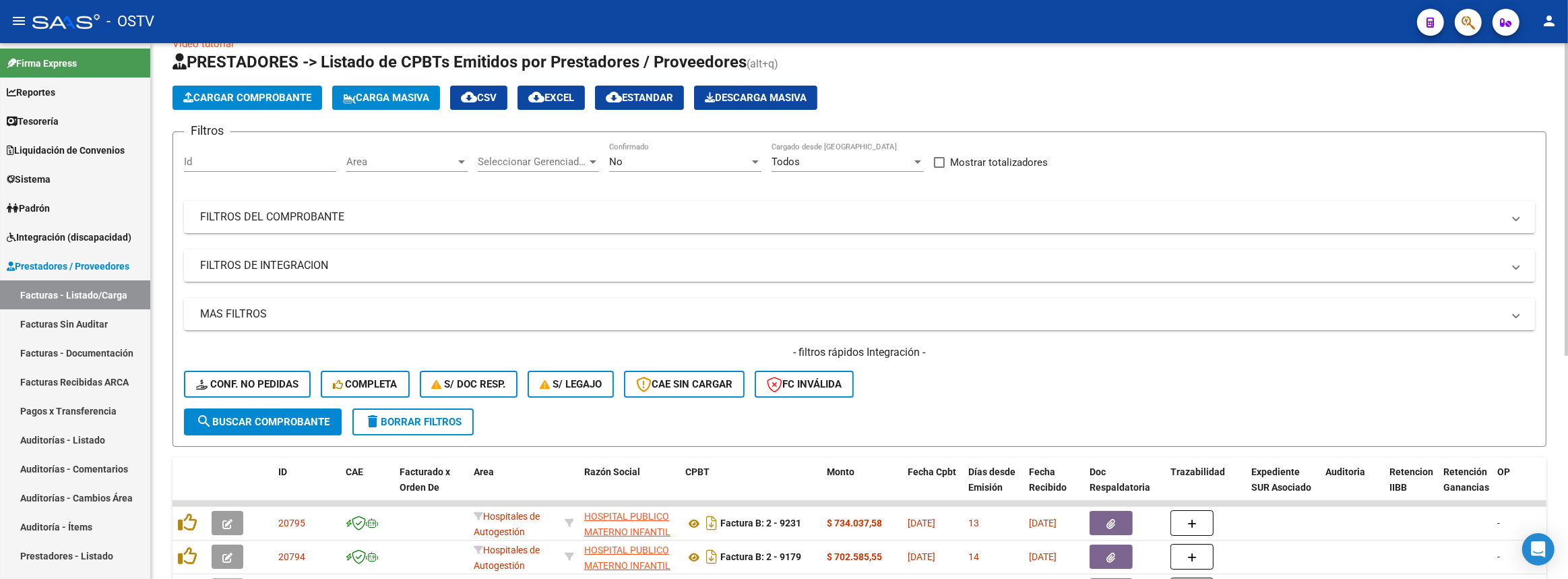
click at [420, 201] on div "Filtros Id Area Area Seleccionar Gerenciador Seleccionar Gerenciador No Confirm…" at bounding box center [859, 276] width 1351 height 266
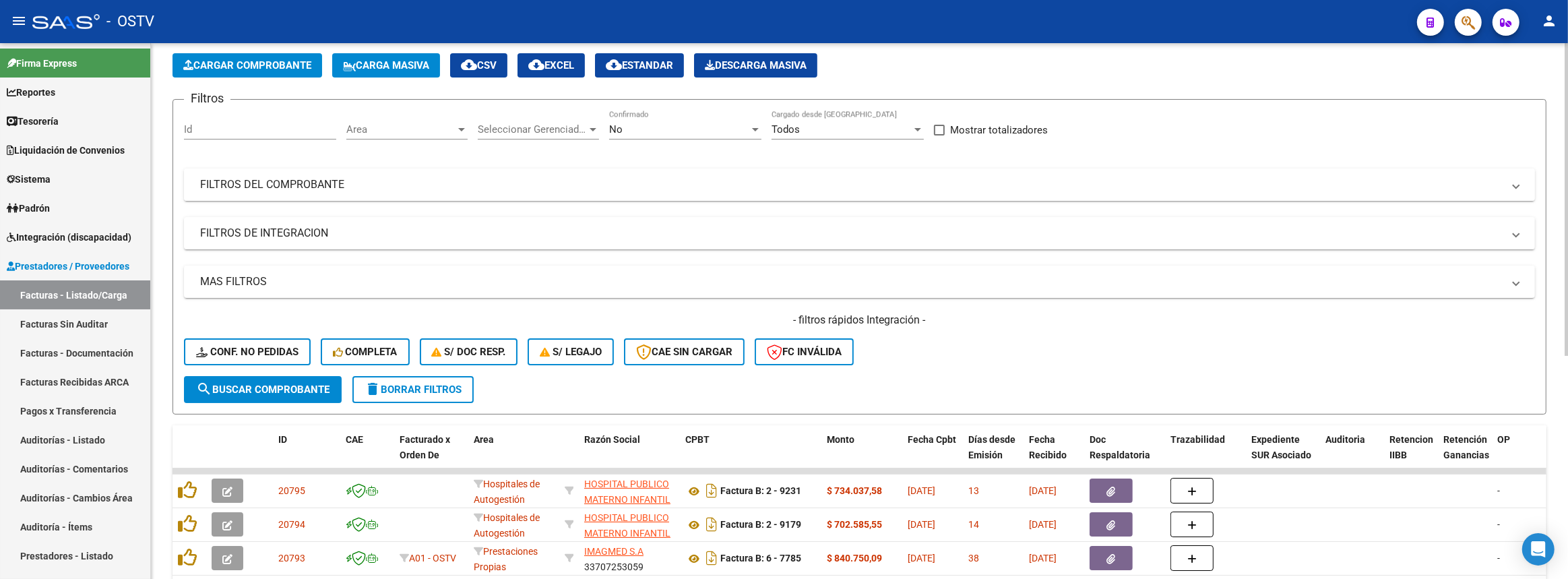
click at [610, 183] on mat-panel-title "FILTROS DEL COMPROBANTE" at bounding box center [851, 184] width 1303 height 15
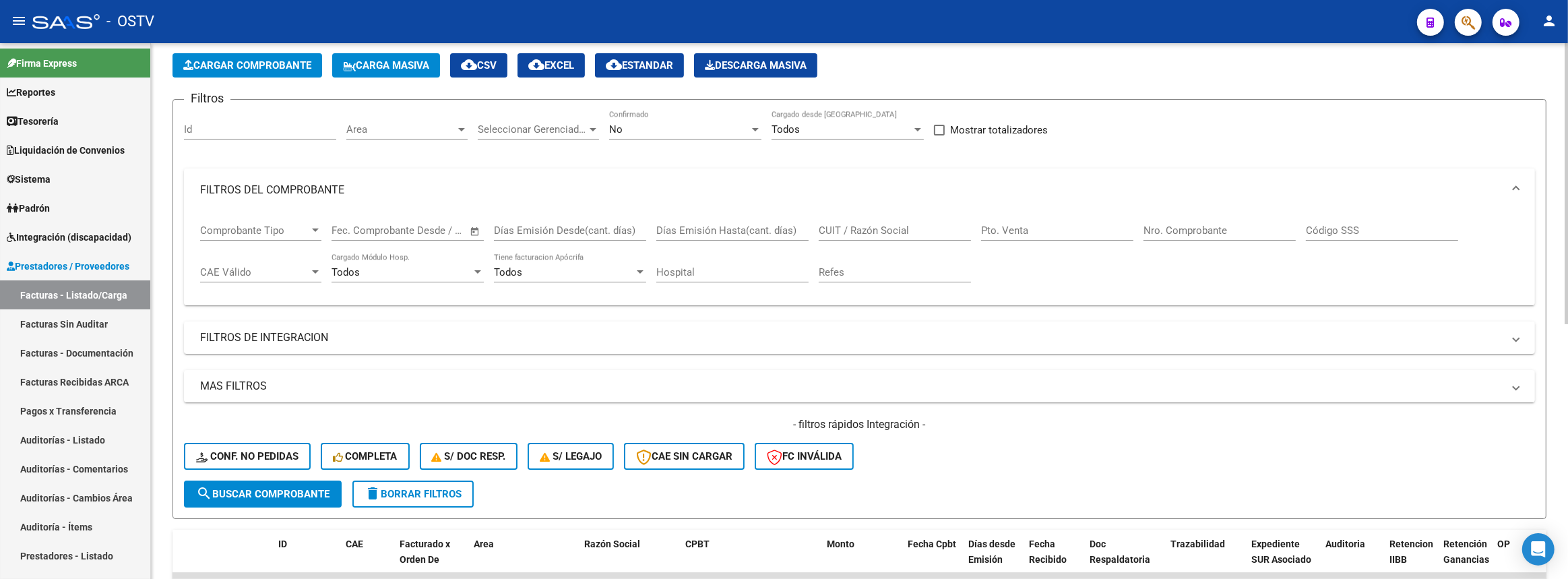
click at [903, 224] on input "CUIT / Razón Social" at bounding box center [895, 230] width 152 height 12
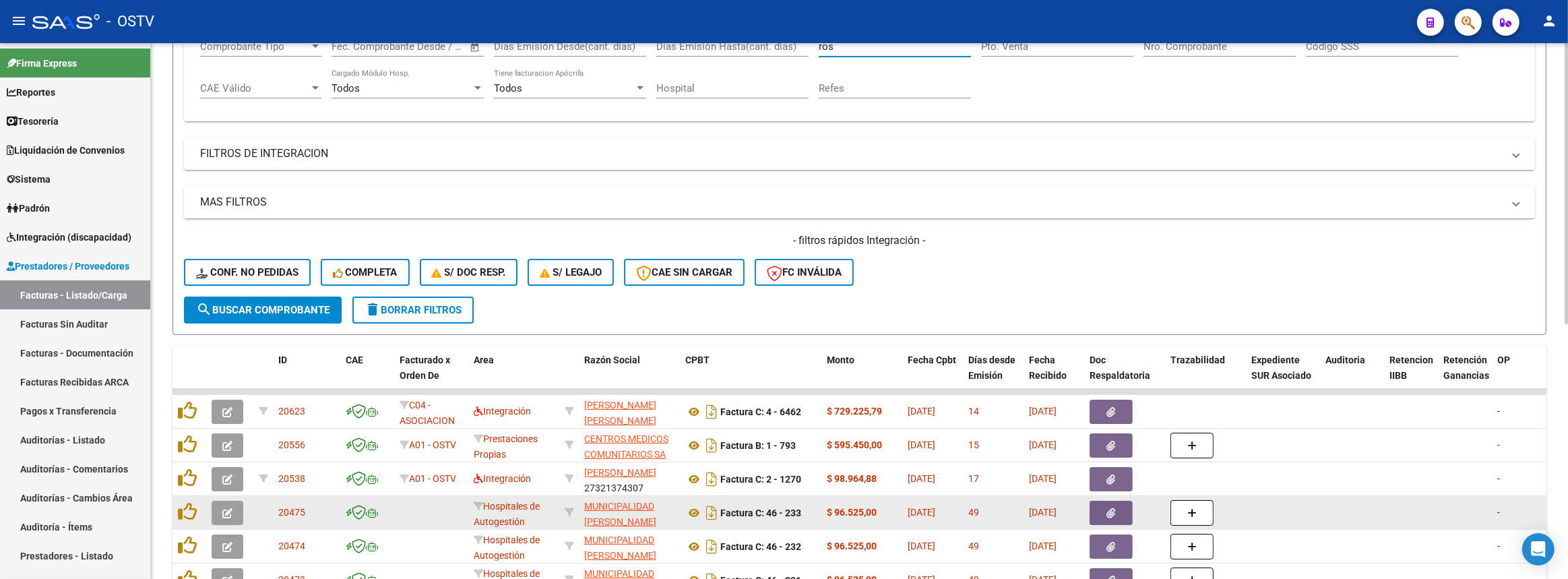
scroll to position [367, 0]
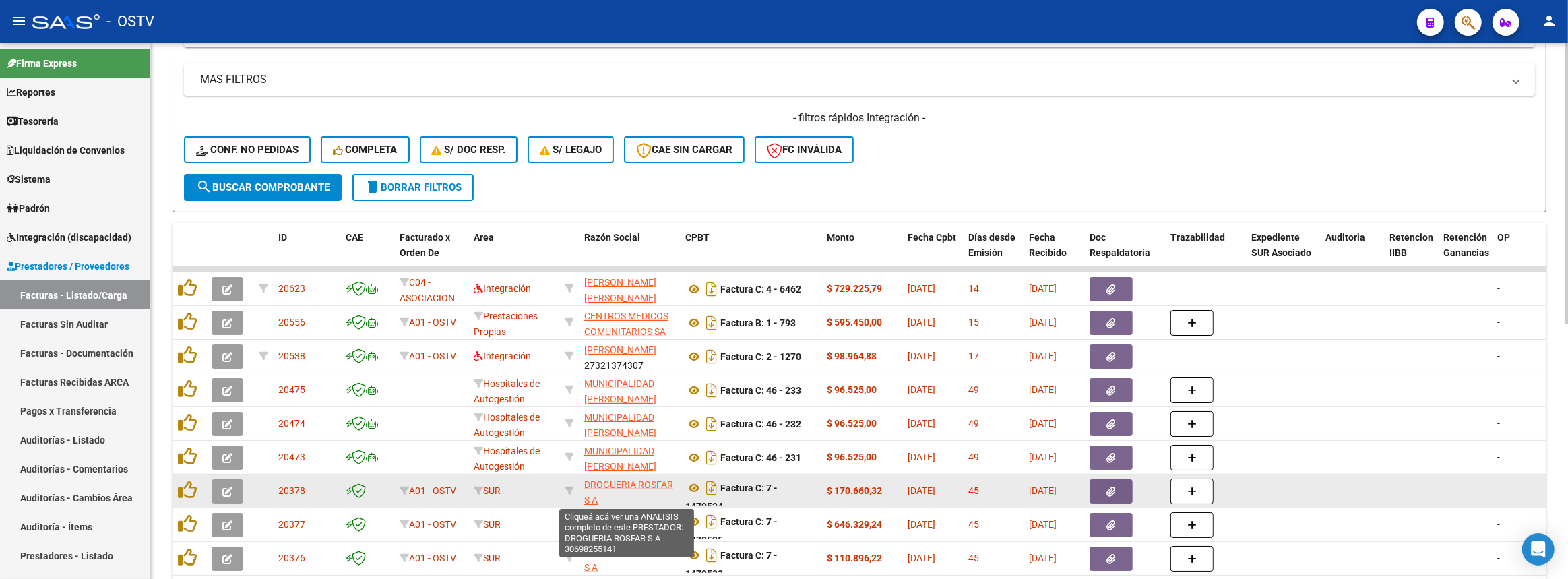
type input "ros"
click at [650, 482] on span "DROGUERIA ROSFAR S A" at bounding box center [628, 492] width 89 height 26
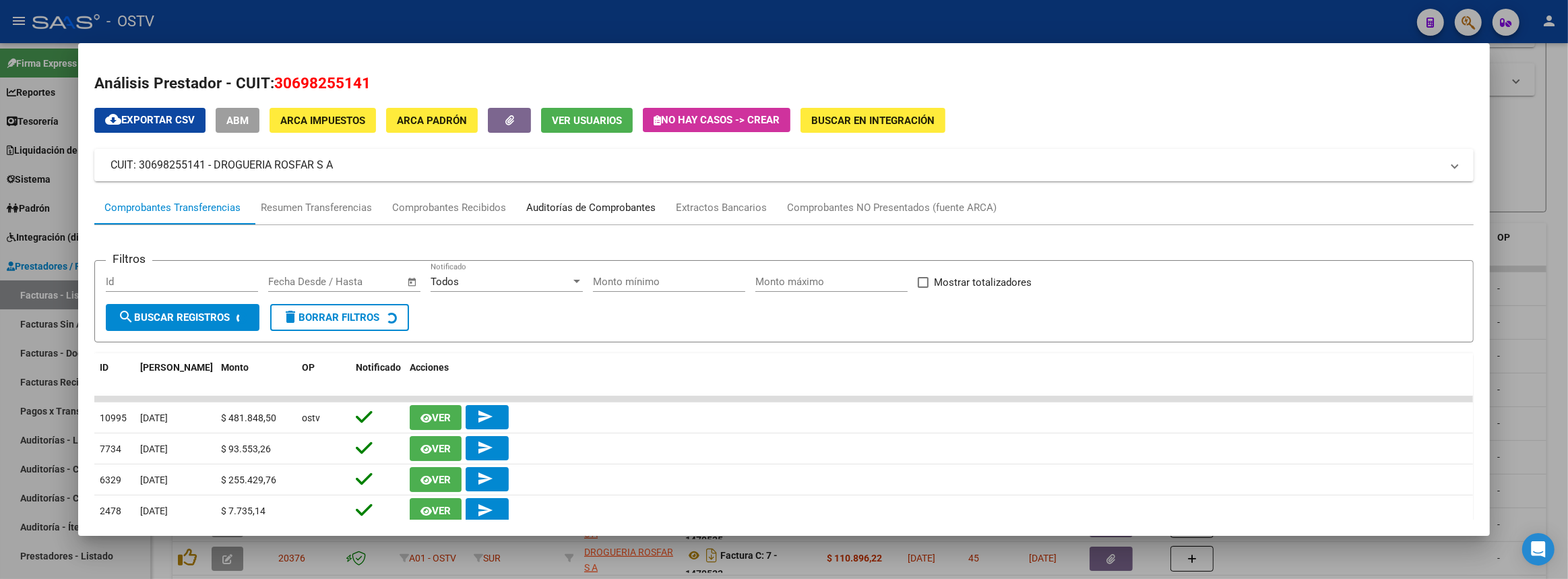
click at [626, 209] on div "Auditorías de Comprobantes" at bounding box center [591, 208] width 130 height 16
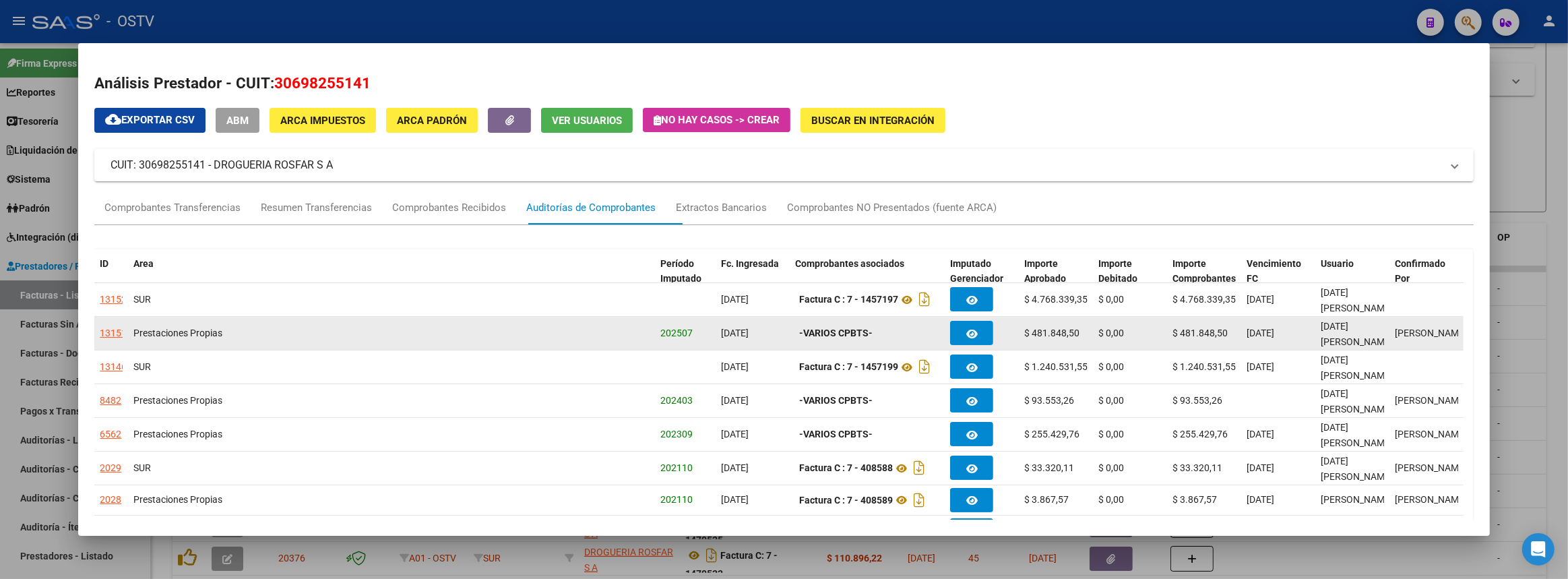
scroll to position [90, 0]
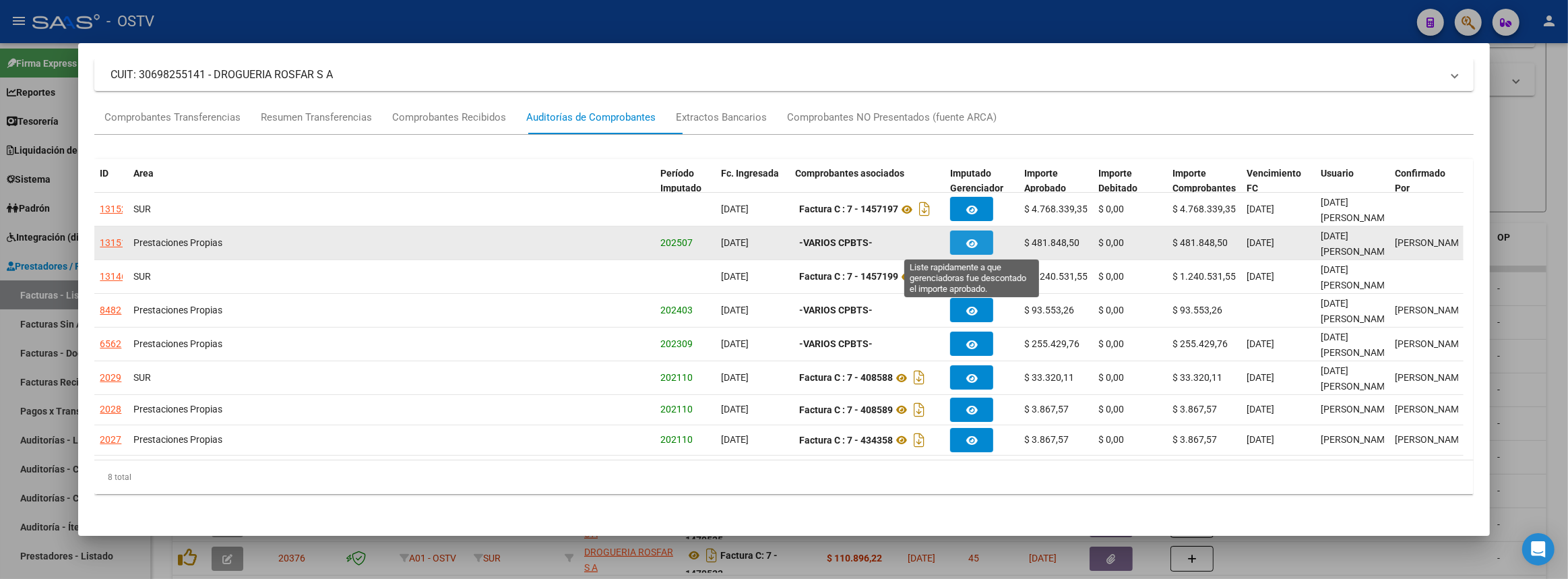
click at [967, 234] on button "button" at bounding box center [972, 243] width 43 height 24
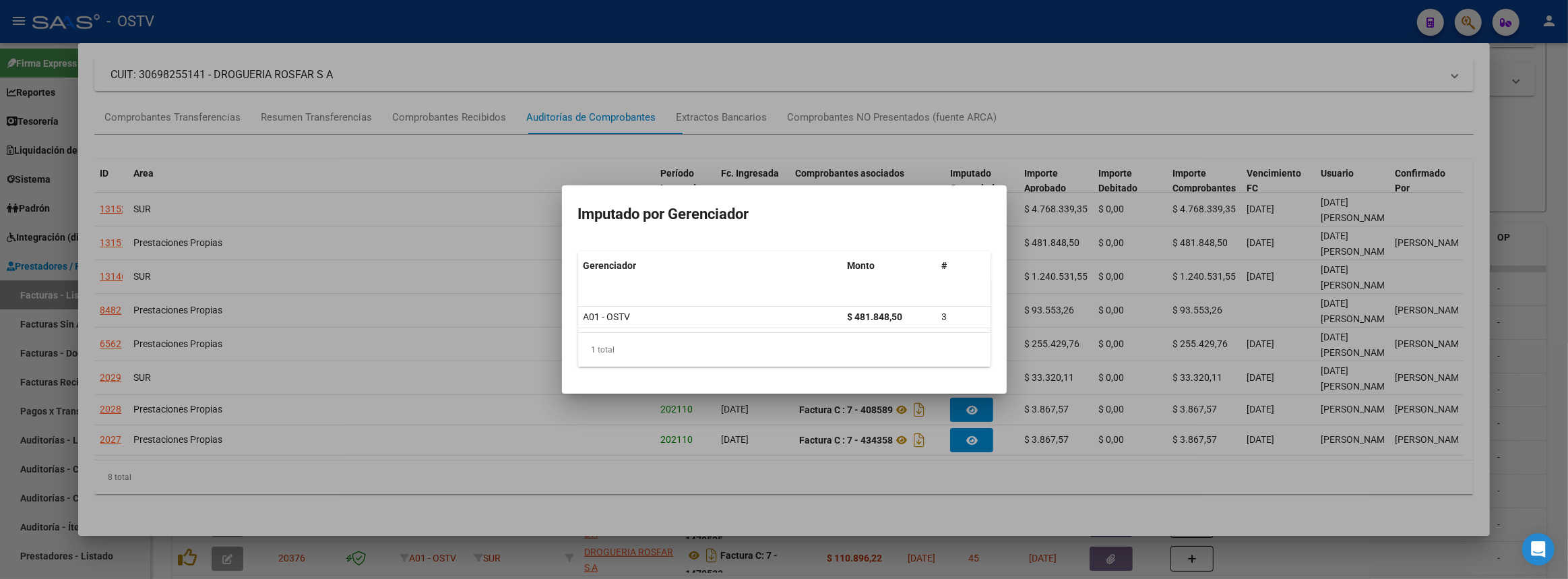
click at [510, 311] on div at bounding box center [784, 289] width 1568 height 579
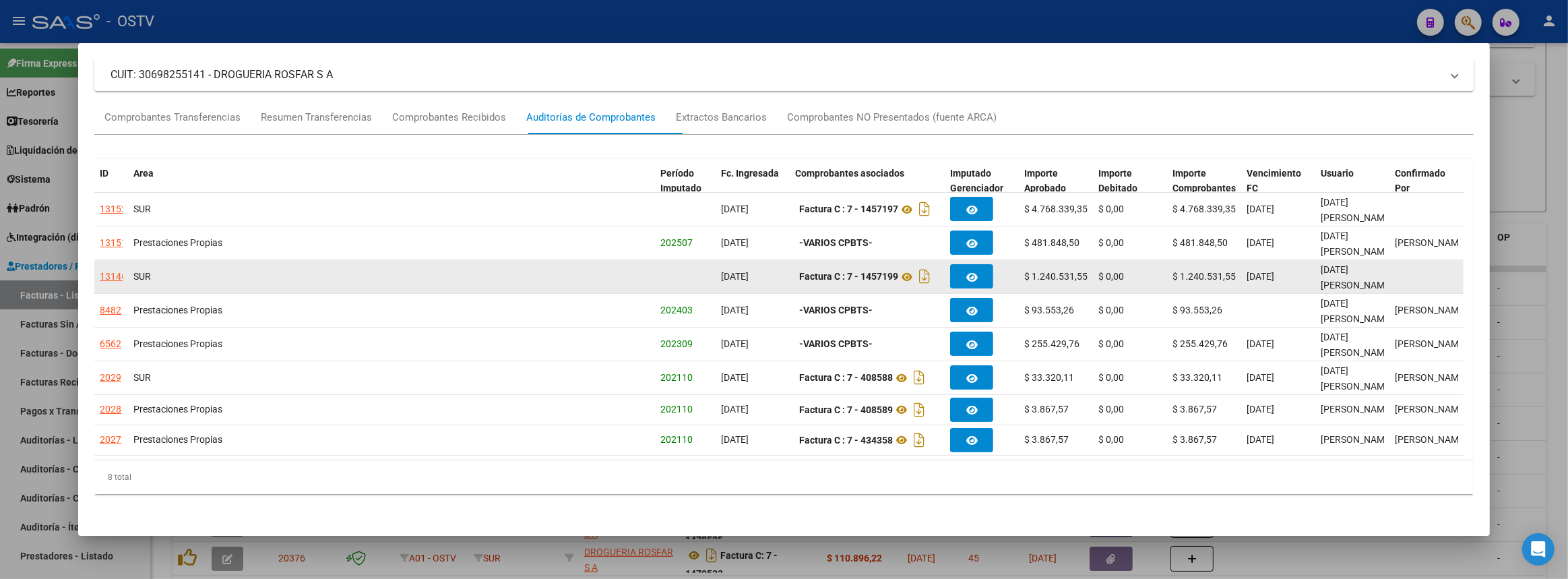
click at [107, 276] on div "13146" at bounding box center [113, 277] width 27 height 16
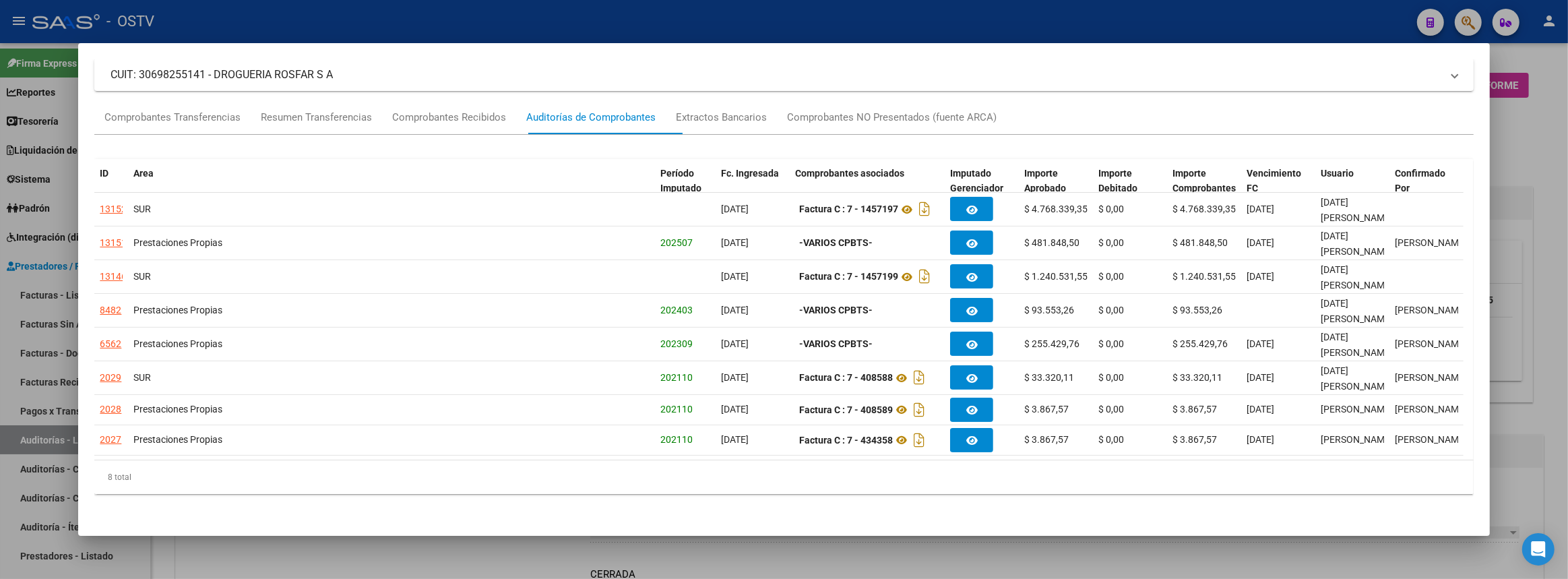
click at [1567, 296] on div at bounding box center [784, 289] width 1568 height 579
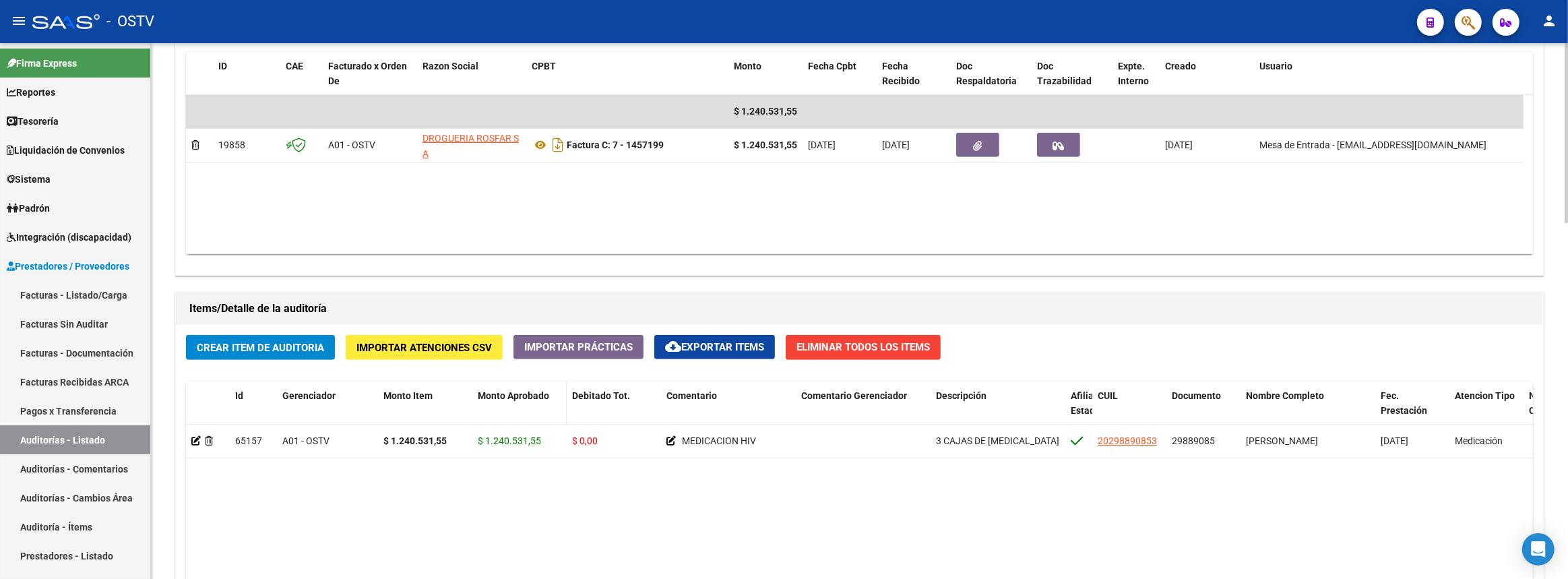
scroll to position [1057, 0]
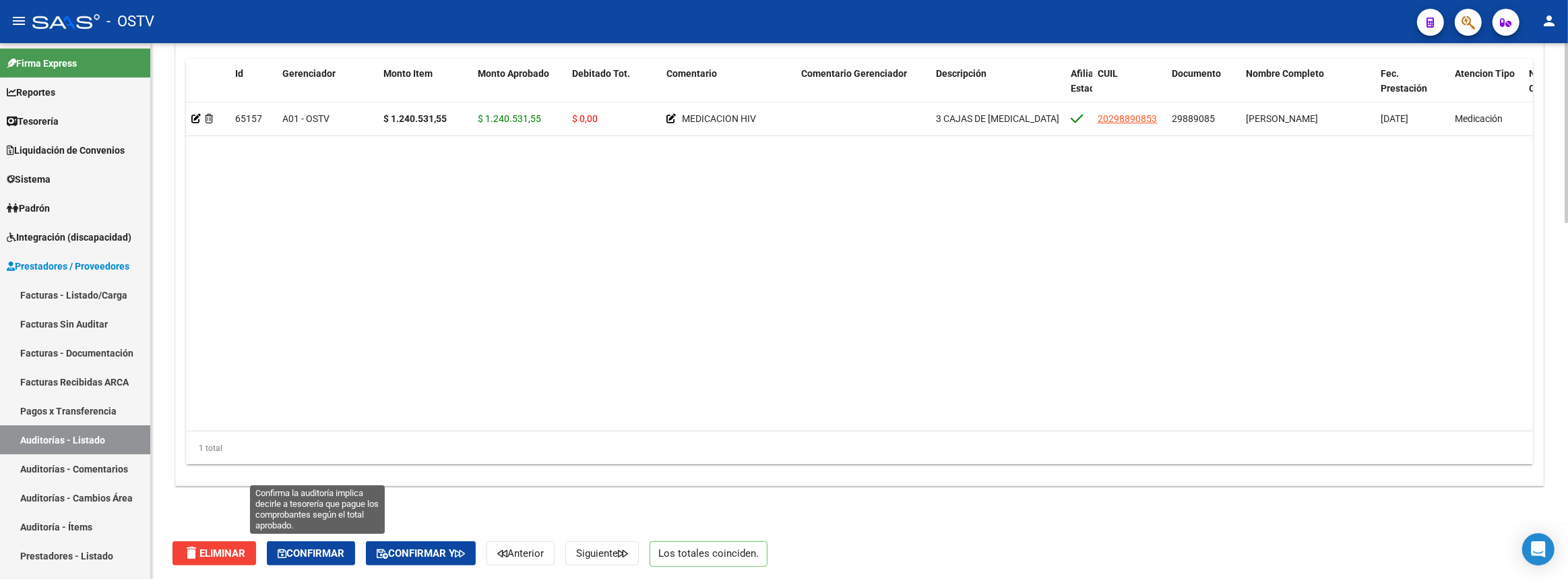
click at [337, 550] on span "Confirmar" at bounding box center [311, 553] width 67 height 12
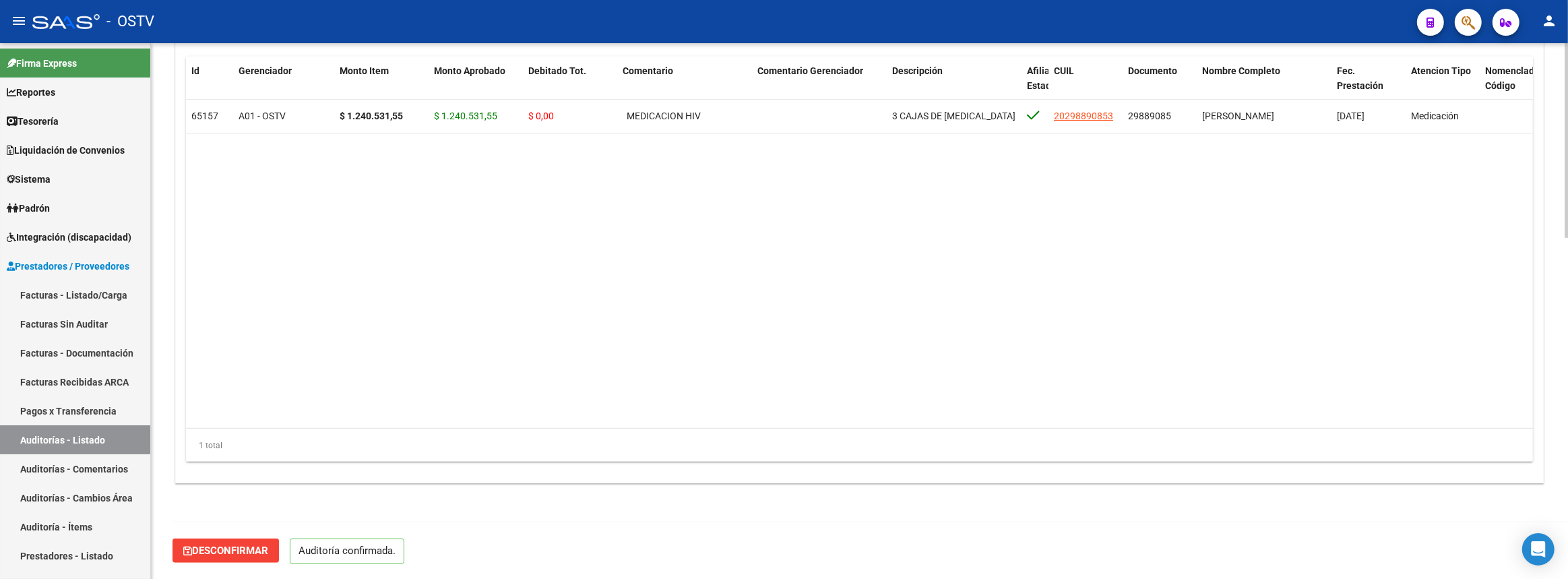
scroll to position [938, 0]
type input "202508"
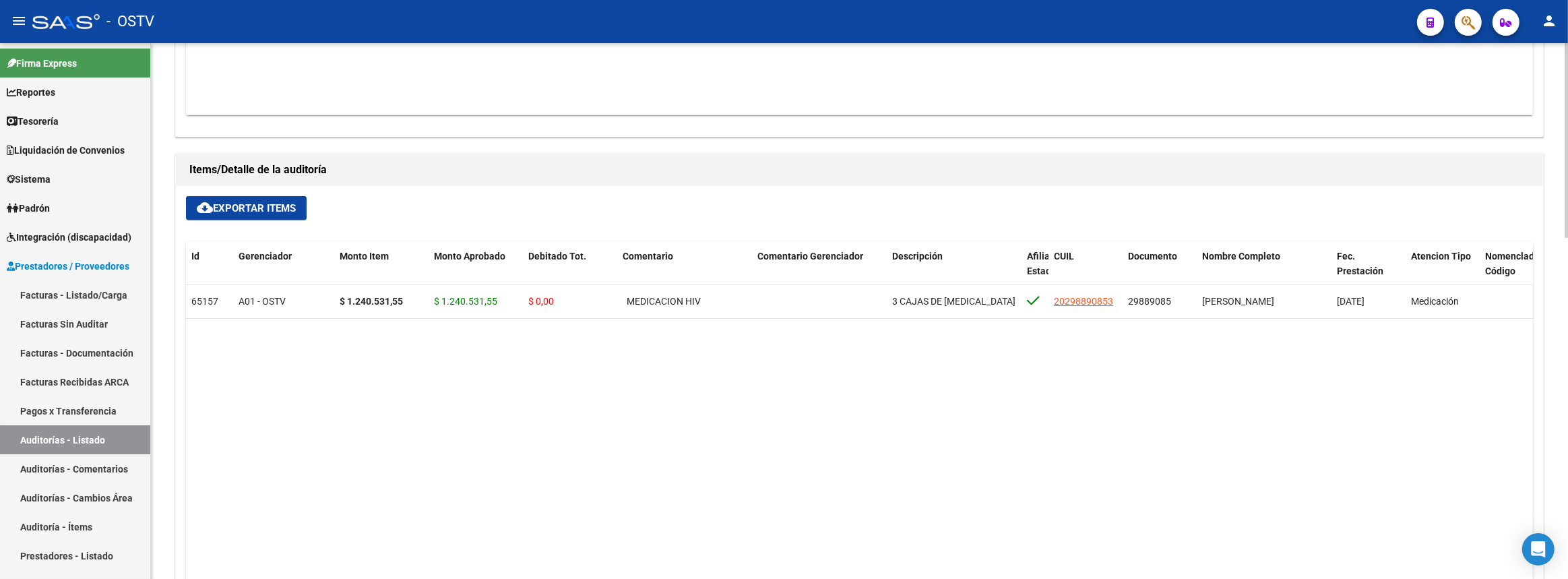
scroll to position [632, 0]
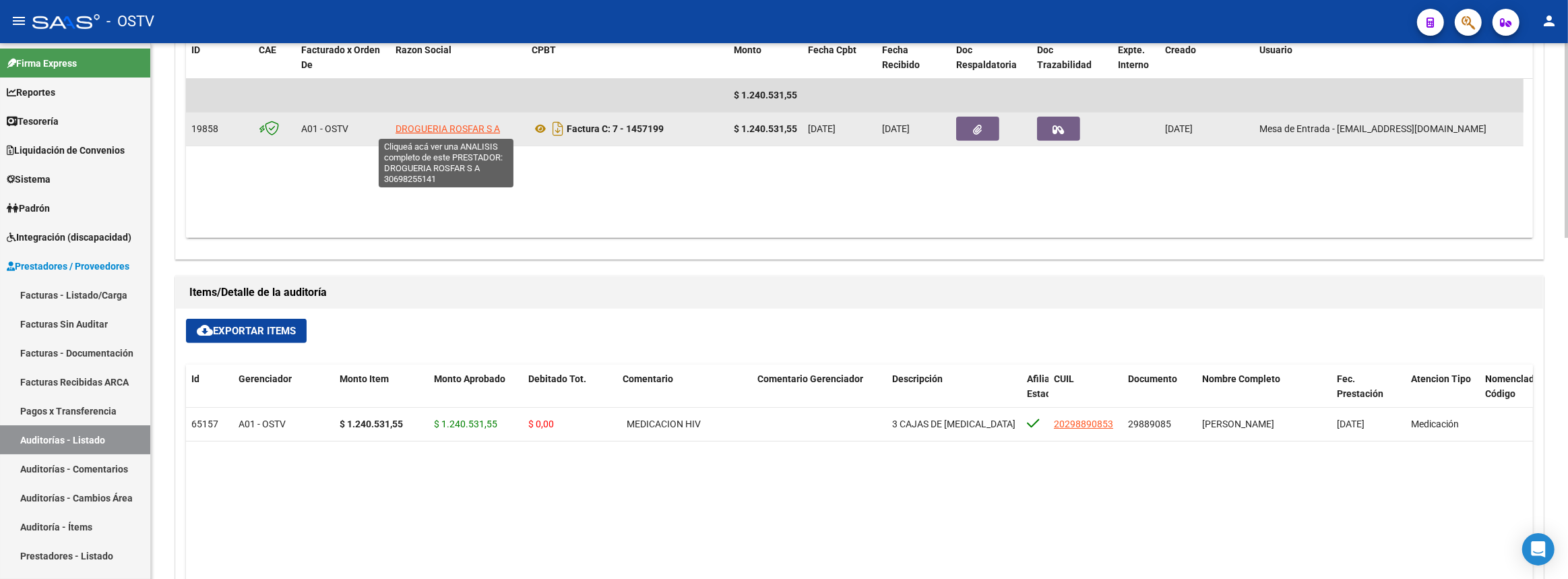
click at [465, 125] on span "DROGUERIA ROSFAR S A" at bounding box center [448, 128] width 105 height 11
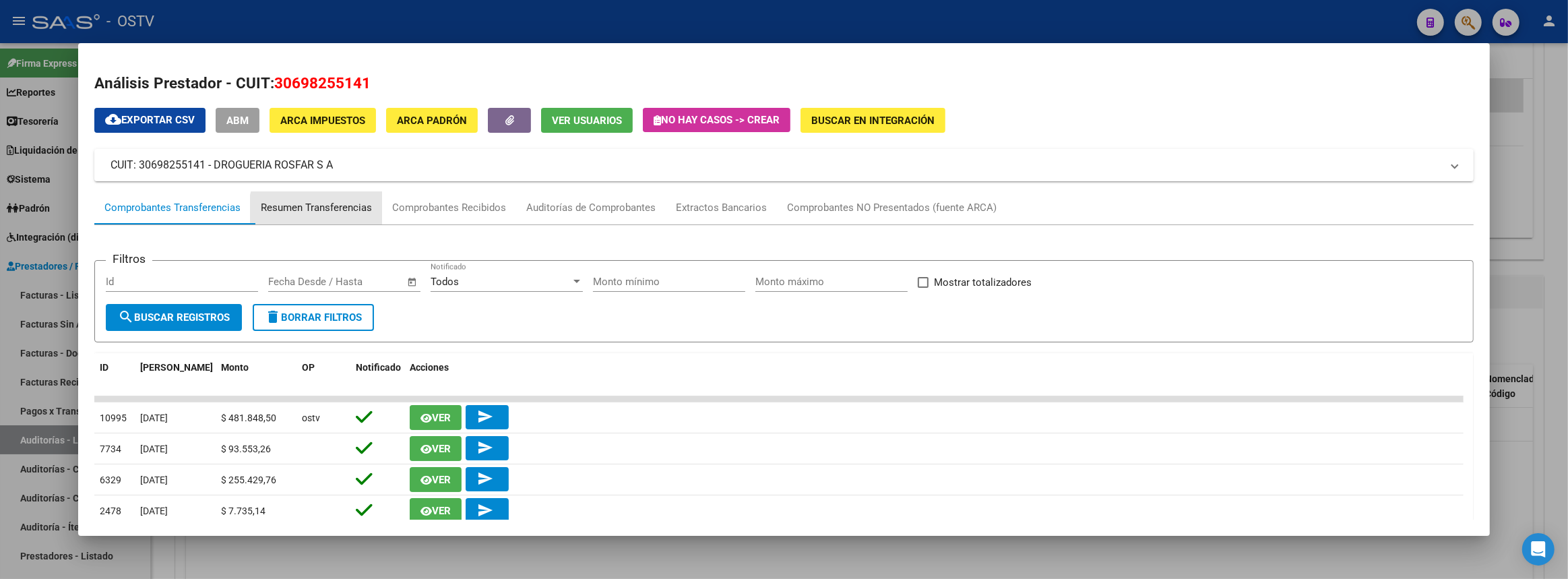
click at [339, 213] on div "Resumen Transferencias" at bounding box center [316, 208] width 111 height 16
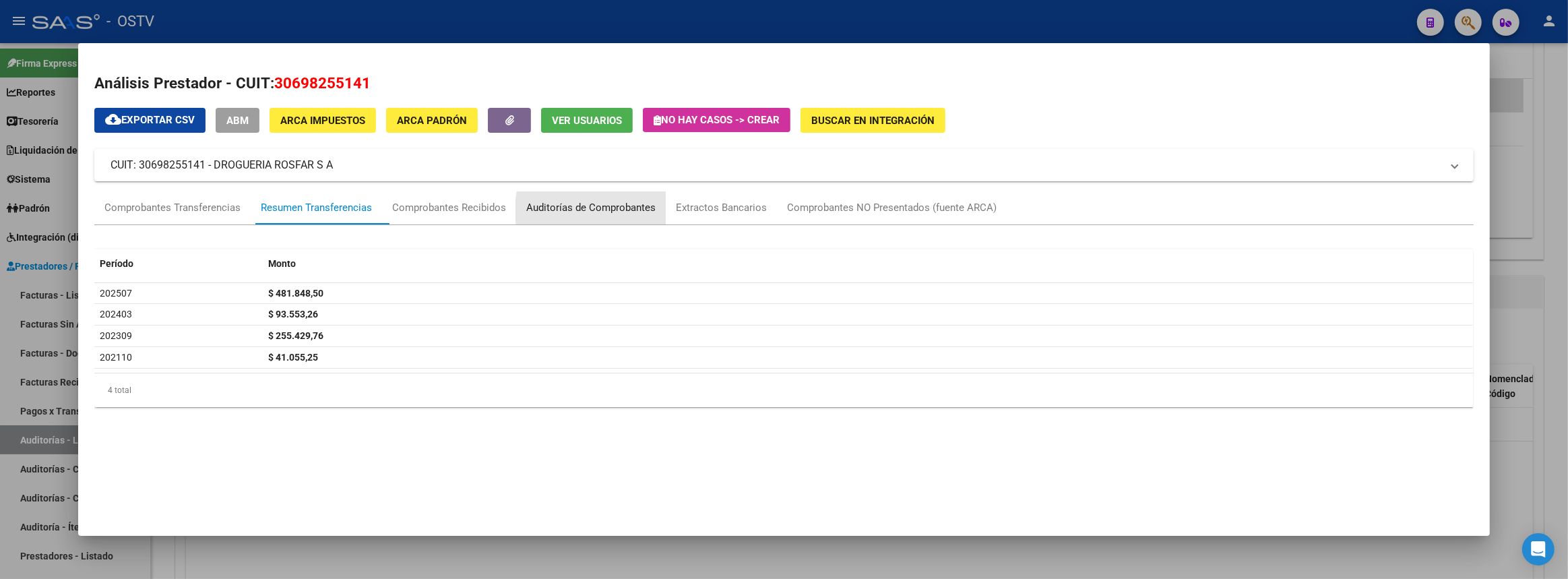
click at [631, 210] on div "Auditorías de Comprobantes" at bounding box center [591, 208] width 130 height 16
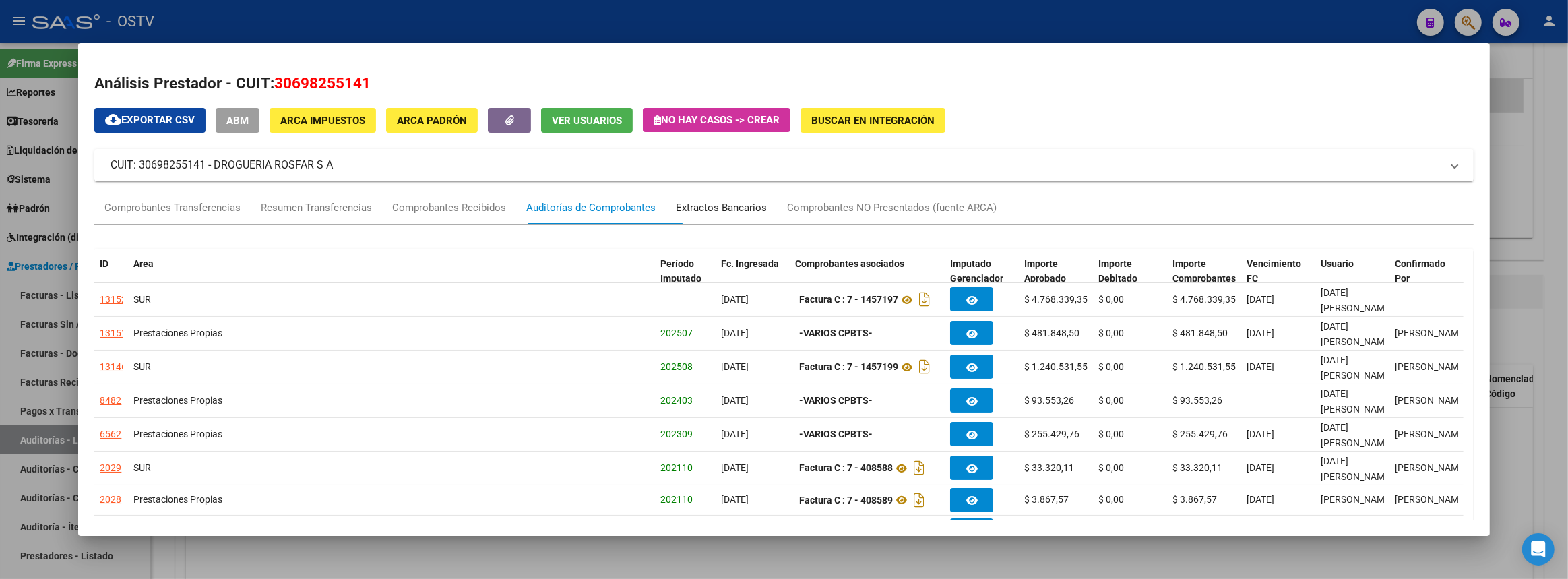
click at [722, 202] on div "Extractos Bancarios" at bounding box center [721, 208] width 91 height 16
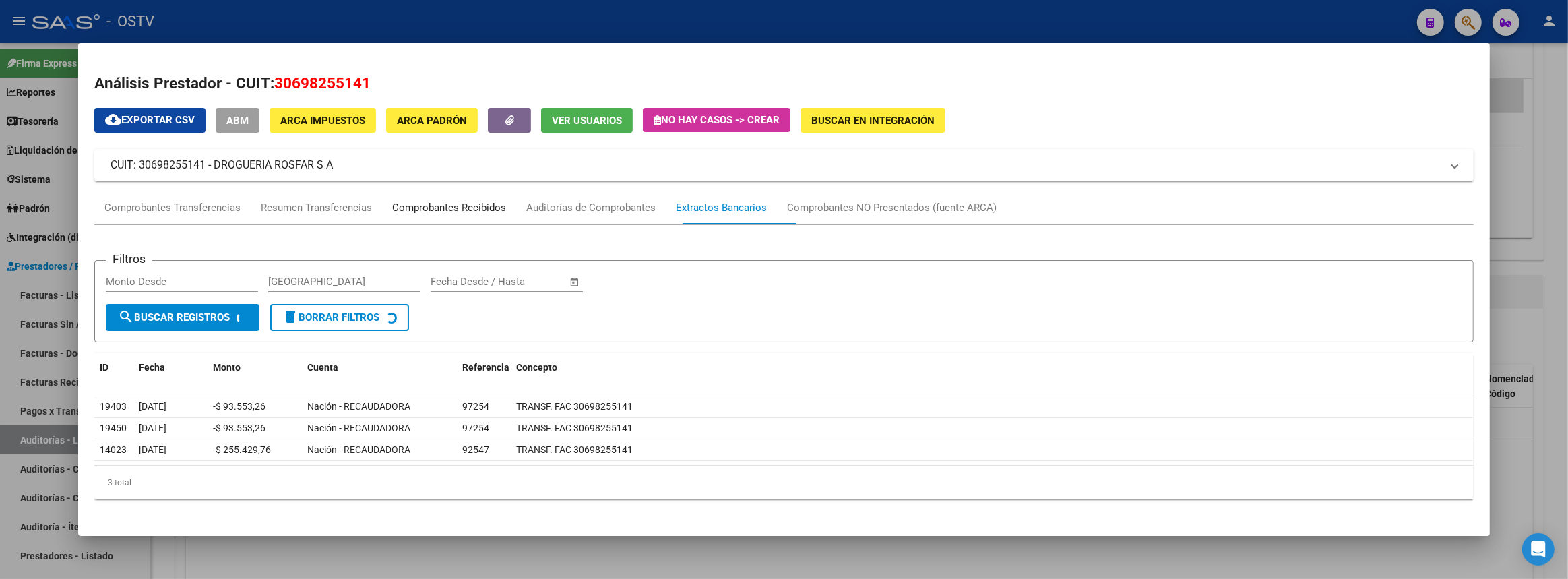
click at [498, 202] on div "Comprobantes Recibidos" at bounding box center [449, 208] width 114 height 16
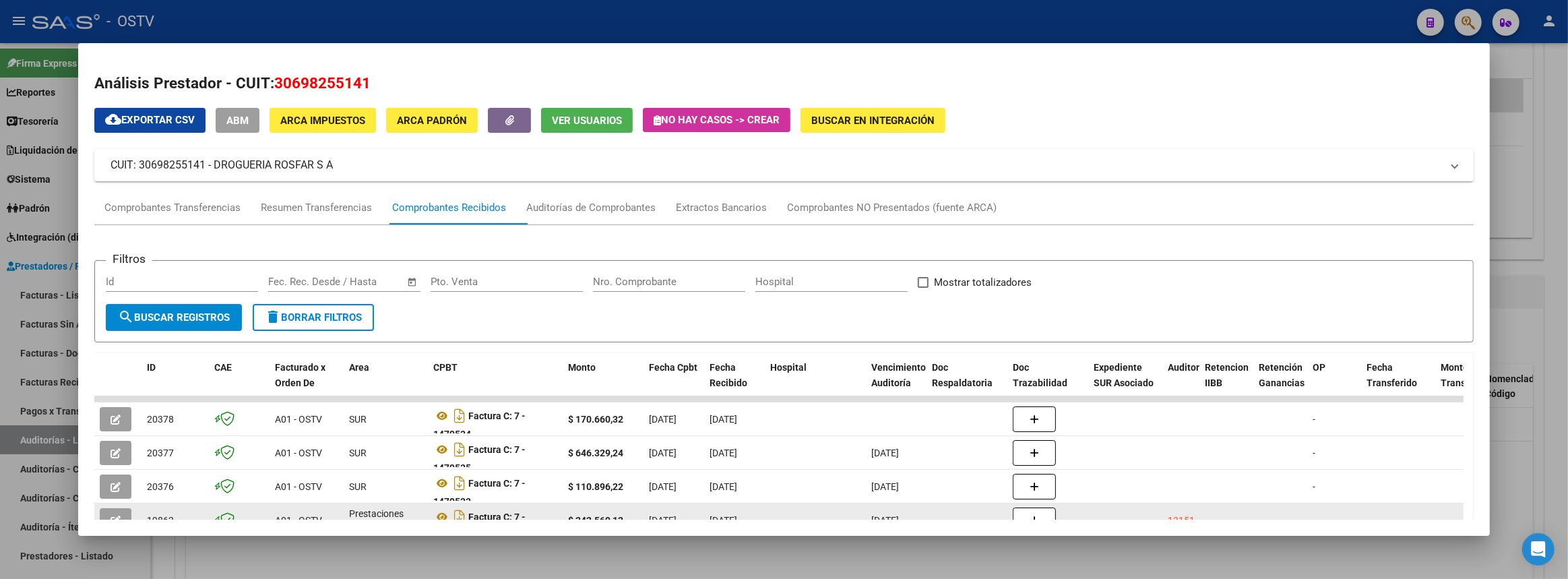
scroll to position [183, 0]
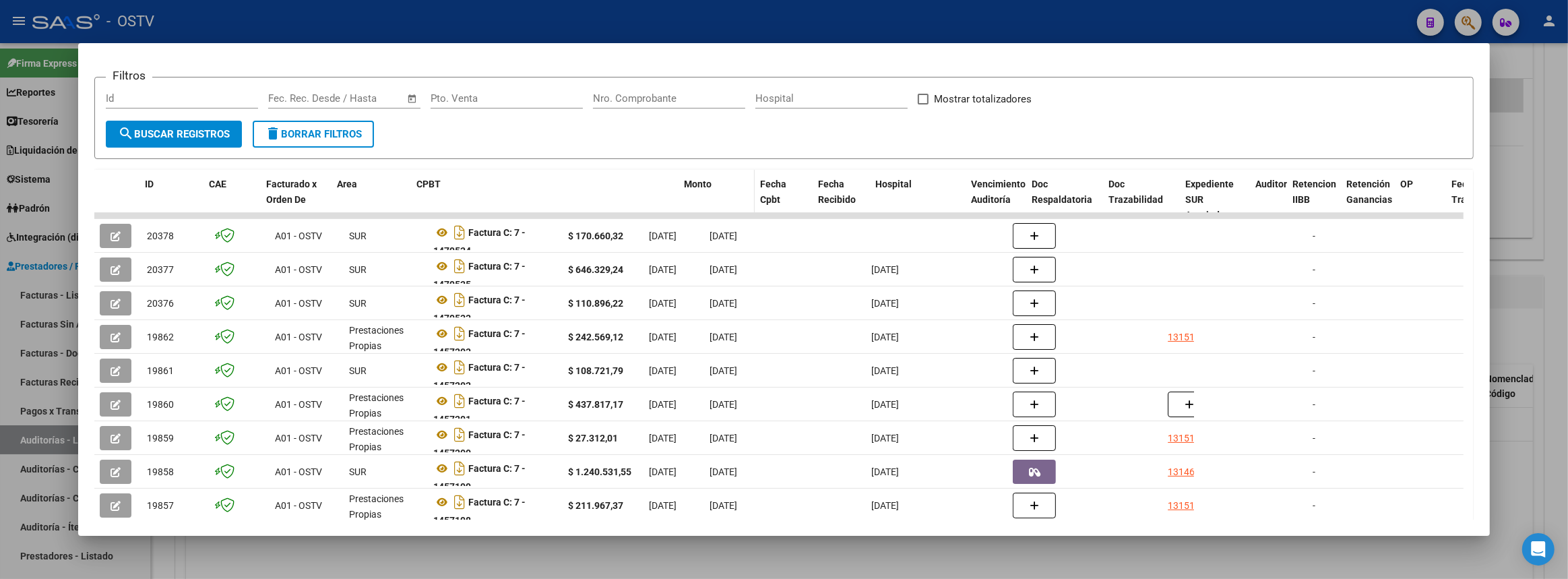
drag, startPoint x: 561, startPoint y: 184, endPoint x: 696, endPoint y: 184, distance: 135.0
click at [696, 184] on div "ID CAE Facturado x Orden De Area CPBT Monto Fecha Cpbt Fecha Recibido Hospital …" at bounding box center [1549, 199] width 2910 height 59
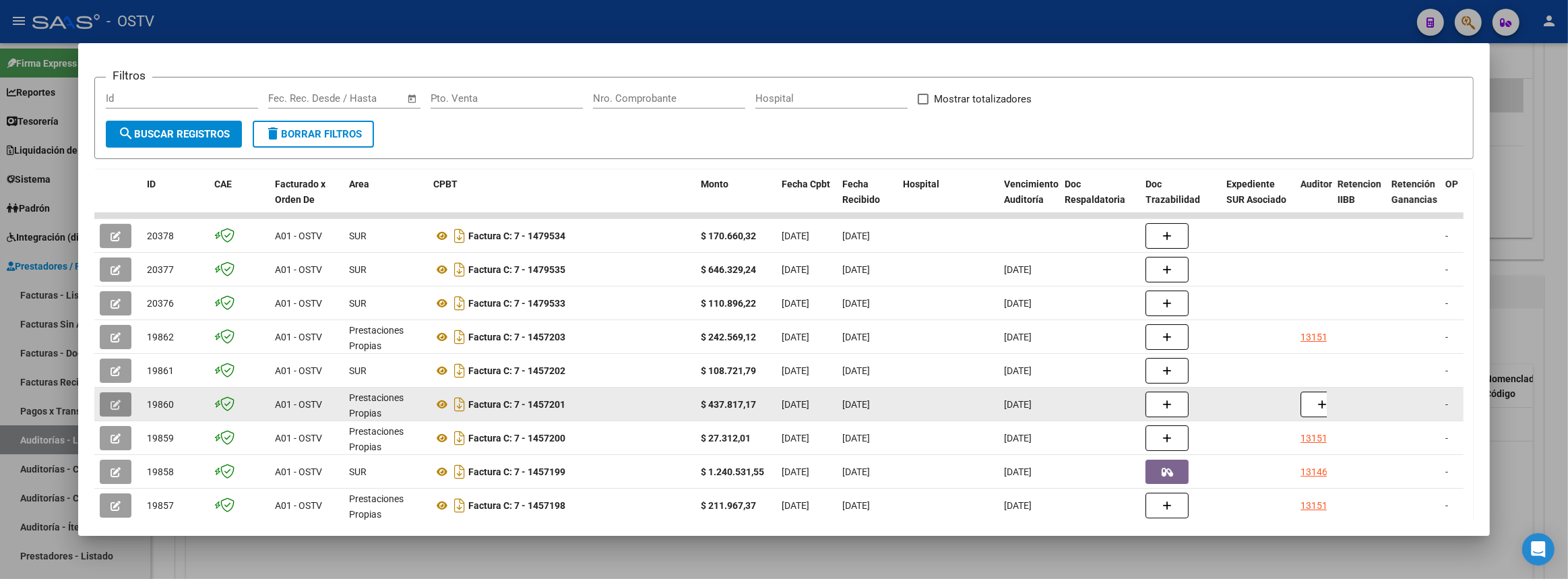
click at [123, 394] on button "button" at bounding box center [115, 405] width 31 height 24
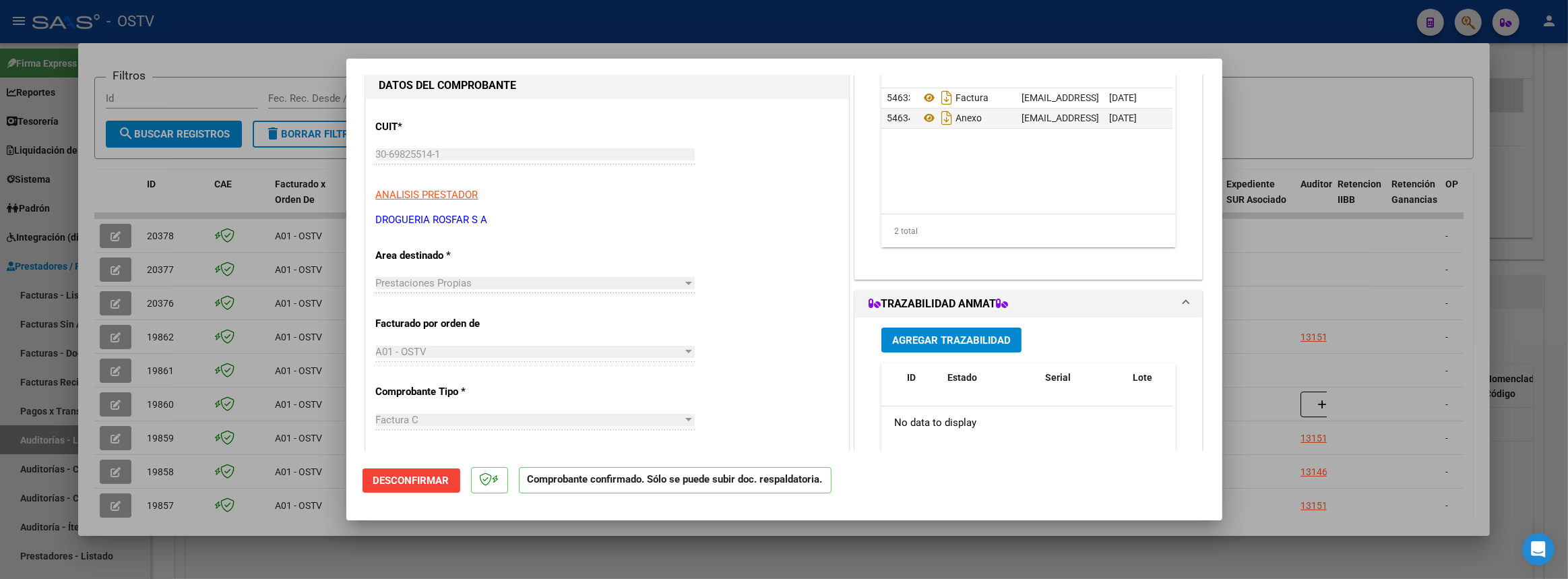
scroll to position [0, 0]
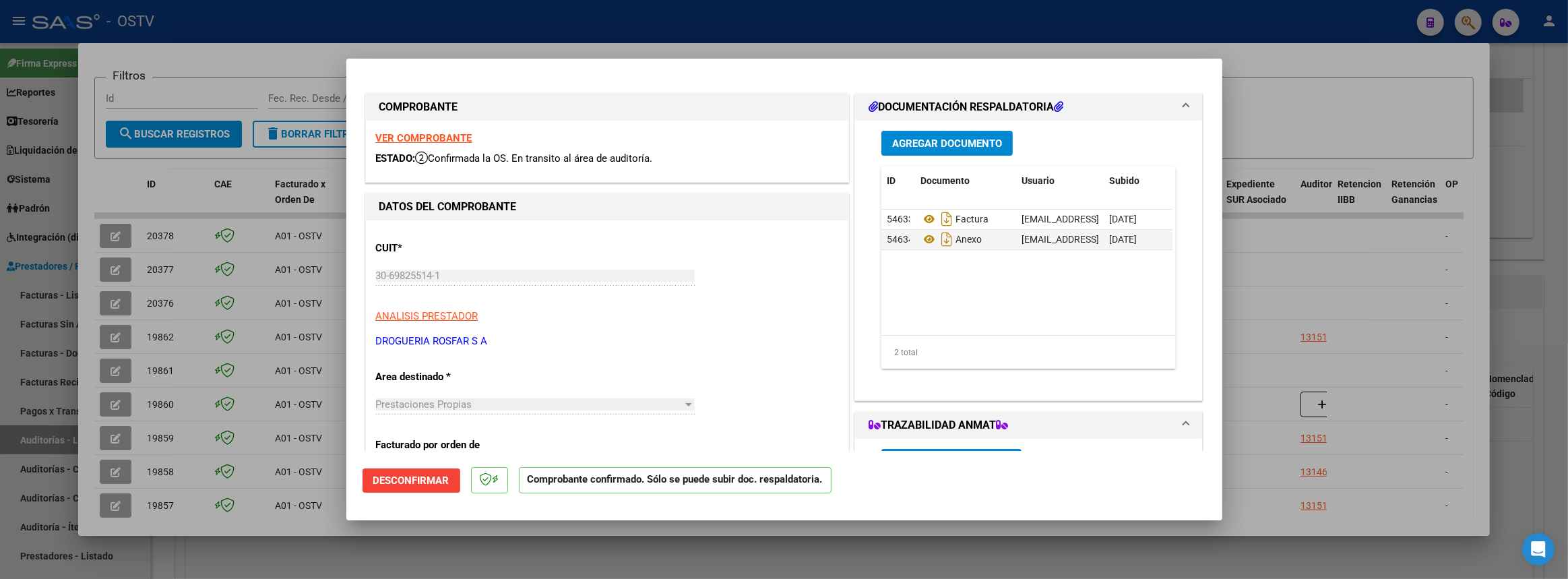
click at [1520, 160] on div at bounding box center [784, 289] width 1568 height 579
type input "$ 0,00"
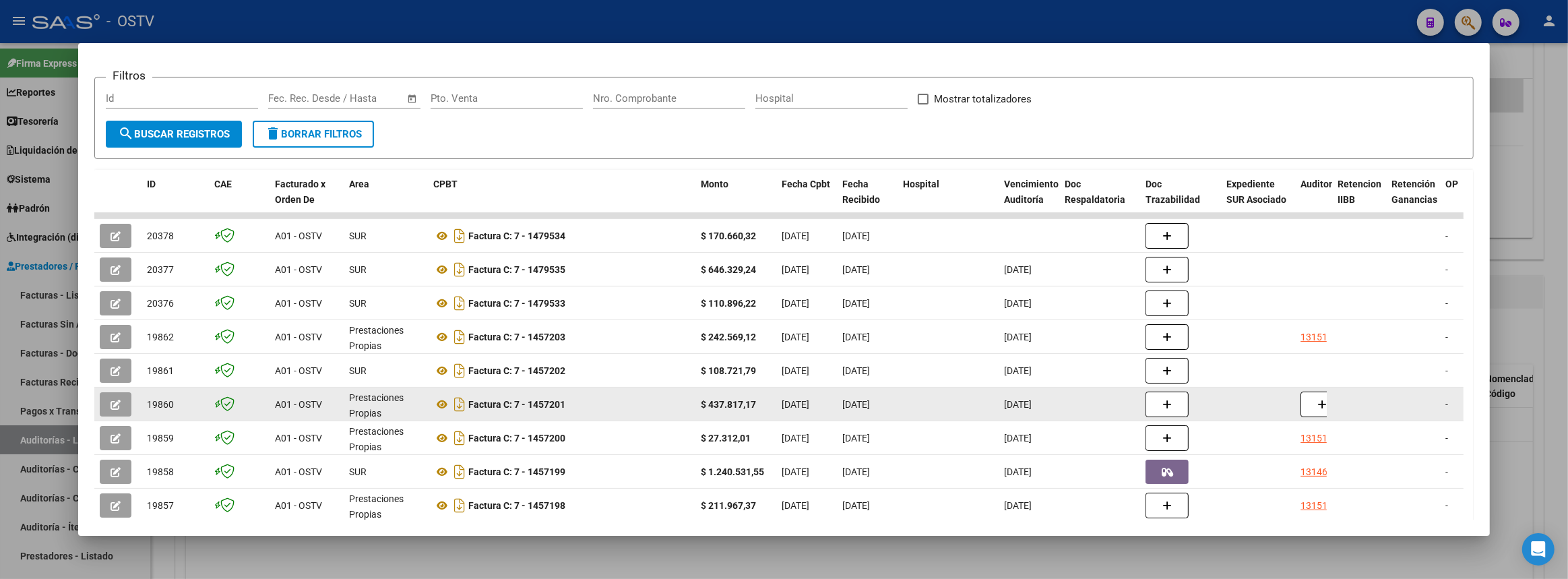
drag, startPoint x: 529, startPoint y: 395, endPoint x: 582, endPoint y: 395, distance: 53.0
click at [582, 395] on div "Factura C: 7 - 1457201" at bounding box center [562, 405] width 257 height 21
copy strong "1457201"
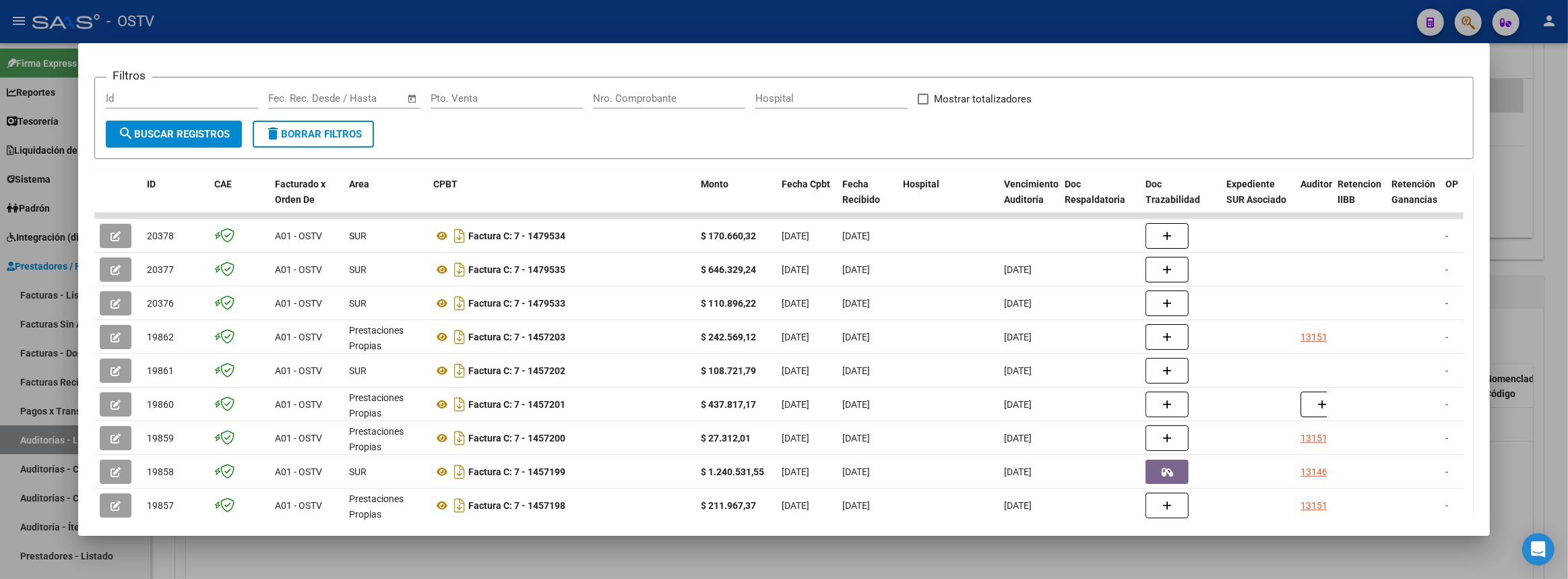
click at [1567, 397] on div at bounding box center [784, 289] width 1568 height 579
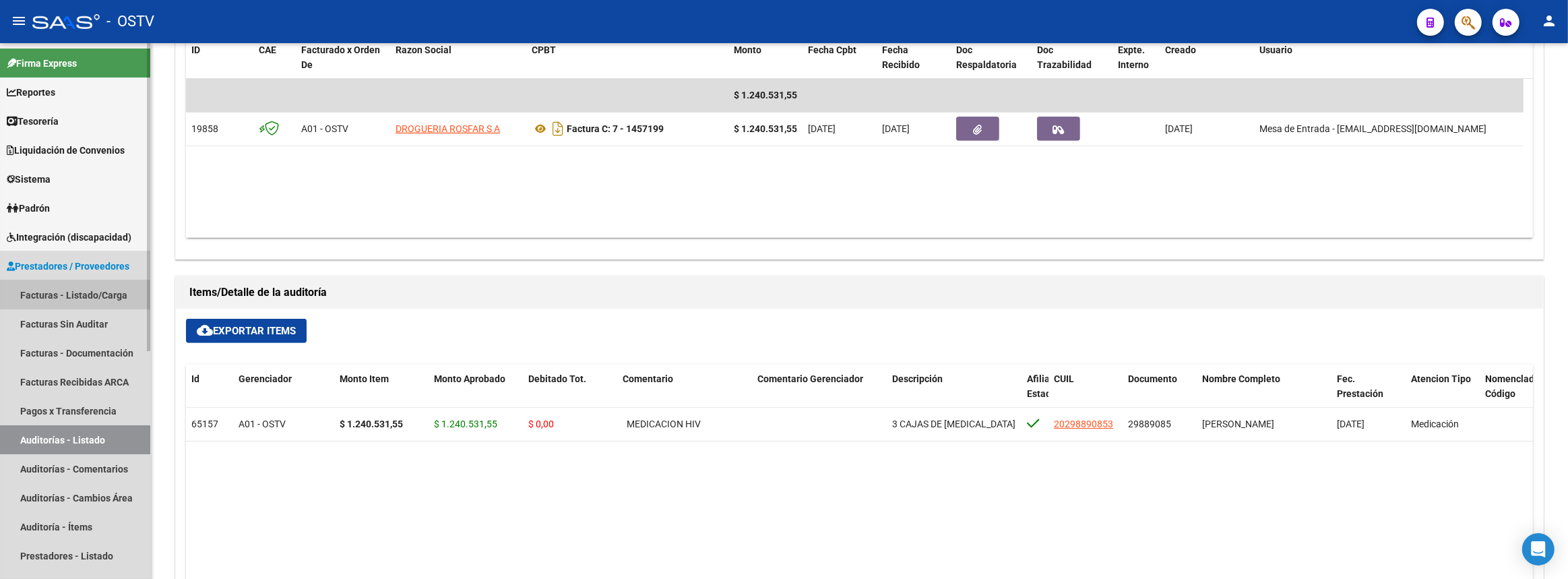
click at [122, 293] on link "Facturas - Listado/Carga" at bounding box center [75, 295] width 150 height 29
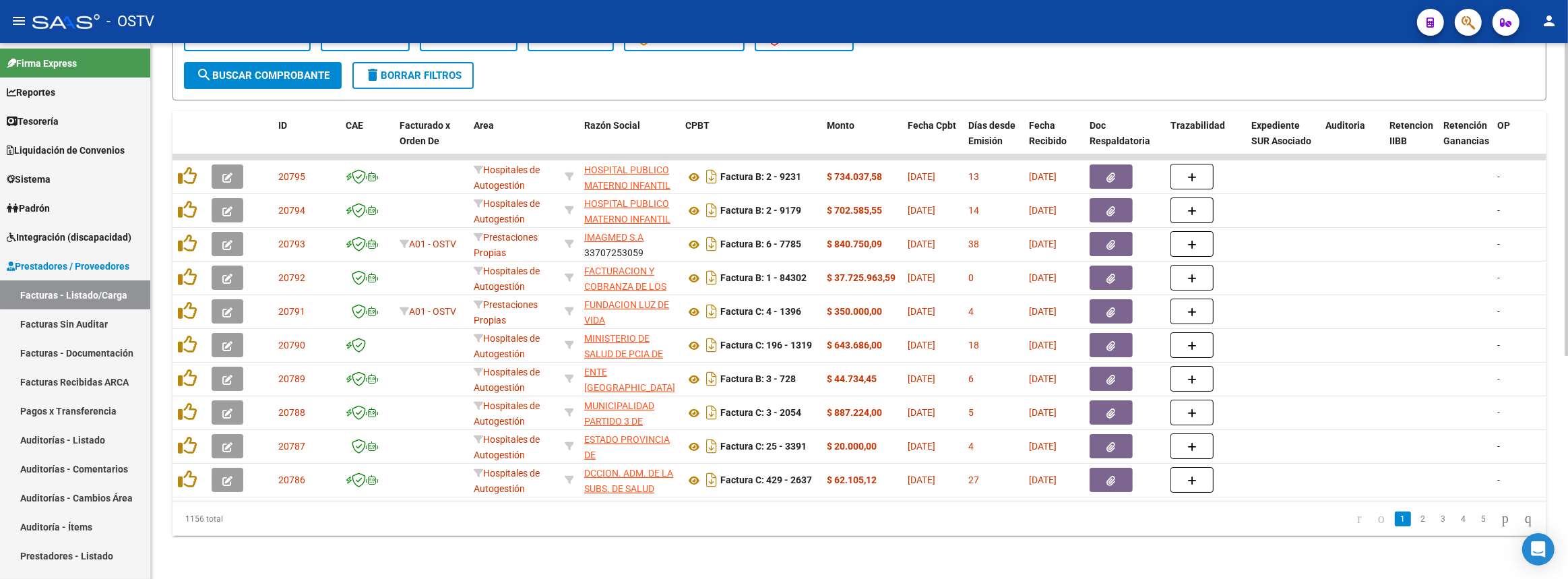
click at [540, 209] on div "Hospitales de Autogestión" at bounding box center [513, 210] width 80 height 28
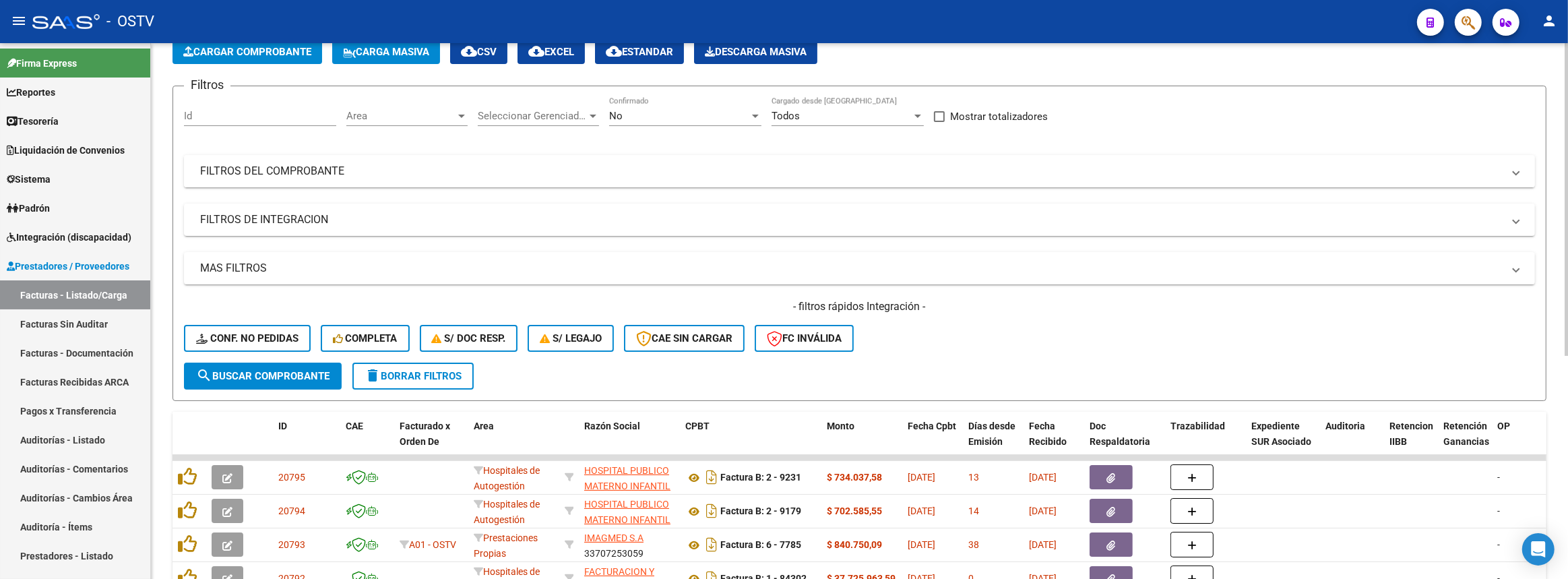
drag, startPoint x: 579, startPoint y: 172, endPoint x: 925, endPoint y: 182, distance: 346.1
click at [579, 172] on mat-panel-title "FILTROS DEL COMPROBANTE" at bounding box center [851, 171] width 1303 height 15
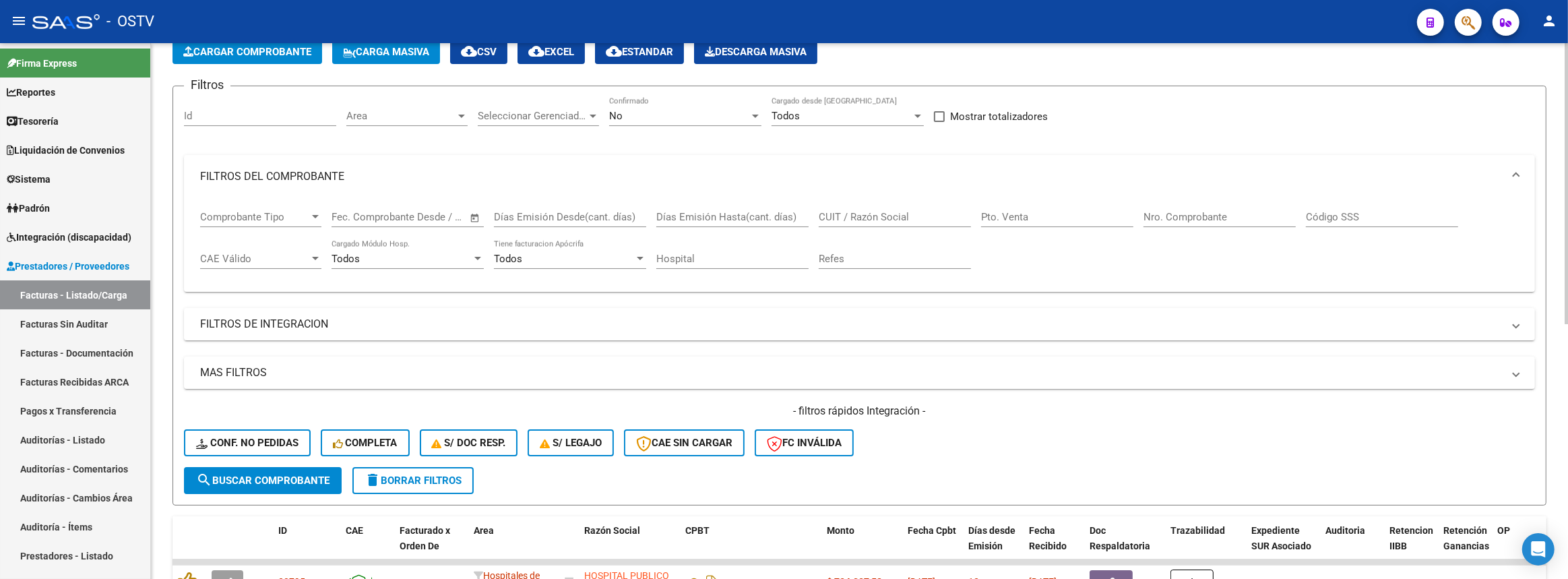
click at [1186, 205] on div "Nro. Comprobante" at bounding box center [1219, 212] width 152 height 29
paste input "1457201"
type input "1457201"
click at [305, 485] on button "search Buscar Comprobante" at bounding box center [262, 481] width 157 height 27
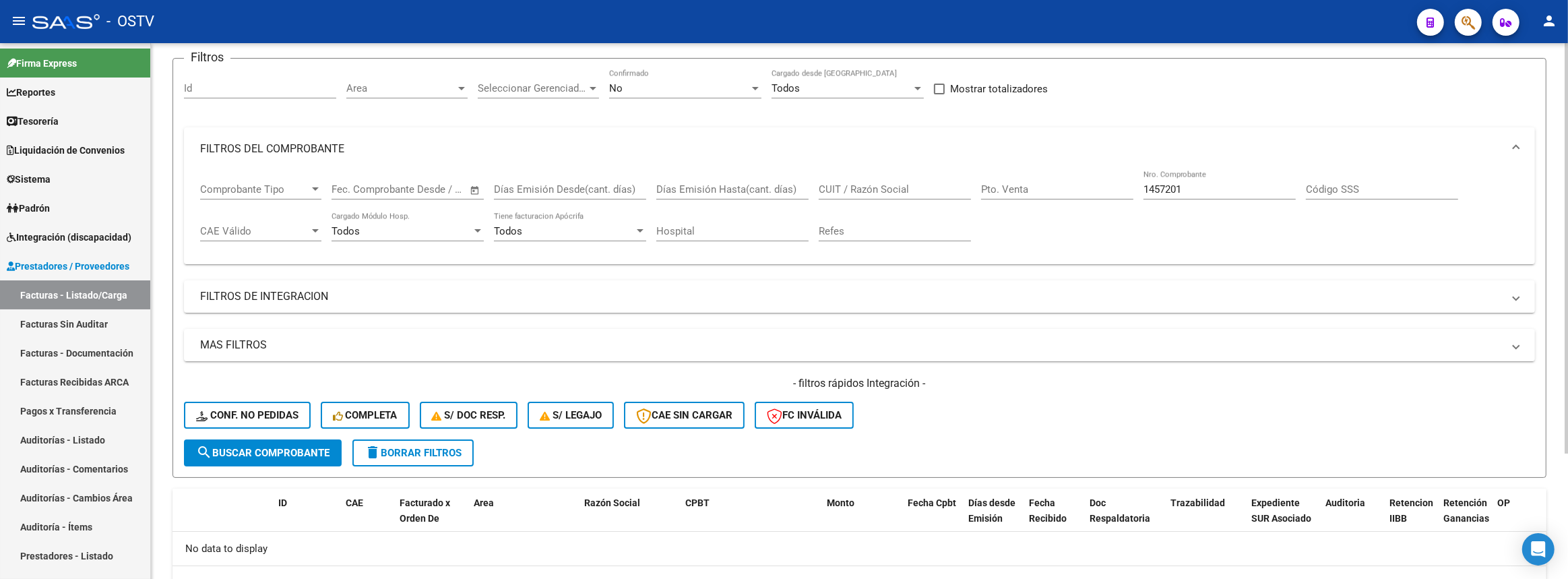
scroll to position [0, 0]
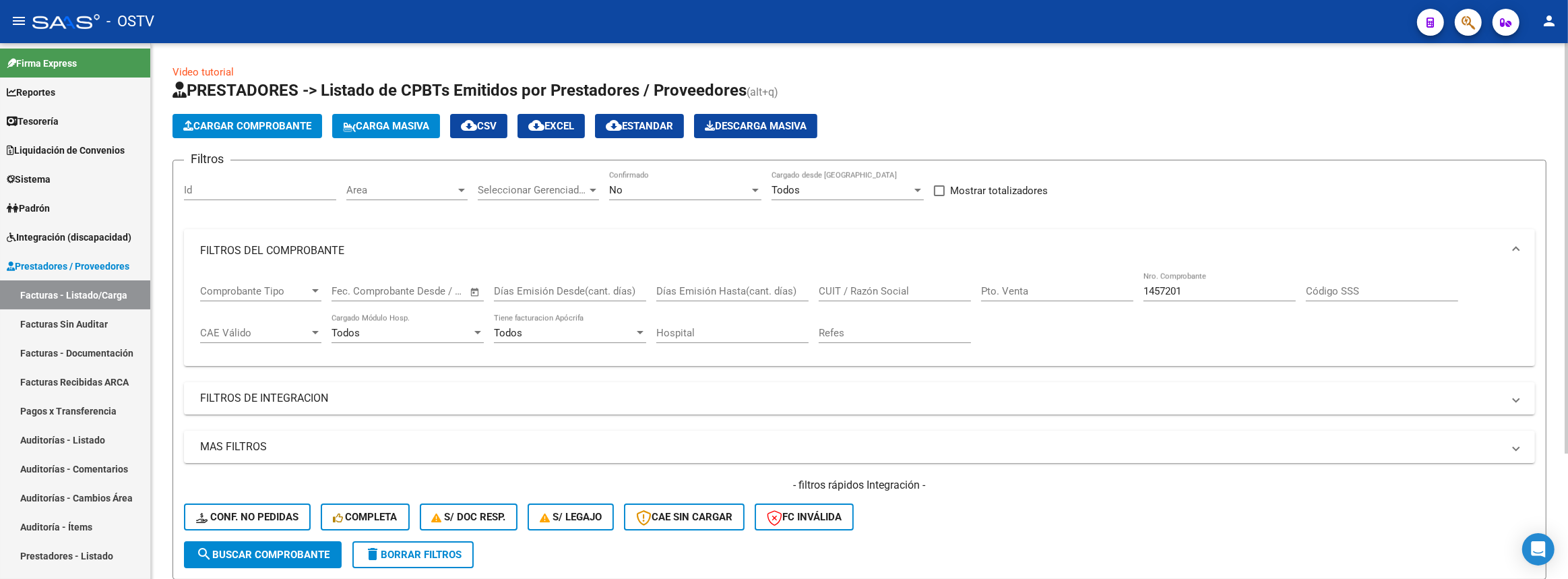
click at [678, 184] on div "No" at bounding box center [679, 189] width 140 height 12
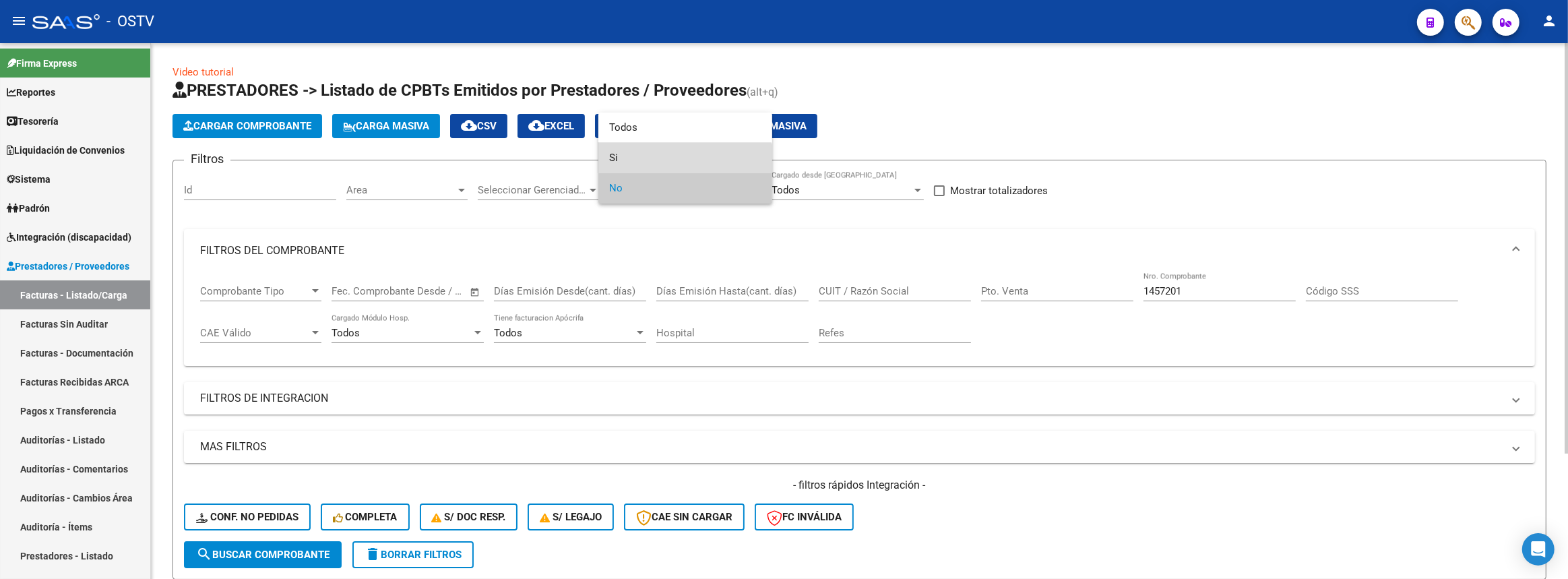
click at [665, 168] on span "Si" at bounding box center [685, 158] width 152 height 31
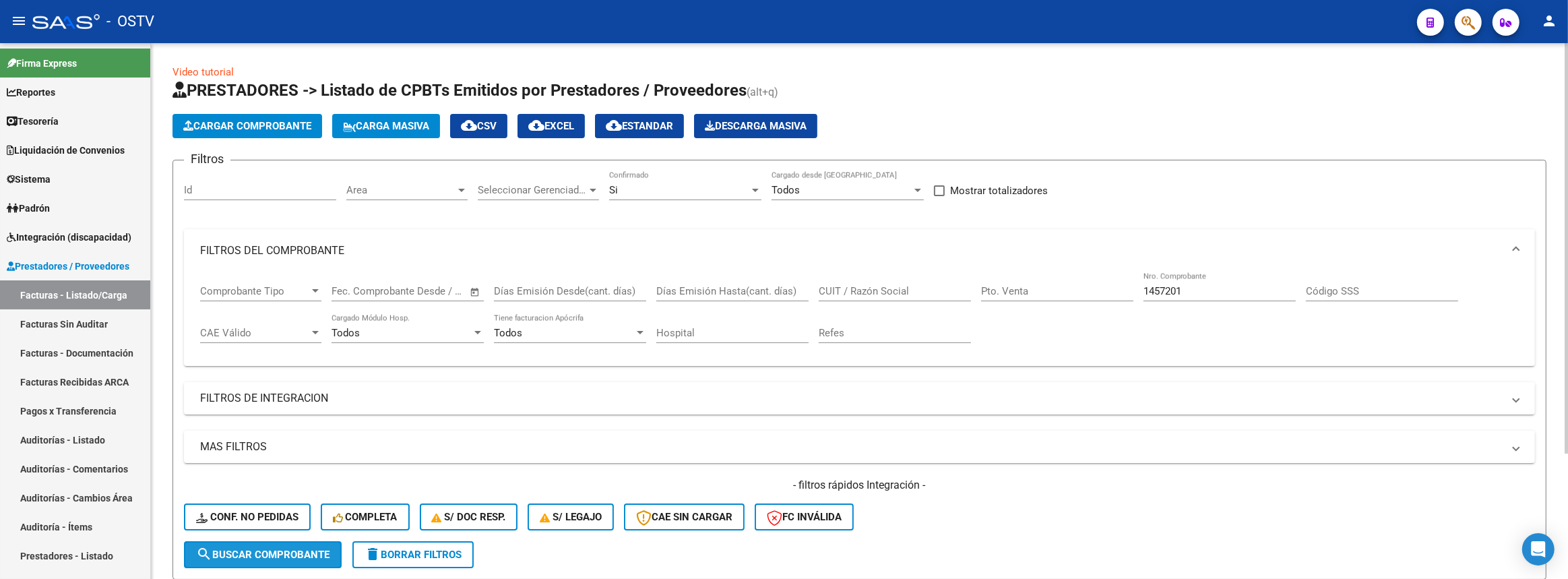
click at [285, 549] on span "search Buscar Comprobante" at bounding box center [262, 555] width 133 height 12
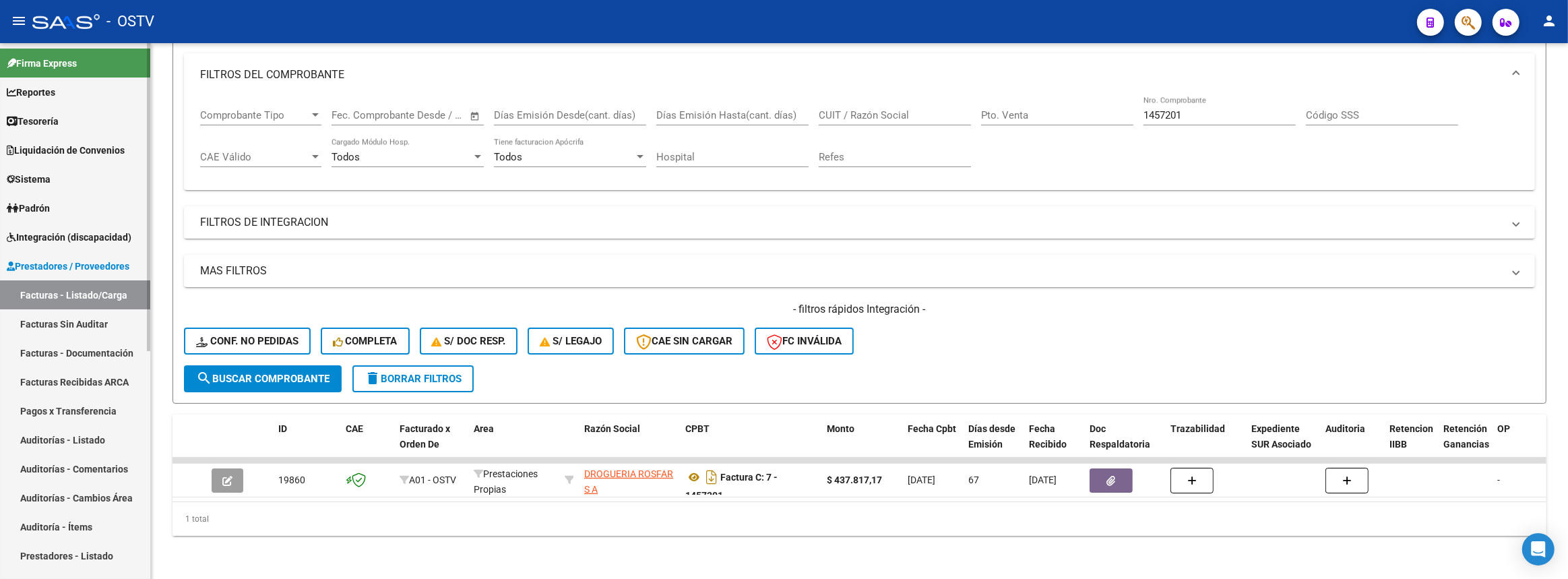
click at [67, 443] on link "Auditorías - Listado" at bounding box center [75, 439] width 150 height 29
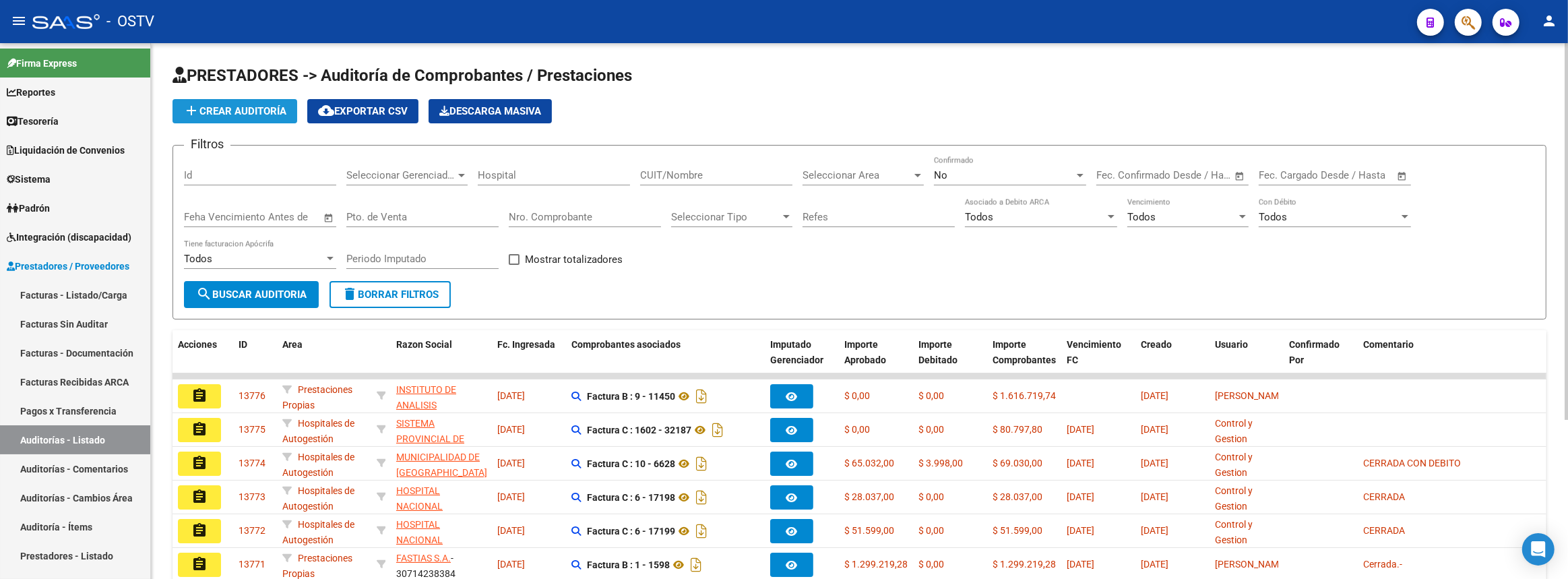
click at [267, 108] on span "add Crear Auditoría" at bounding box center [234, 111] width 103 height 12
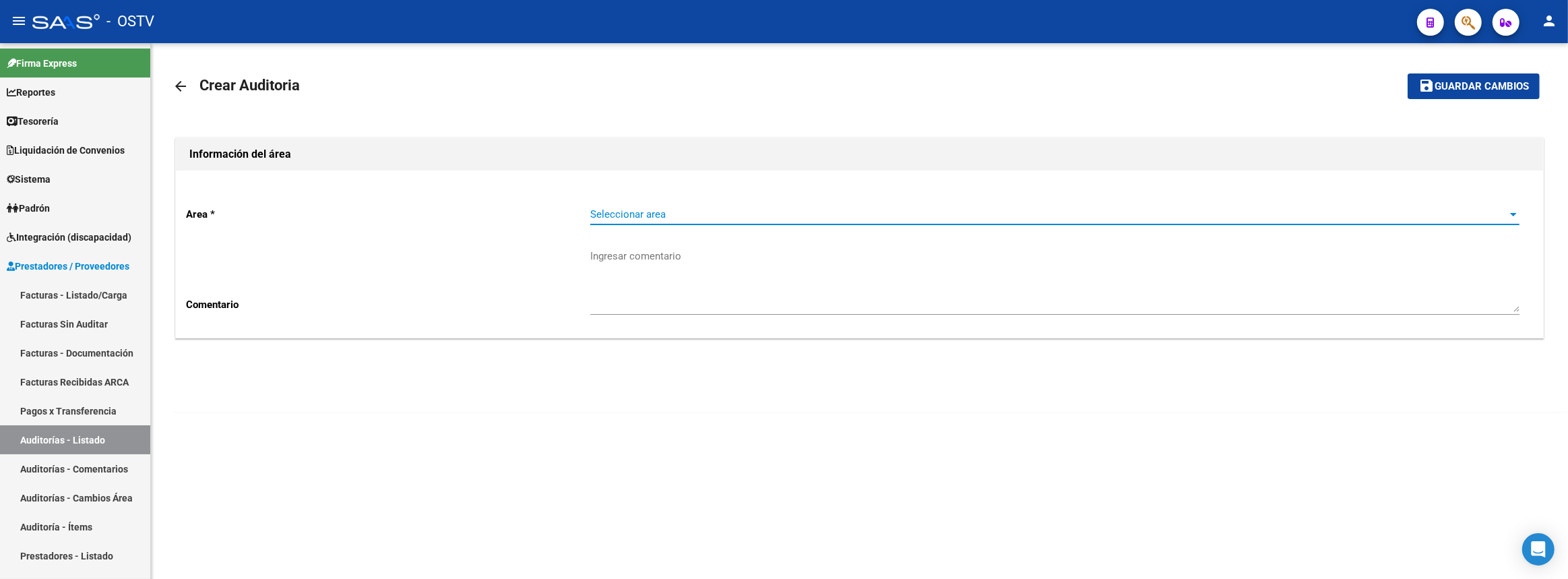
click at [621, 208] on span "Seleccionar area" at bounding box center [1048, 214] width 917 height 12
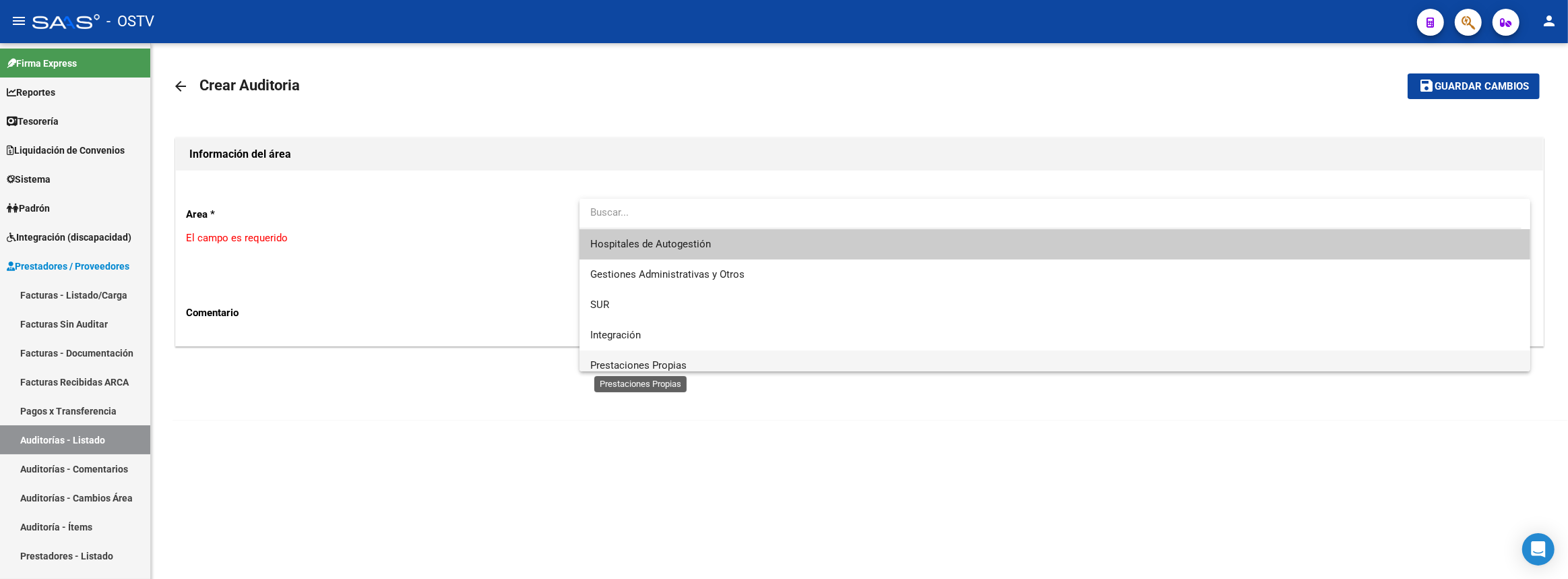
click at [638, 364] on span "Prestaciones Propias" at bounding box center [638, 365] width 96 height 12
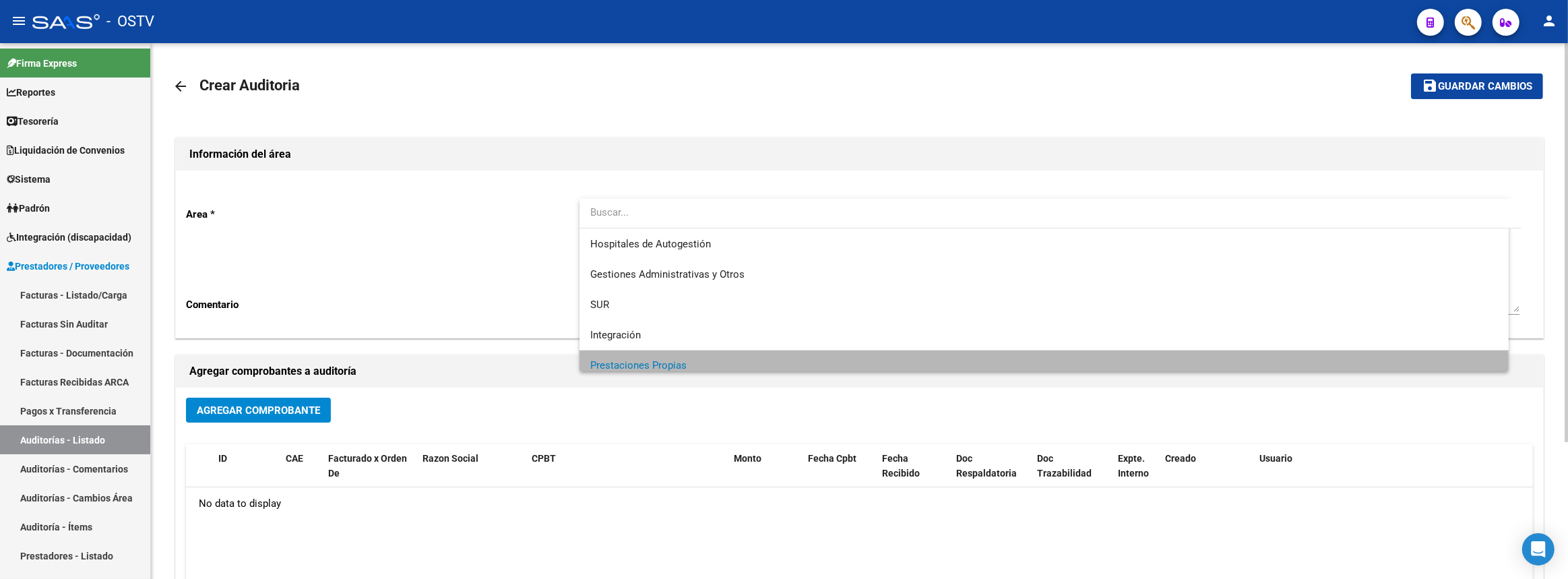
scroll to position [8, 0]
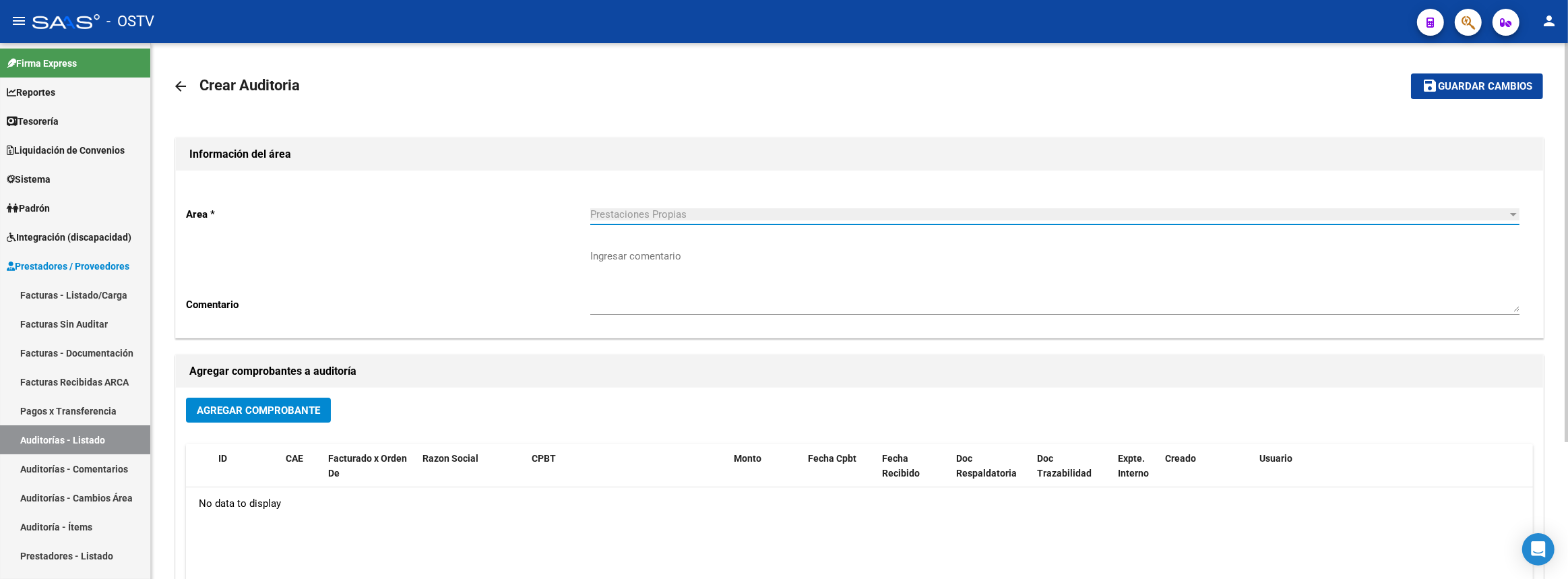
click at [263, 417] on button "Agregar Comprobante" at bounding box center [258, 410] width 145 height 25
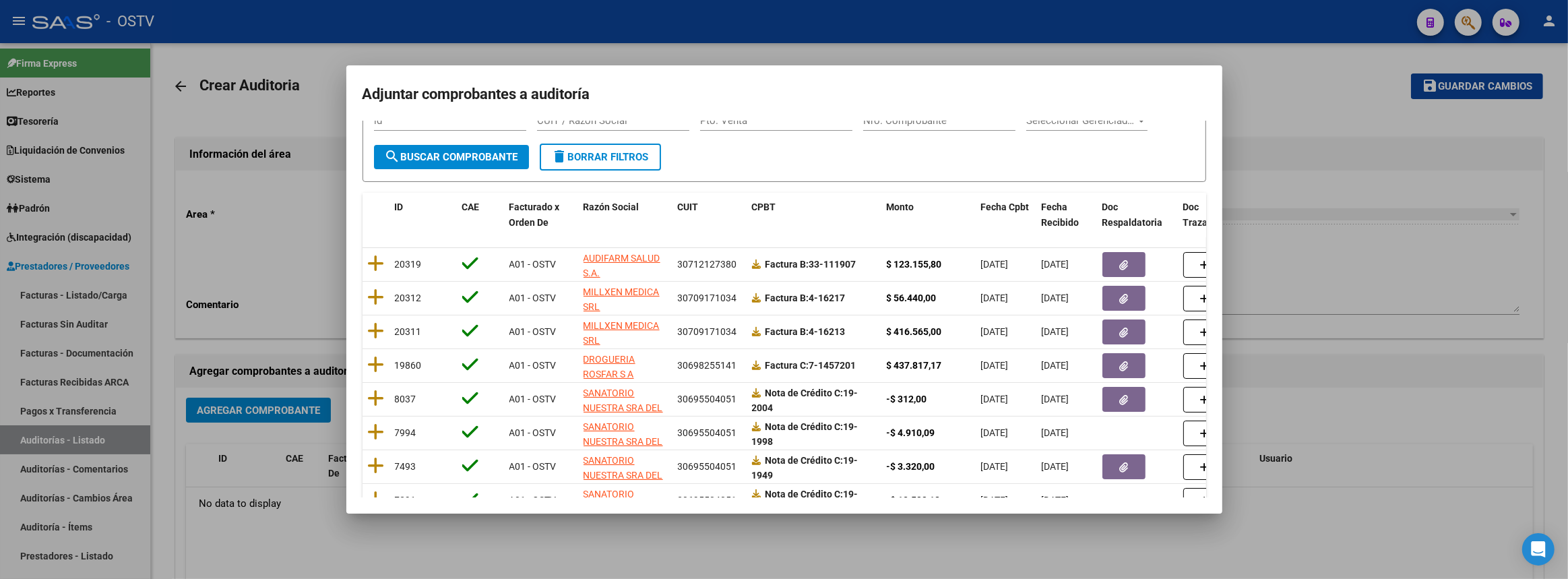
scroll to position [0, 0]
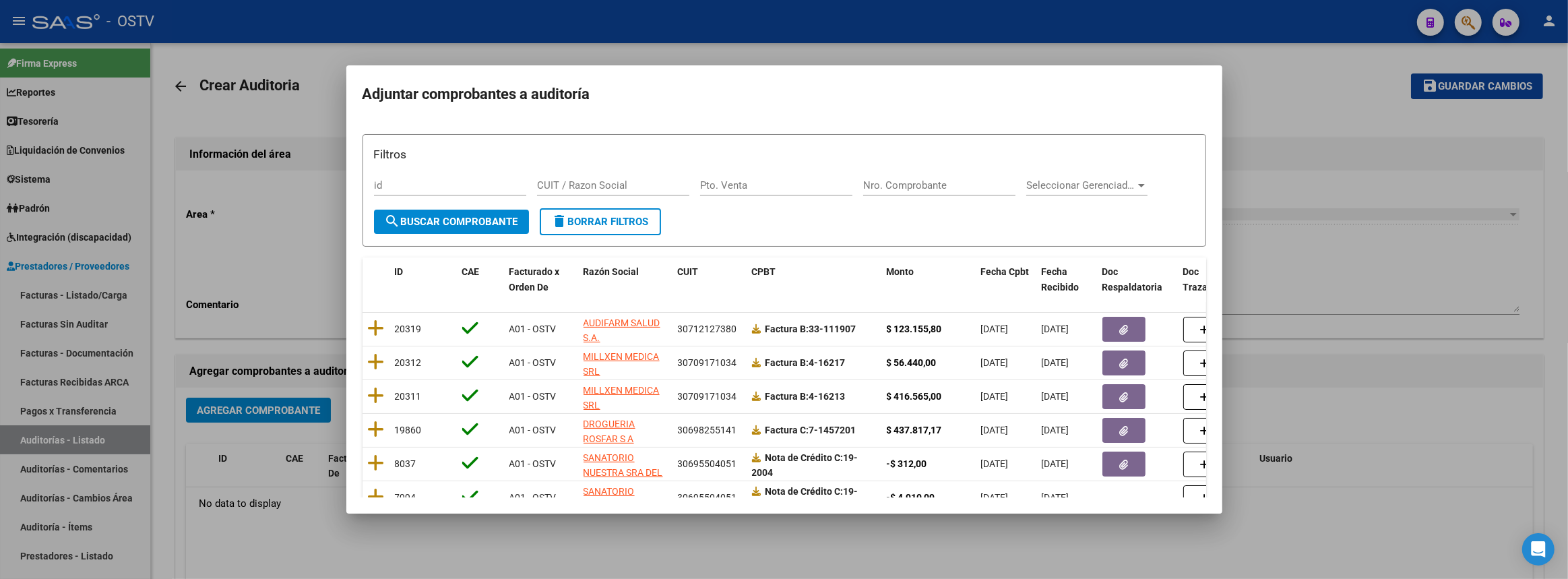
click at [958, 180] on input "Nro. Comprobante" at bounding box center [940, 185] width 152 height 12
paste input "1457201"
type input "1457201"
click at [471, 210] on button "search Buscar Comprobante" at bounding box center [451, 221] width 155 height 24
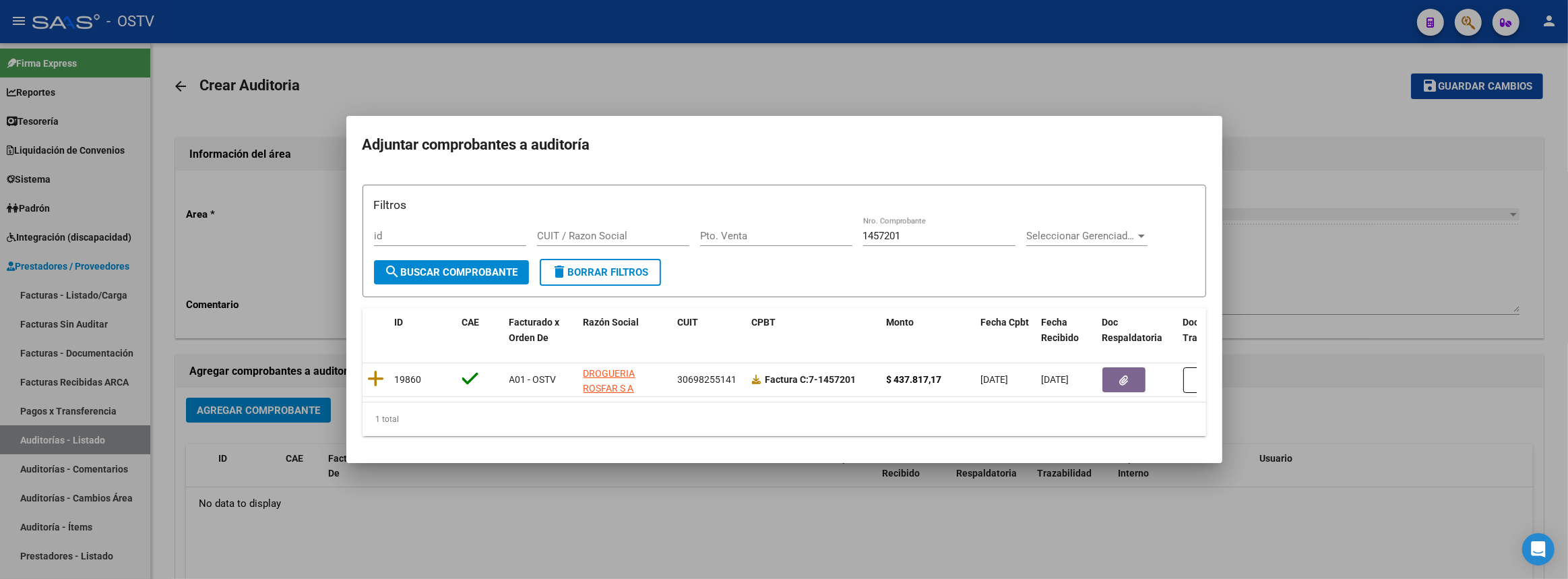
click at [1350, 411] on div at bounding box center [784, 289] width 1568 height 579
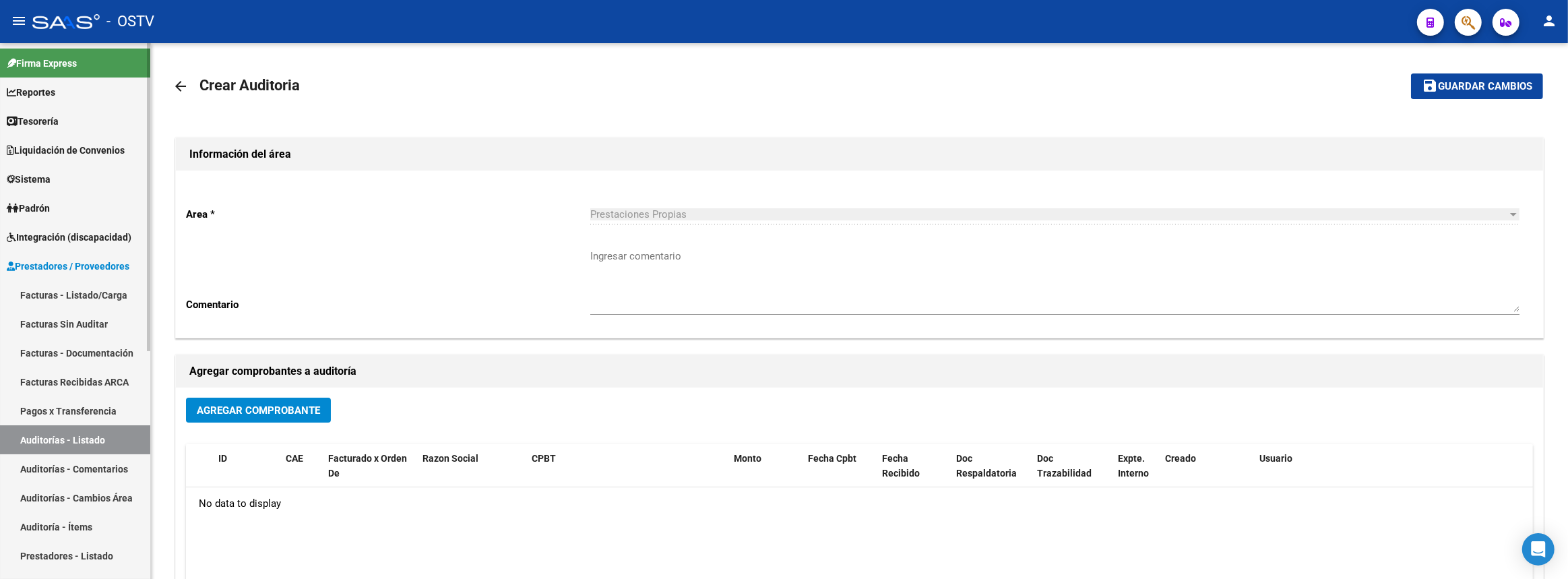
click at [100, 289] on link "Facturas - Listado/Carga" at bounding box center [75, 295] width 150 height 29
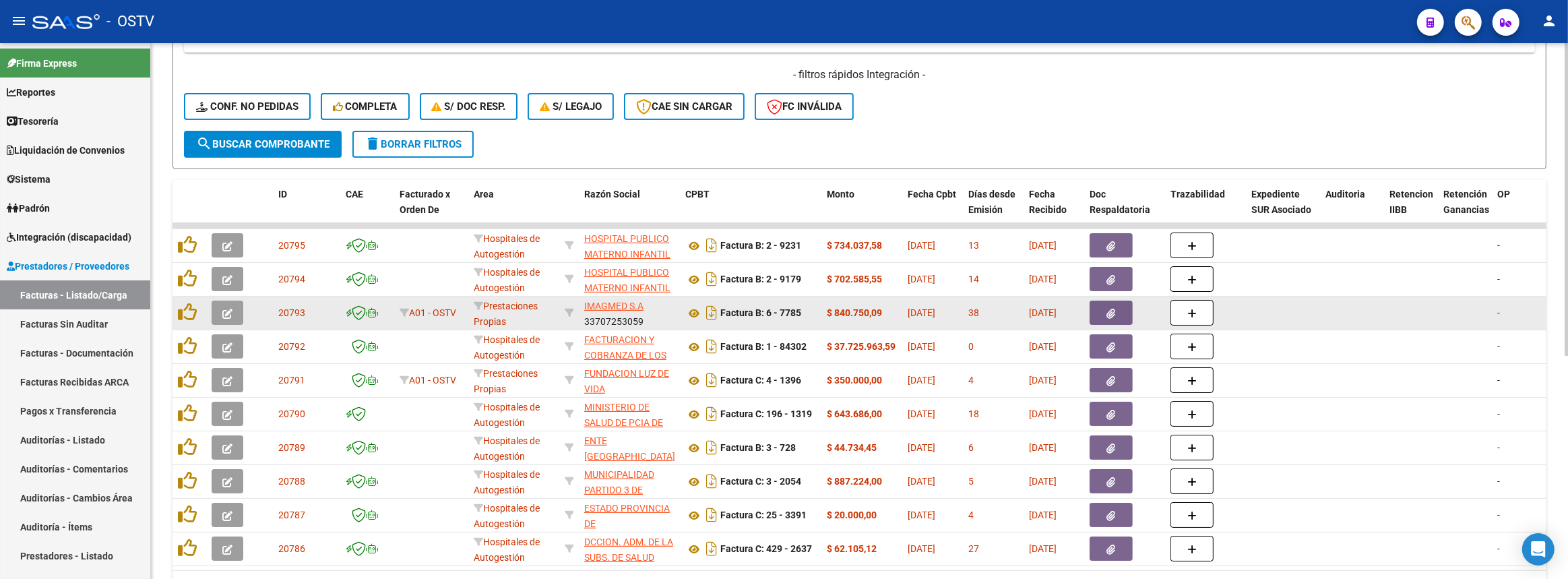
scroll to position [367, 0]
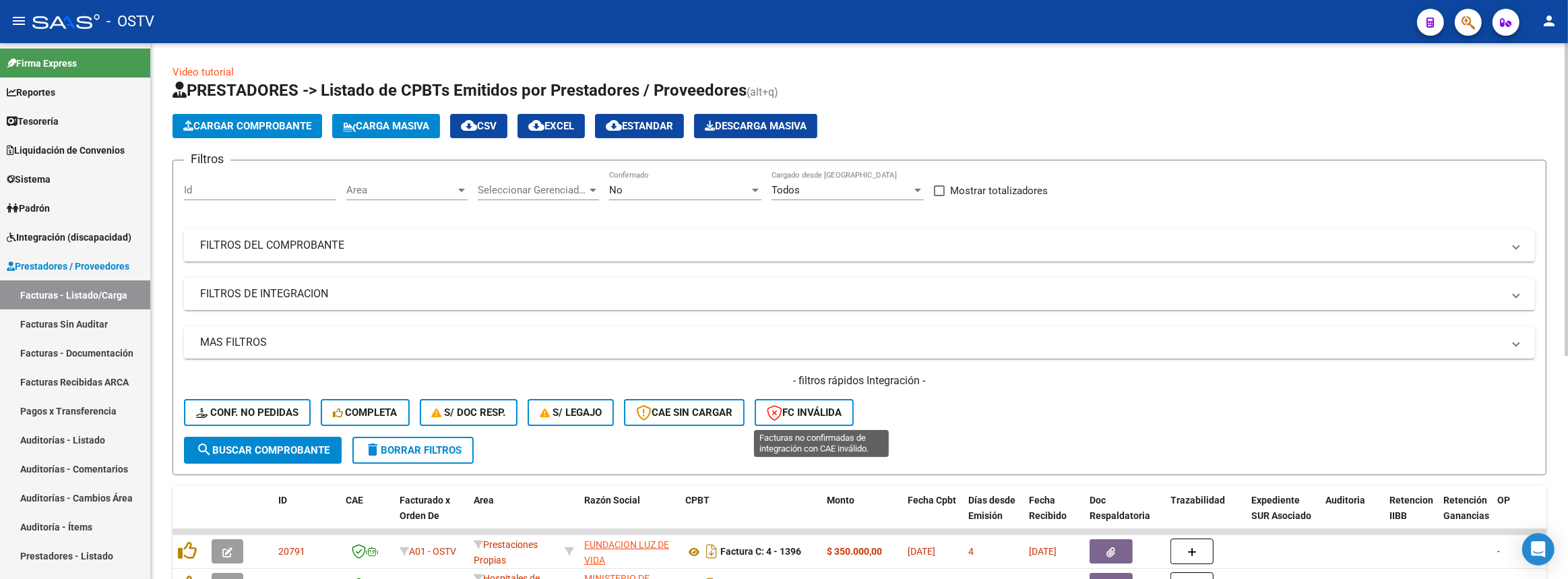
scroll to position [61, 0]
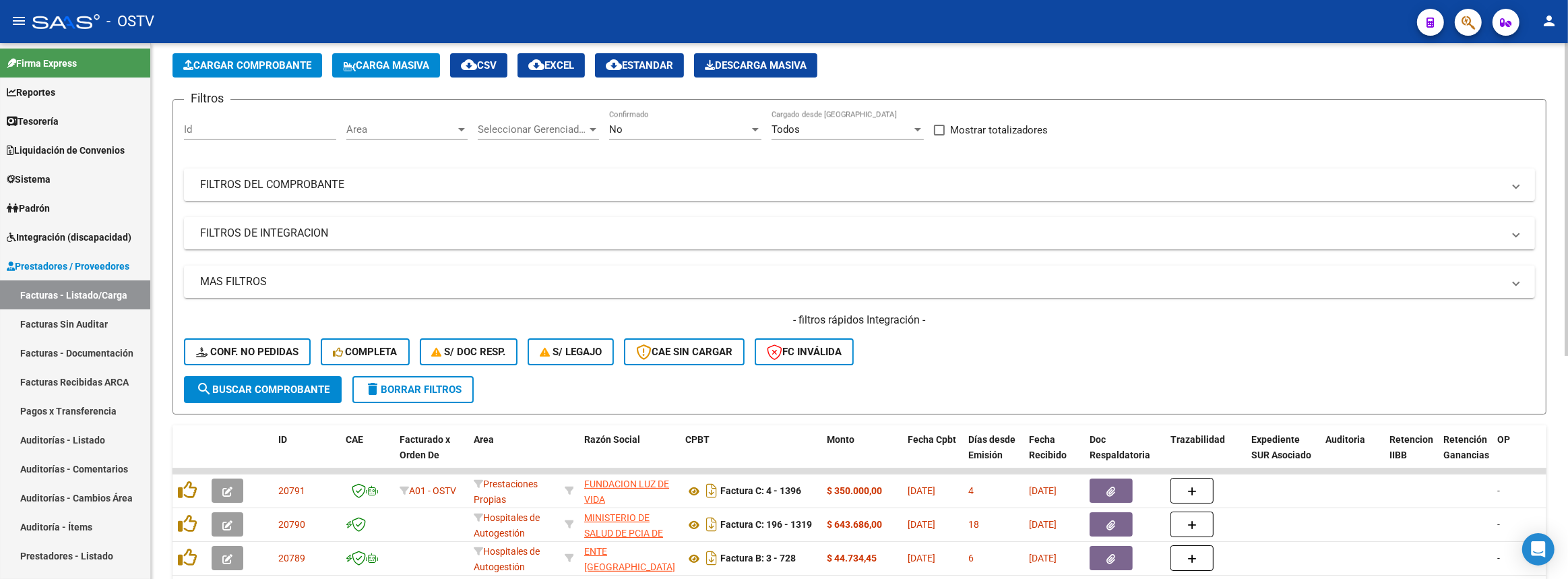
click at [622, 184] on mat-panel-title "FILTROS DEL COMPROBANTE" at bounding box center [851, 184] width 1303 height 15
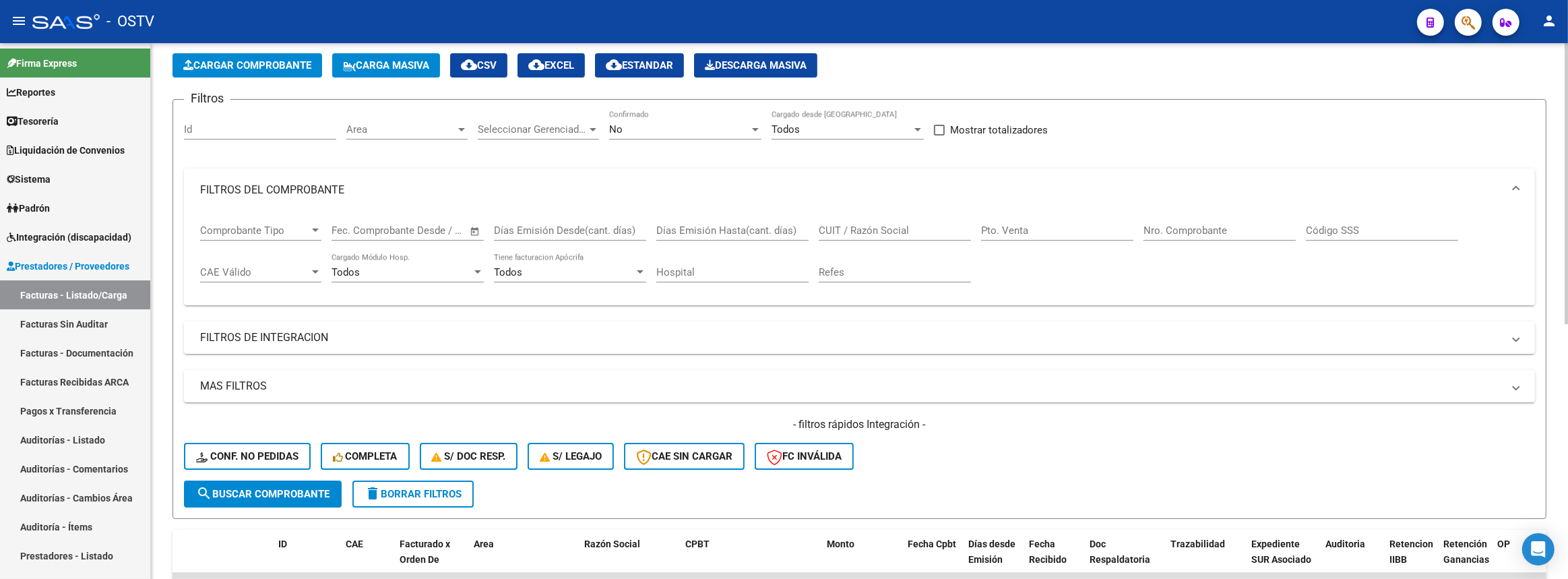
click at [687, 125] on div "No" at bounding box center [679, 129] width 140 height 12
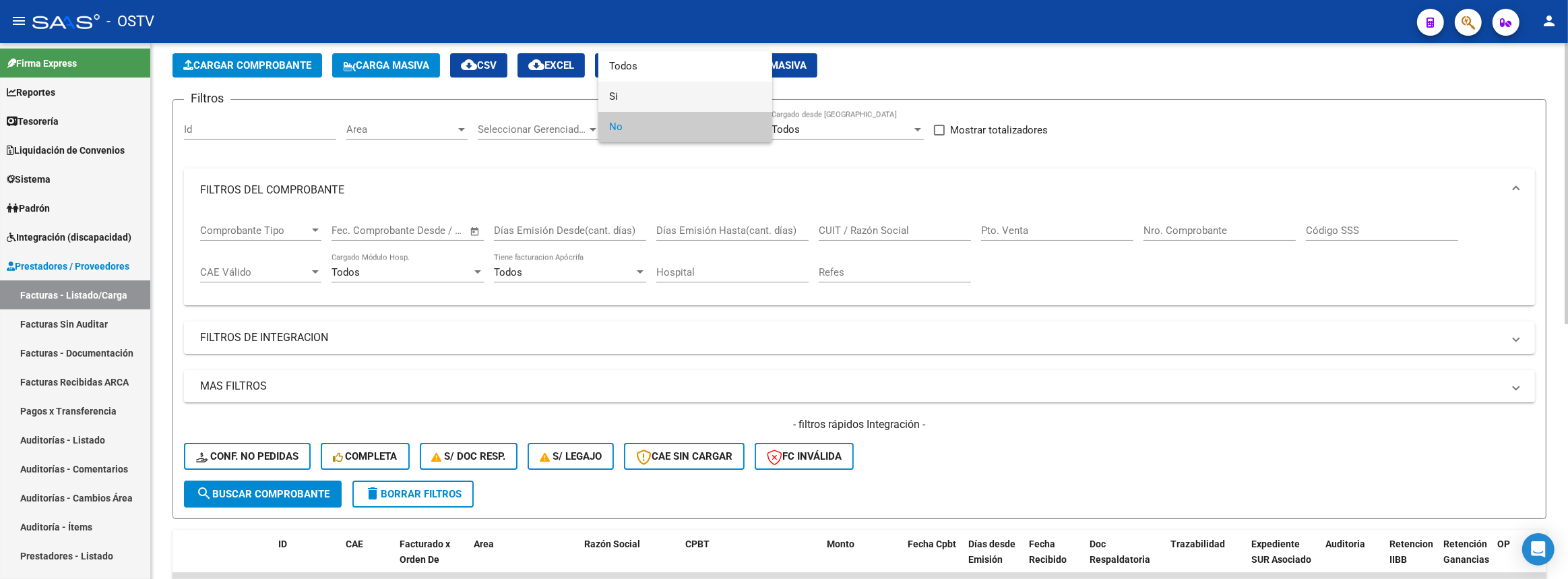
click at [673, 100] on span "Si" at bounding box center [685, 97] width 152 height 31
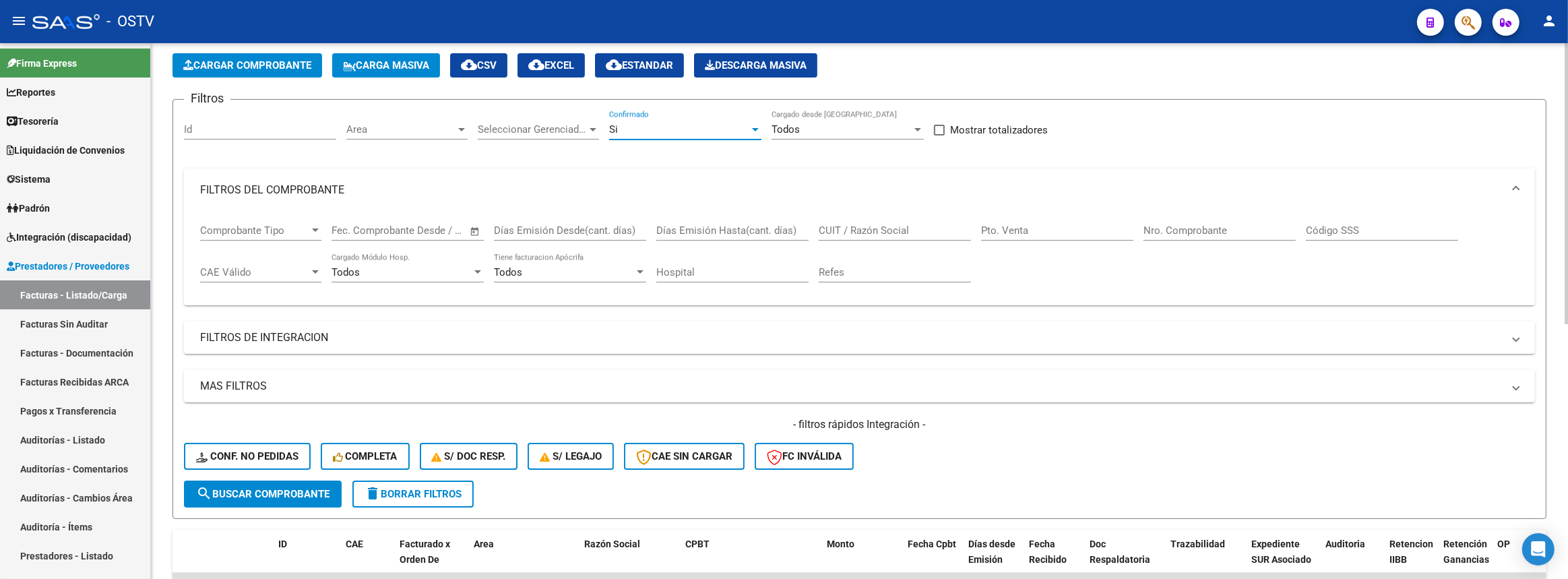
click at [1185, 226] on input "Nro. Comprobante" at bounding box center [1219, 230] width 152 height 12
paste input "1457201"
type input "1457201"
click at [301, 491] on span "search Buscar Comprobante" at bounding box center [262, 494] width 133 height 12
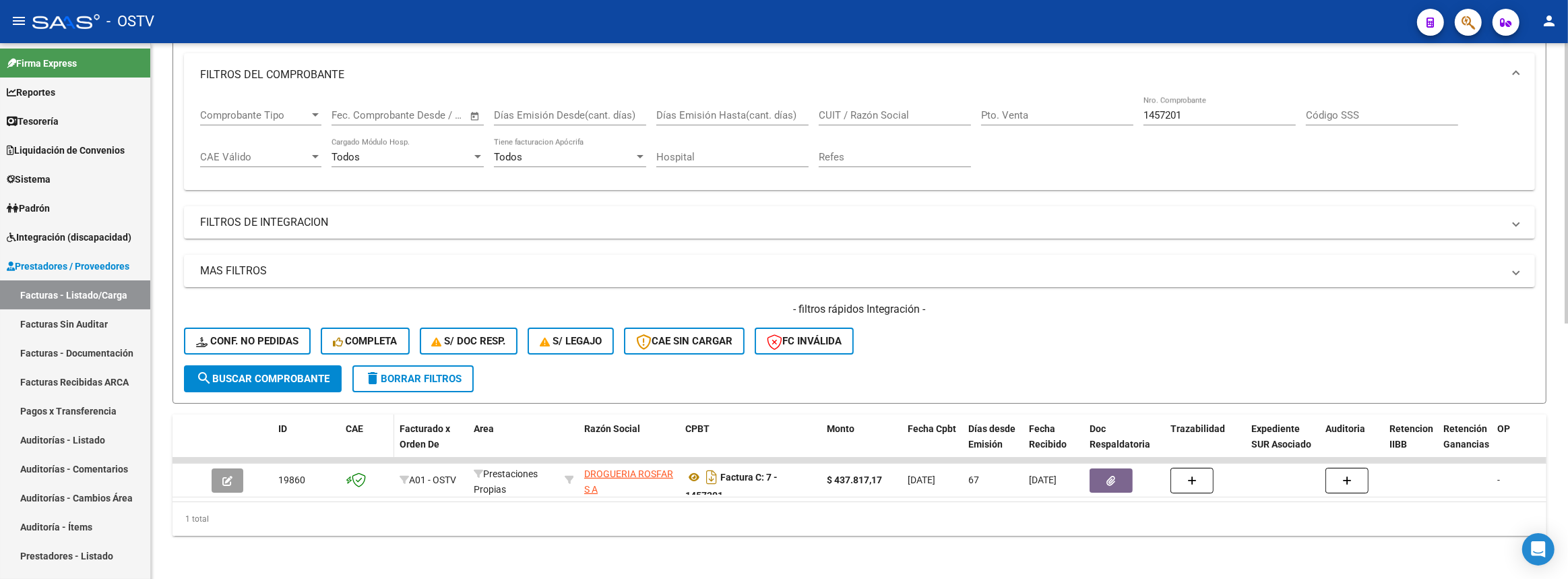
scroll to position [182, 0]
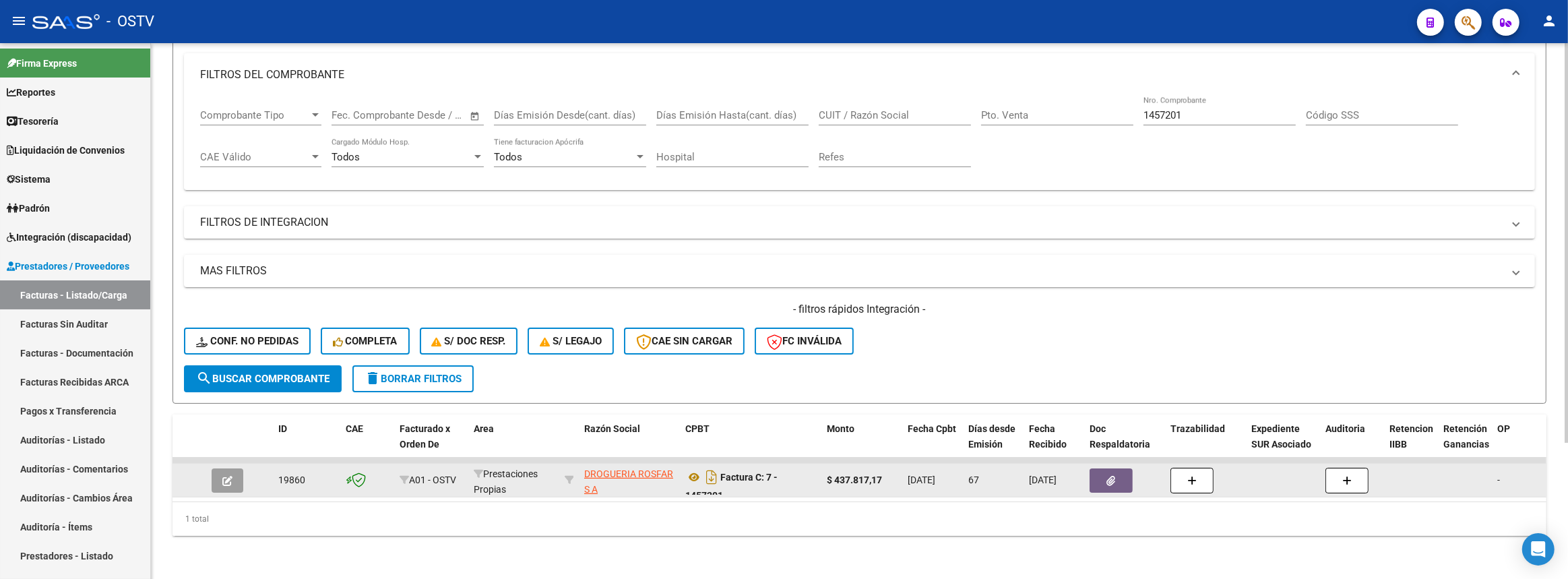
click at [1120, 472] on button "button" at bounding box center [1111, 481] width 43 height 24
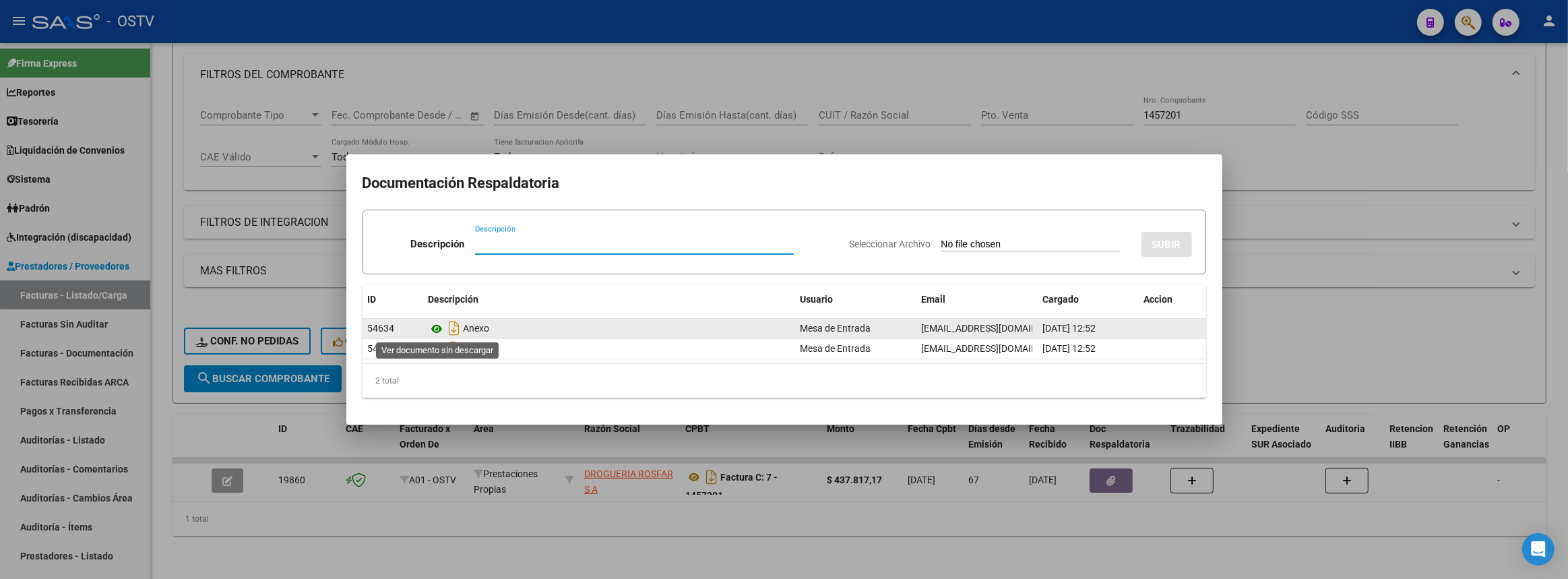
click at [438, 326] on icon at bounding box center [437, 329] width 18 height 16
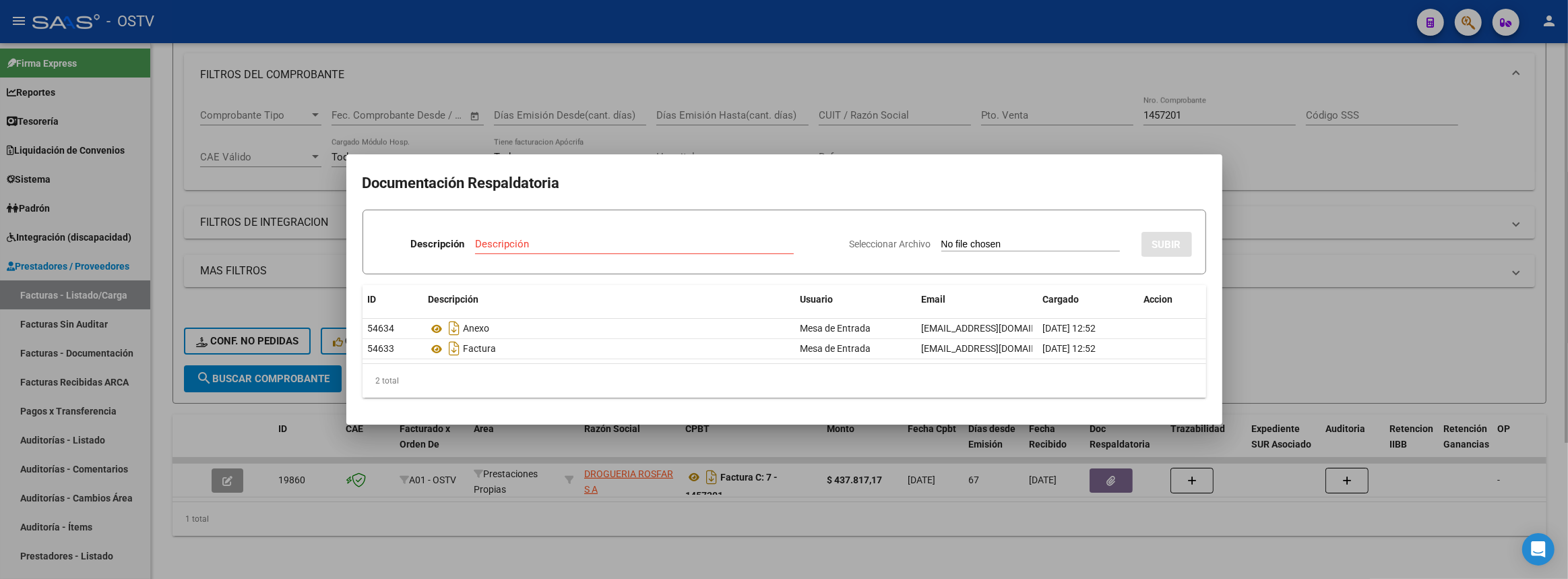
click at [1084, 553] on div at bounding box center [784, 289] width 1568 height 579
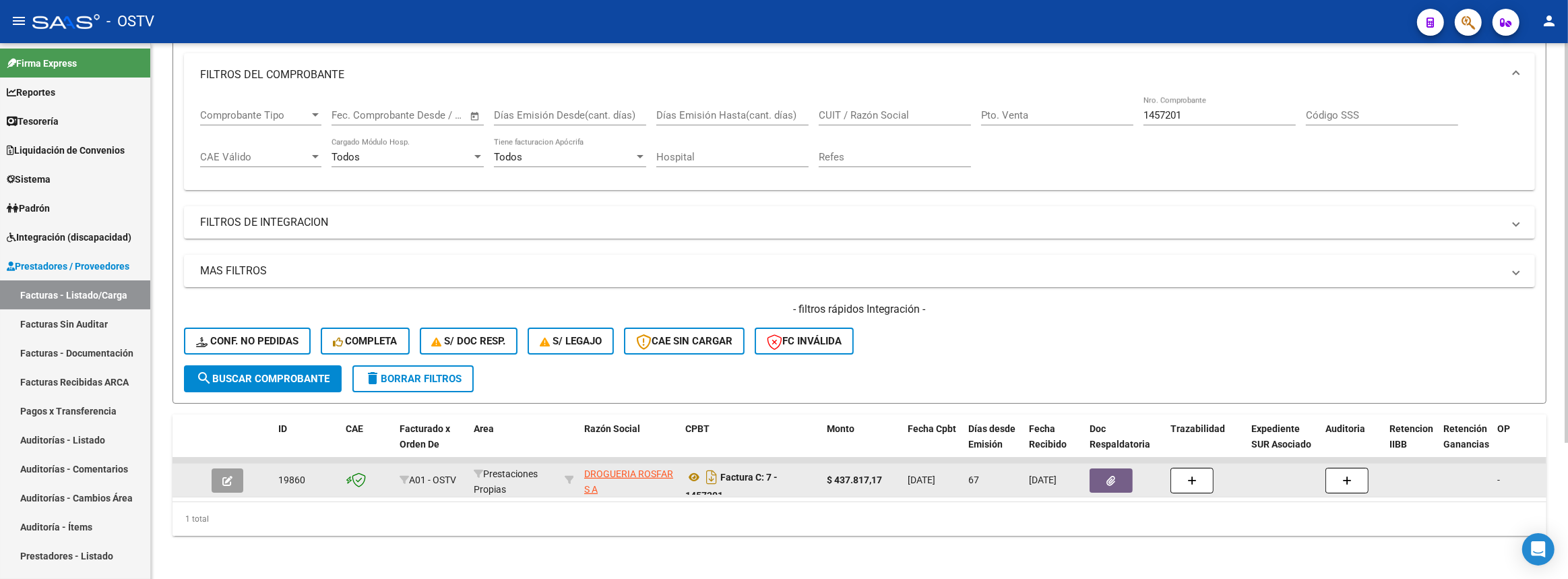
scroll to position [18, 0]
drag, startPoint x: 579, startPoint y: 460, endPoint x: 952, endPoint y: 479, distance: 373.5
copy div "DROGUERIA ROSFAR S A 30698255141 Factura C: 7 - 1457201 $ 437.817,17 12/06/2025"
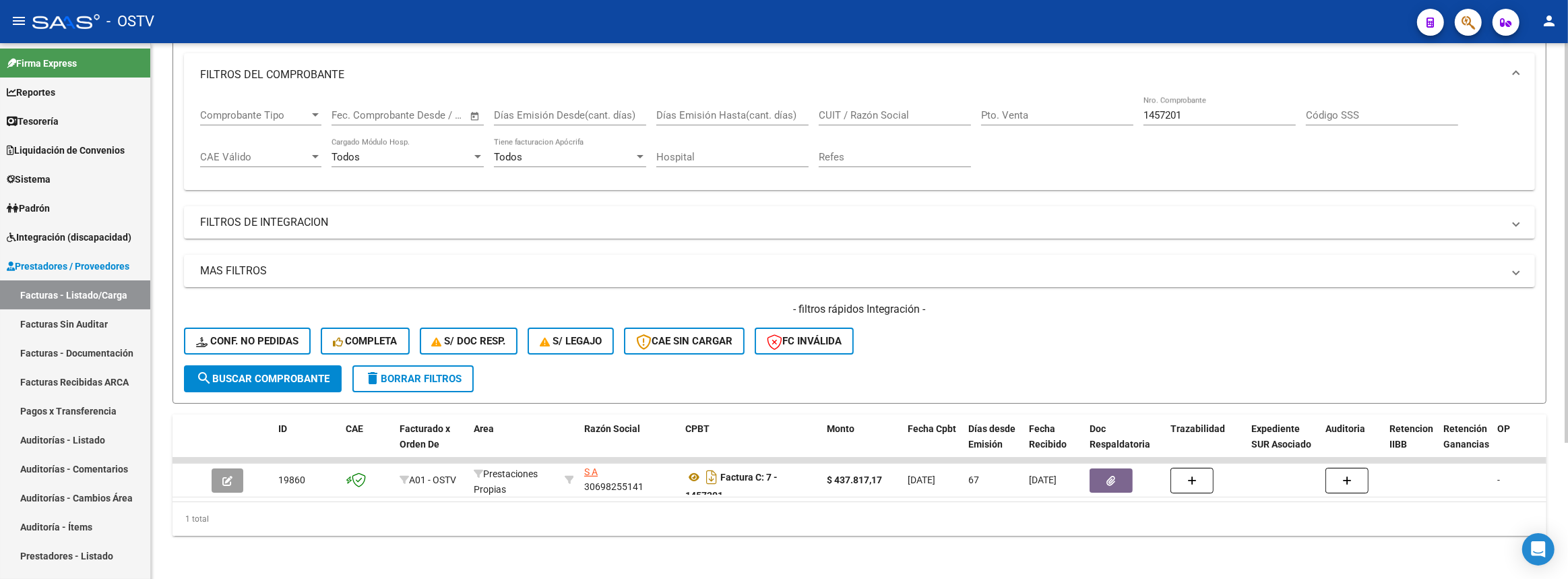
click at [1185, 109] on input "1457201" at bounding box center [1219, 115] width 152 height 12
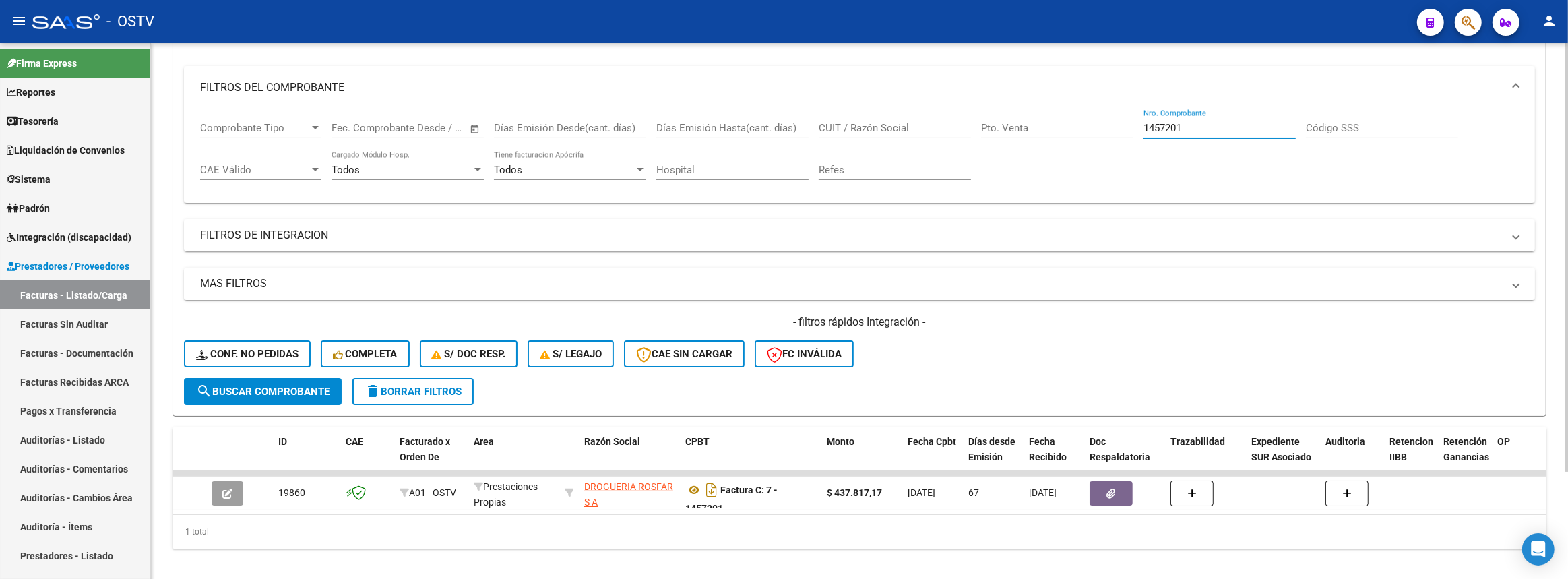
scroll to position [182, 0]
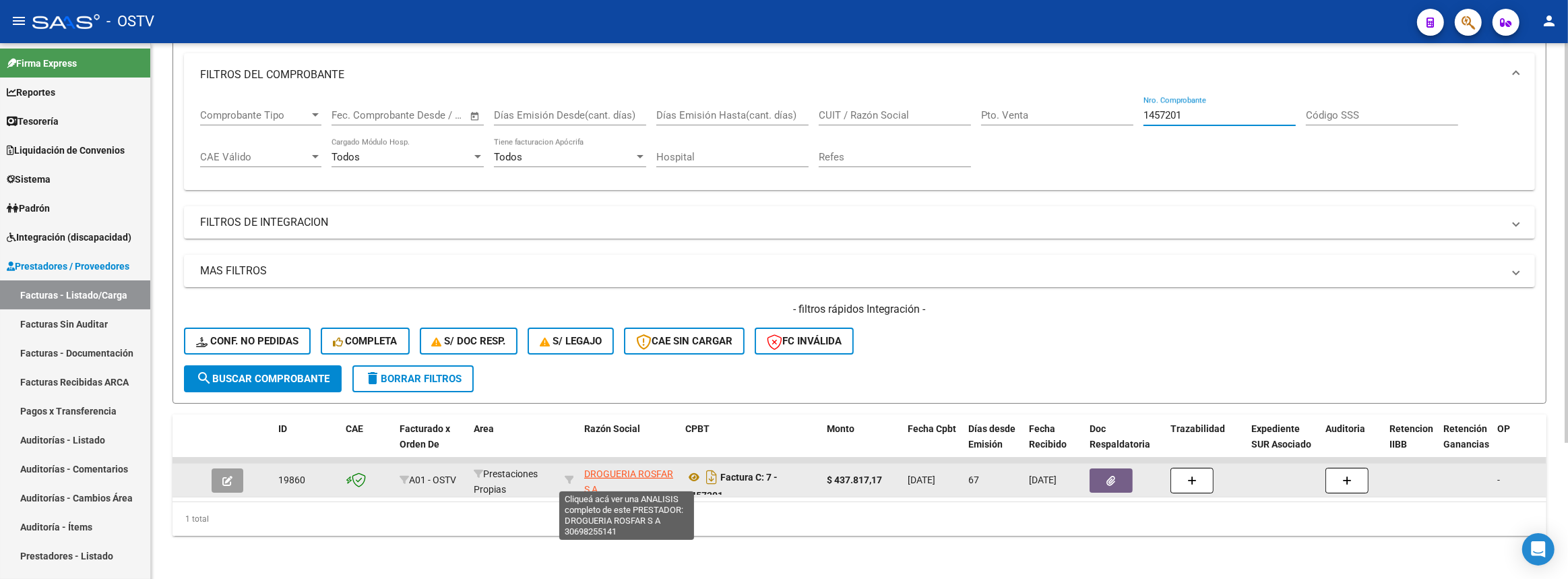
type input "1457201"
click at [646, 469] on span "DROGUERIA ROSFAR S A" at bounding box center [628, 481] width 89 height 26
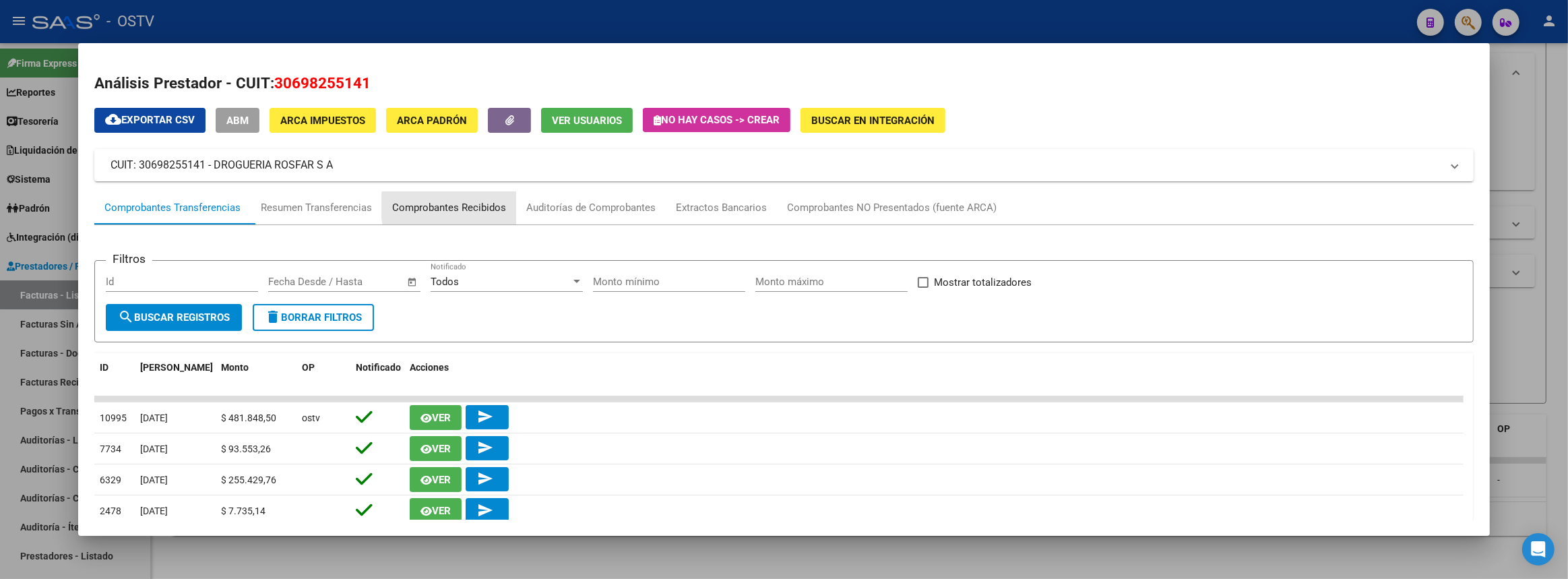
click at [501, 206] on div "Comprobantes Recibidos" at bounding box center [449, 208] width 114 height 16
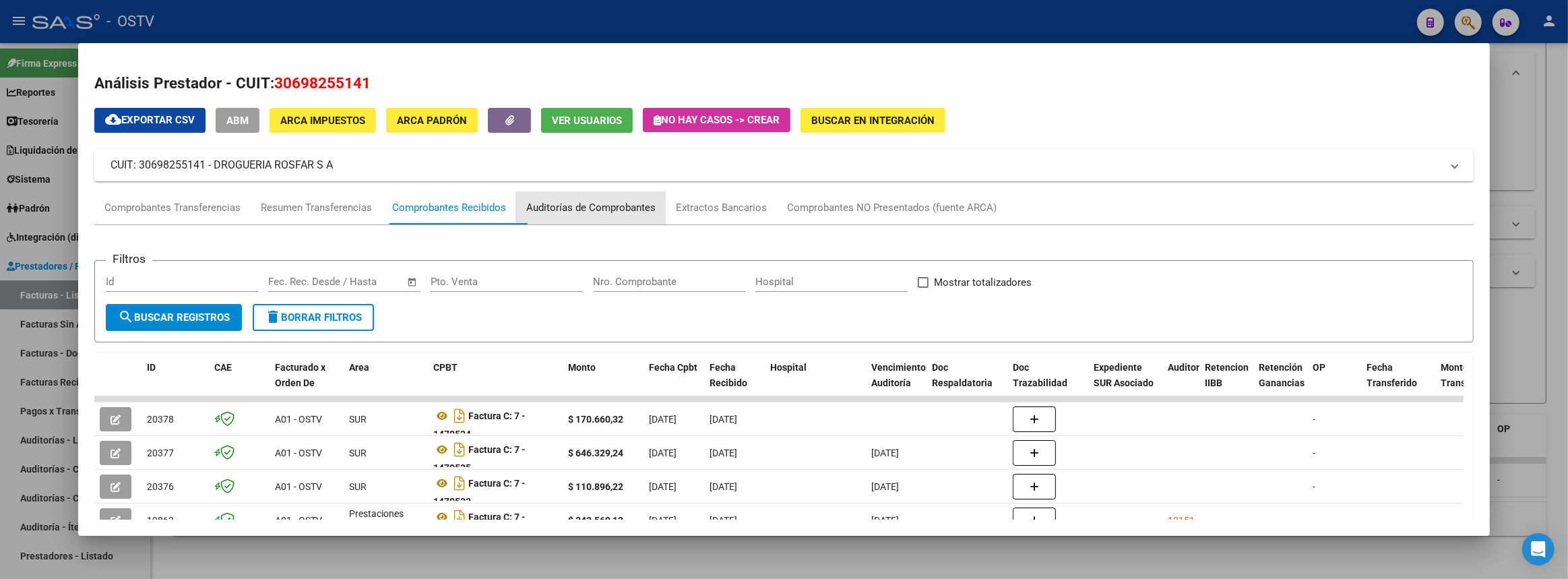
click at [580, 206] on div "Auditorías de Comprobantes" at bounding box center [591, 208] width 130 height 16
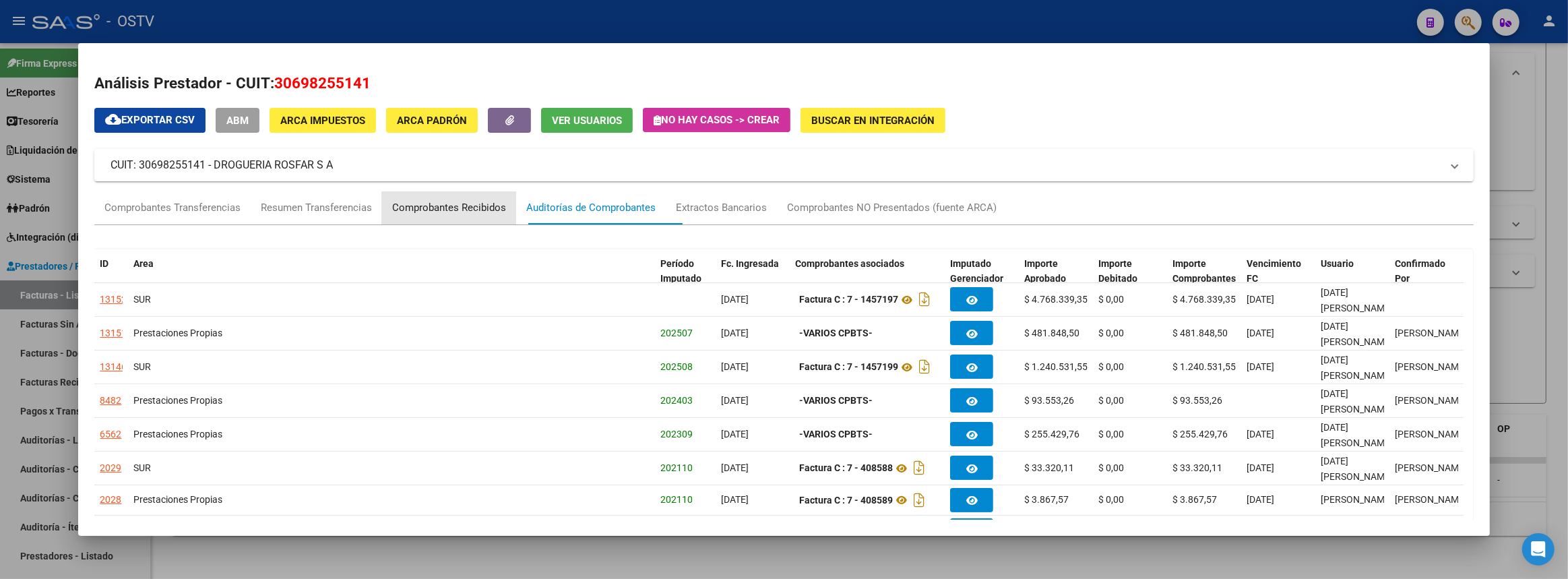
click at [458, 203] on div "Comprobantes Recibidos" at bounding box center [449, 208] width 114 height 16
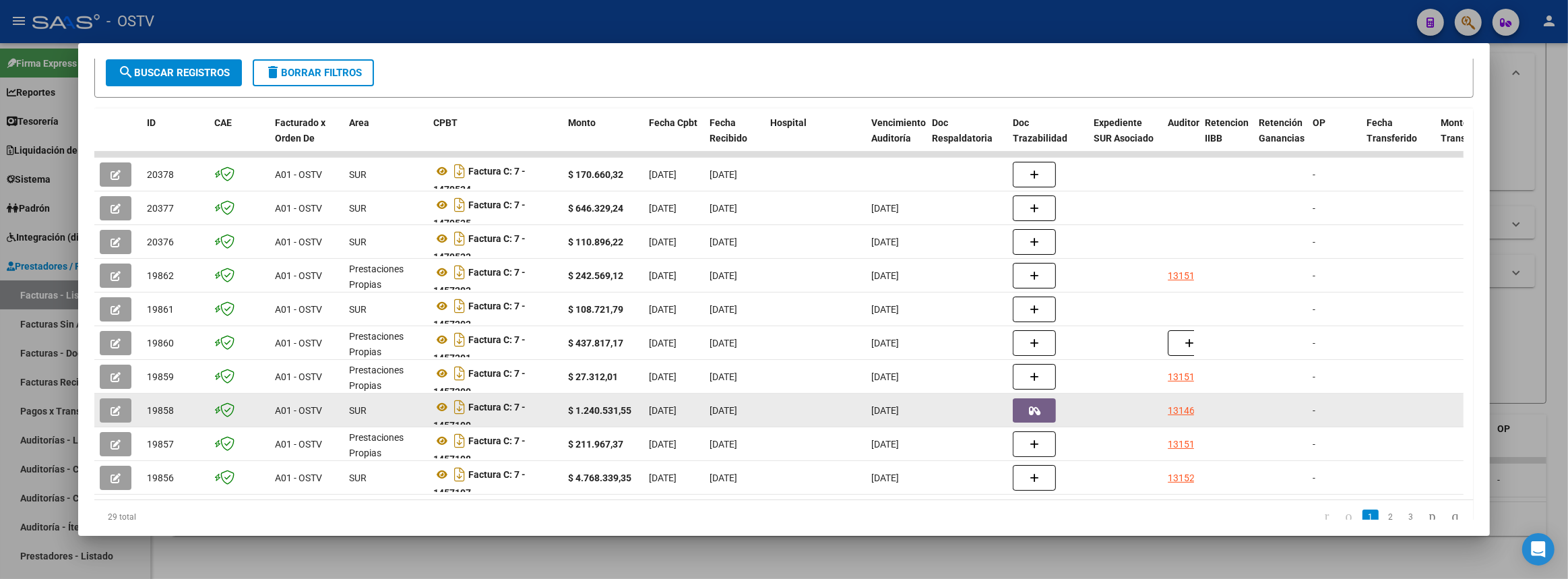
scroll to position [293, 0]
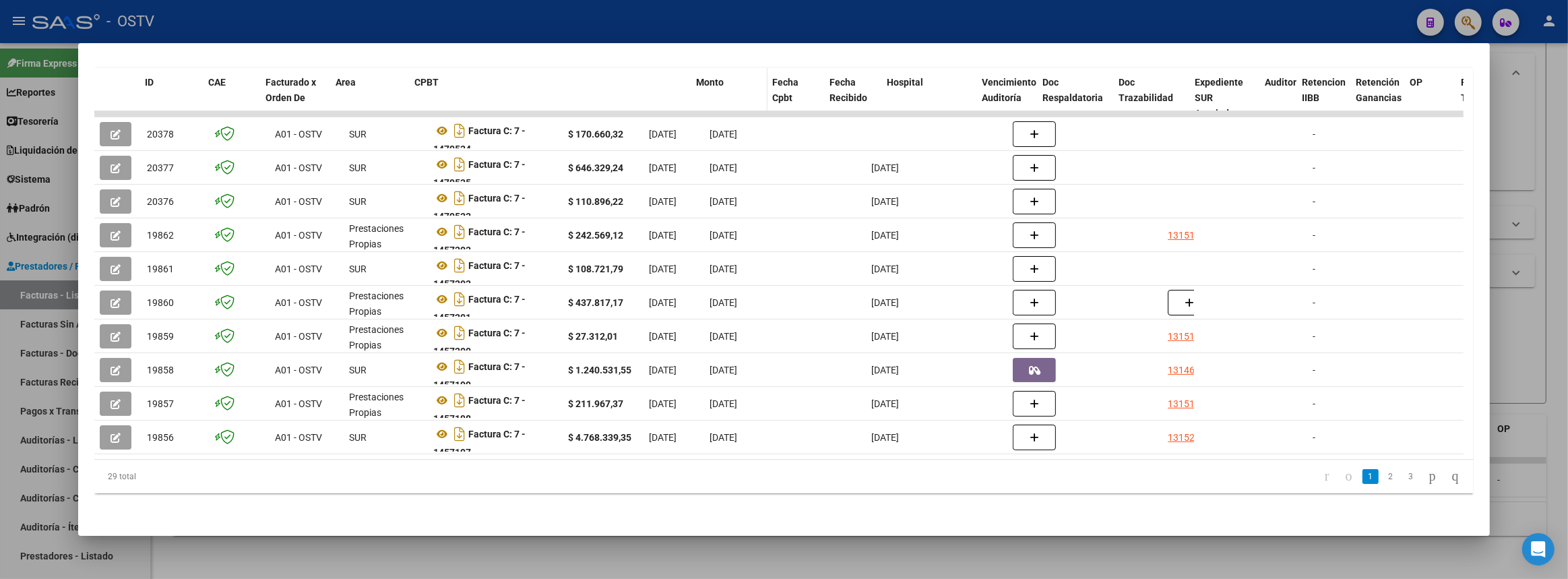
drag, startPoint x: 561, startPoint y: 72, endPoint x: 717, endPoint y: 88, distance: 156.8
click at [717, 88] on div "ID CAE Facturado x Orden De Area CPBT Monto Fecha Cpbt Fecha Recibido Hospital …" at bounding box center [1549, 98] width 2910 height 59
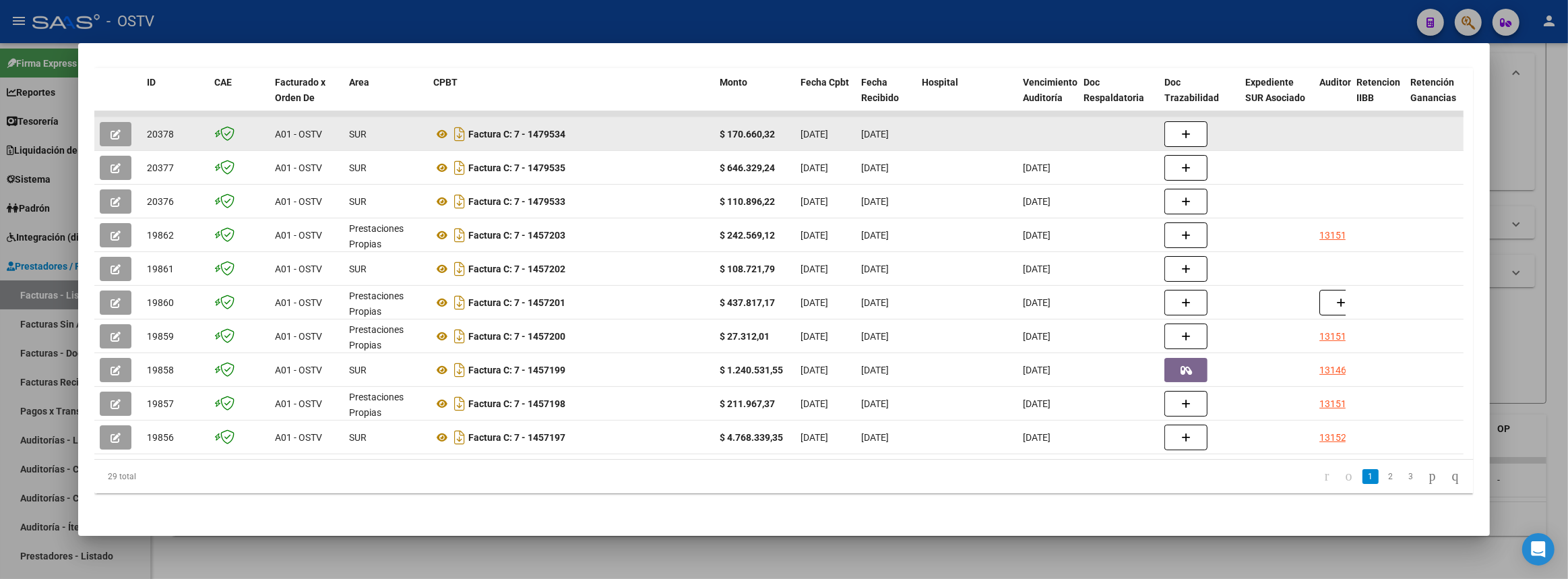
scroll to position [284, 0]
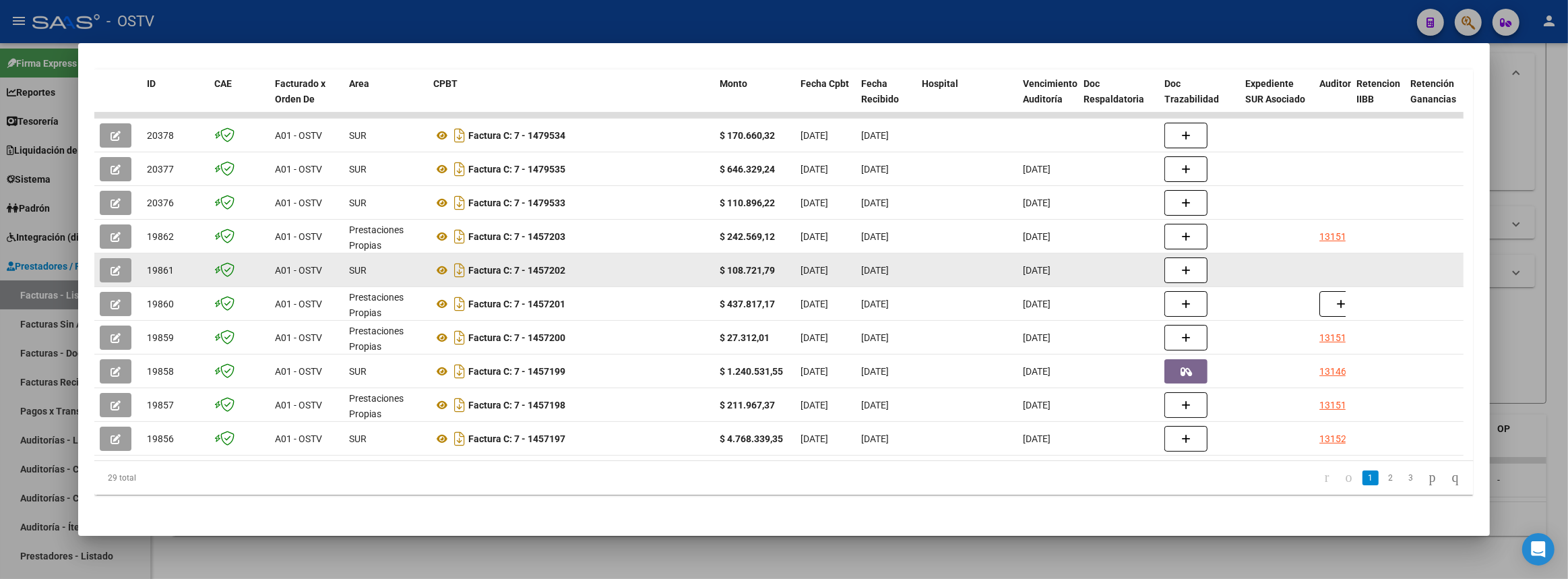
drag, startPoint x: 472, startPoint y: 259, endPoint x: 859, endPoint y: 263, distance: 387.0
copy div "Factura C: 7 - 1457202 $ 108.721,79 12/06/2025"
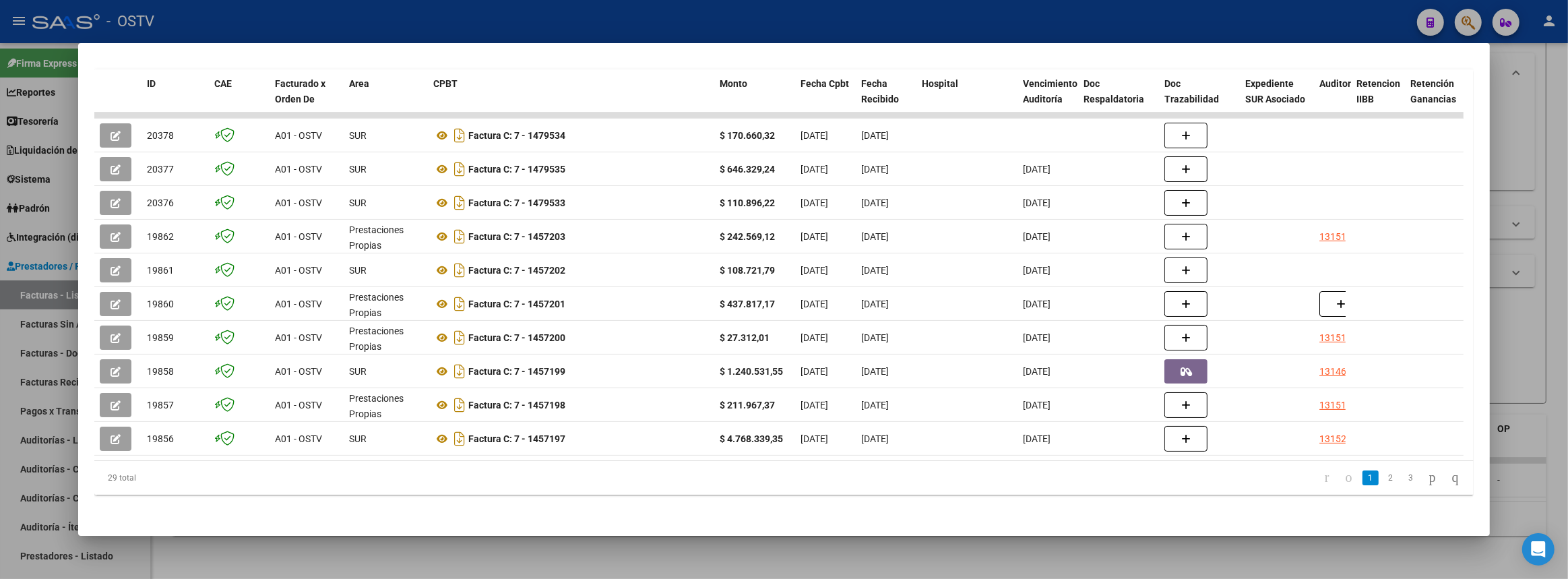
click at [1545, 157] on div at bounding box center [784, 289] width 1568 height 579
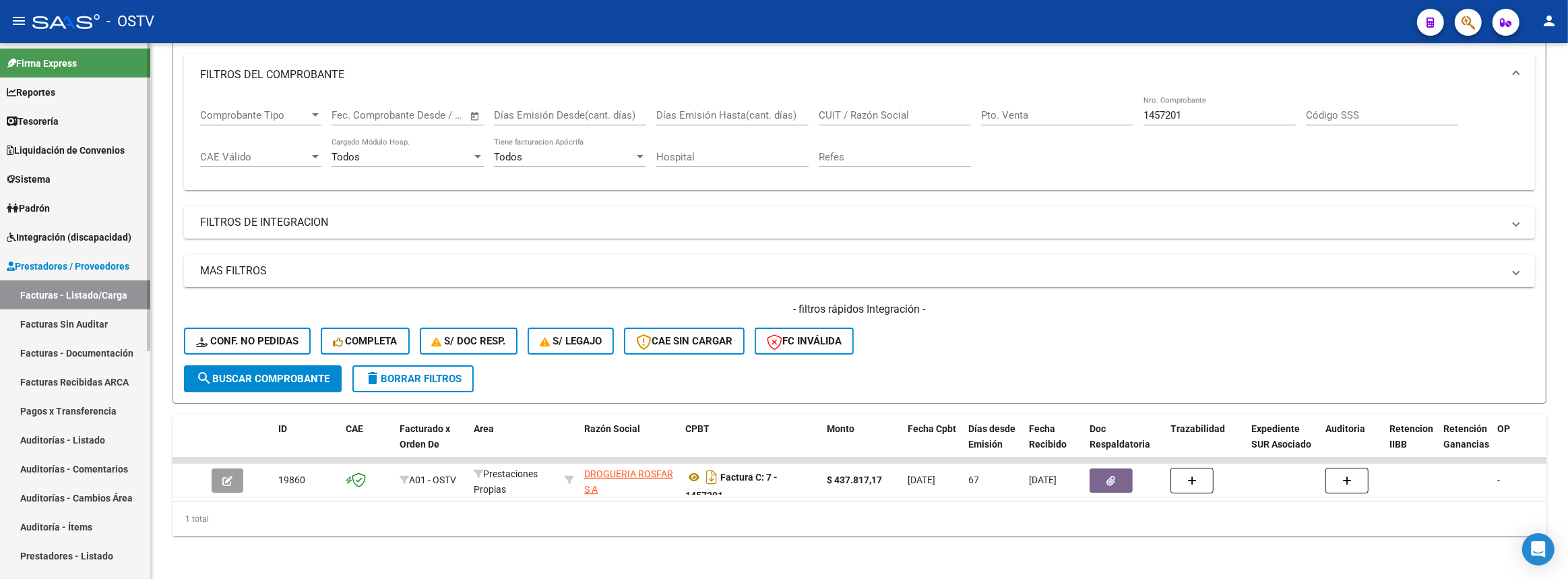
click at [120, 405] on link "Pagos x Transferencia" at bounding box center [75, 411] width 150 height 29
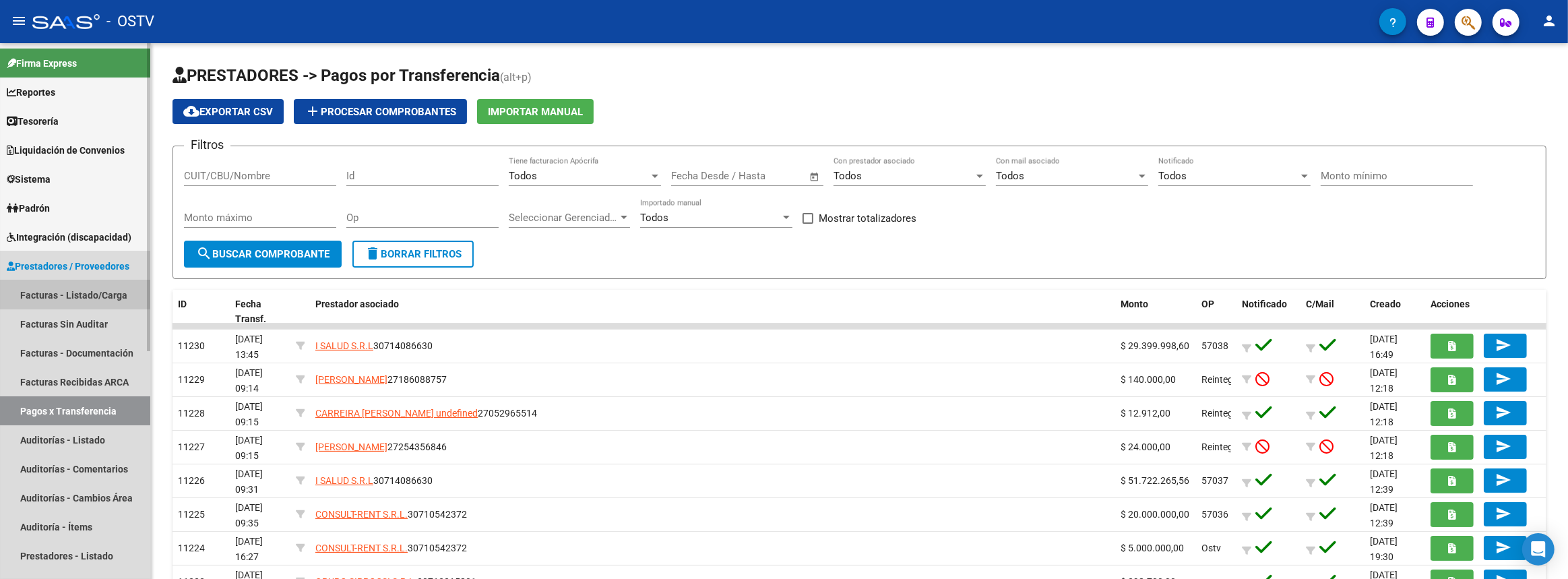
click at [63, 290] on link "Facturas - Listado/Carga" at bounding box center [75, 295] width 150 height 29
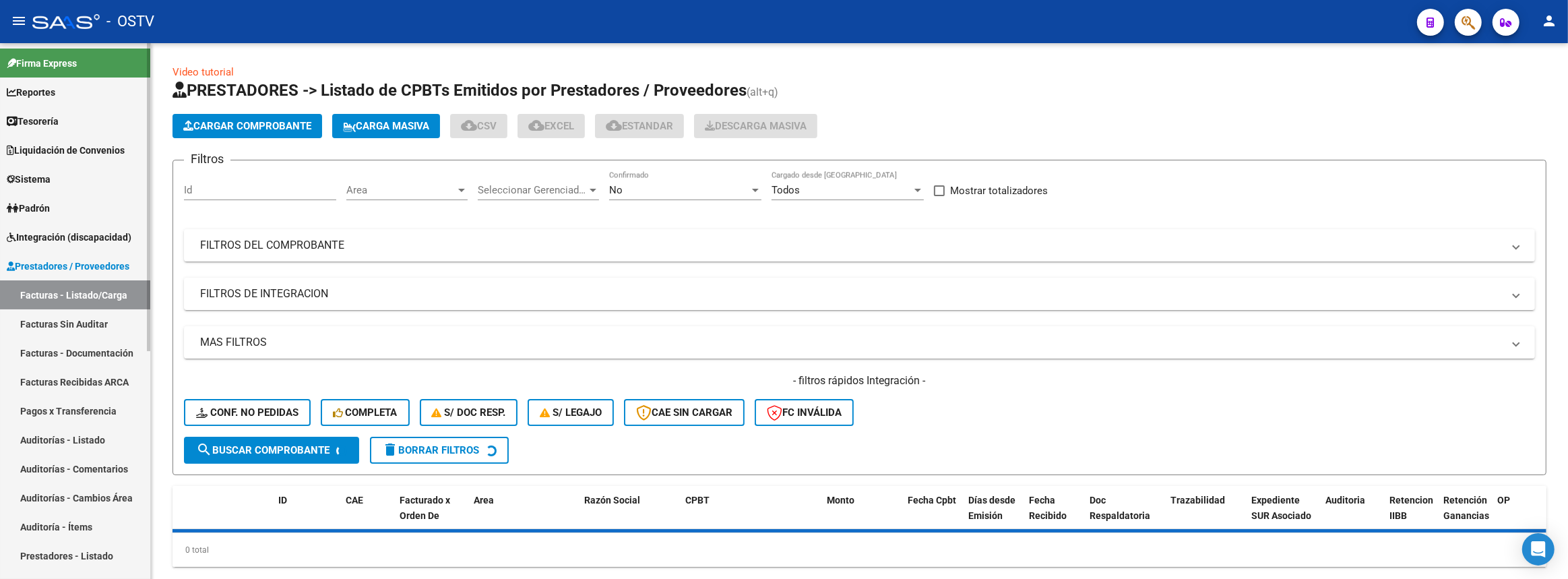
click at [56, 438] on link "Auditorías - Listado" at bounding box center [75, 439] width 150 height 29
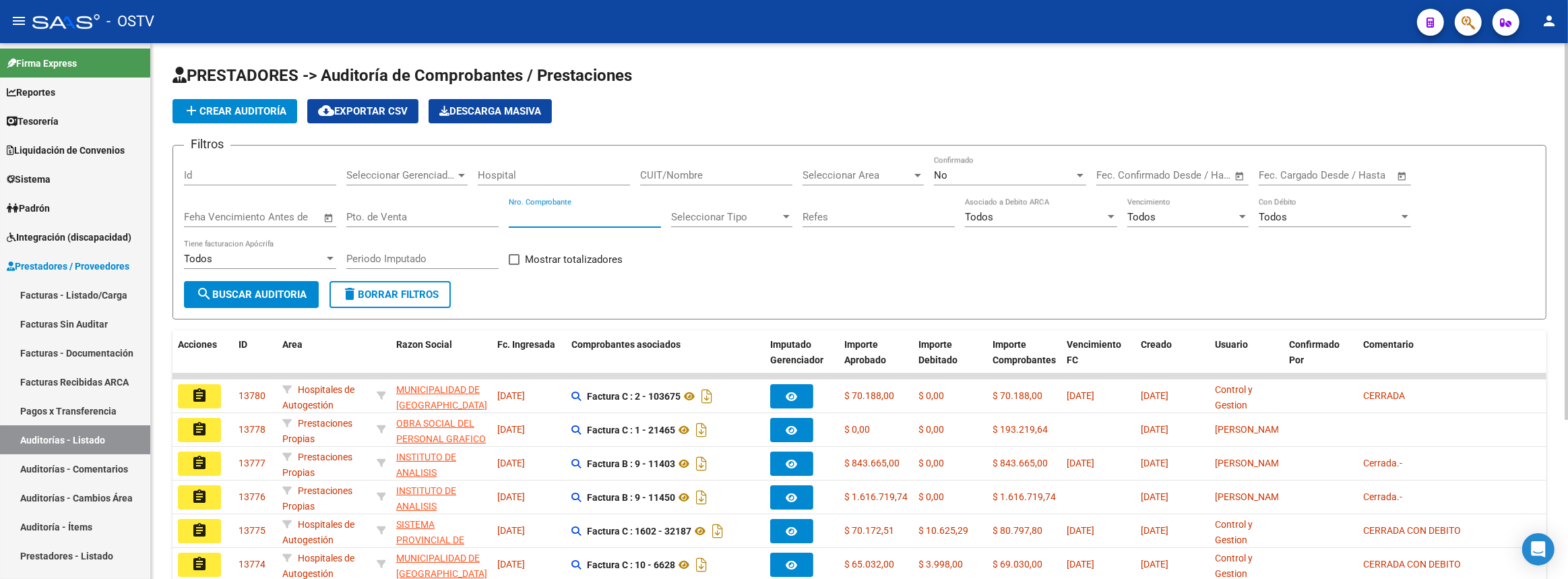
click at [594, 219] on input "Nro. Comprobante" at bounding box center [585, 217] width 152 height 12
paste input "19914"
type input "19914"
click at [304, 281] on button "search Buscar Auditoria" at bounding box center [251, 295] width 135 height 27
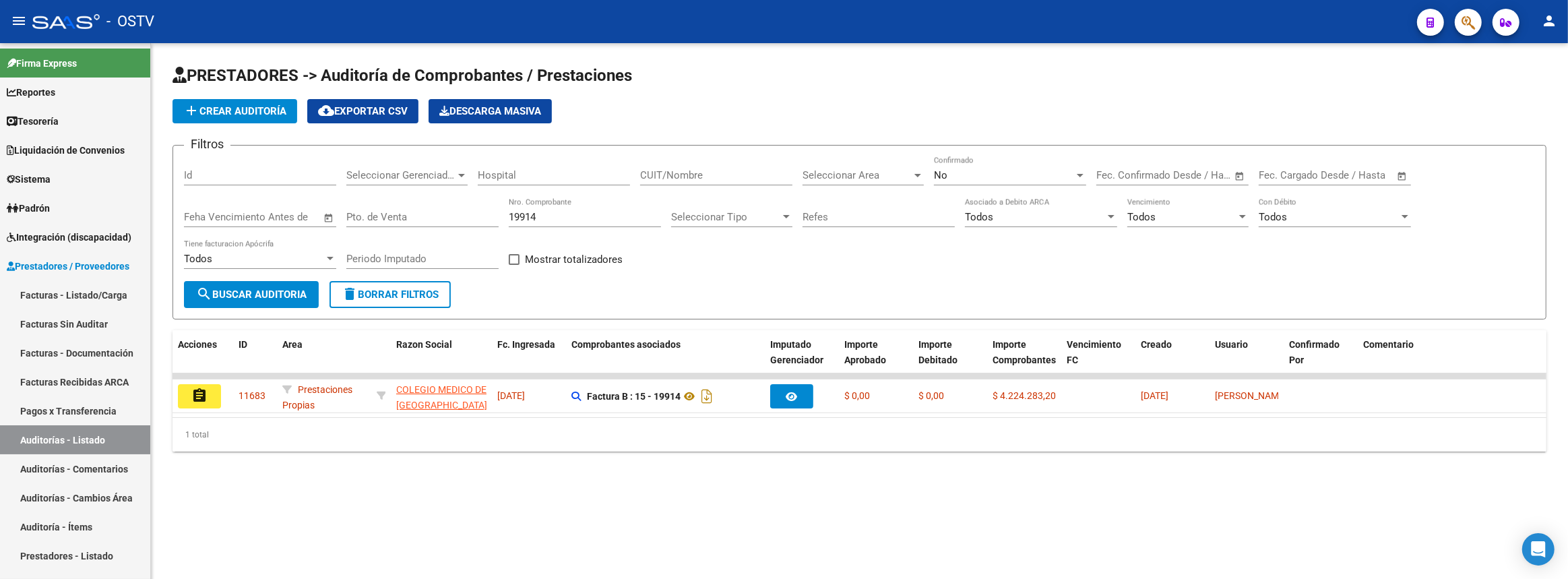
click at [189, 394] on button "assignment" at bounding box center [199, 397] width 43 height 24
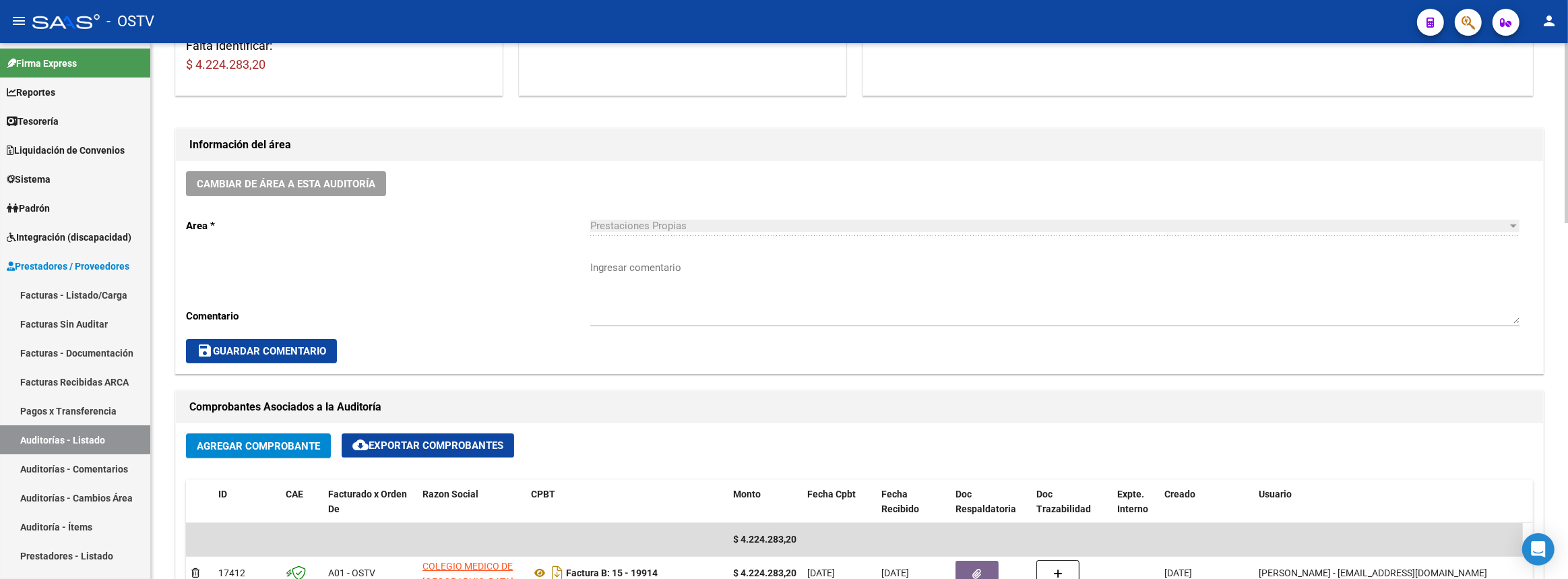
scroll to position [551, 0]
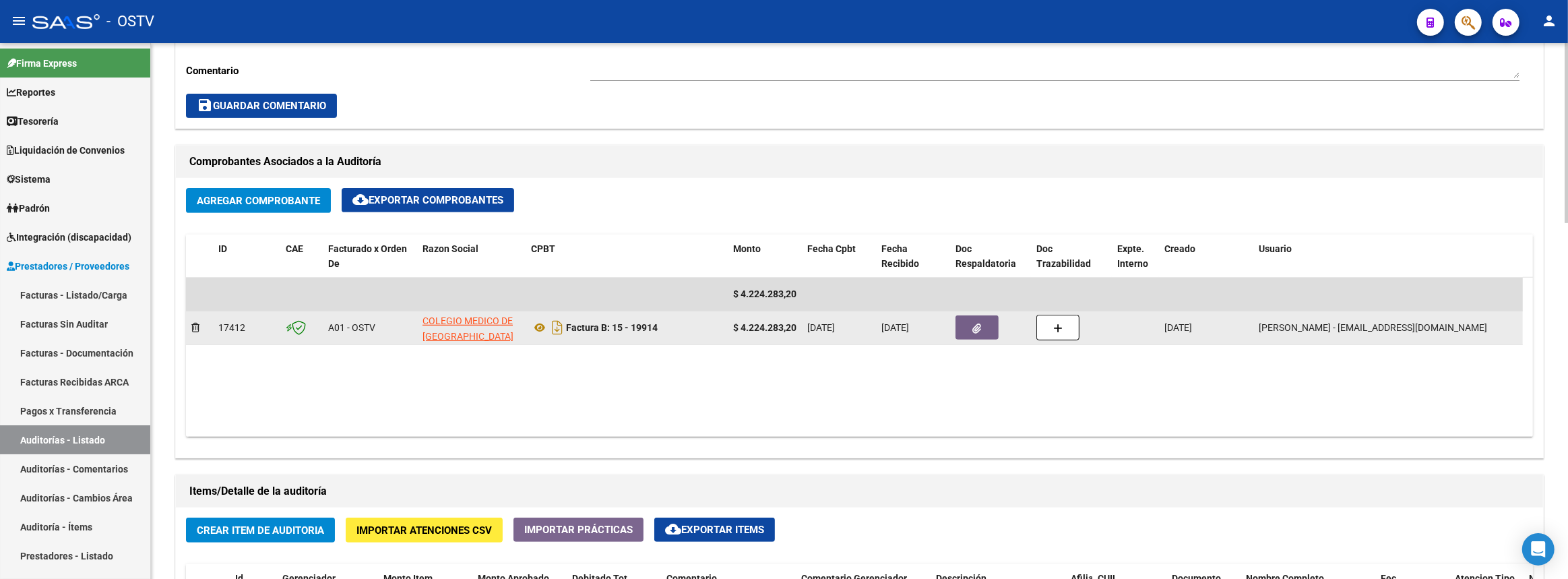
click at [977, 337] on datatable-body-cell at bounding box center [991, 328] width 81 height 33
click at [977, 324] on icon "button" at bounding box center [977, 328] width 9 height 10
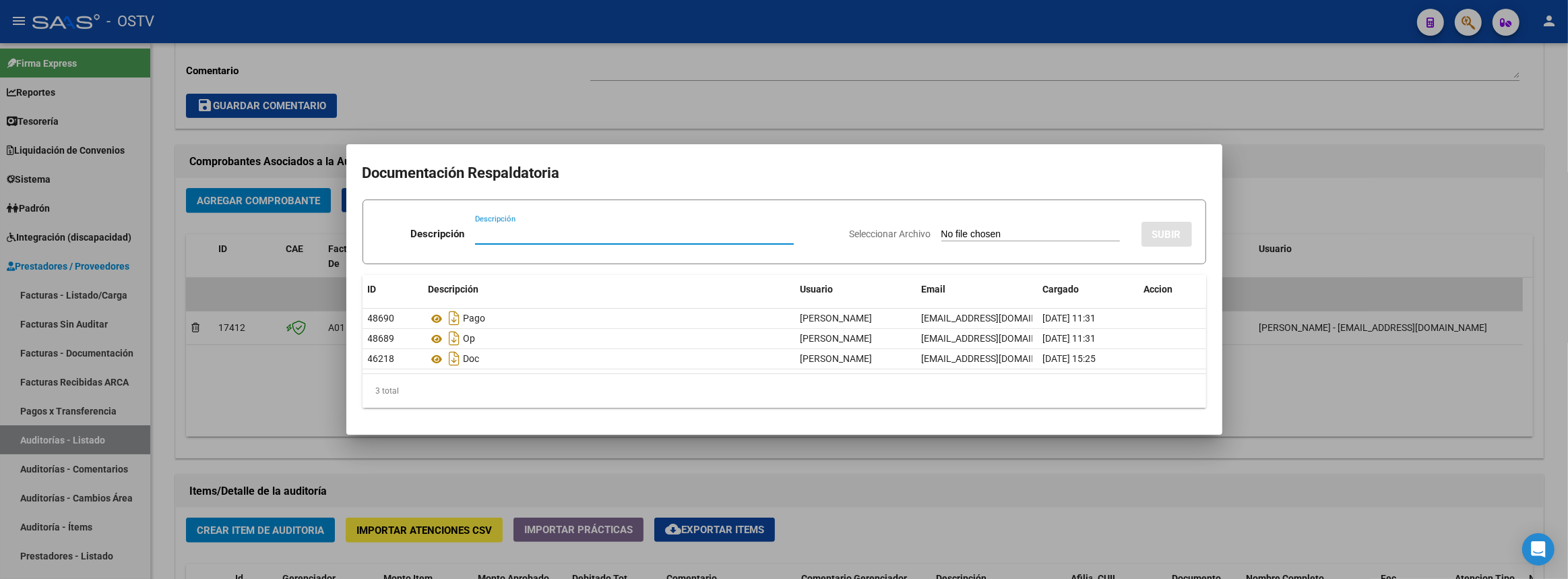
click at [279, 380] on div at bounding box center [784, 289] width 1568 height 579
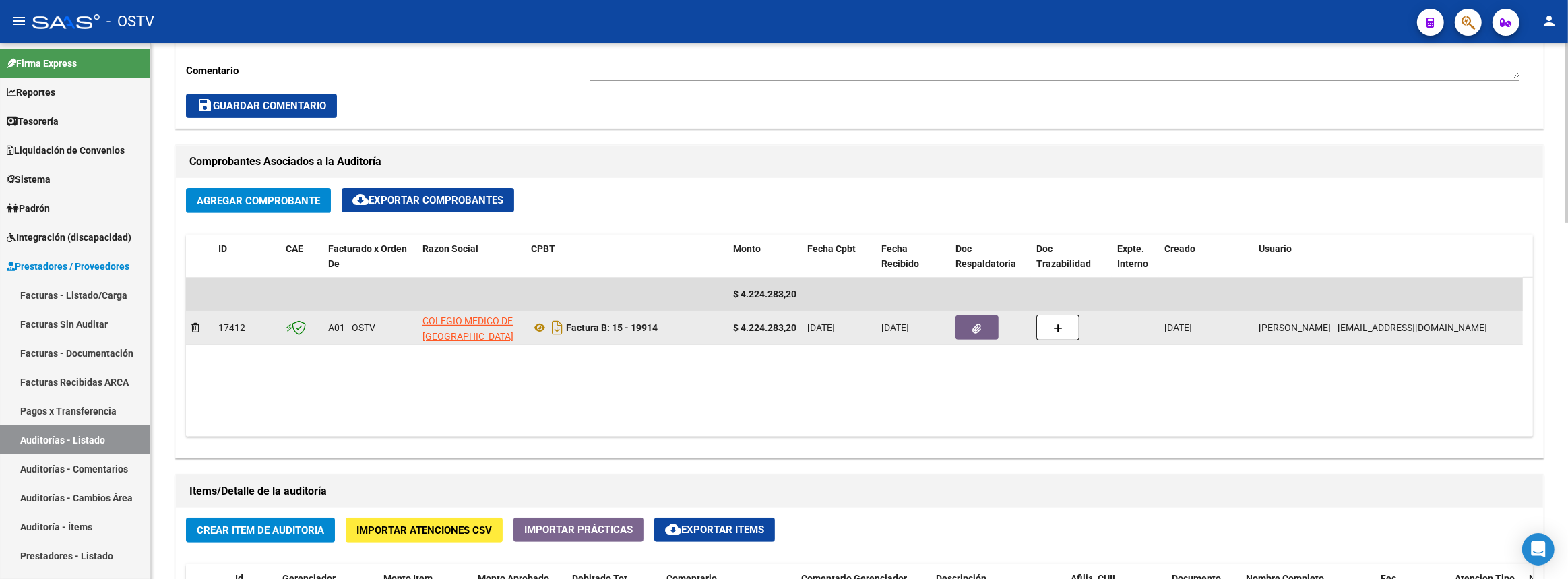
click at [989, 326] on button "button" at bounding box center [977, 328] width 43 height 24
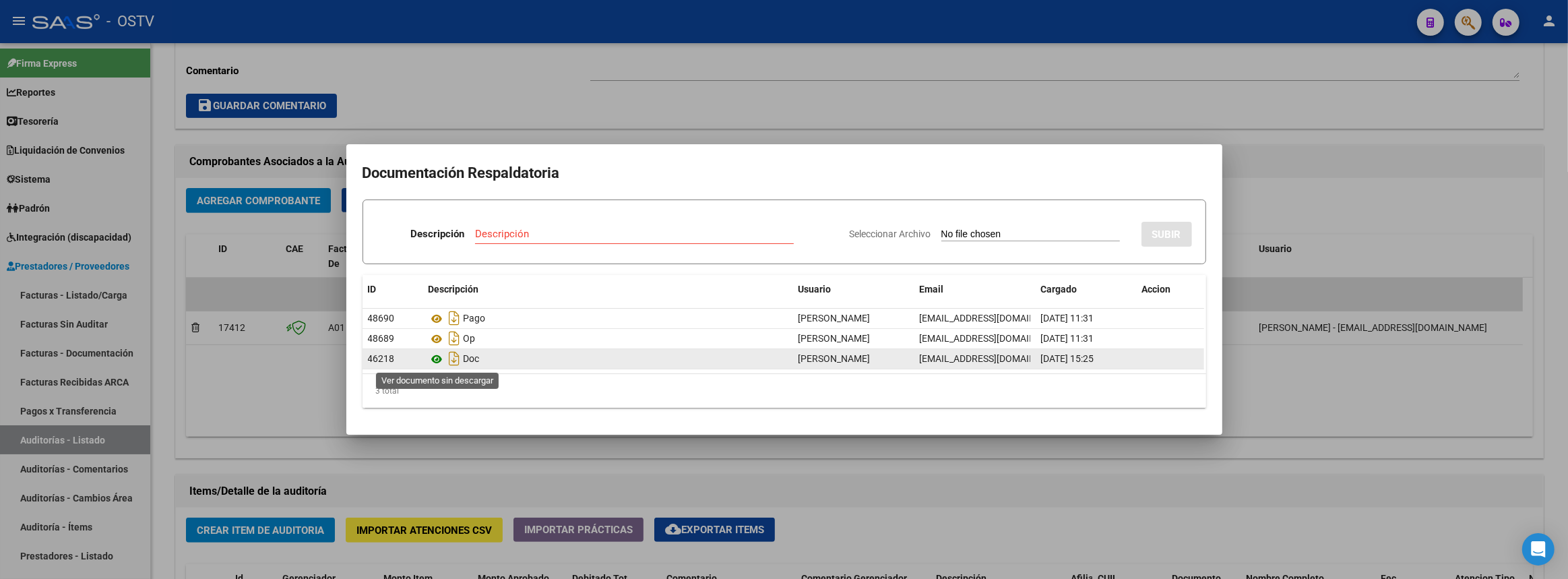
click at [437, 360] on icon at bounding box center [437, 359] width 18 height 16
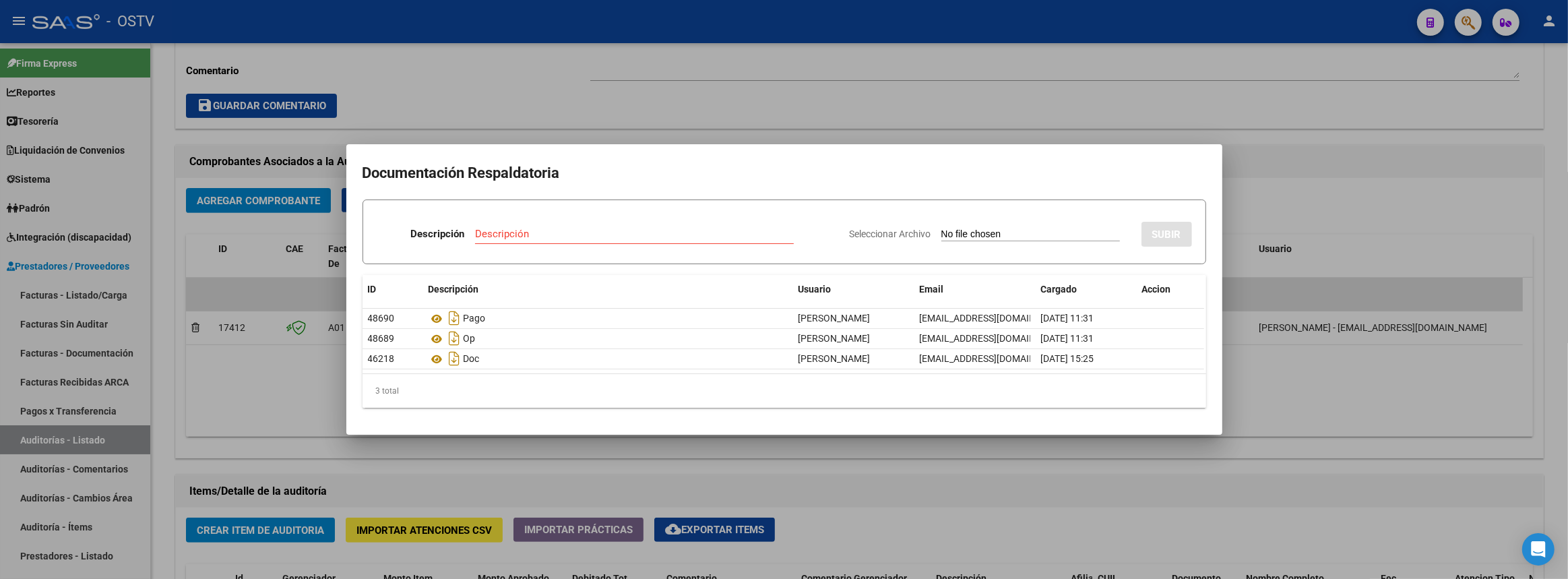
click at [397, 469] on div at bounding box center [784, 289] width 1568 height 579
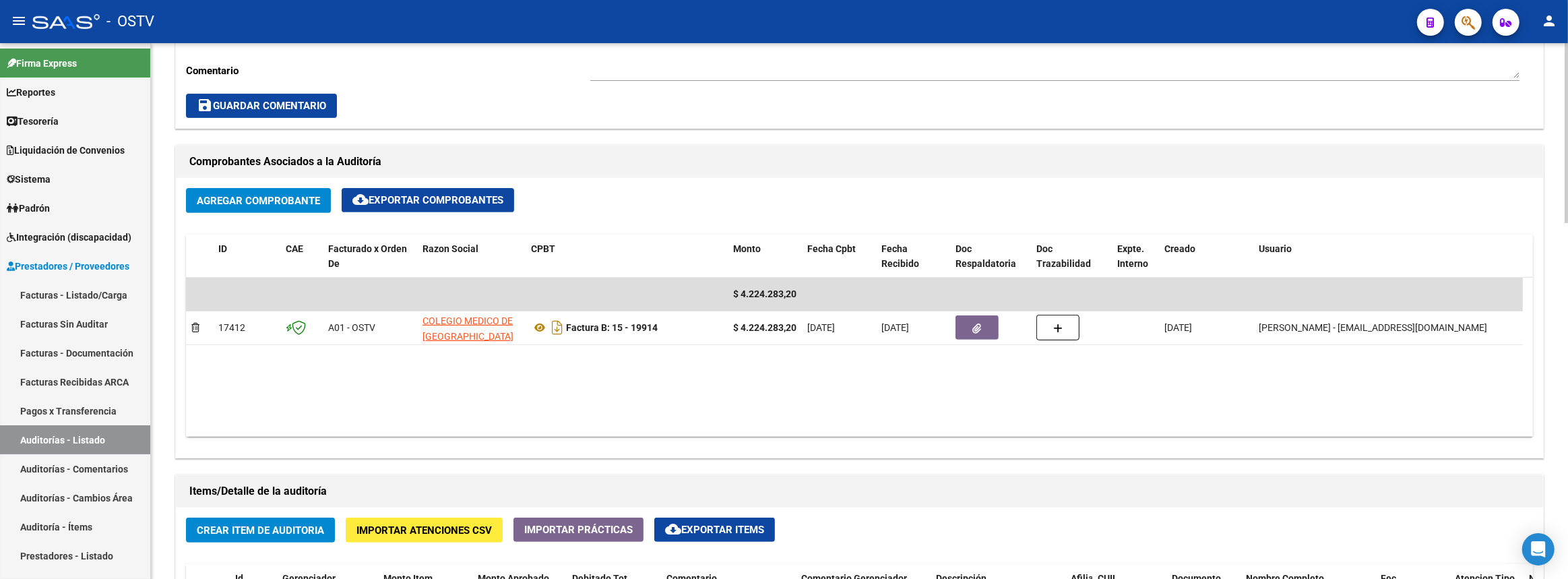
scroll to position [796, 0]
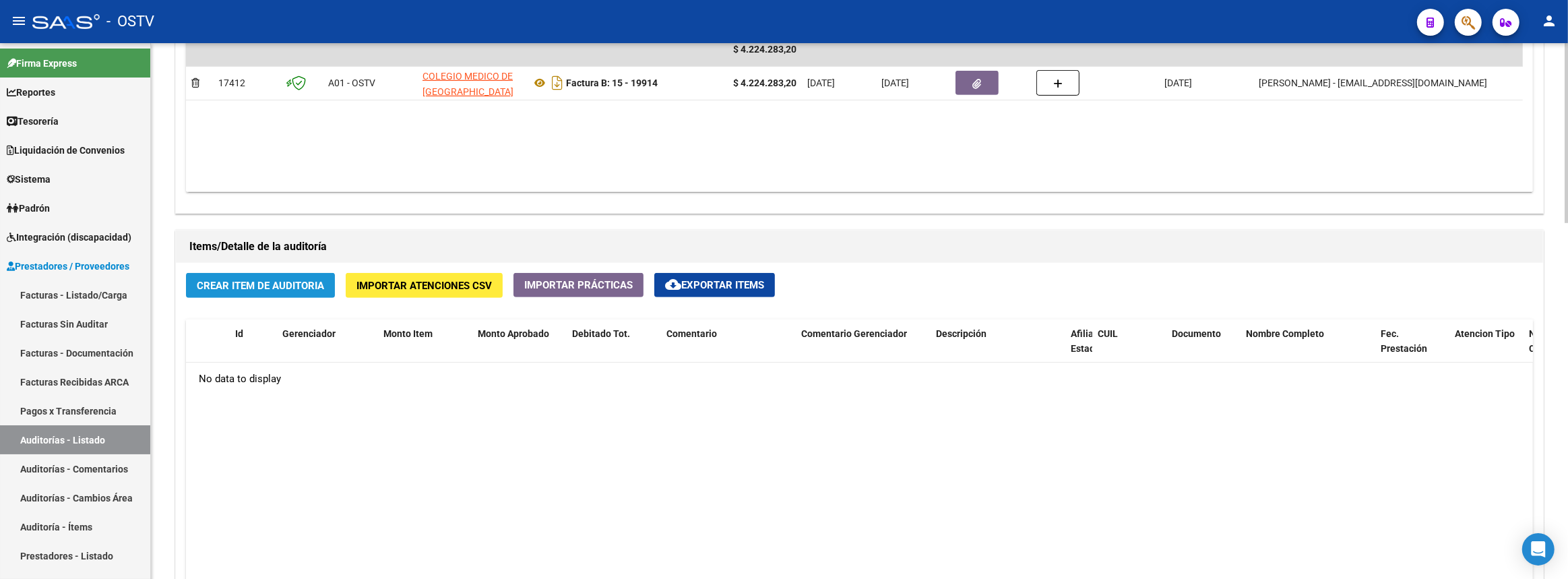
click at [285, 288] on button "Crear Item de Auditoria" at bounding box center [260, 285] width 149 height 25
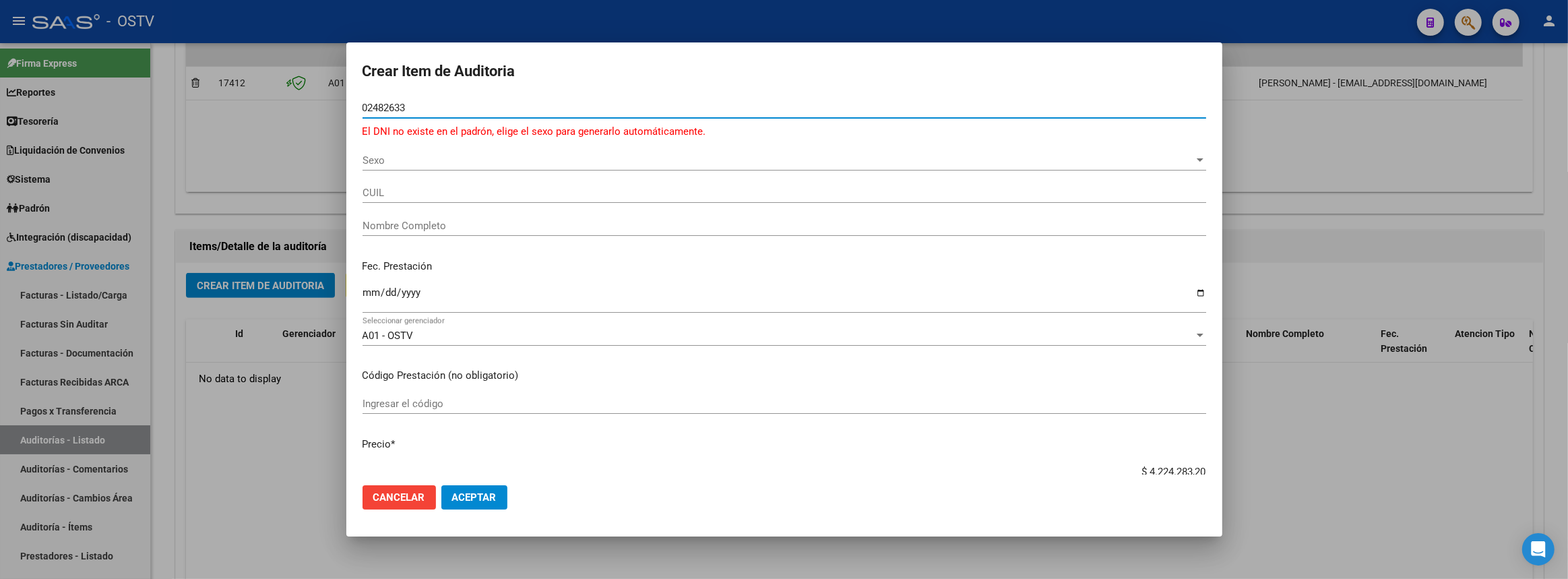
click at [435, 105] on input "02482633" at bounding box center [784, 108] width 843 height 12
type input "24826330"
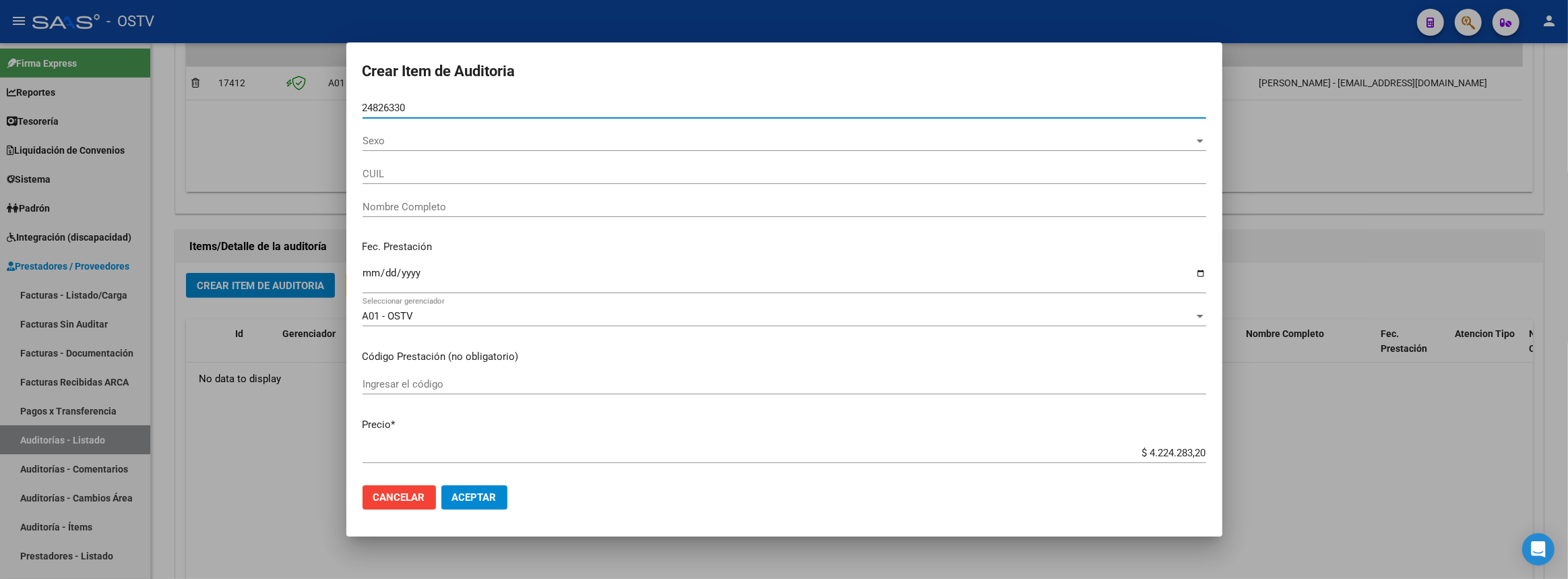
type input "20248263300"
type input "CASTILLO HECTOR"
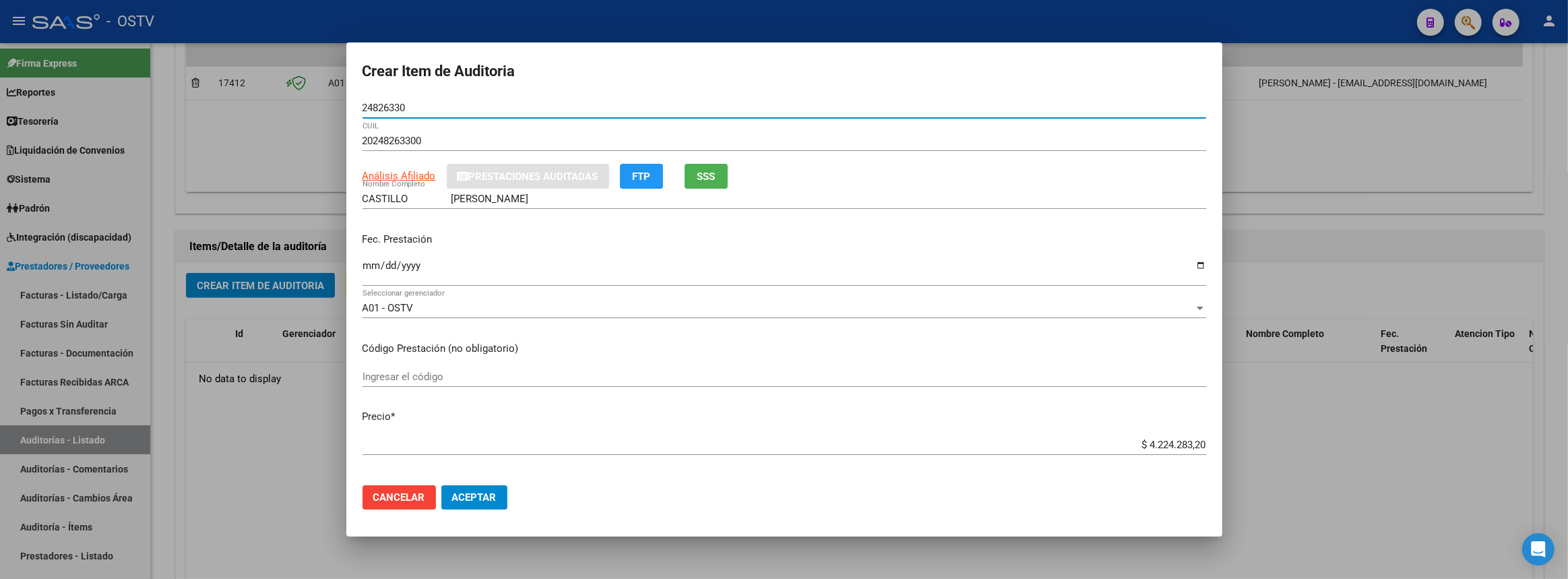
type input "24826330"
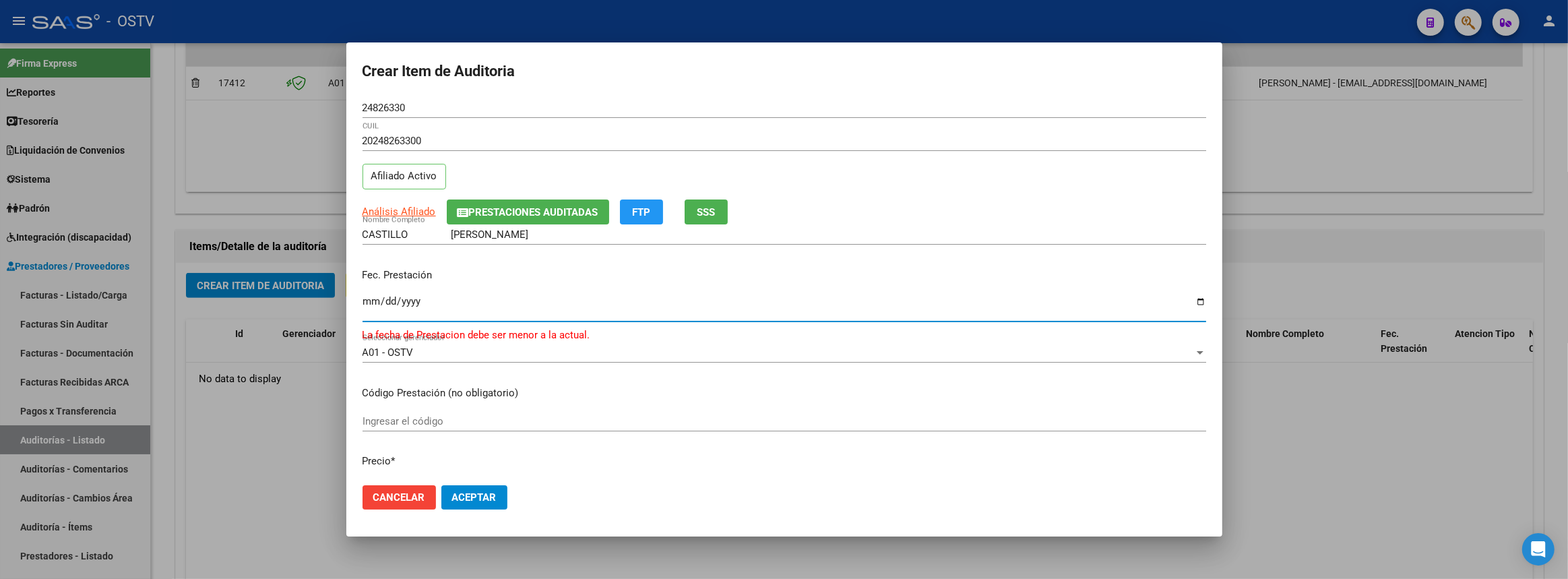
type input "2024-12-19"
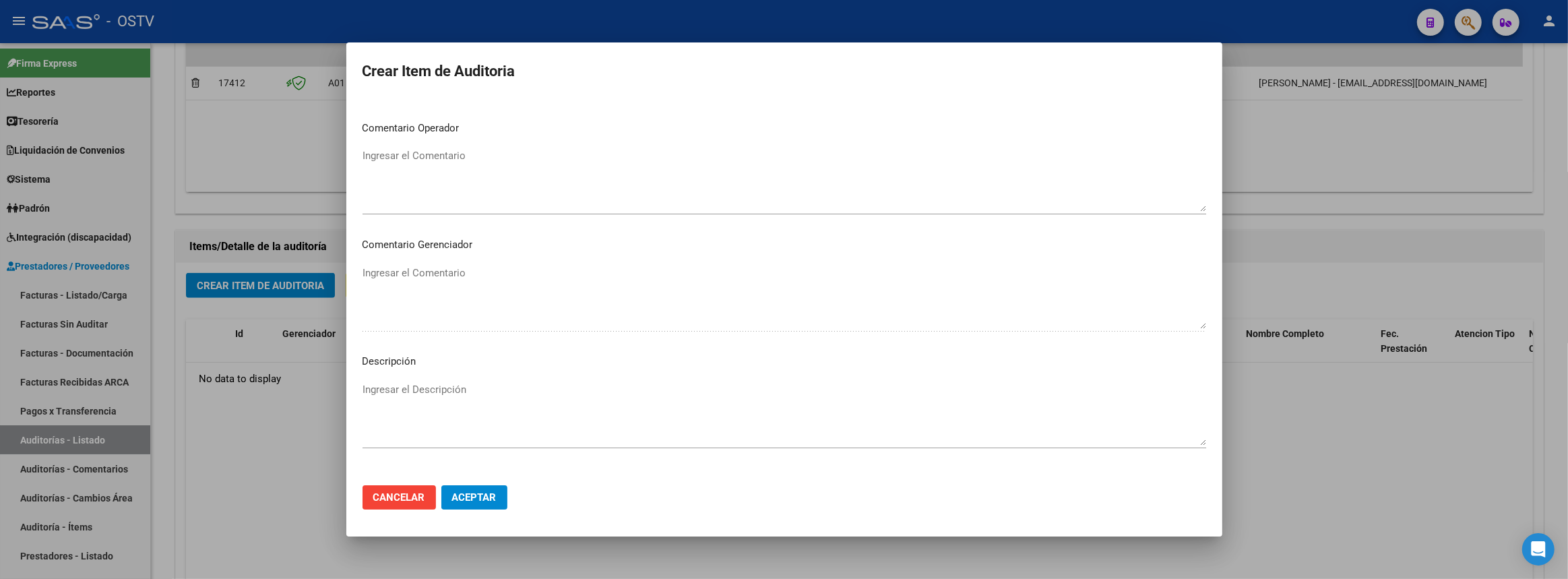
scroll to position [721, 0]
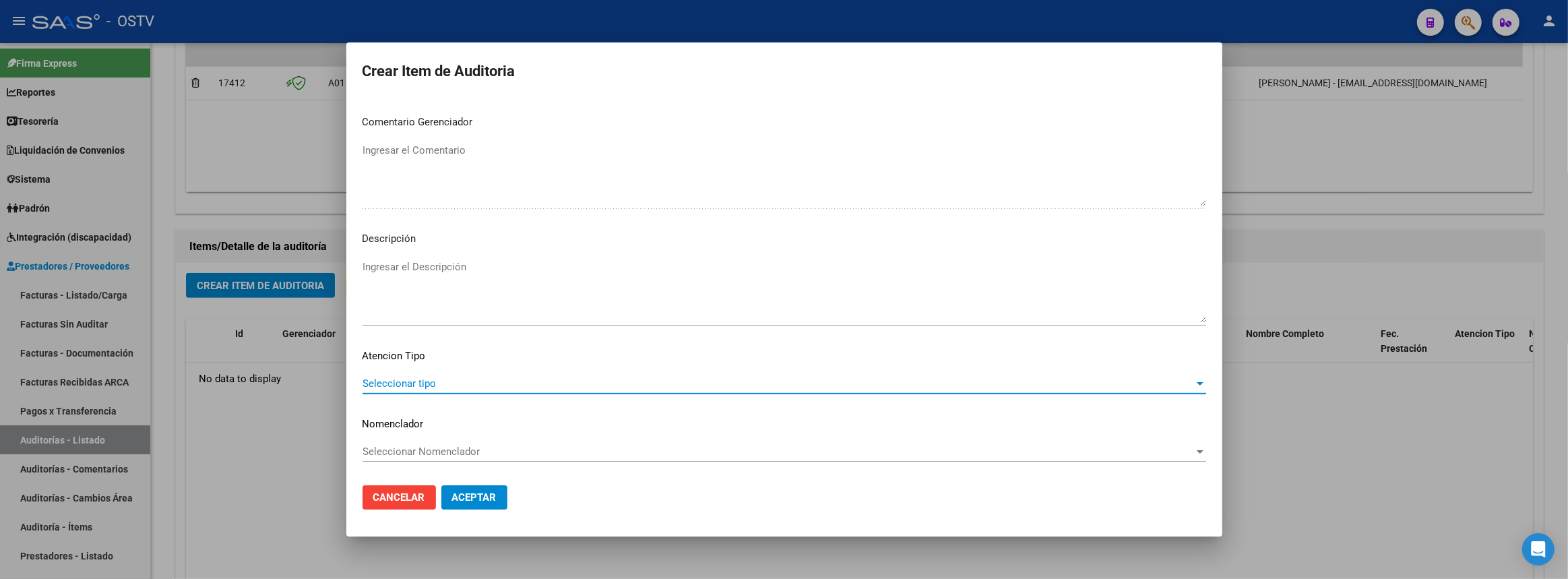
click at [518, 294] on textarea "Ingresar el Descripción" at bounding box center [784, 291] width 843 height 63
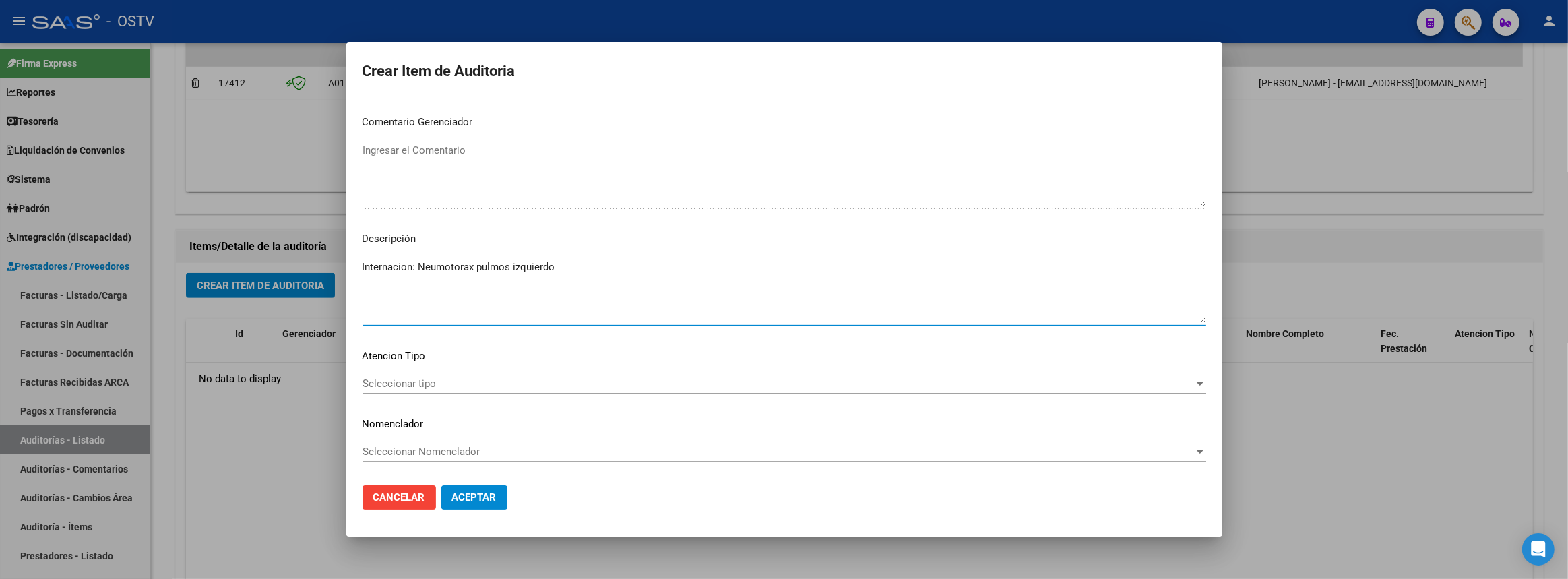
type textarea "Internacion: Neumotorax pulmos izquierdo"
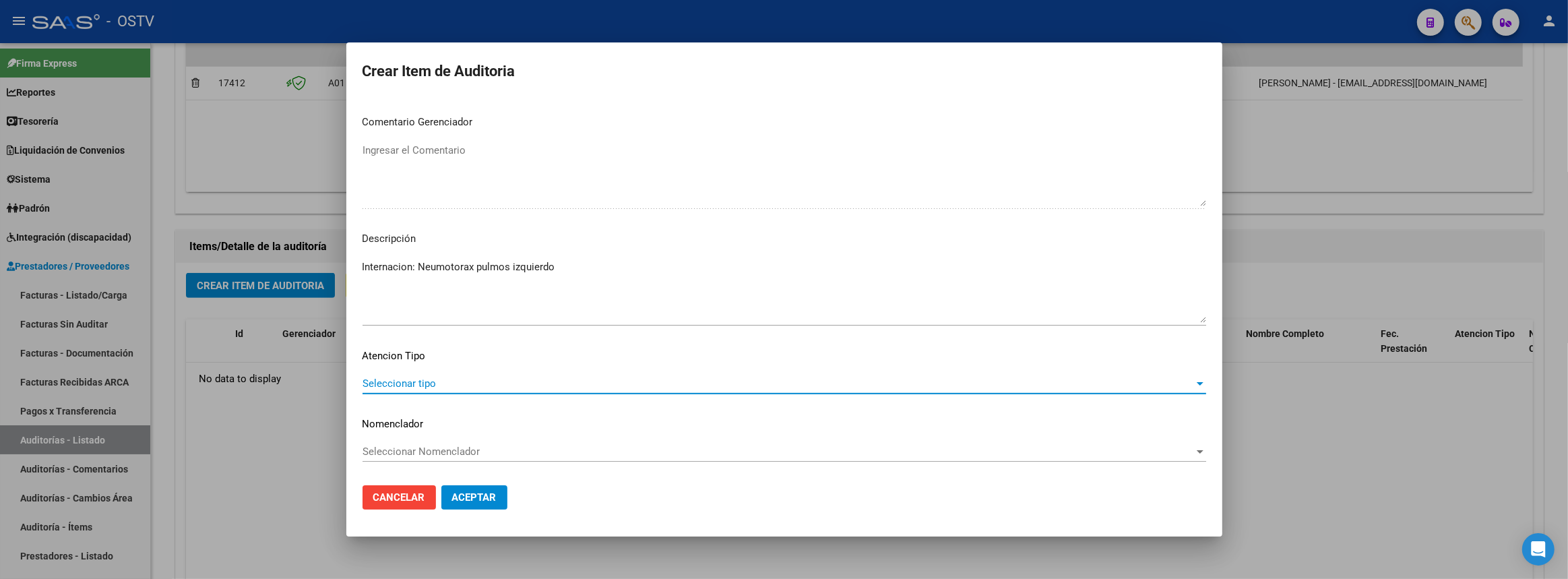
click at [421, 380] on span "Seleccionar tipo" at bounding box center [778, 383] width 831 height 12
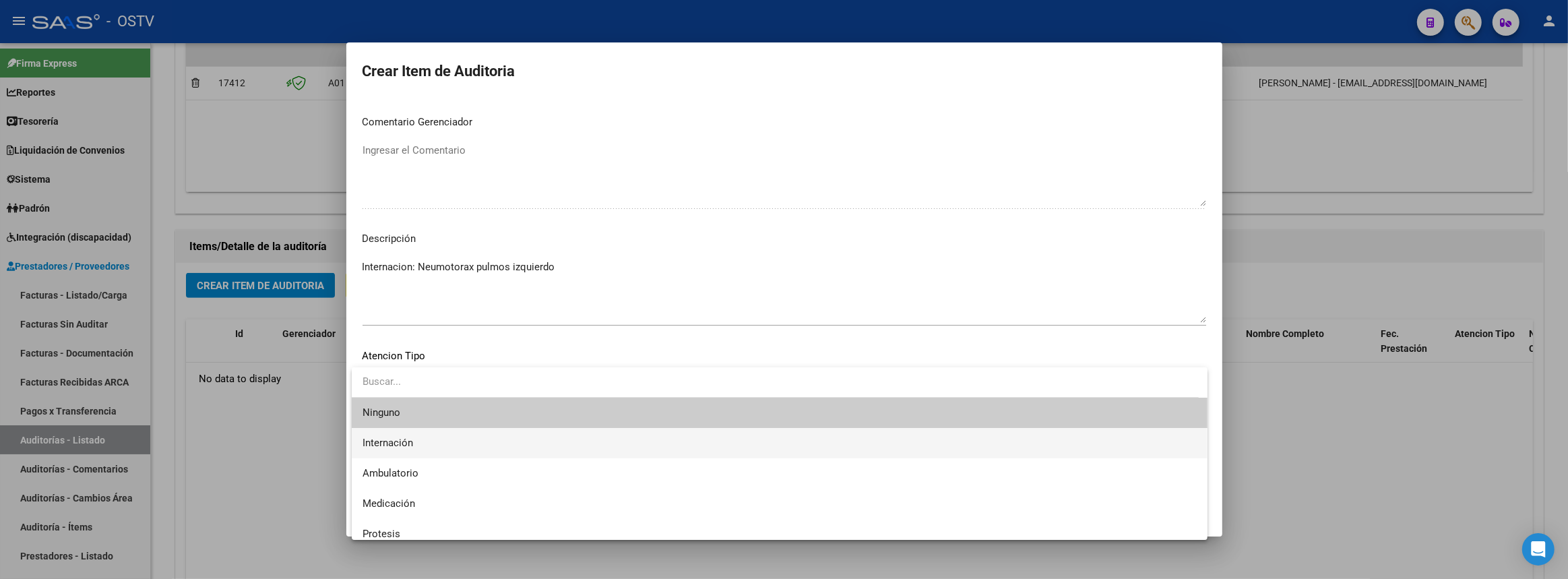
click at [428, 437] on span "Internación" at bounding box center [779, 443] width 834 height 31
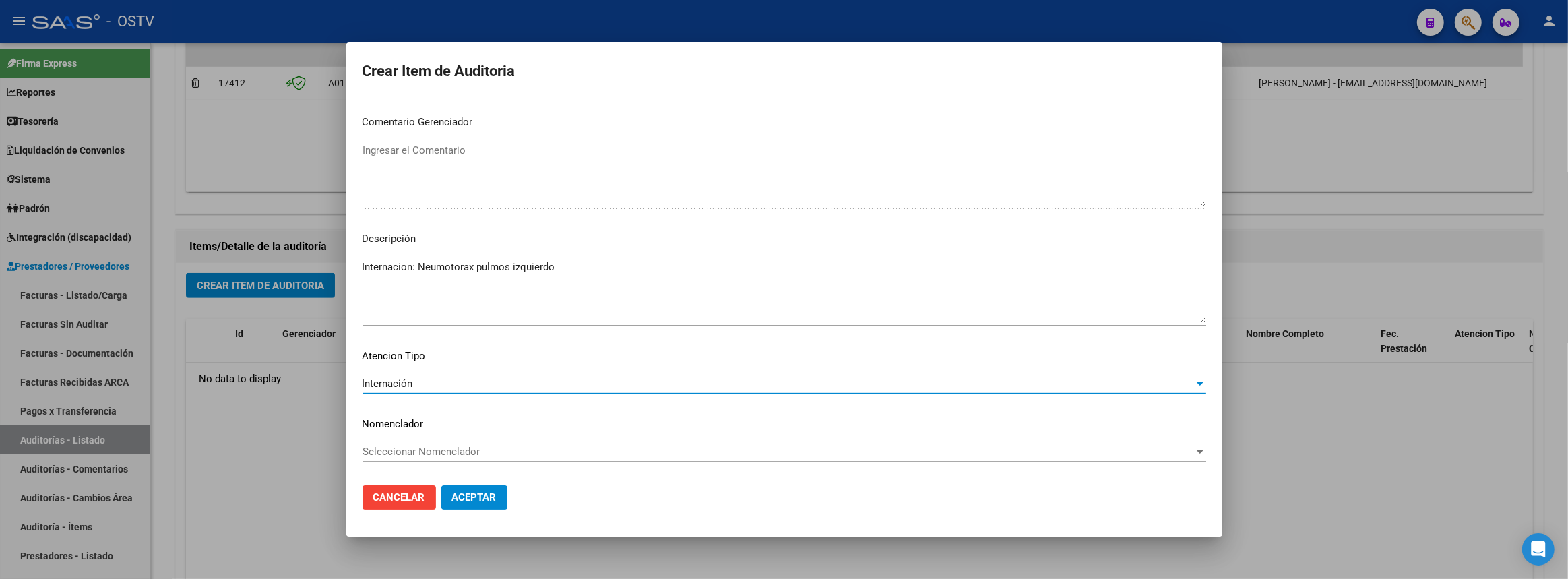
click at [468, 498] on span "Aceptar" at bounding box center [474, 497] width 44 height 12
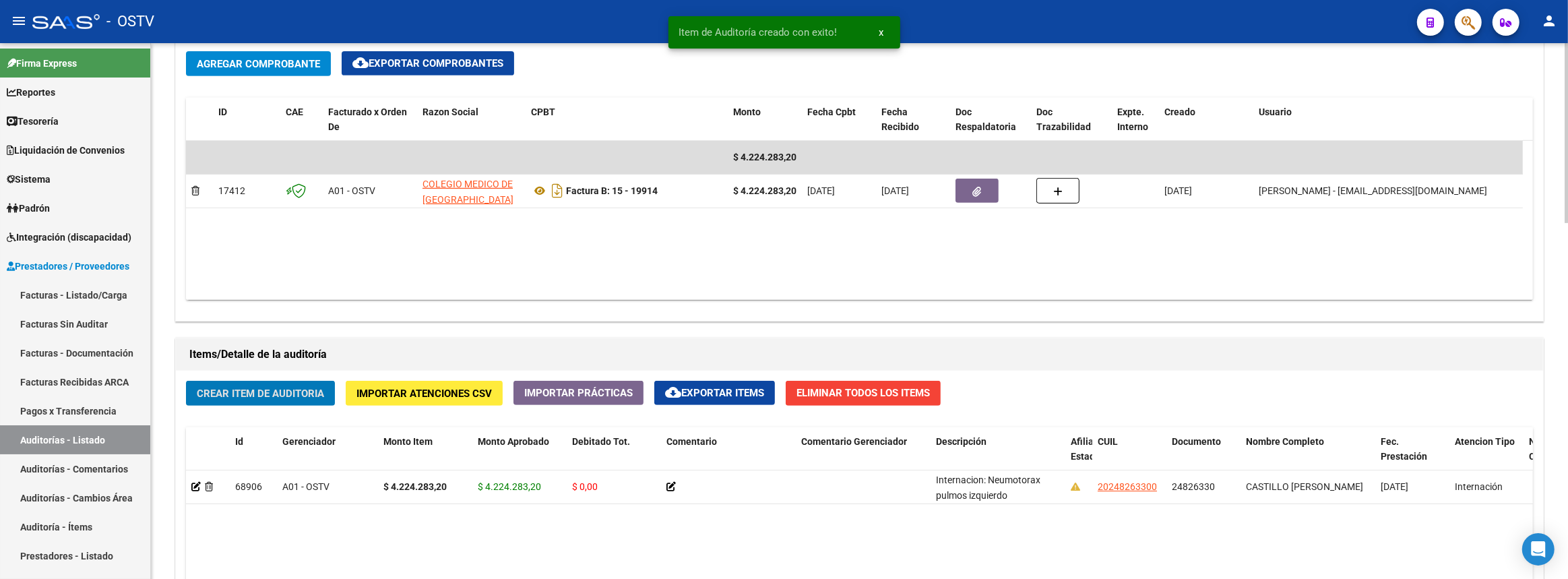
scroll to position [322, 0]
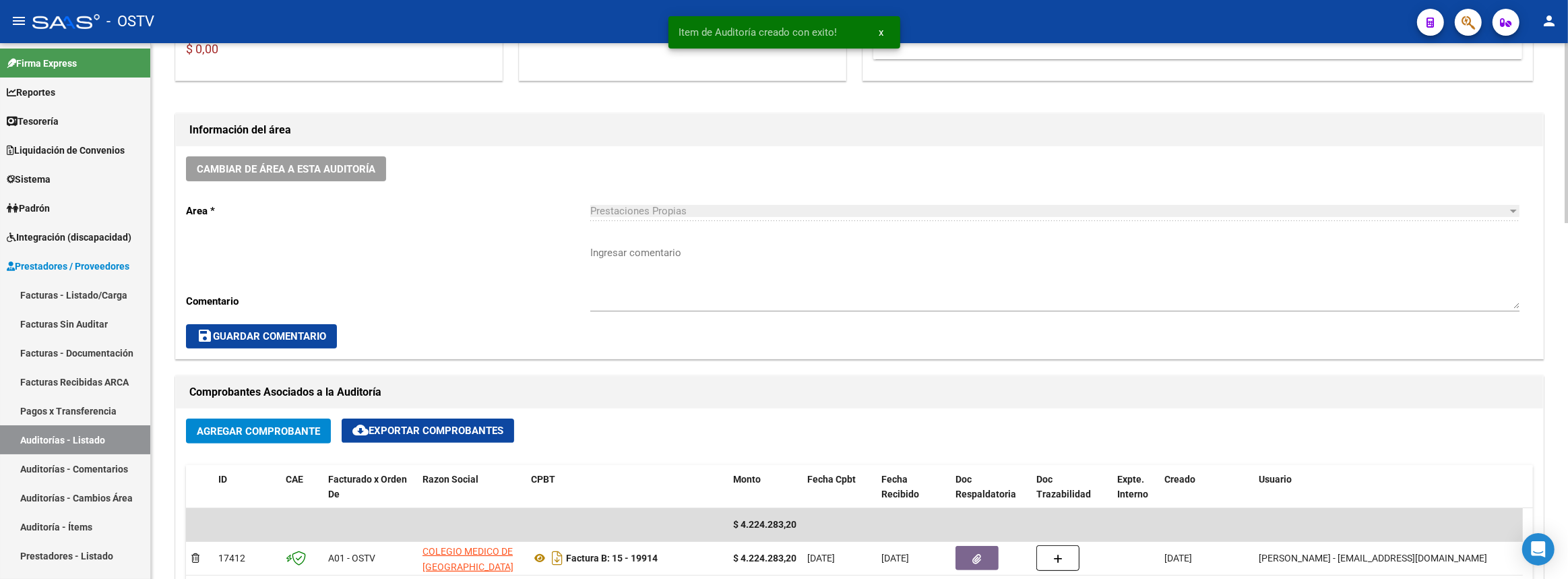
click at [656, 296] on textarea "Ingresar comentario" at bounding box center [1054, 277] width 929 height 63
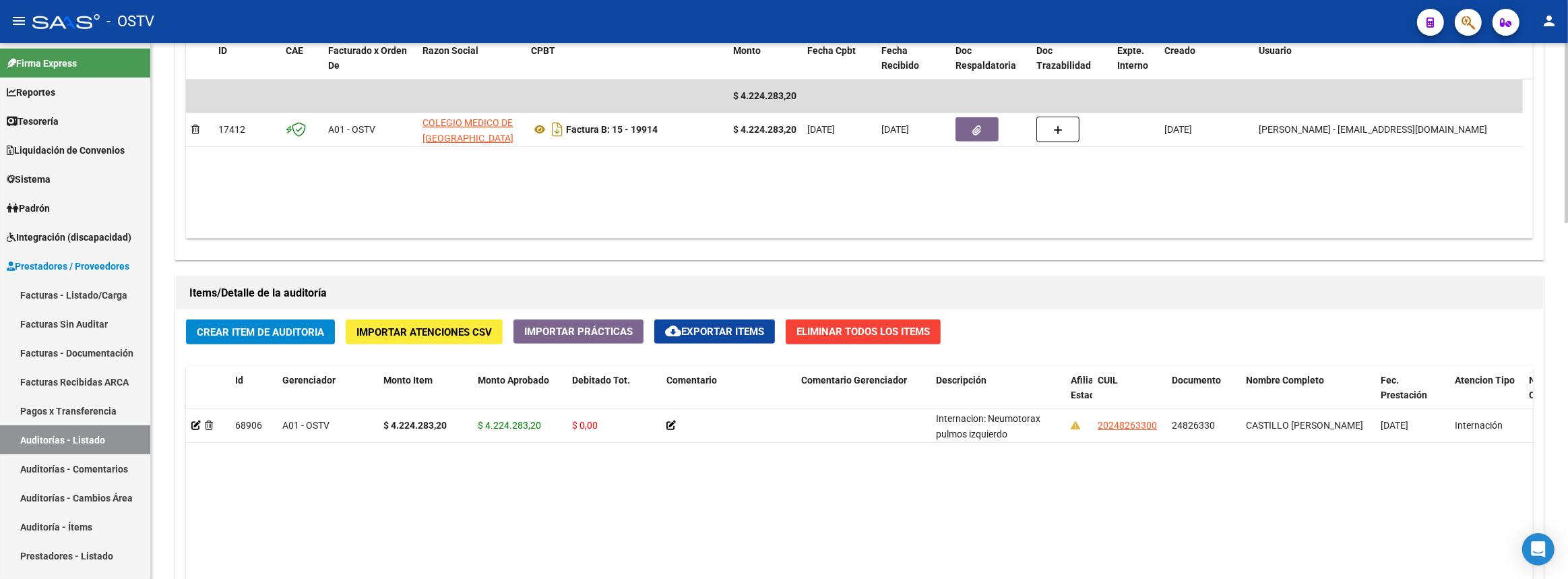
scroll to position [1057, 0]
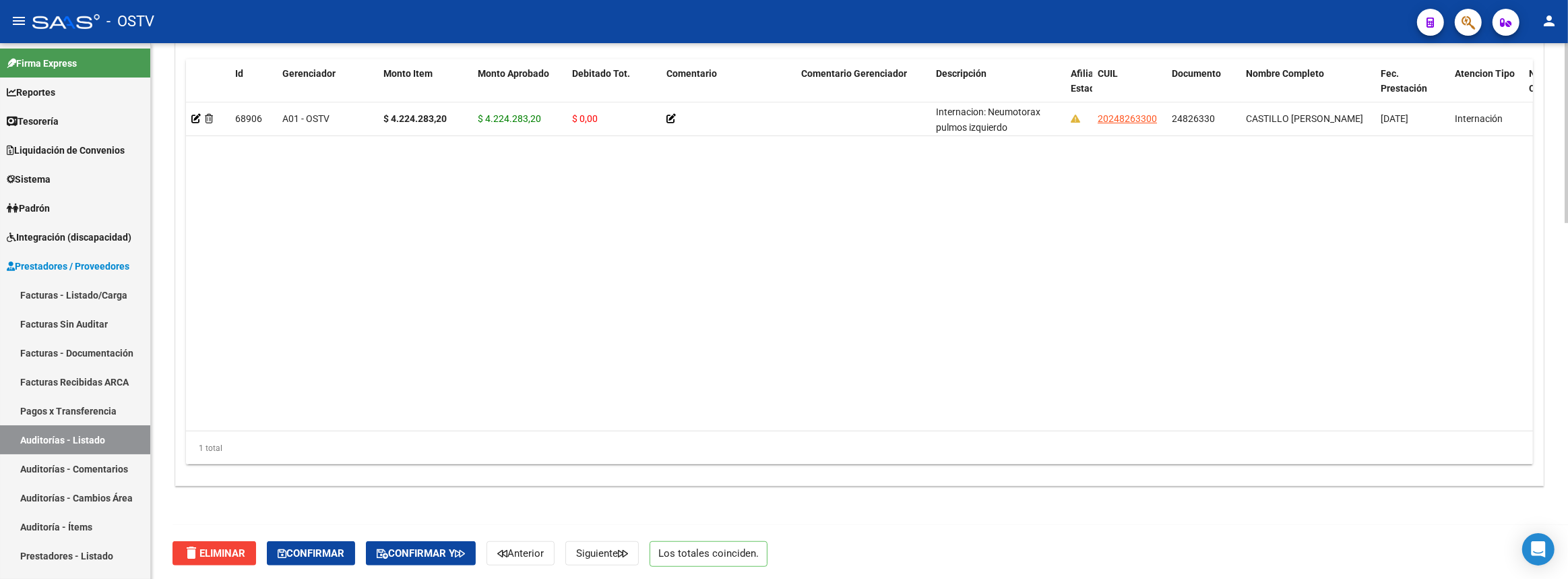
type textarea "Cerrada y paga"
click at [311, 565] on div "delete Eliminar Confirmar Confirmar y Anterior Siguiente Los totales coinciden." at bounding box center [865, 553] width 1385 height 57
click at [311, 553] on span "Confirmar" at bounding box center [311, 553] width 67 height 12
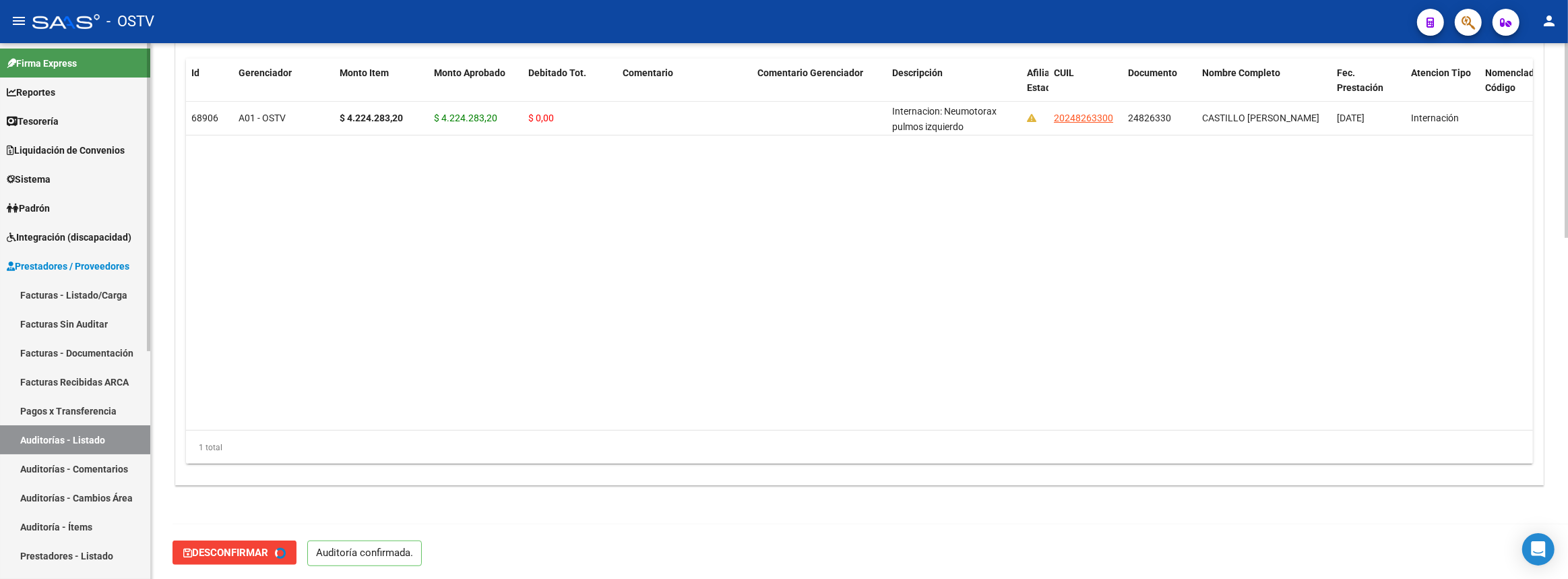
type input "202508"
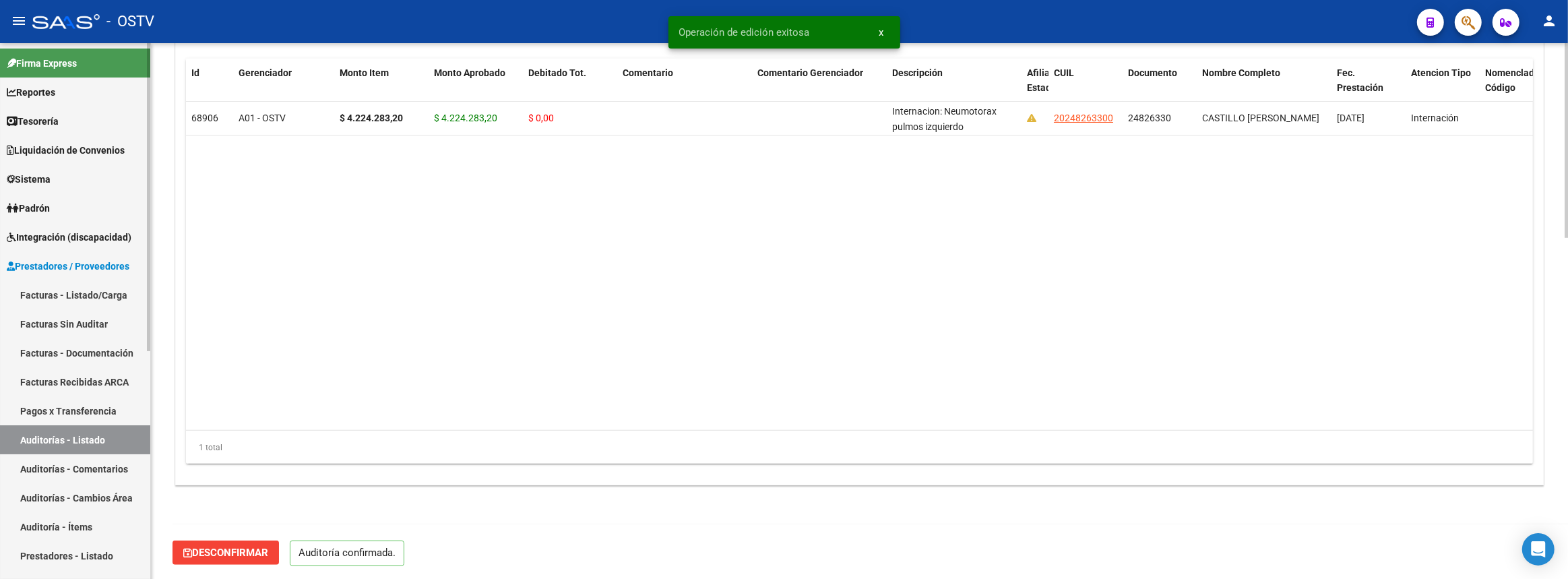
click at [122, 440] on link "Auditorías - Listado" at bounding box center [75, 439] width 150 height 29
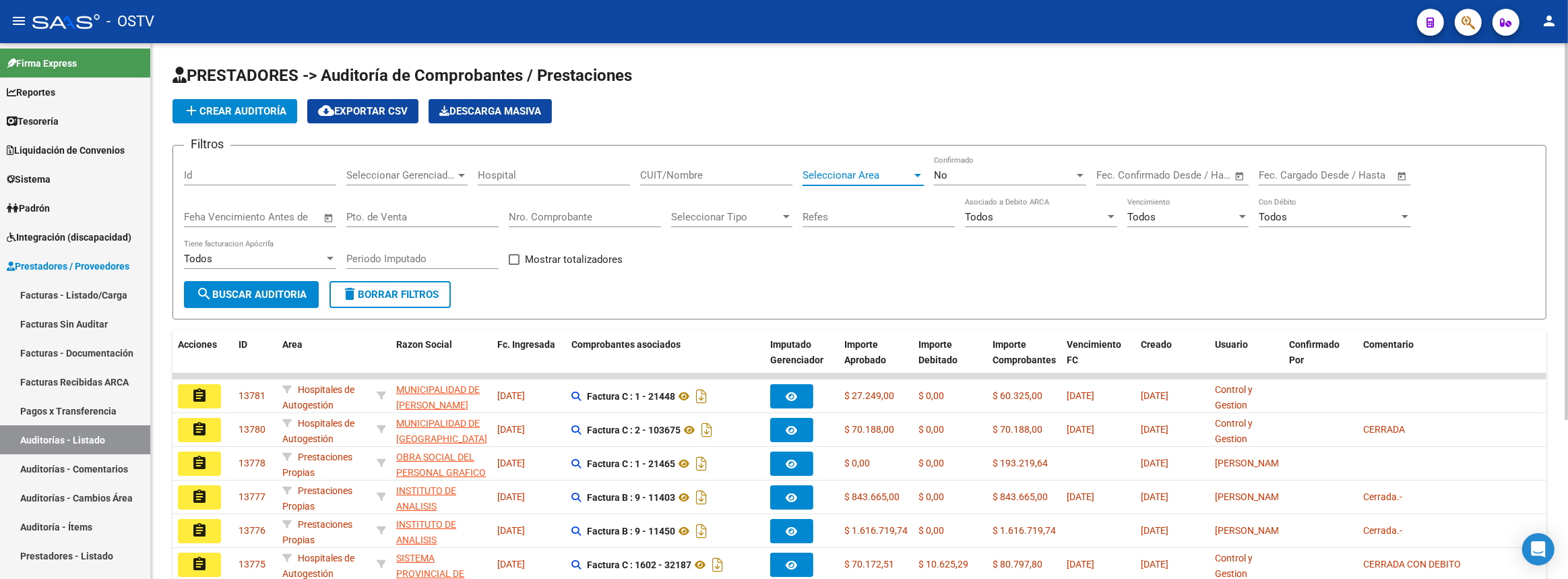
click at [817, 175] on span "Seleccionar Area" at bounding box center [856, 175] width 109 height 12
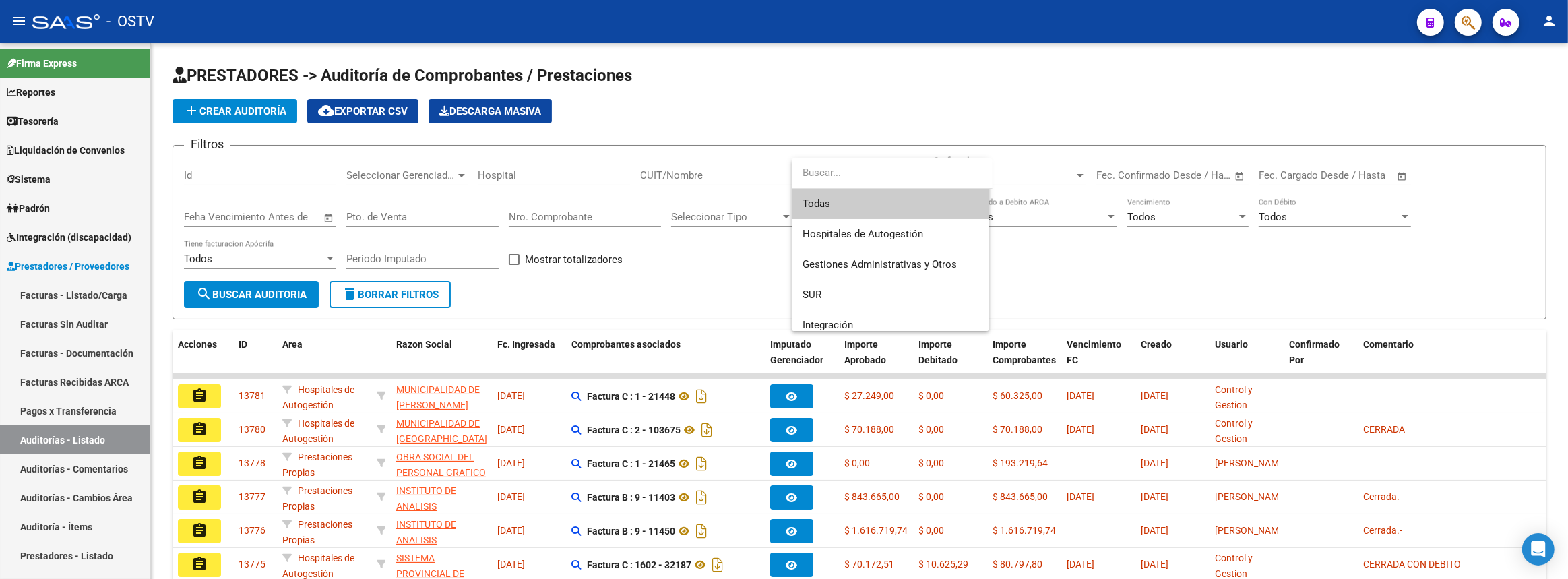
scroll to position [122, 0]
click at [864, 239] on span "Prestaciones Propias" at bounding box center [890, 234] width 176 height 31
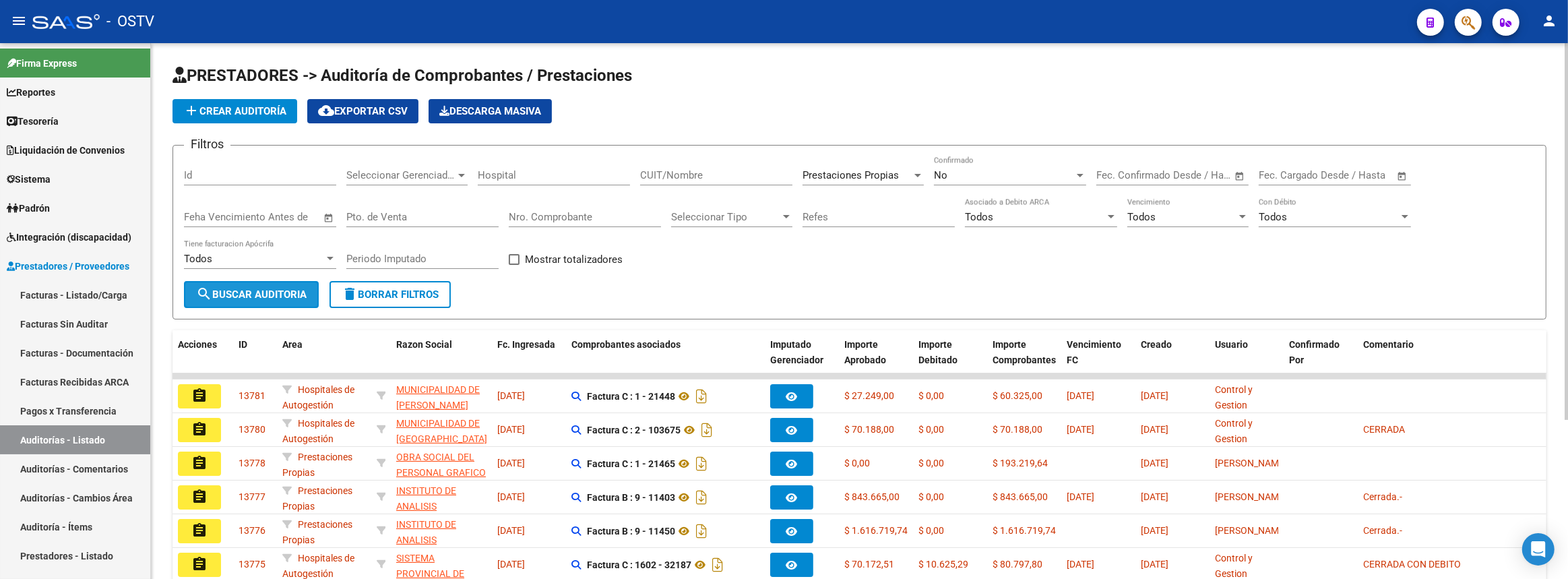
click at [227, 290] on span "search Buscar Auditoria" at bounding box center [251, 294] width 110 height 12
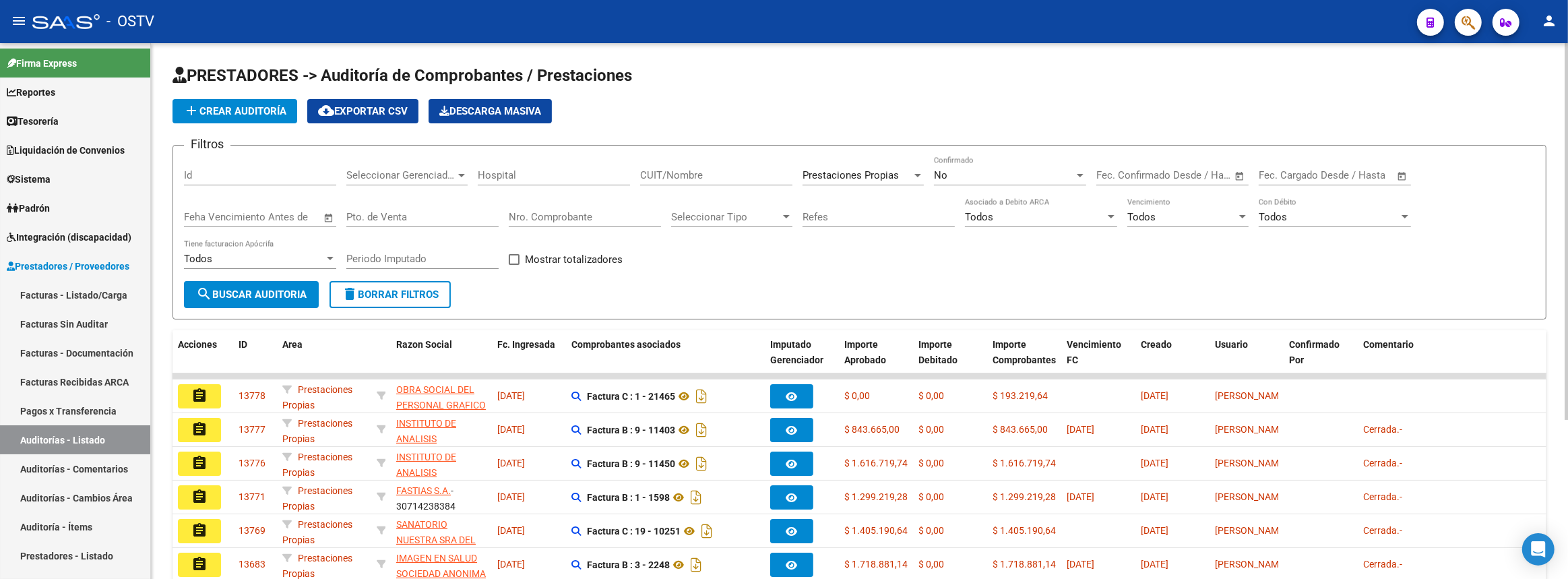
scroll to position [226, 0]
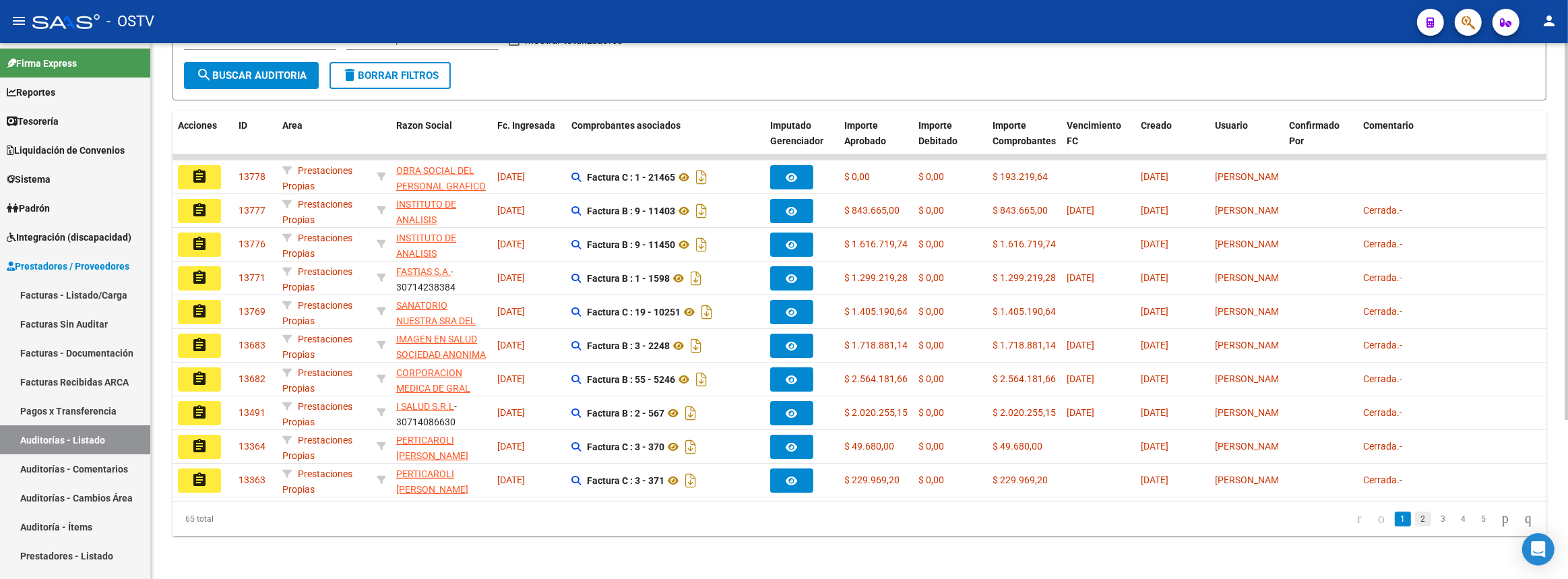
click at [1415, 519] on link "2" at bounding box center [1423, 518] width 16 height 15
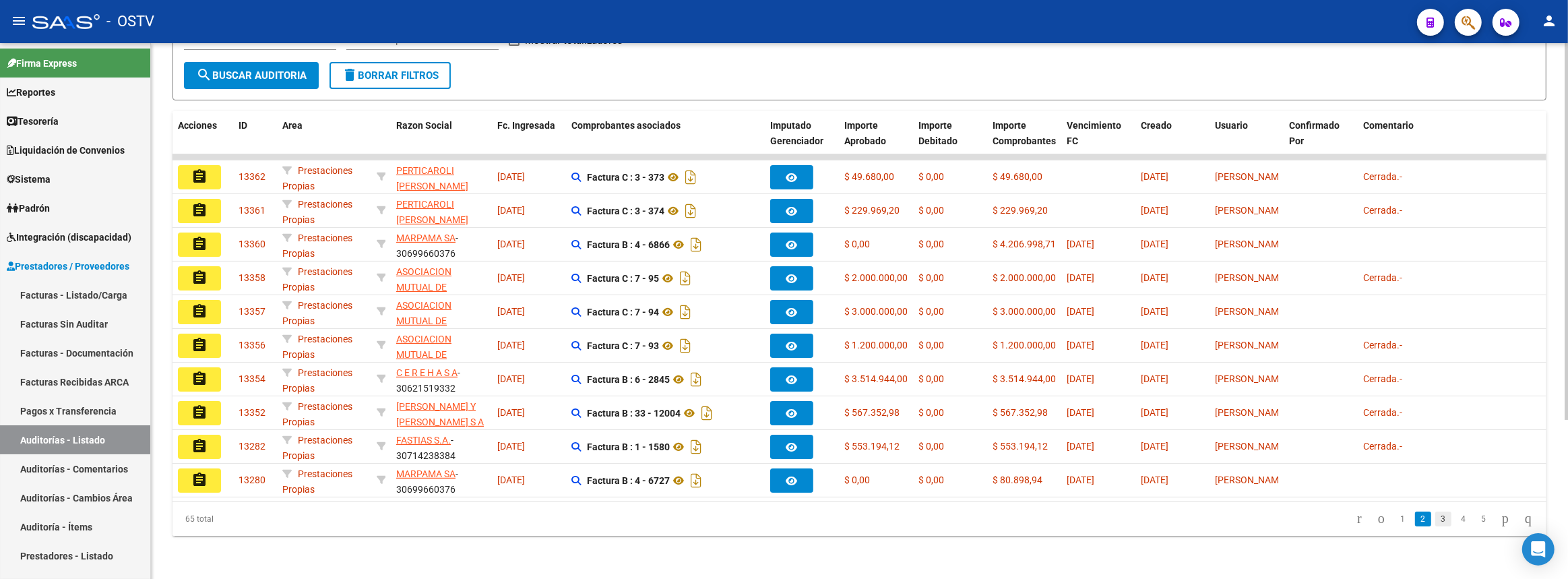
click at [1435, 521] on link "3" at bounding box center [1443, 518] width 16 height 15
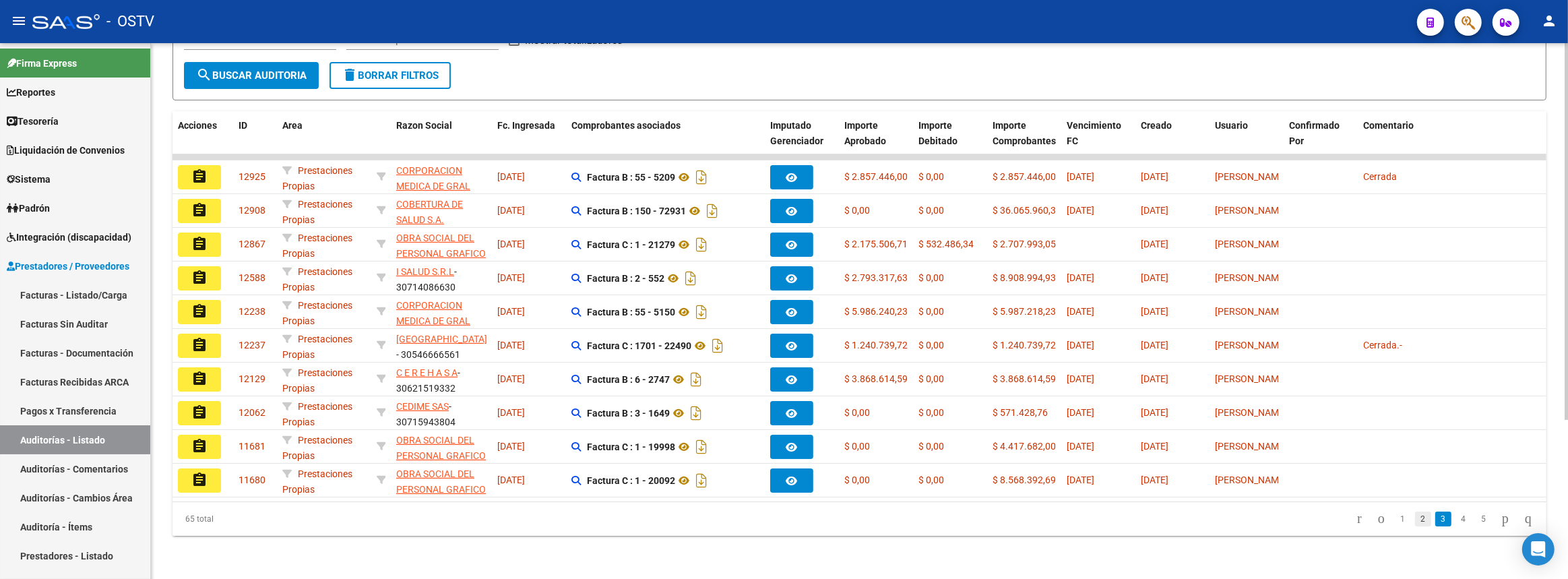
click at [1415, 519] on link "2" at bounding box center [1423, 518] width 16 height 15
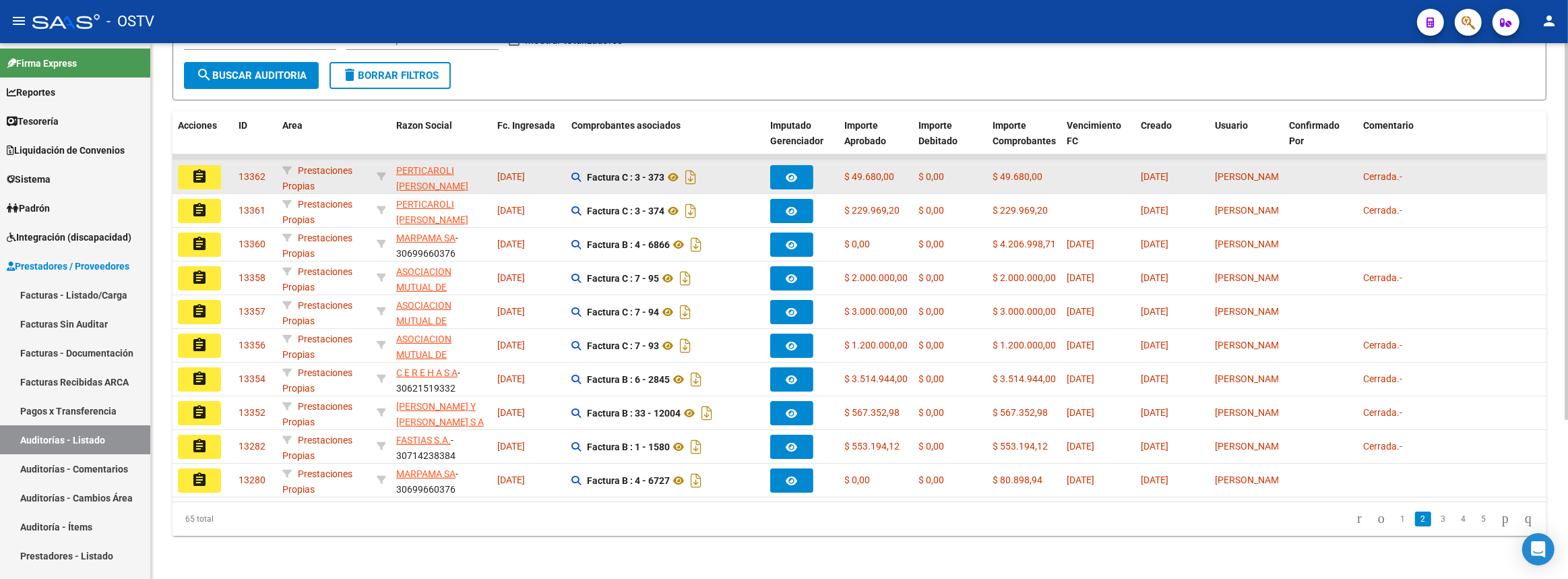
scroll to position [0, 0]
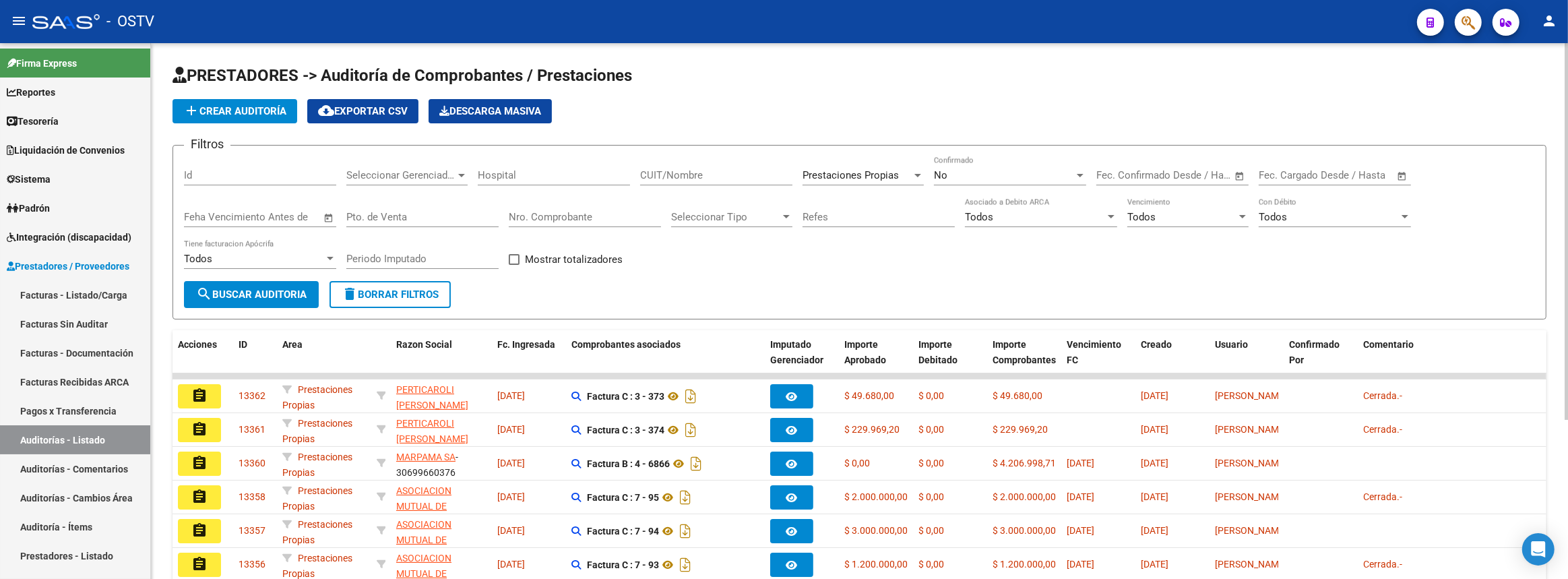
click at [697, 174] on input "CUIT/Nombre" at bounding box center [716, 175] width 152 height 12
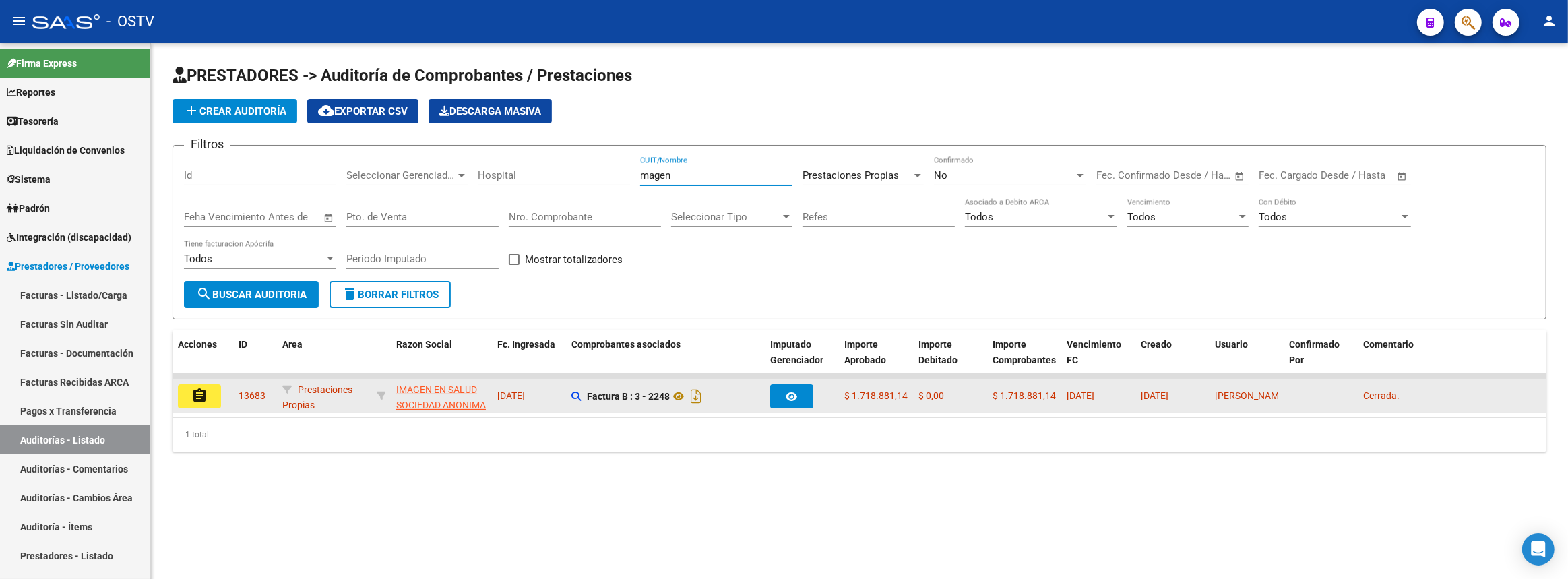
type input "magen"
click at [211, 397] on button "assignment" at bounding box center [199, 397] width 43 height 24
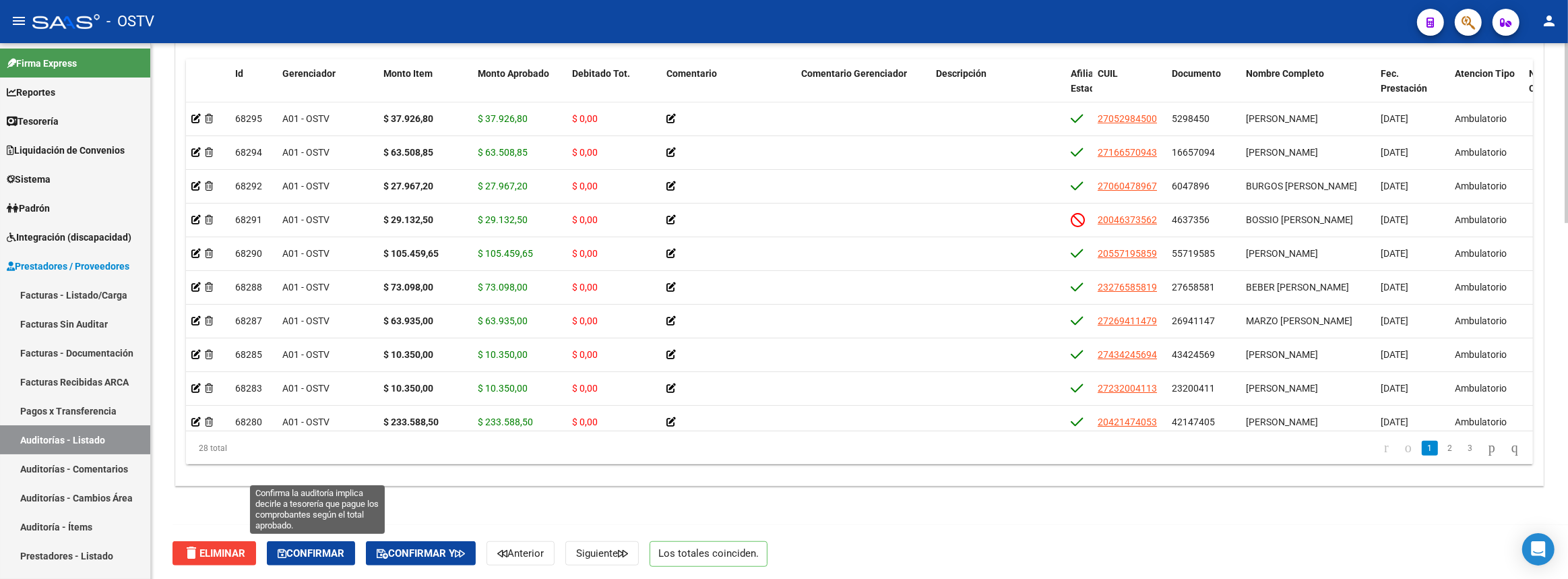
click at [304, 548] on span "Confirmar" at bounding box center [311, 553] width 67 height 12
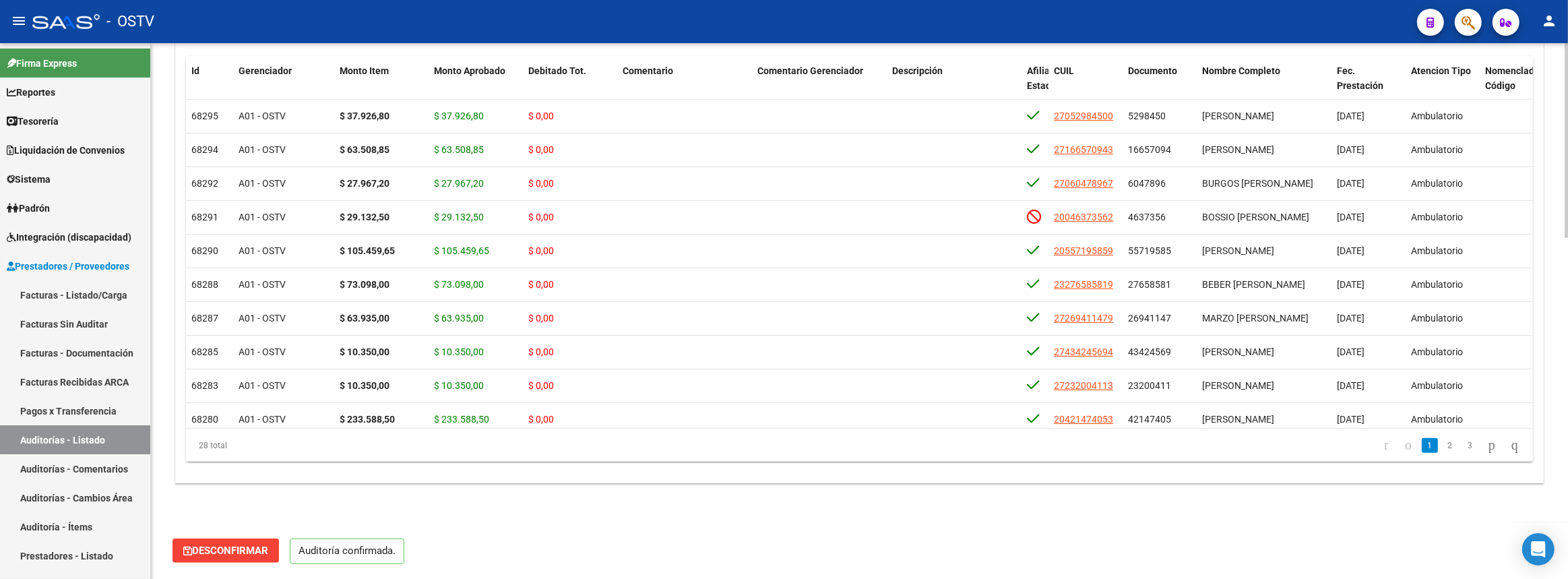
scroll to position [938, 0]
type input "202508"
click at [107, 432] on link "Auditorías - Listado" at bounding box center [75, 439] width 150 height 29
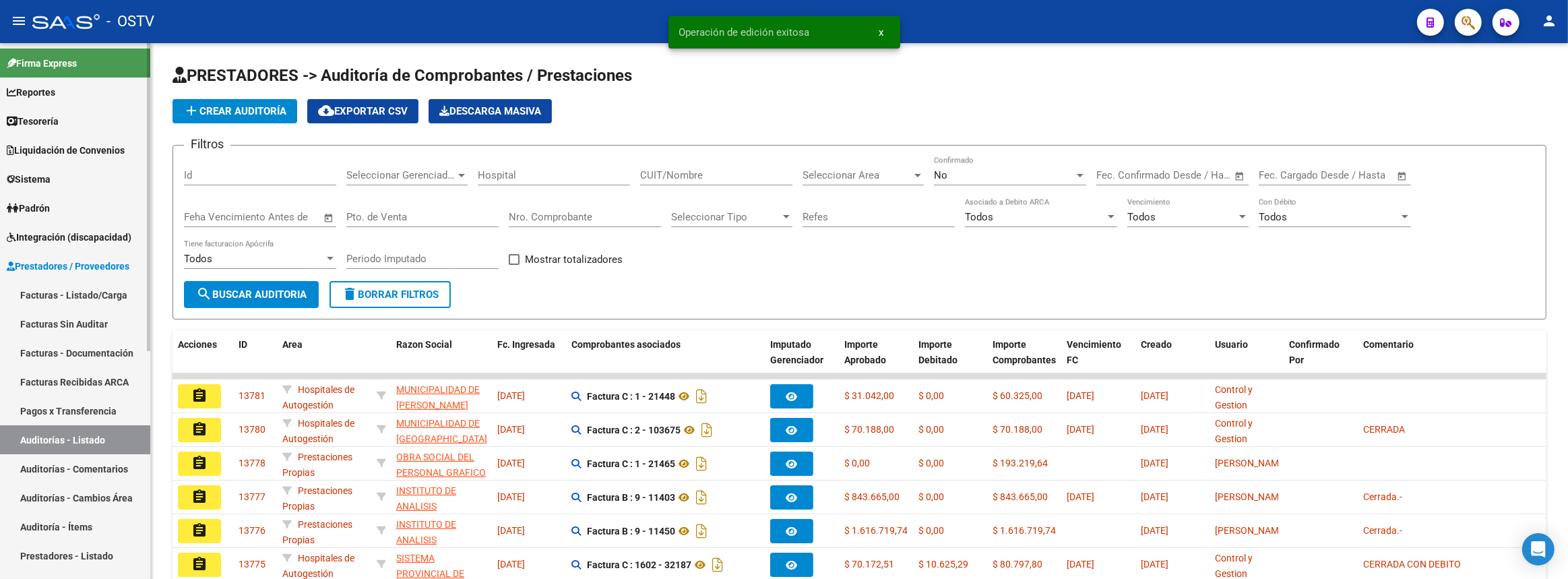
click at [59, 286] on link "Facturas - Listado/Carga" at bounding box center [75, 295] width 150 height 29
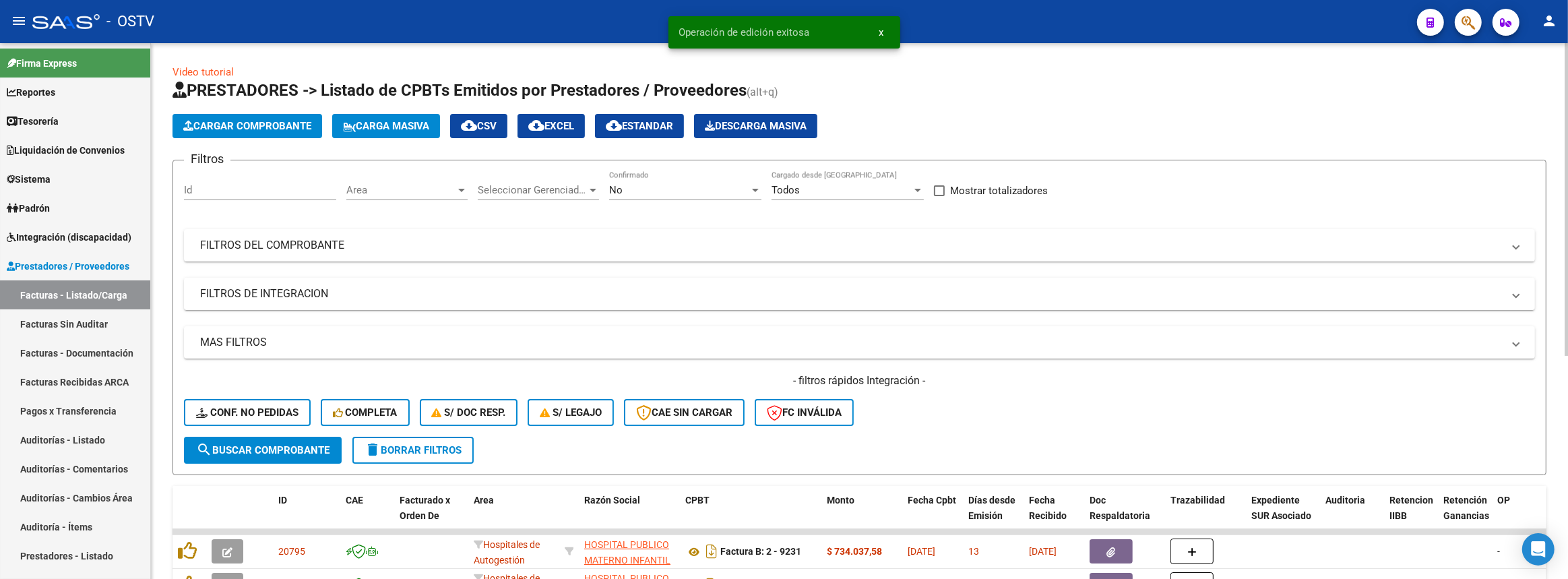
click at [525, 184] on span "Seleccionar Gerenciador" at bounding box center [532, 189] width 109 height 12
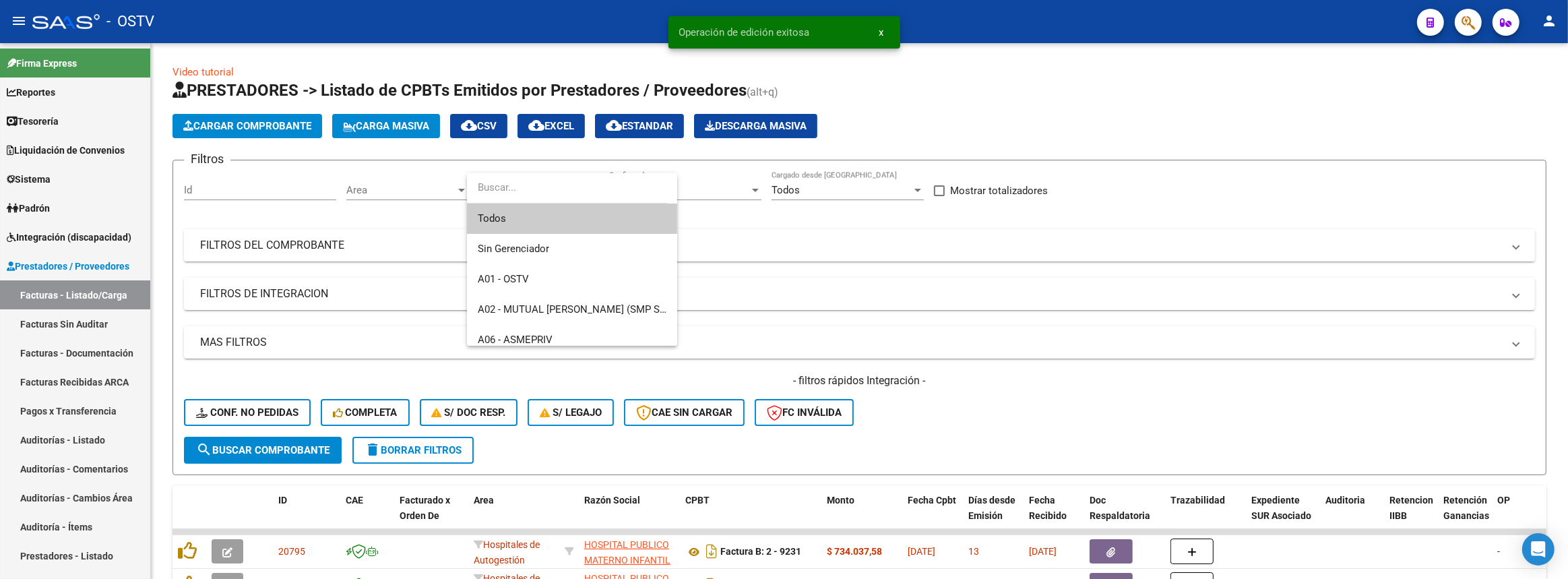
click at [421, 194] on div at bounding box center [784, 289] width 1568 height 579
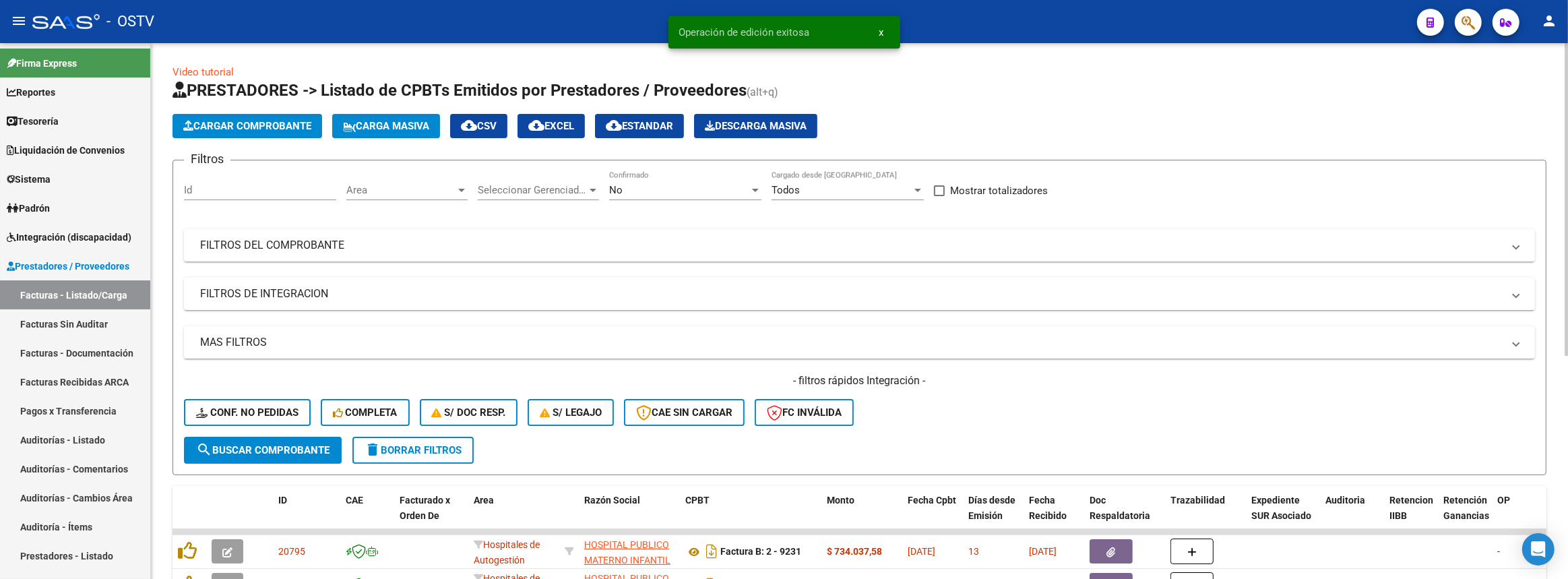
click at [421, 191] on span "Area" at bounding box center [401, 189] width 109 height 12
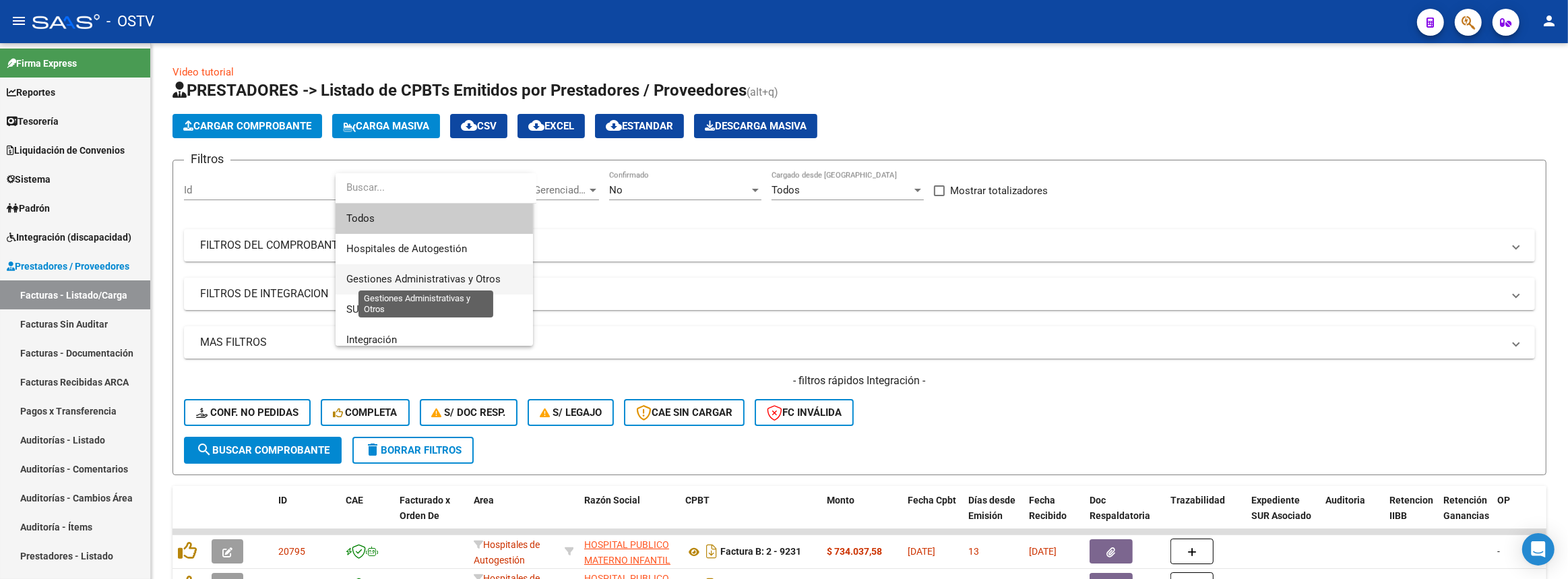
click at [392, 277] on span "Gestiones Administrativas y Otros" at bounding box center [423, 278] width 154 height 12
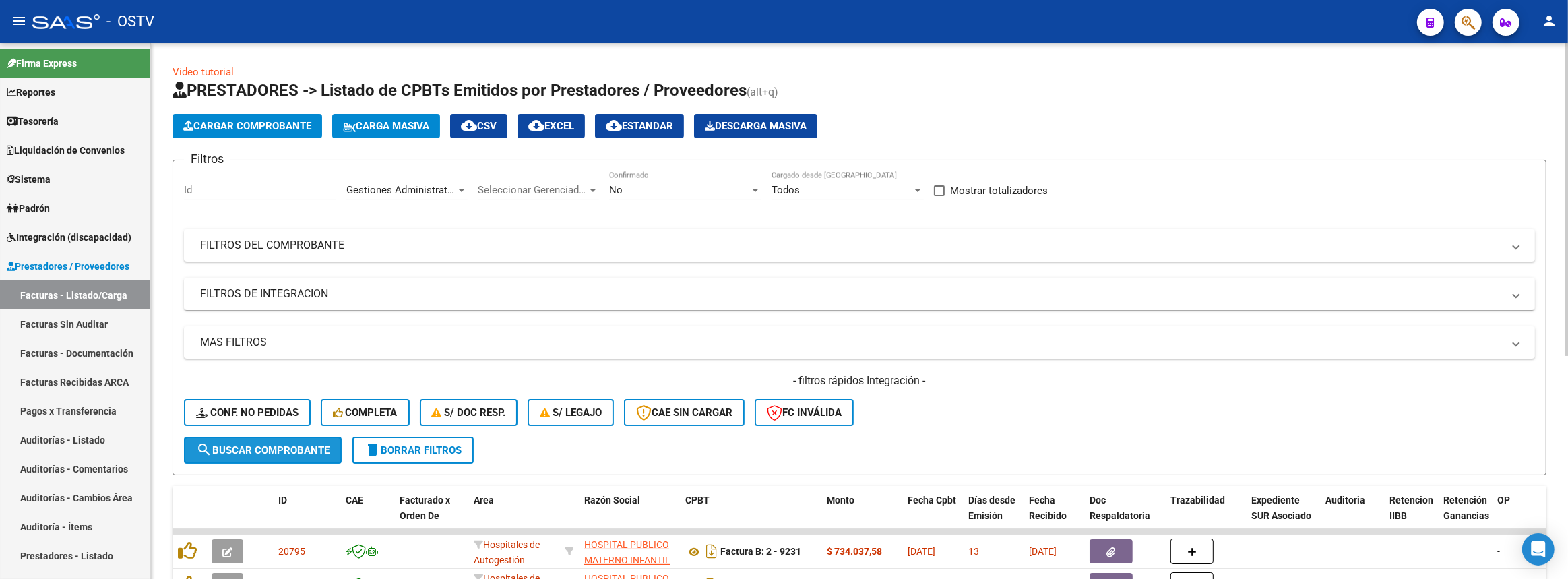
click at [277, 444] on span "search Buscar Comprobante" at bounding box center [262, 450] width 133 height 12
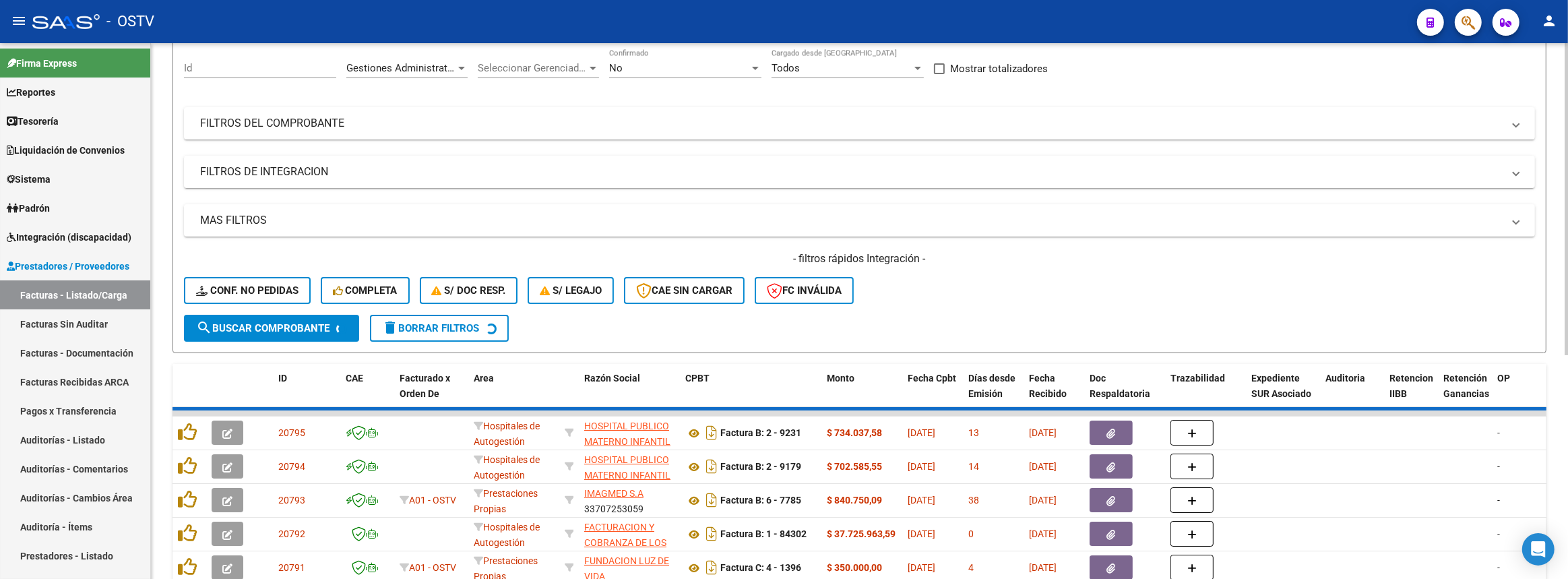
scroll to position [245, 0]
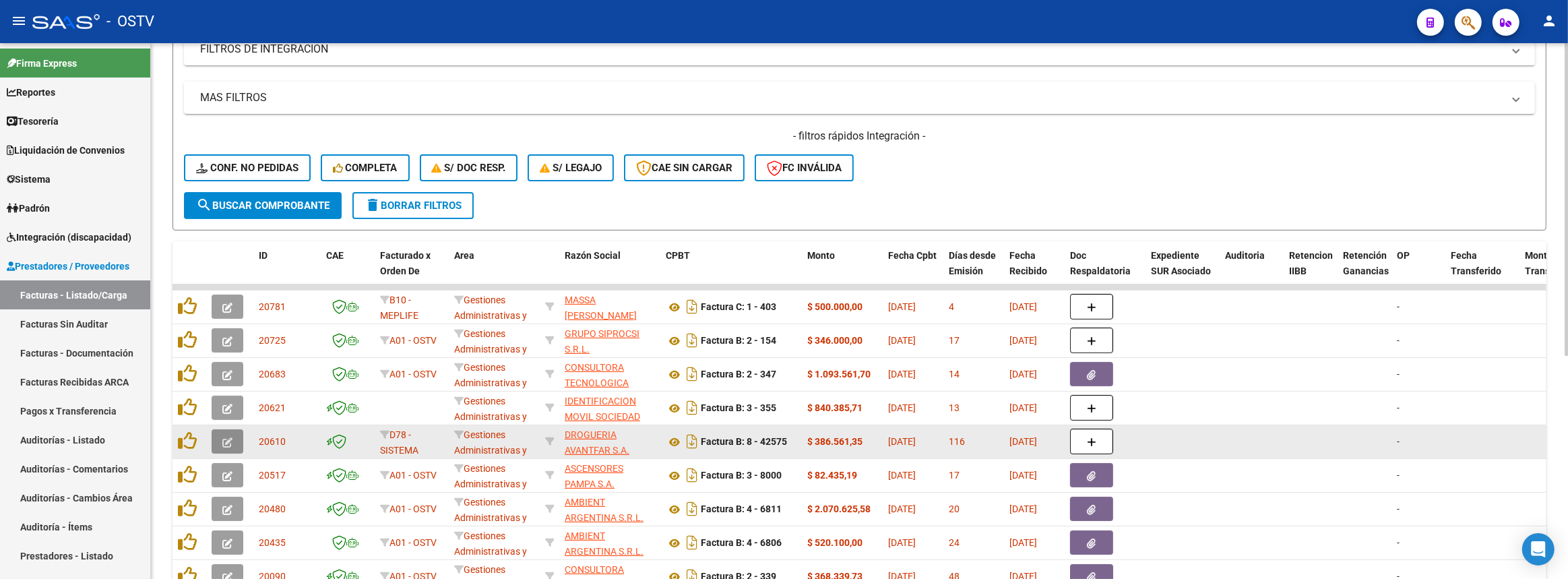
click at [228, 437] on icon "button" at bounding box center [227, 442] width 10 height 10
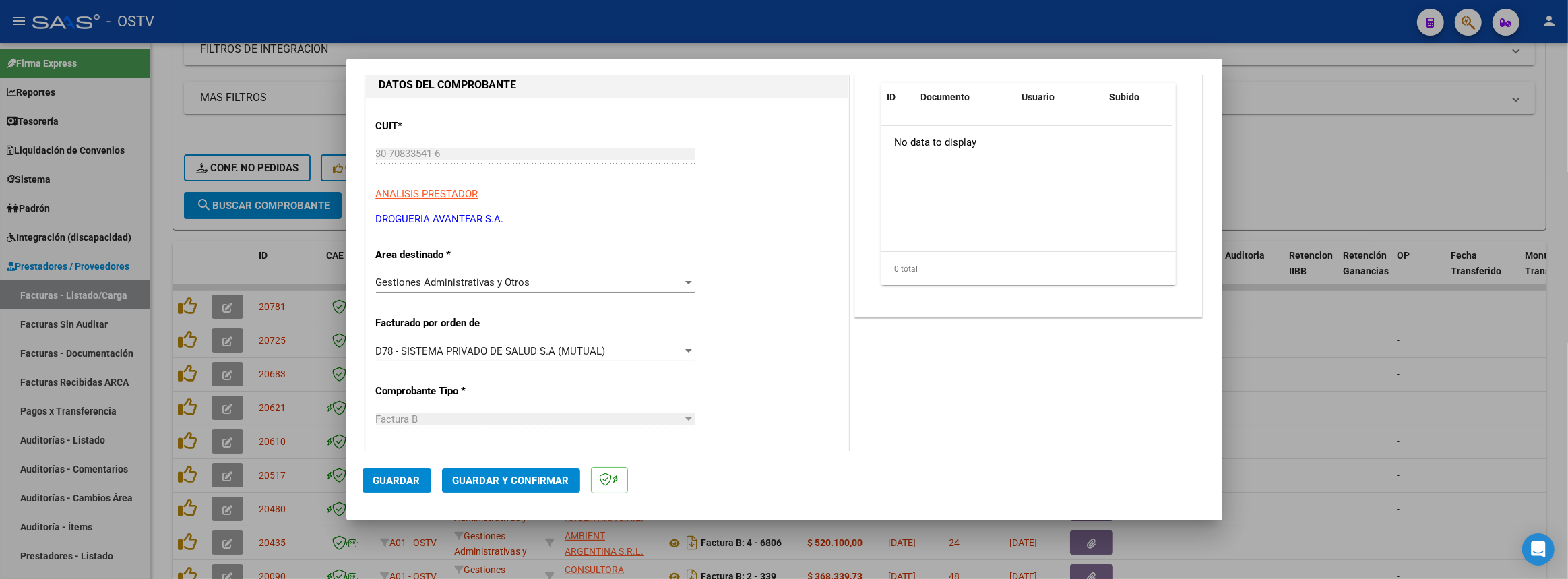
scroll to position [61, 0]
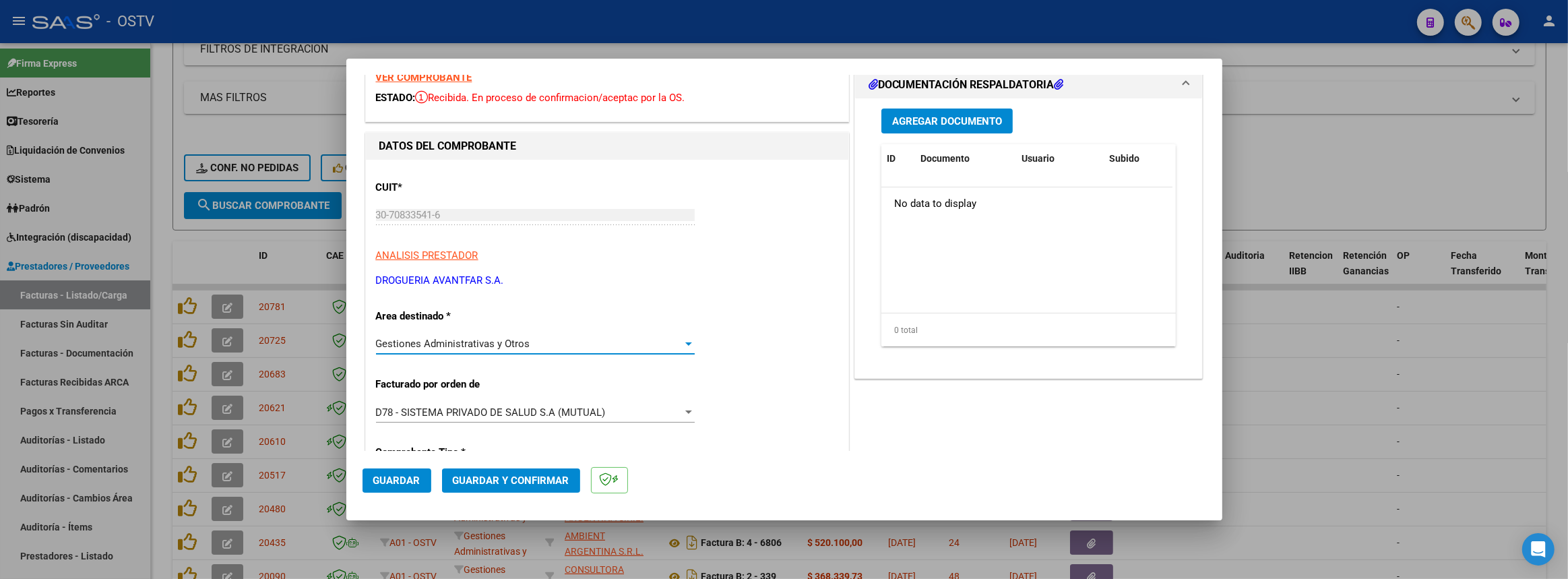
click at [436, 343] on span "Gestiones Administrativas y Otros" at bounding box center [453, 343] width 154 height 12
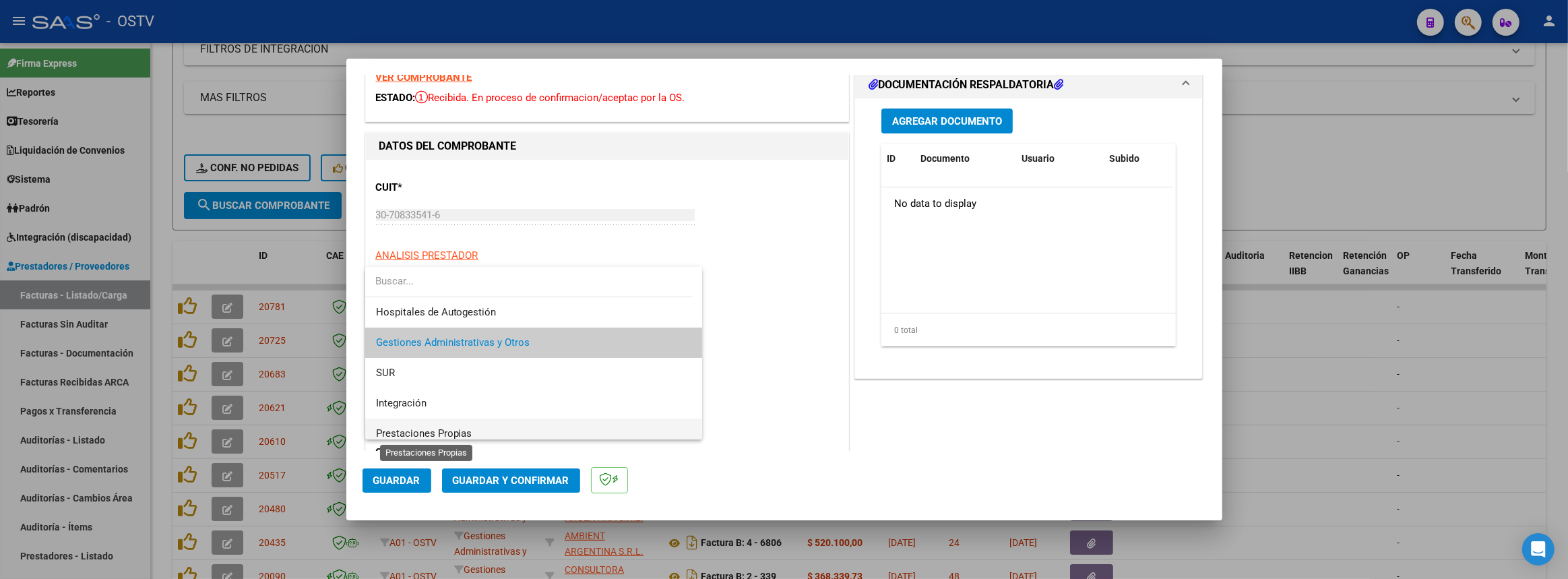
click at [443, 432] on span "Prestaciones Propias" at bounding box center [423, 433] width 96 height 12
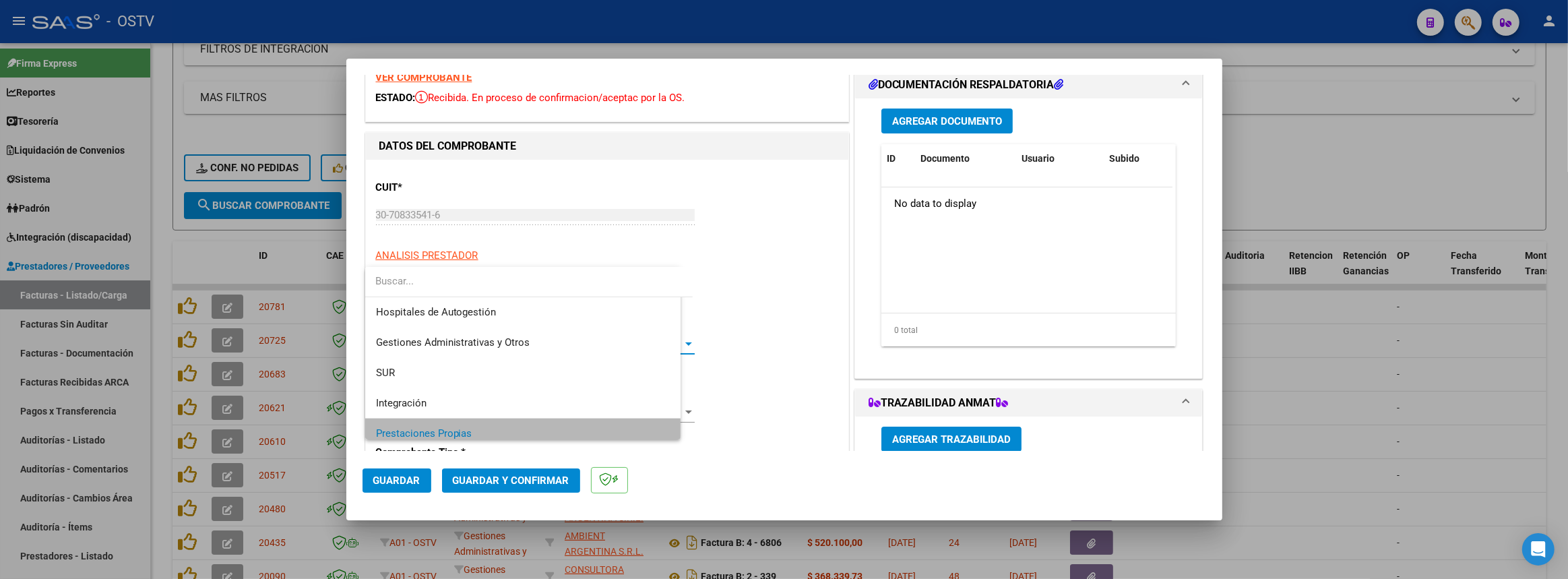
scroll to position [8, 0]
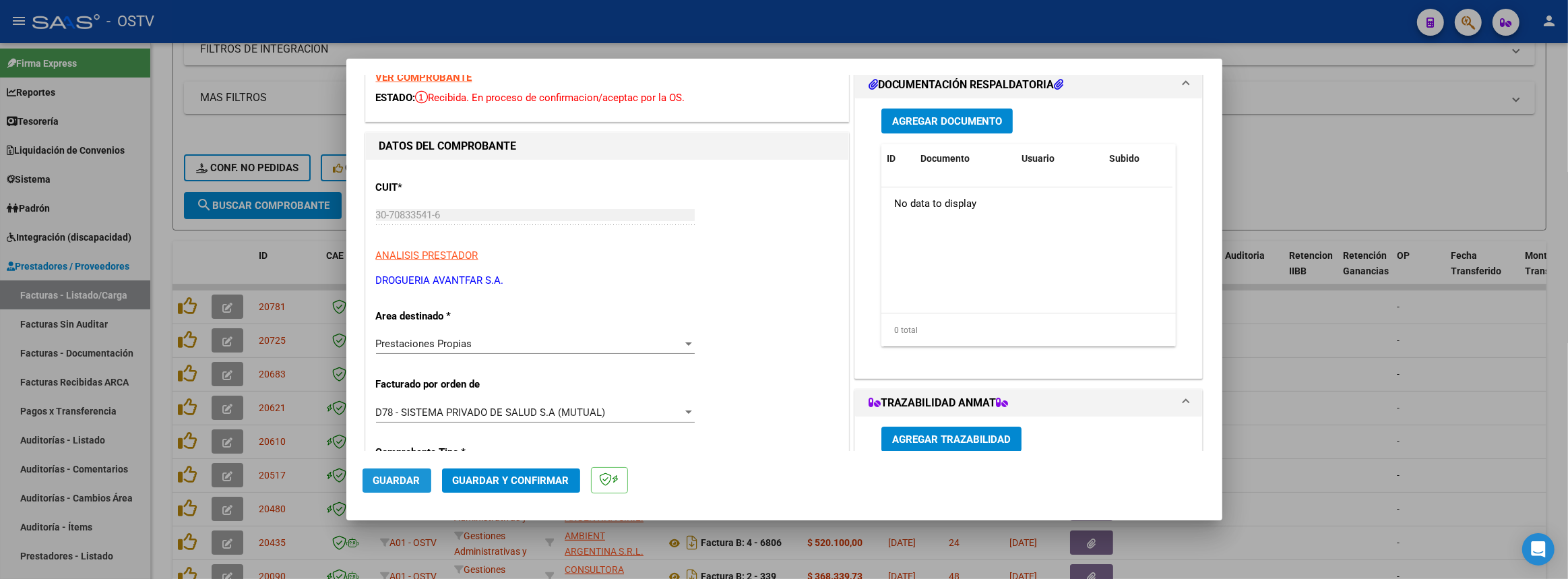
click at [397, 482] on span "Guardar" at bounding box center [396, 480] width 47 height 12
click at [1398, 382] on div at bounding box center [784, 289] width 1568 height 579
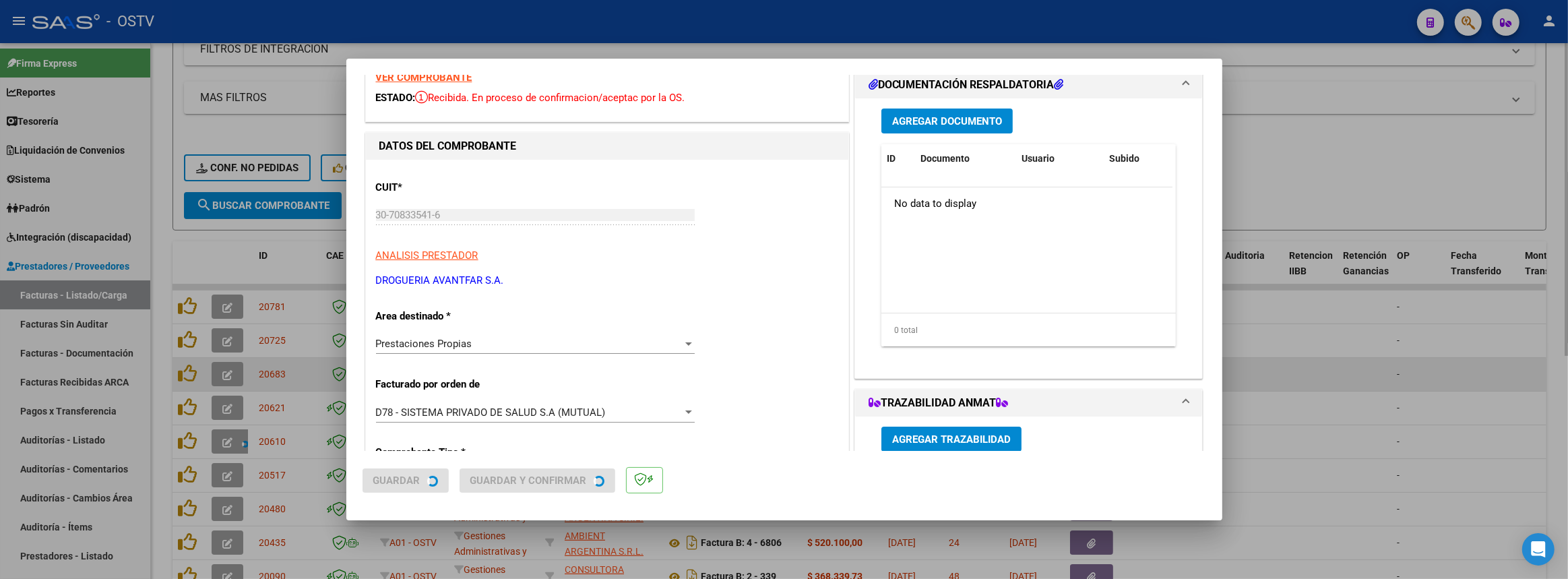
type input "$ 0,00"
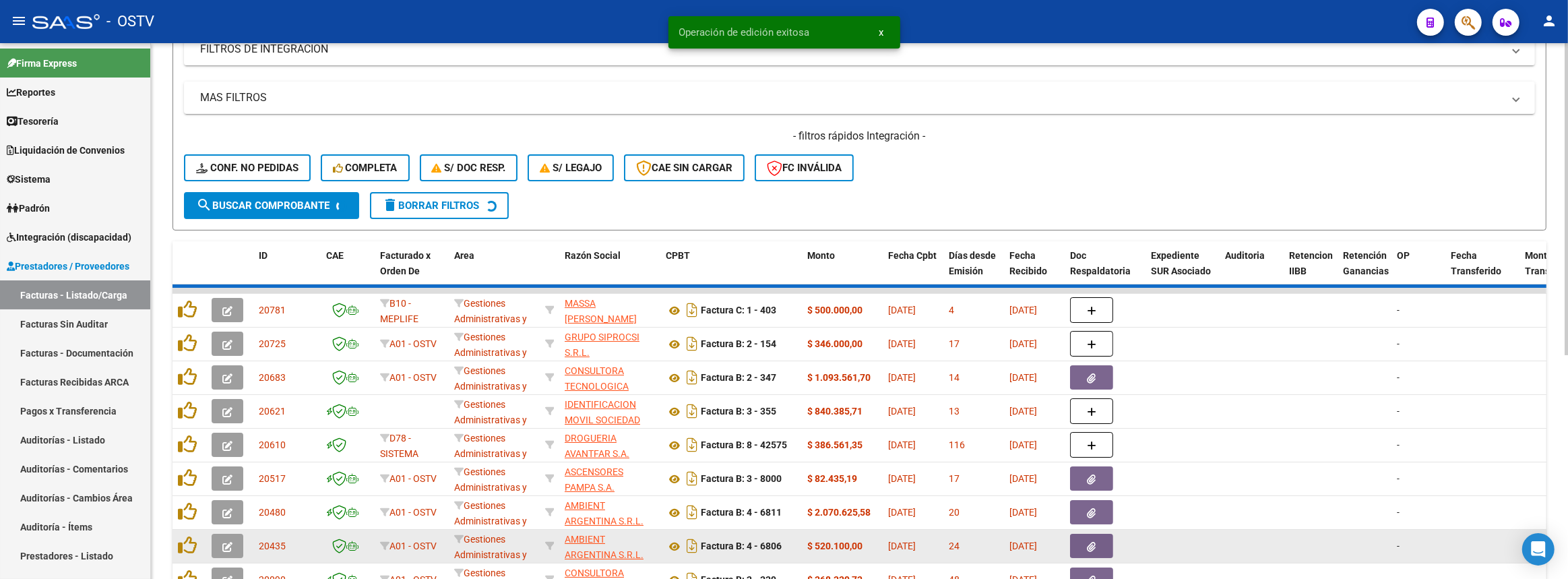
scroll to position [381, 0]
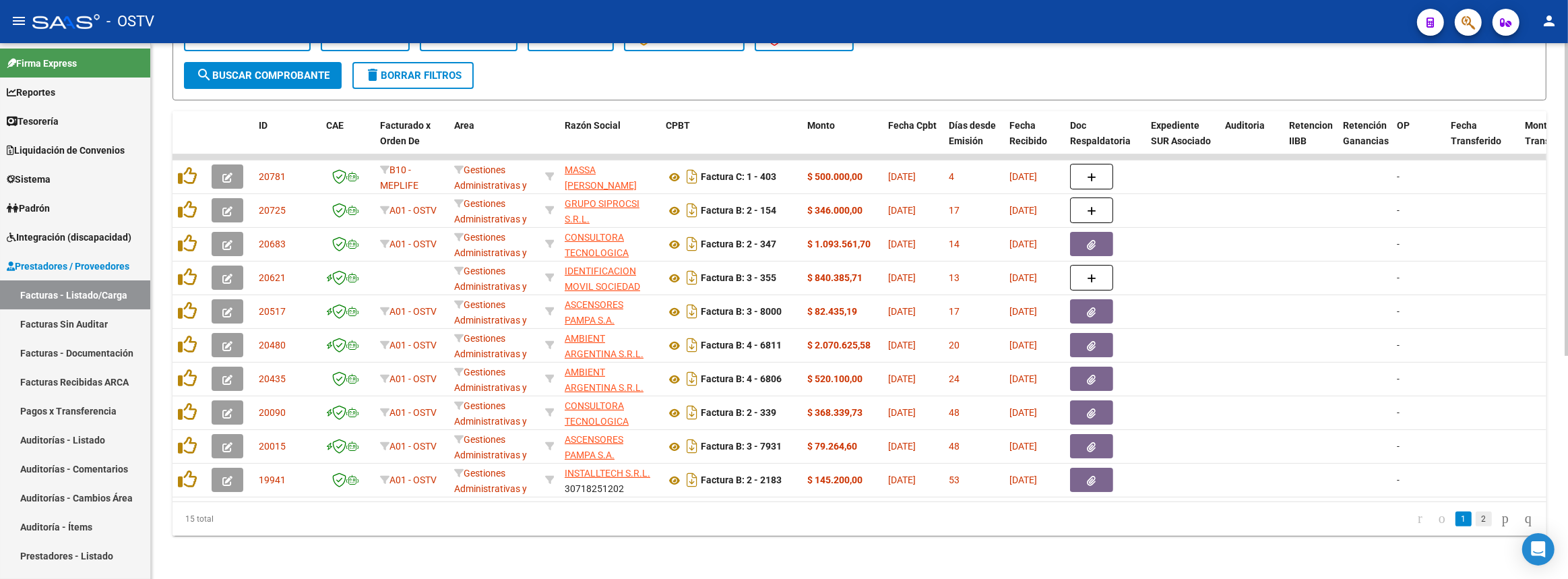
click at [1475, 515] on link "2" at bounding box center [1483, 518] width 16 height 15
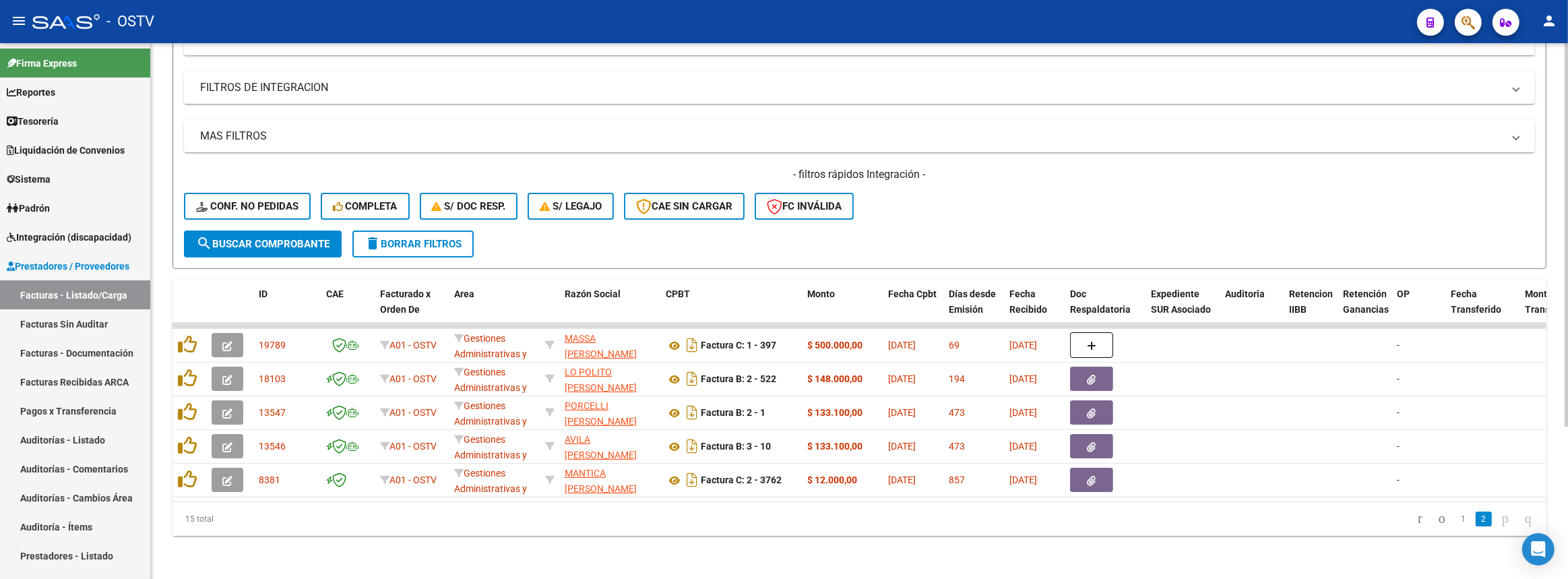
scroll to position [212, 0]
click at [1456, 517] on link "1" at bounding box center [1463, 518] width 16 height 15
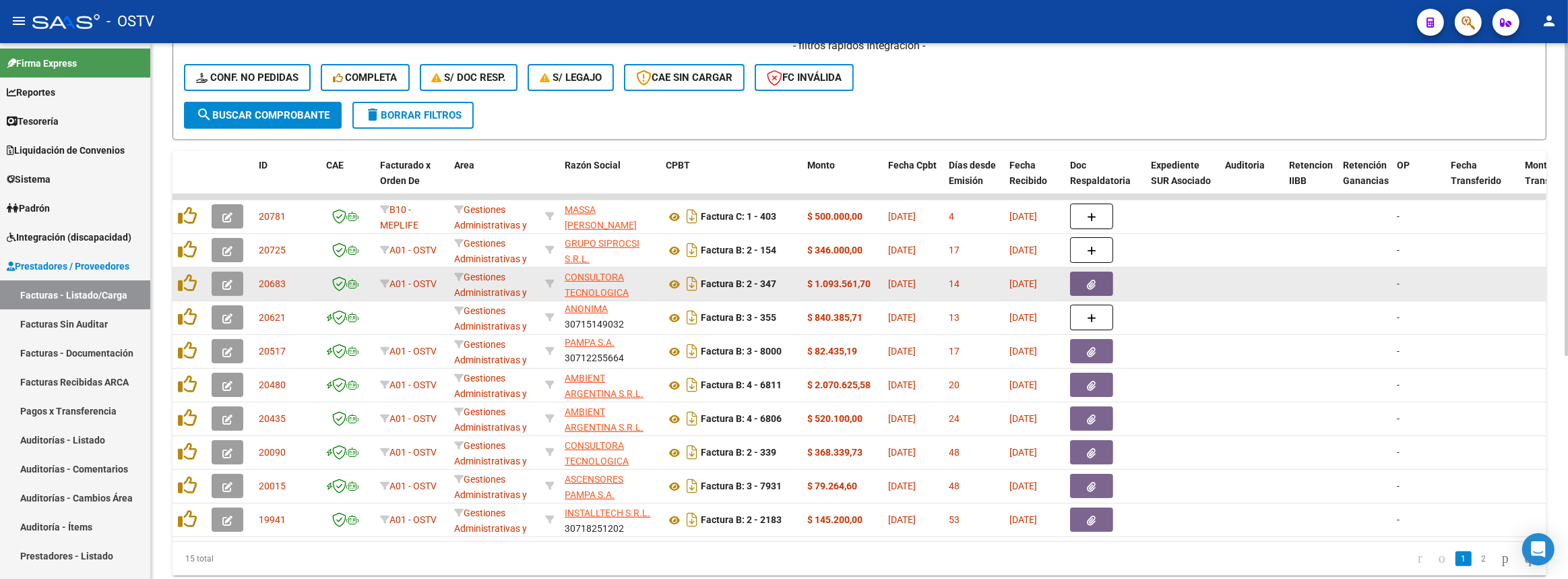
scroll to position [381, 0]
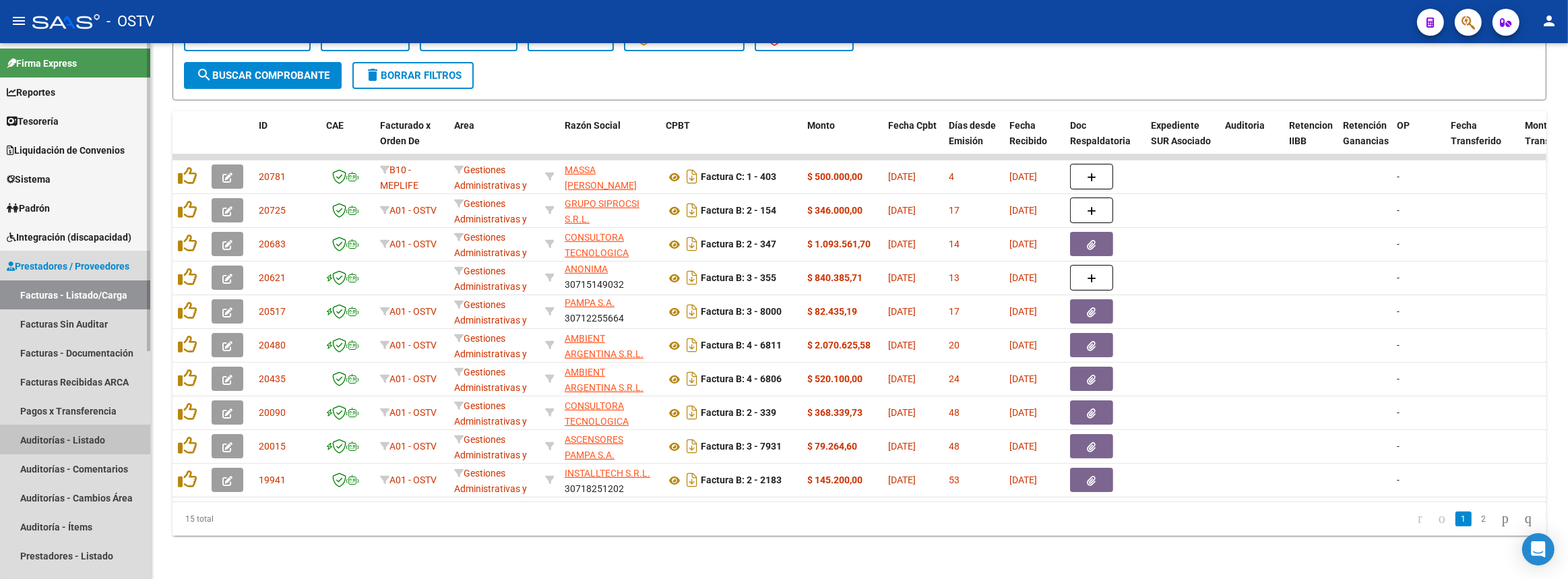
click at [80, 434] on link "Auditorías - Listado" at bounding box center [75, 439] width 150 height 29
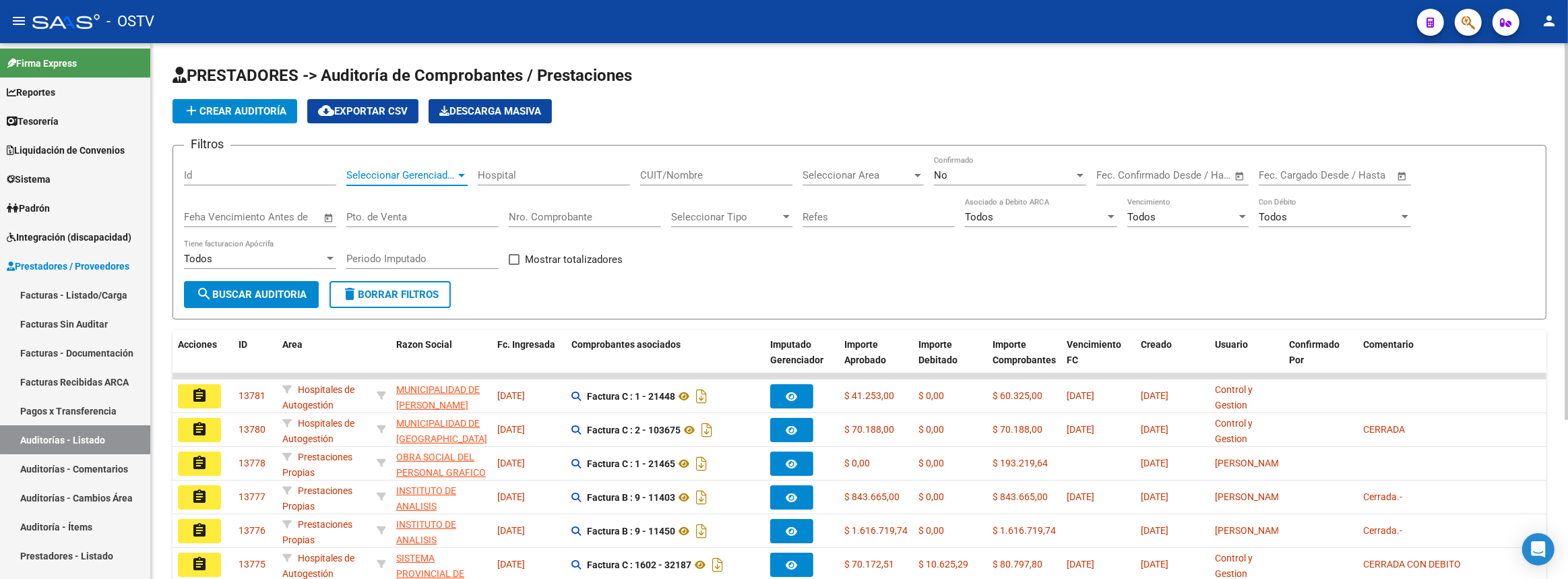
click at [411, 169] on span "Seleccionar Gerenciador" at bounding box center [401, 175] width 109 height 12
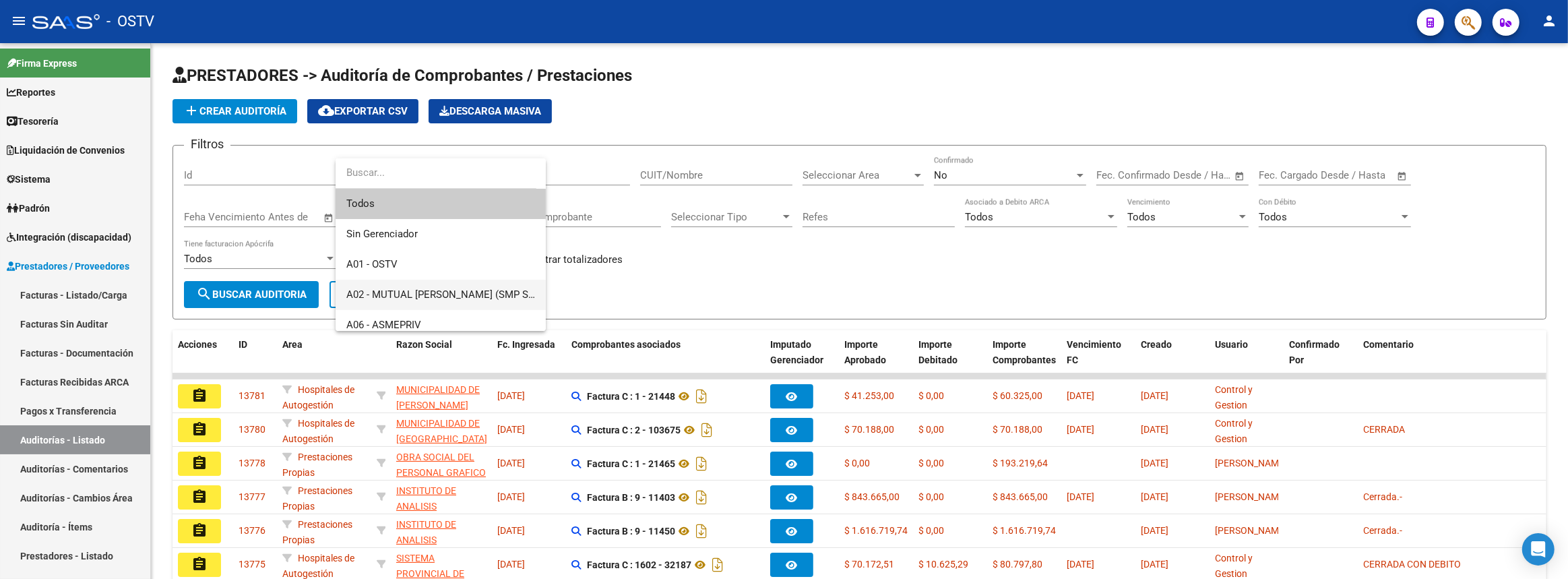
scroll to position [306, 0]
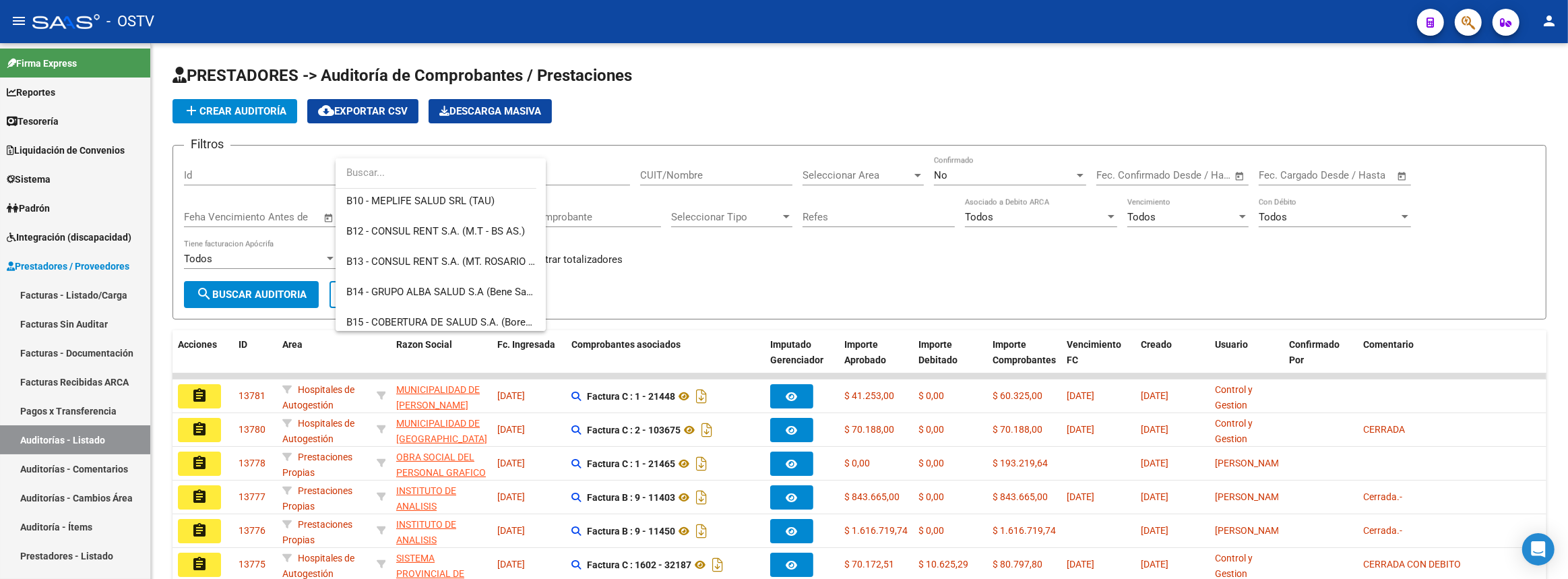
click at [764, 264] on div at bounding box center [784, 289] width 1568 height 579
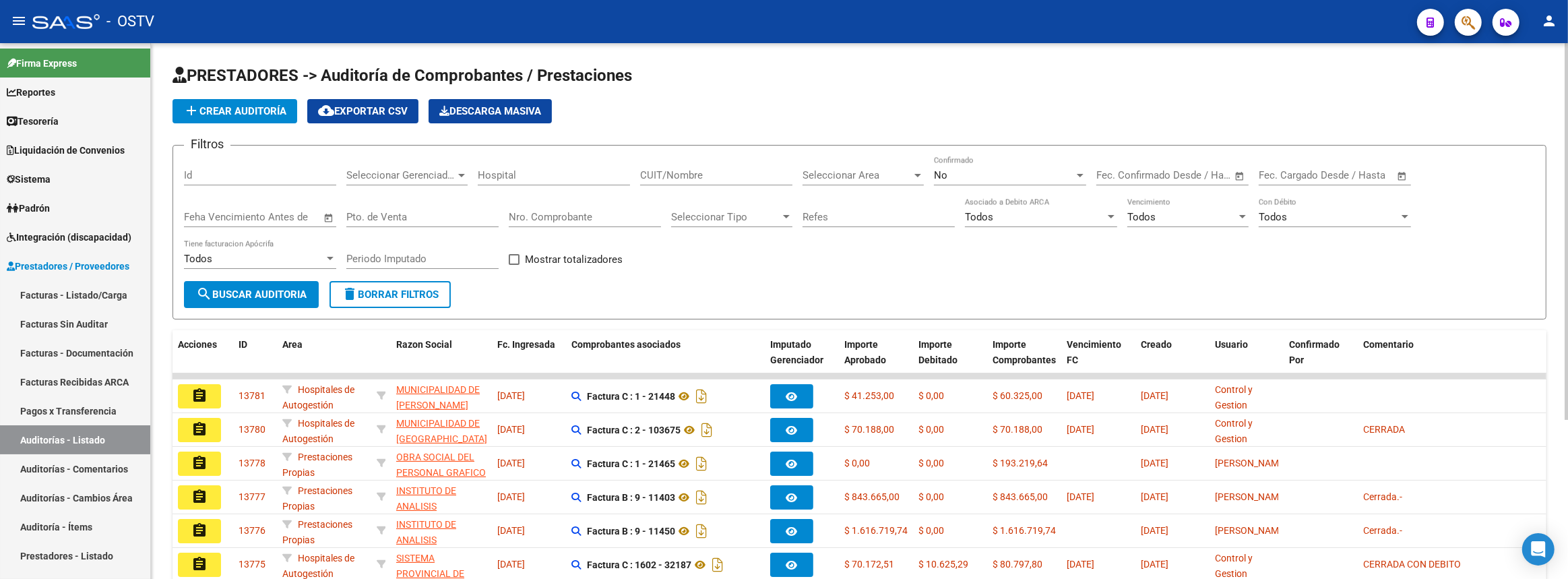
click at [895, 174] on span "Seleccionar Area" at bounding box center [856, 175] width 109 height 12
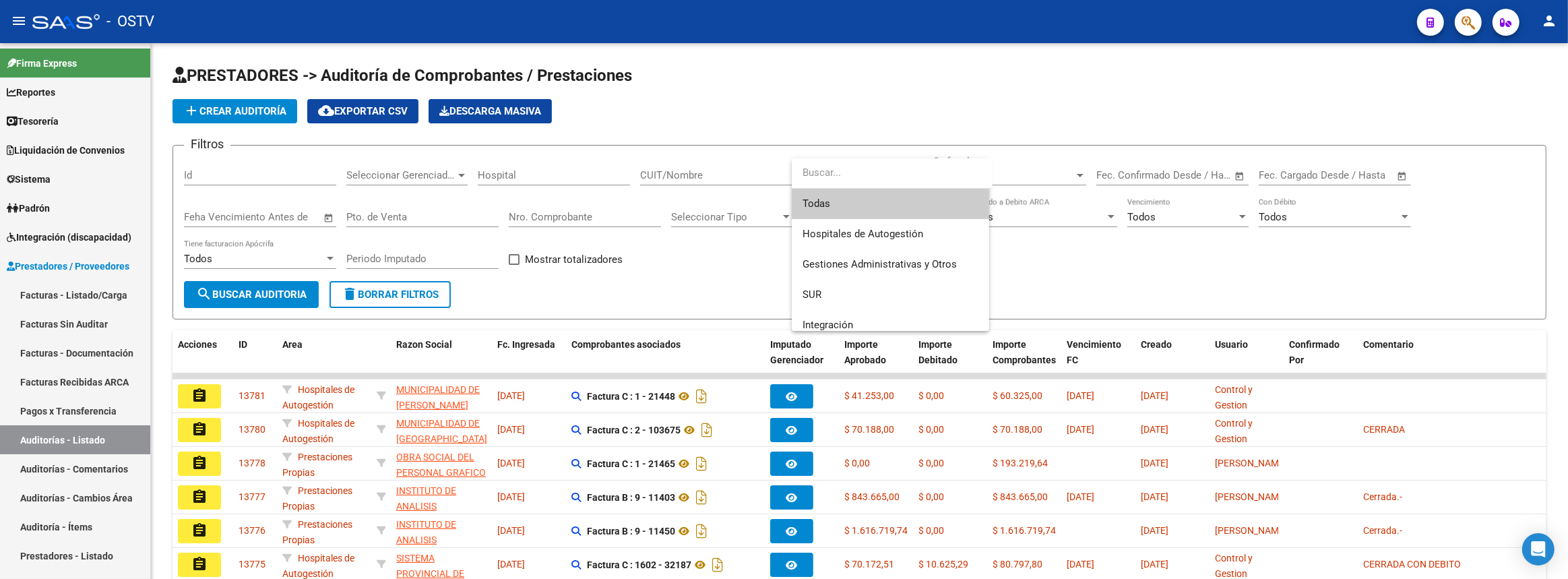
click at [470, 161] on div at bounding box center [784, 289] width 1568 height 579
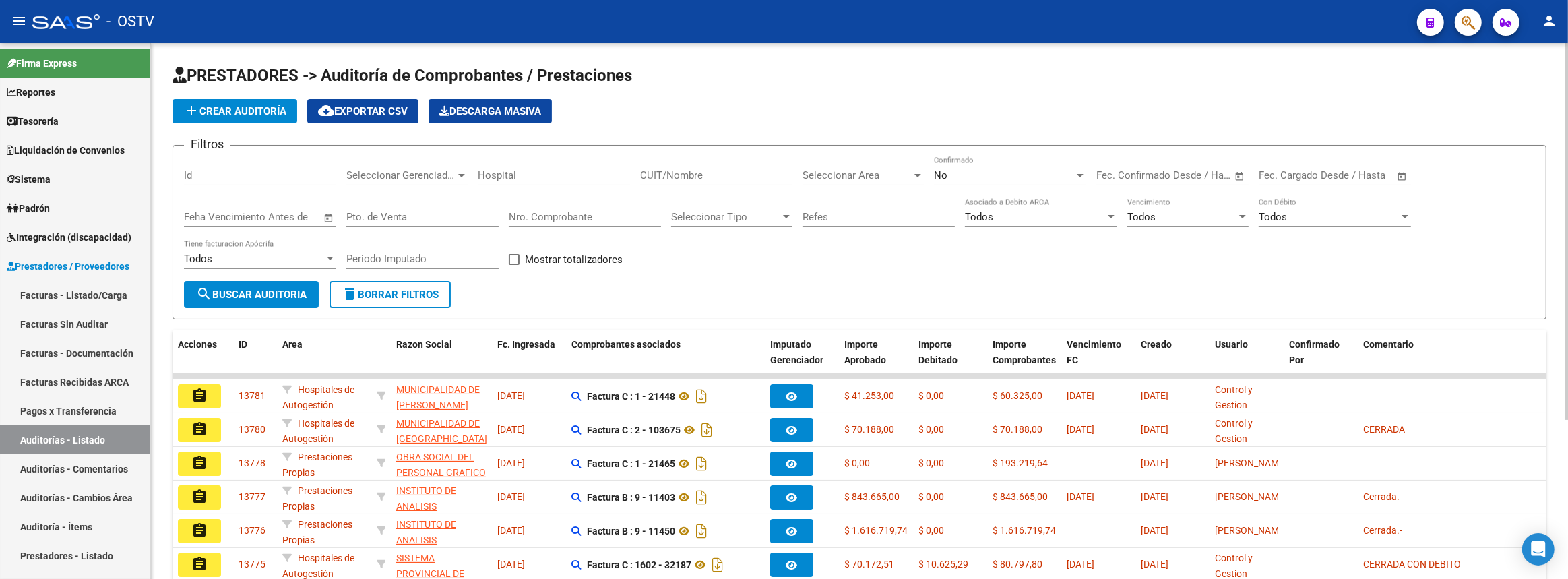
click at [463, 167] on div "Seleccionar Gerenciador Seleccionar Gerenciador" at bounding box center [407, 171] width 121 height 29
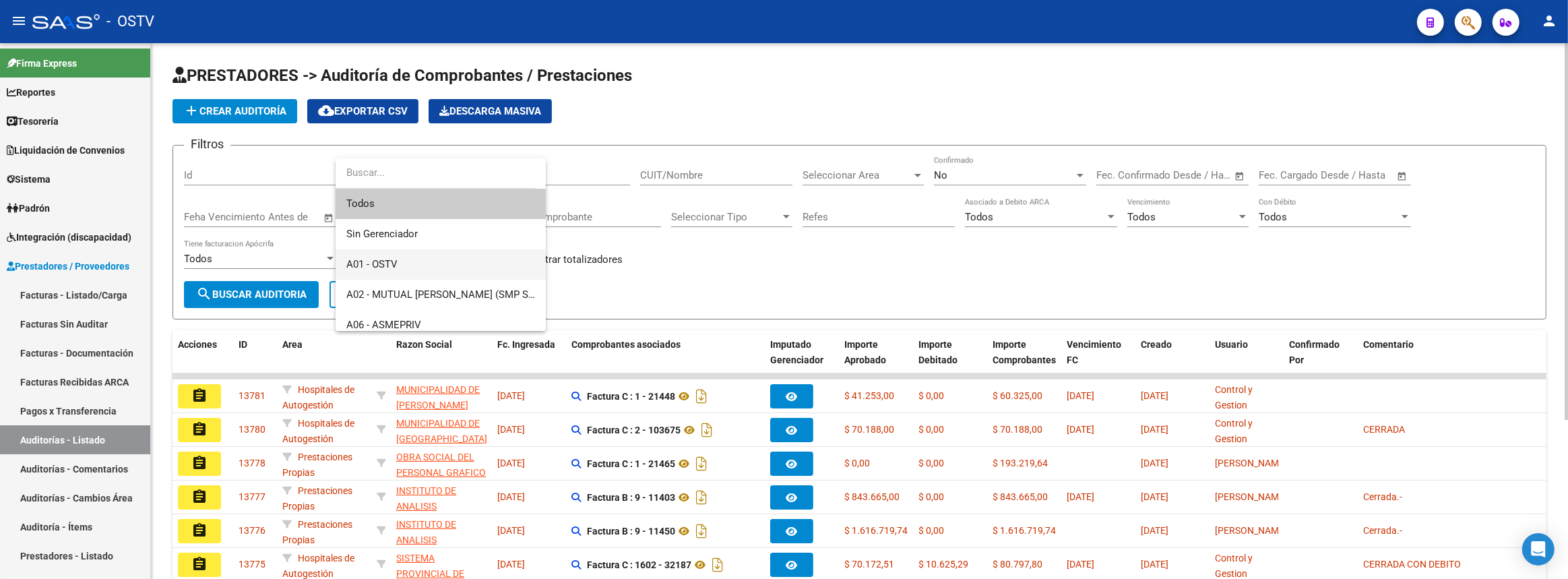
drag, startPoint x: 435, startPoint y: 263, endPoint x: 458, endPoint y: 258, distance: 23.5
click at [435, 263] on span "A01 - OSTV" at bounding box center [441, 264] width 189 height 31
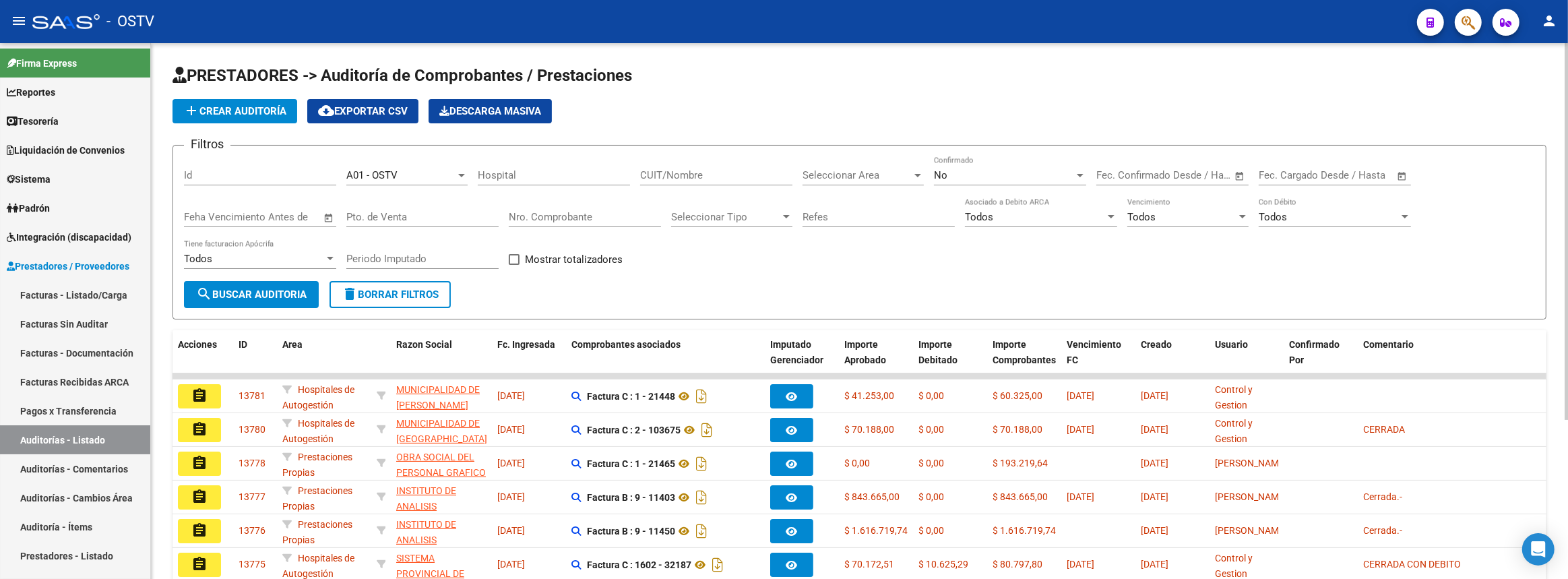
click at [822, 167] on div "Seleccionar Area Seleccionar Area" at bounding box center [863, 171] width 121 height 29
